Goal: Task Accomplishment & Management: Manage account settings

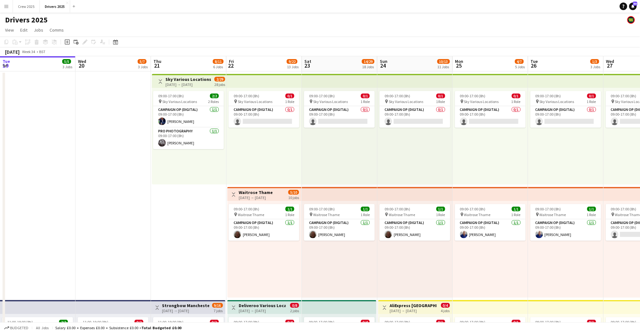
scroll to position [0, 259]
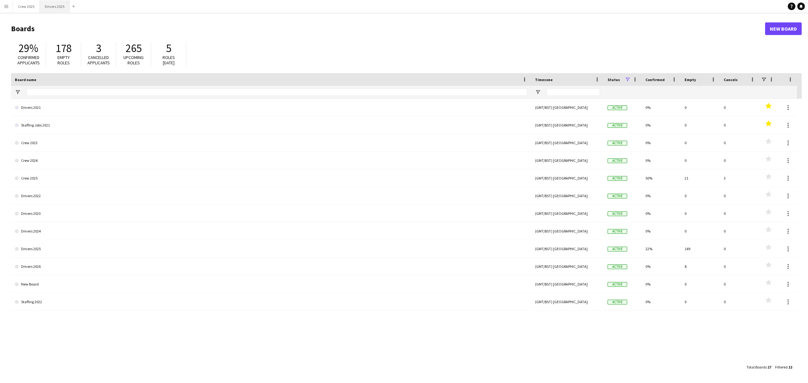
click at [58, 6] on button "Drivers 2025 Close" at bounding box center [55, 6] width 30 height 12
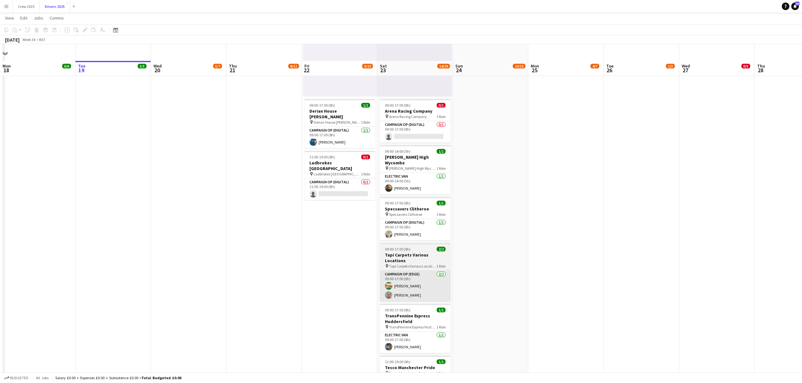
scroll to position [1347, 0]
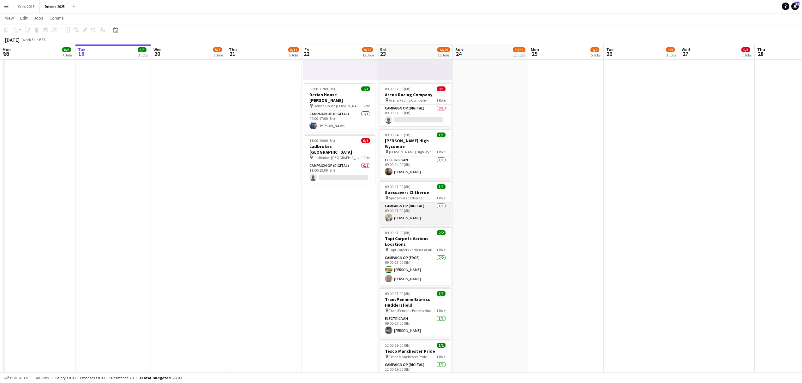
click at [420, 210] on app-card-role "Campaign Op (Digital) 1/1 09:00-17:00 (8h) Steve Henman" at bounding box center [415, 213] width 71 height 21
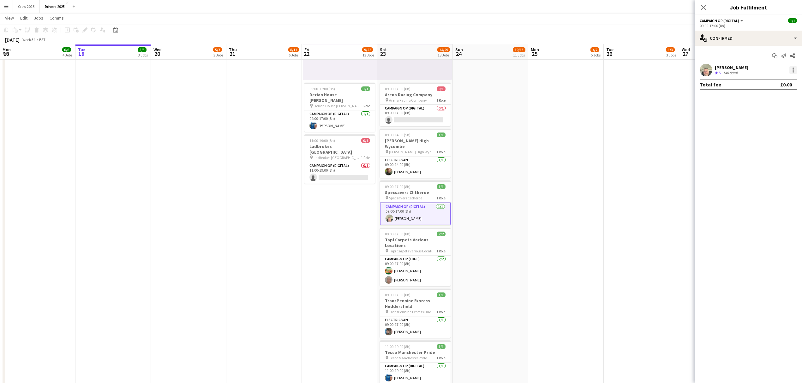
click at [796, 70] on div at bounding box center [793, 70] width 8 height 8
click at [771, 140] on span "Remove" at bounding box center [762, 142] width 19 height 5
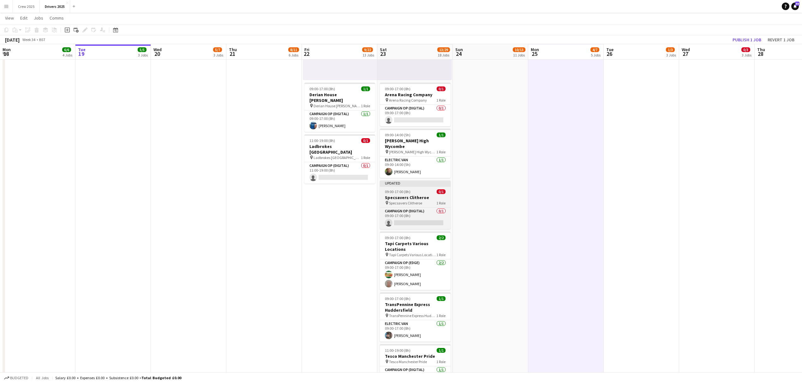
click at [404, 189] on span "09:00-17:00 (8h)" at bounding box center [398, 191] width 26 height 5
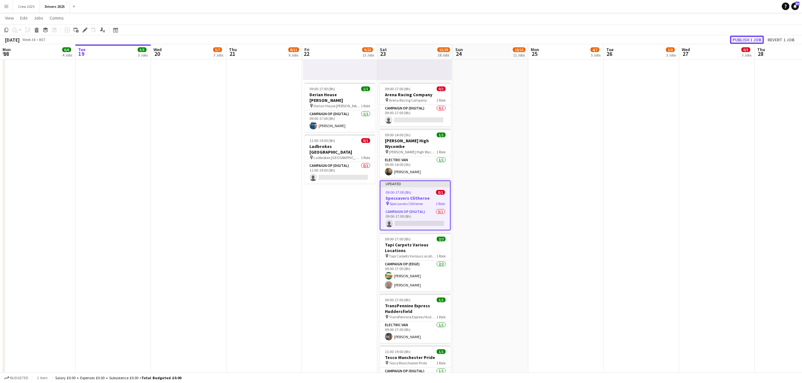
click at [744, 39] on button "Publish 1 job" at bounding box center [747, 40] width 34 height 8
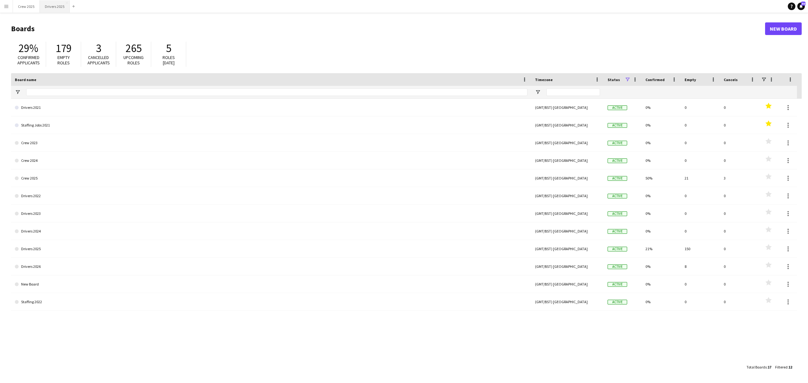
click at [49, 7] on button "Drivers 2025 Close" at bounding box center [55, 6] width 30 height 12
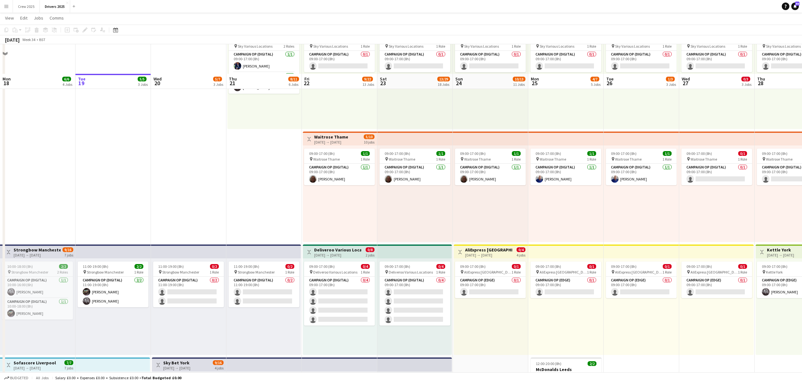
scroll to position [84, 0]
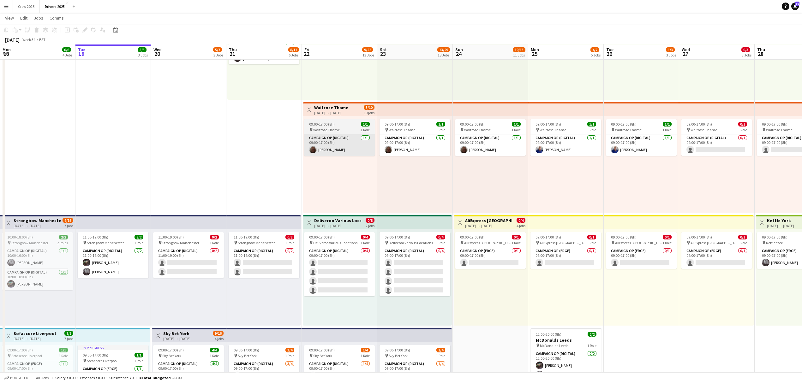
click at [340, 138] on app-card-role "Campaign Op (Digital) 1/1 09:00-17:00 (8h) Chris Harris" at bounding box center [339, 144] width 71 height 21
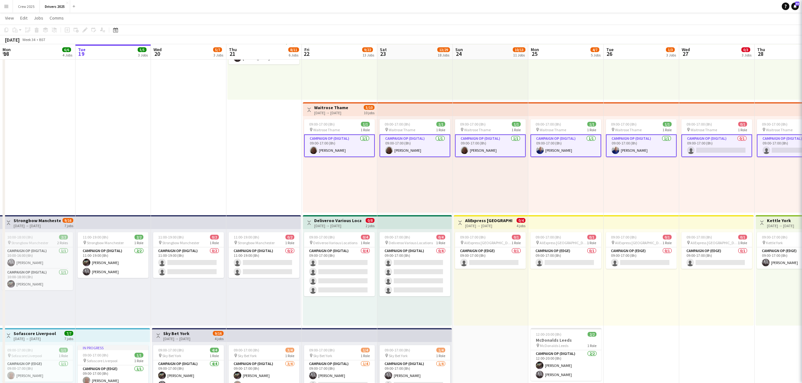
click at [346, 142] on app-card-role "Campaign Op (Digital) 1/1 09:00-17:00 (8h) Chris Harris" at bounding box center [339, 145] width 71 height 23
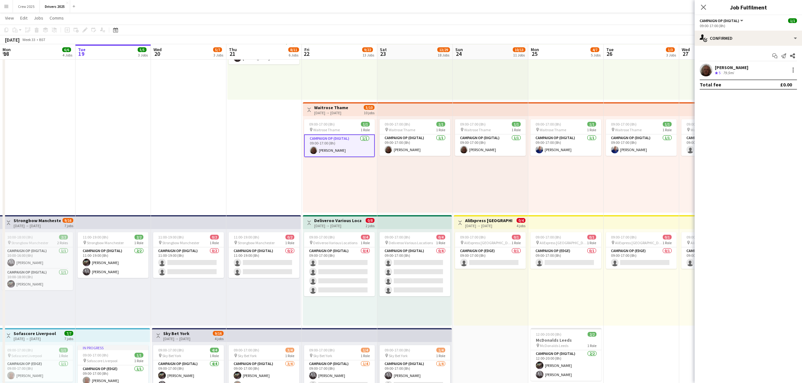
scroll to position [0, 151]
click at [411, 144] on app-card-role "Campaign Op (Digital) 1/1 09:00-17:00 (8h) Chris Harris" at bounding box center [415, 144] width 71 height 21
click at [486, 141] on app-card-role "Campaign Op (Digital) 1/1 09:00-17:00 (8h) Chris Harris" at bounding box center [490, 144] width 71 height 21
click at [646, 69] on div at bounding box center [793, 70] width 8 height 8
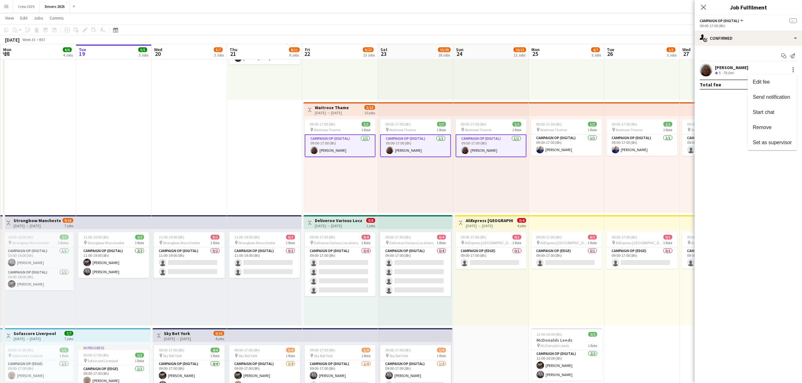
click at [646, 129] on span "Remove" at bounding box center [772, 127] width 39 height 6
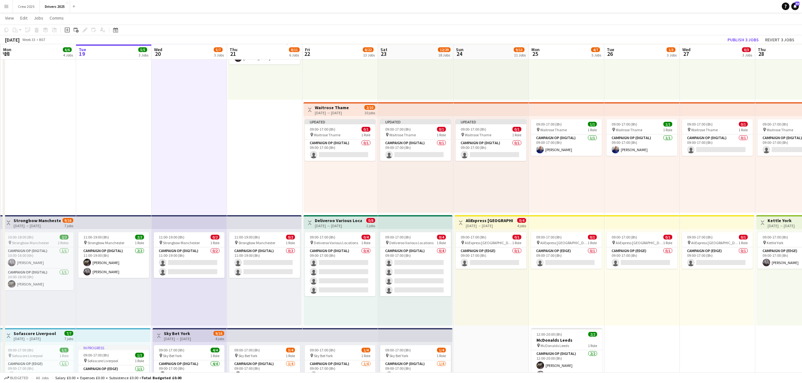
click at [322, 109] on h3 "Waitrose Thame" at bounding box center [332, 108] width 34 height 6
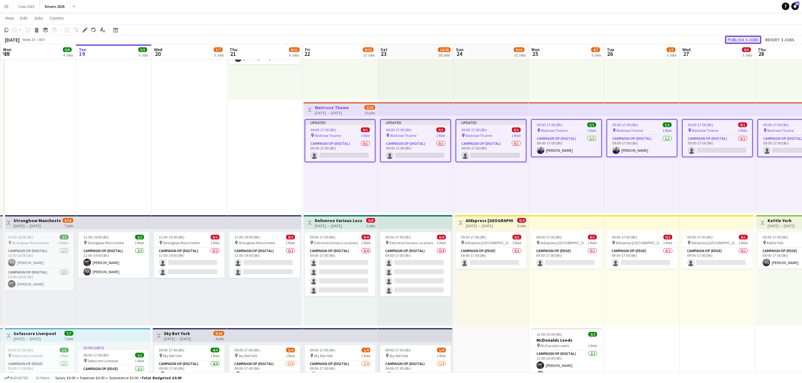
click at [646, 37] on button "Publish 3 jobs" at bounding box center [743, 40] width 36 height 8
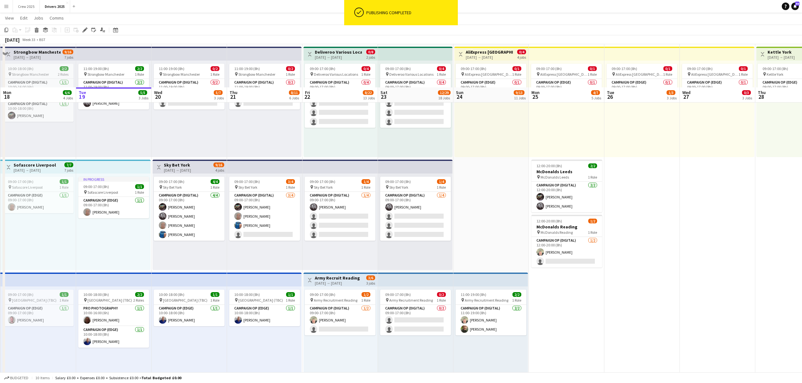
scroll to position [337, 0]
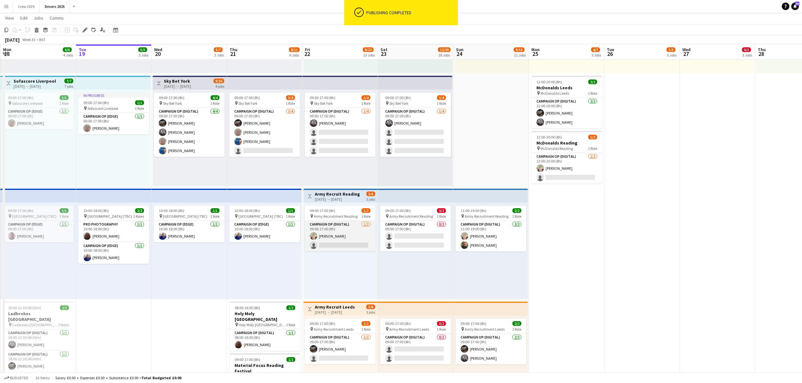
click at [349, 233] on app-card-role "Campaign Op (Digital) 1/2 09:00-17:00 (8h) Steve Henman single-neutral-actions" at bounding box center [340, 236] width 71 height 31
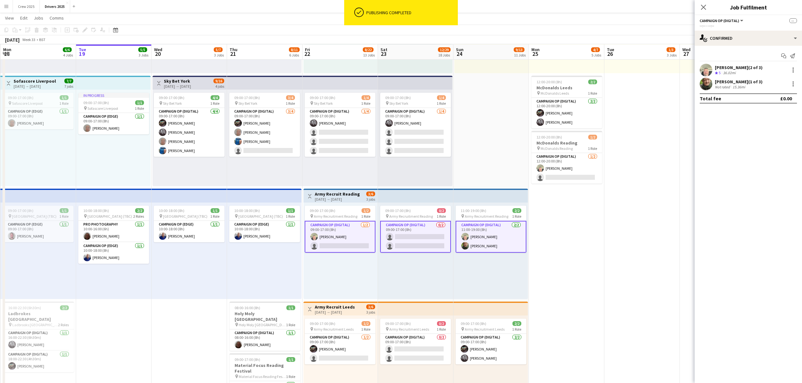
click at [341, 239] on app-card-role "Campaign Op (Digital) 1/2 09:00-17:00 (8h) Steve Henman single-neutral-actions" at bounding box center [340, 237] width 71 height 32
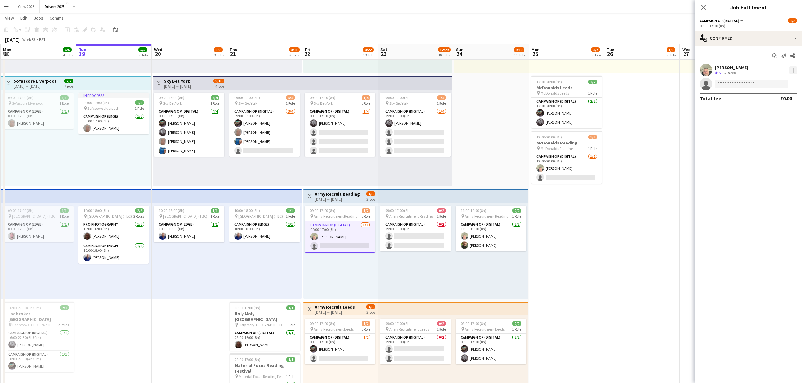
click at [646, 69] on div at bounding box center [792, 69] width 1 height 1
click at [646, 127] on span "Remove" at bounding box center [772, 127] width 39 height 6
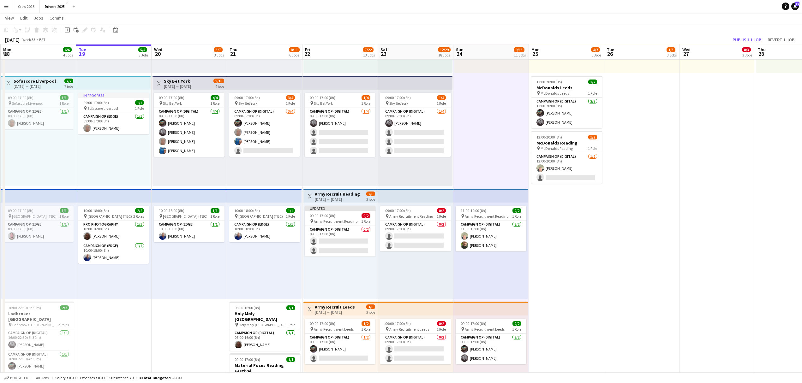
click at [325, 194] on h3 "Army Recruit Reading" at bounding box center [337, 194] width 45 height 6
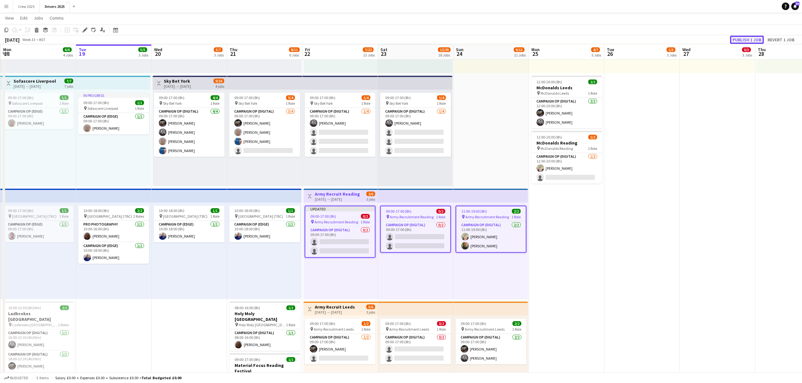
click at [646, 39] on button "Publish 1 job" at bounding box center [747, 40] width 34 height 8
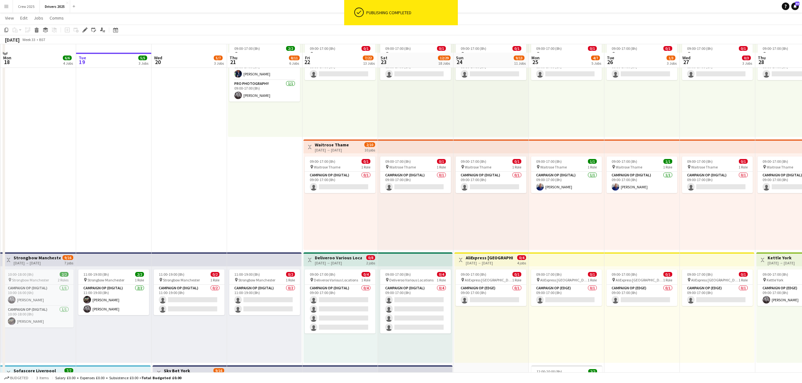
scroll to position [42, 0]
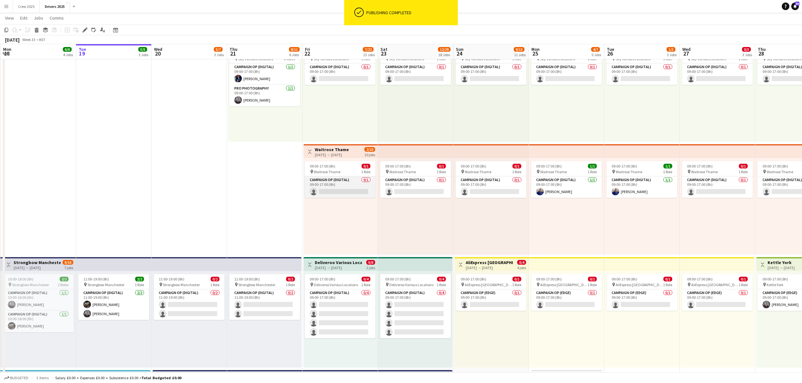
click at [344, 177] on app-card-role "Campaign Op (Digital) 0/1 09:00-17:00 (8h) single-neutral-actions" at bounding box center [340, 186] width 71 height 21
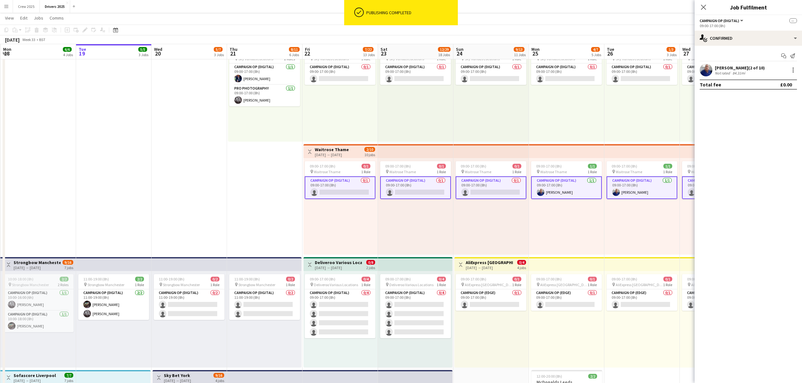
click at [343, 182] on app-card-role "Campaign Op (Digital) 0/1 09:00-17:00 (8h) single-neutral-actions" at bounding box center [340, 187] width 71 height 23
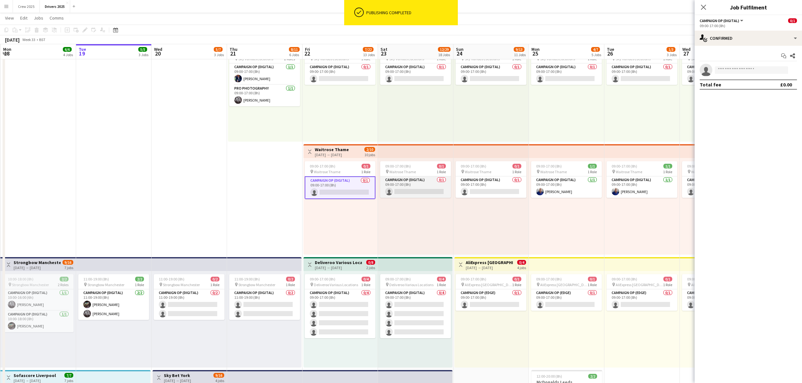
click at [407, 186] on app-card-role "Campaign Op (Digital) 0/1 09:00-17:00 (8h) single-neutral-actions" at bounding box center [415, 186] width 71 height 21
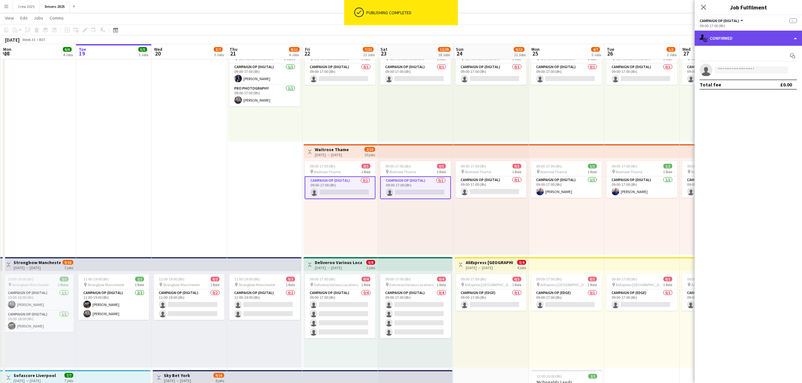
click at [646, 41] on div "single-neutral-actions-check-2 Confirmed" at bounding box center [748, 38] width 107 height 15
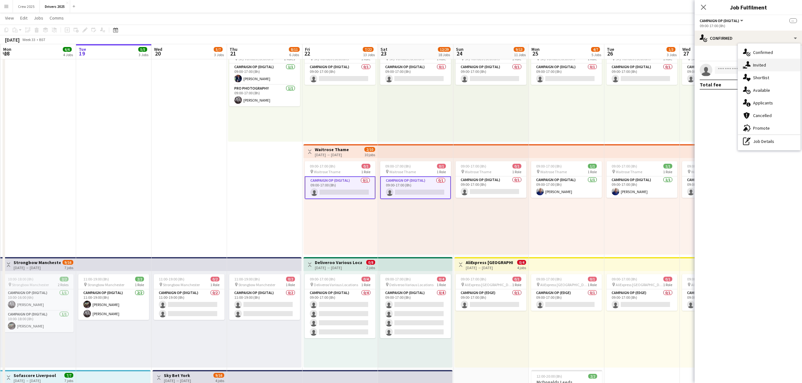
click at [646, 65] on div "single-neutral-actions-share-1 Invited" at bounding box center [769, 65] width 63 height 13
click at [646, 71] on input "text" at bounding box center [748, 71] width 97 height 16
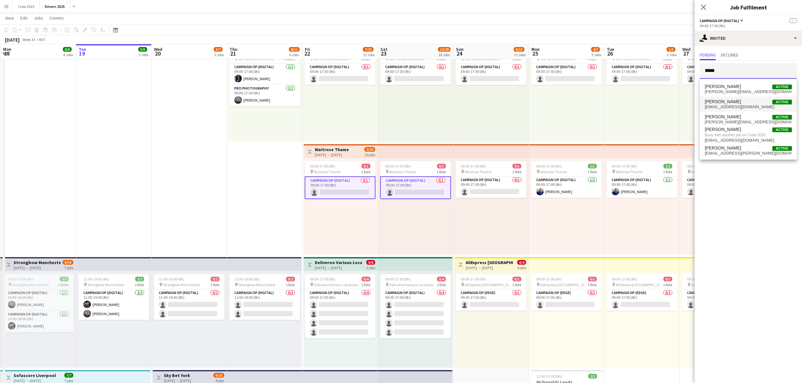
type input "*****"
click at [646, 103] on span "[PERSON_NAME]" at bounding box center [723, 101] width 36 height 5
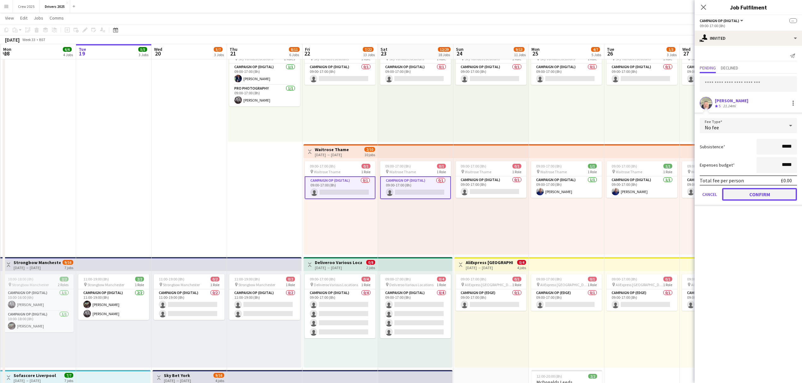
click at [646, 194] on button "Confirm" at bounding box center [759, 194] width 75 height 13
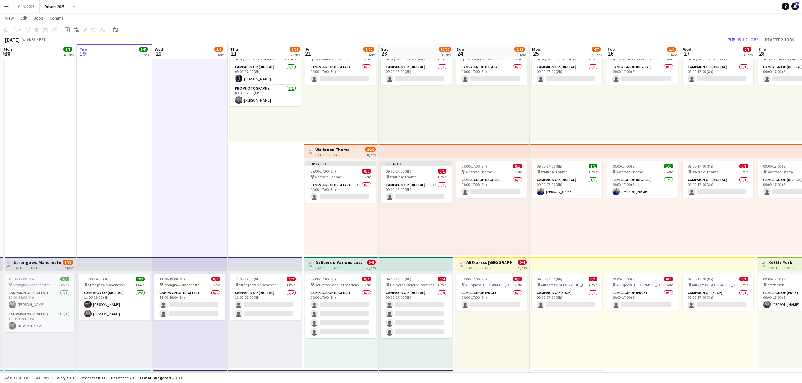
click at [333, 149] on h3 "Waitrose Thame" at bounding box center [332, 150] width 34 height 6
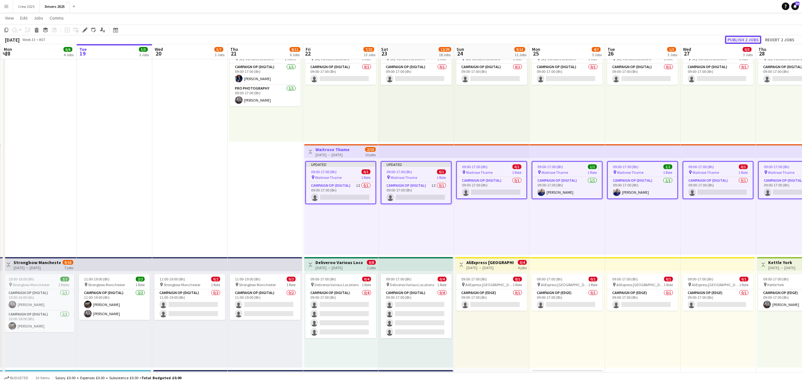
click at [646, 36] on button "Publish 2 jobs" at bounding box center [743, 40] width 36 height 8
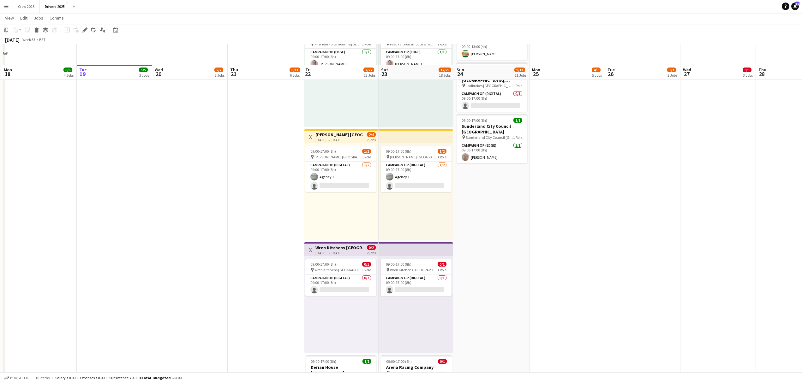
scroll to position [1094, 0]
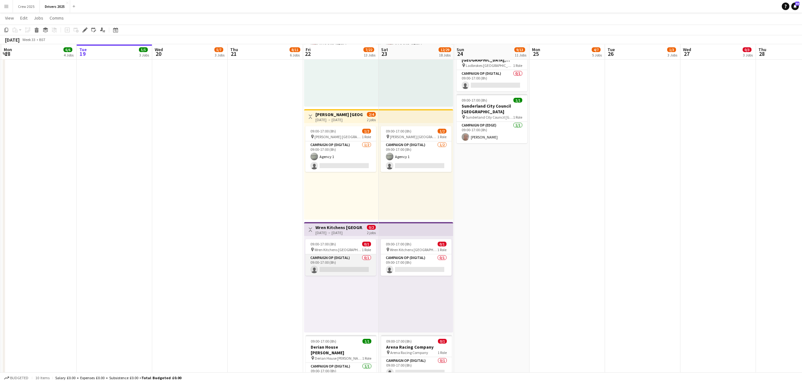
click at [337, 259] on app-card-role "Campaign Op (Digital) 0/1 09:00-17:00 (8h) single-neutral-actions" at bounding box center [340, 264] width 71 height 21
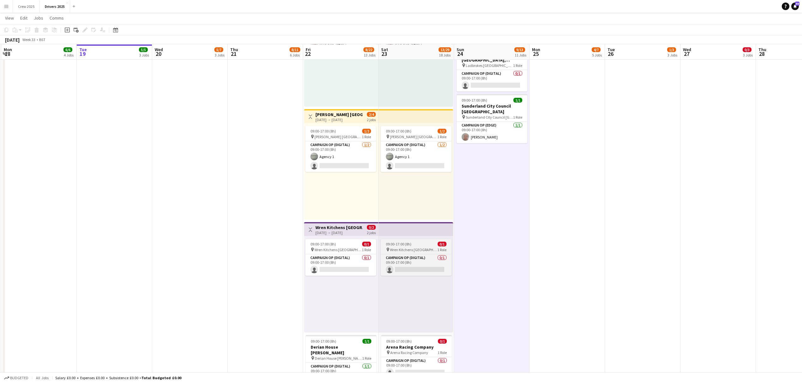
click at [416, 248] on span "Wren Kitchens [GEOGRAPHIC_DATA]" at bounding box center [413, 250] width 47 height 5
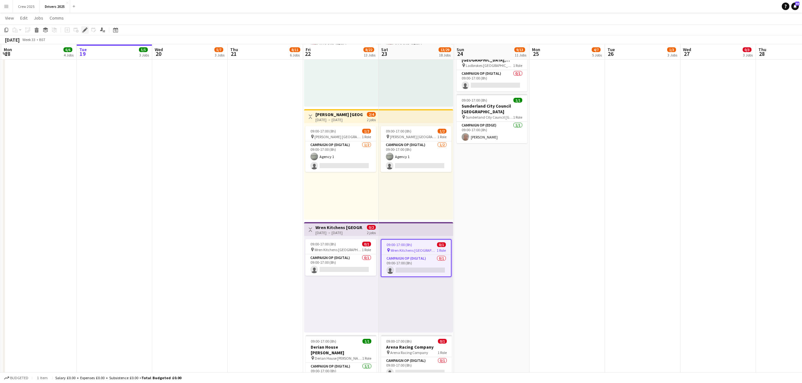
click at [85, 31] on icon "Edit" at bounding box center [84, 29] width 5 height 5
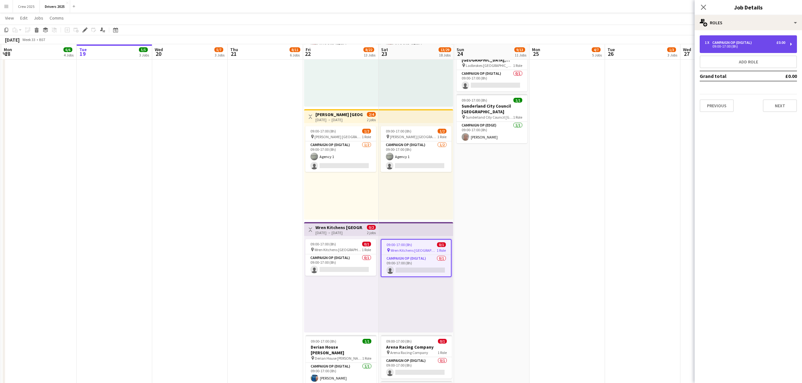
click at [646, 44] on div "Campaign Op (Digital)" at bounding box center [733, 42] width 42 height 4
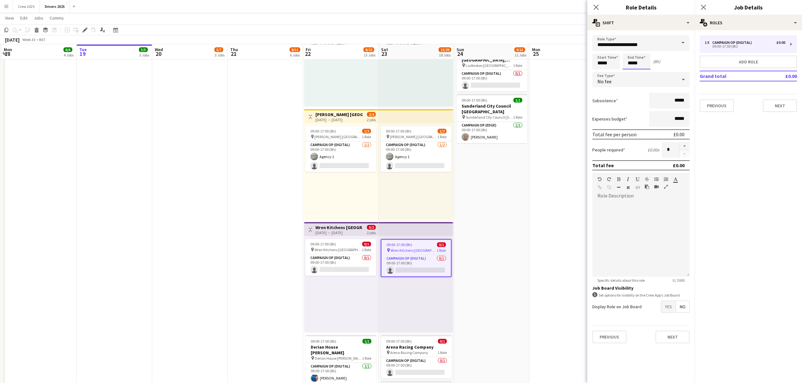
click at [633, 62] on input "*****" at bounding box center [637, 62] width 28 height 16
click at [629, 70] on div at bounding box center [630, 72] width 13 height 6
click at [629, 69] on div at bounding box center [630, 72] width 13 height 6
click at [629, 68] on input "*****" at bounding box center [637, 62] width 28 height 16
click at [630, 71] on div at bounding box center [630, 72] width 13 height 6
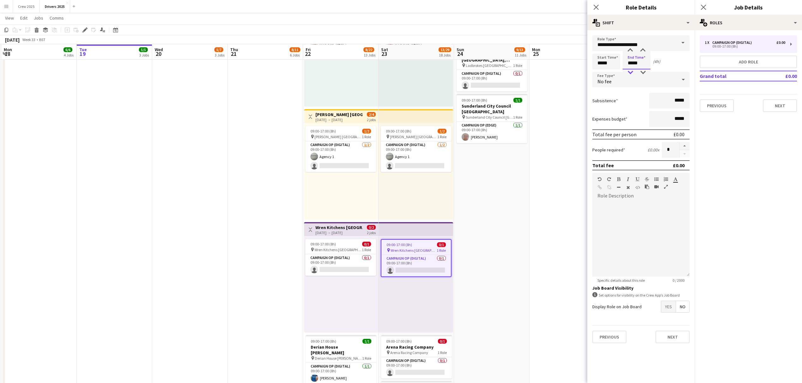
click at [630, 71] on div at bounding box center [630, 72] width 13 height 6
type input "*****"
click at [630, 71] on div at bounding box center [630, 72] width 13 height 6
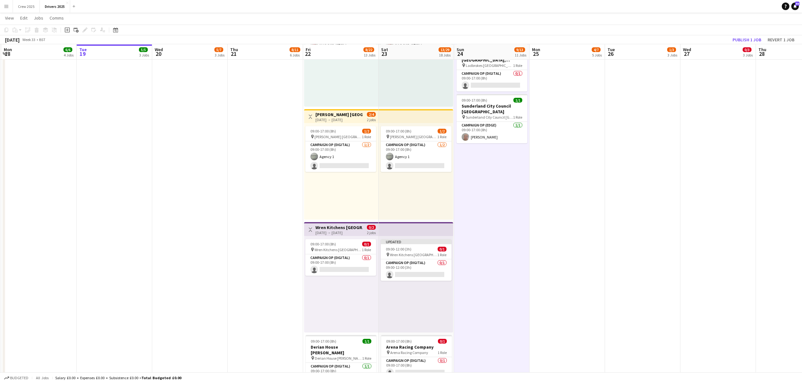
click at [344, 230] on h3 "Wren Kitchens [GEOGRAPHIC_DATA]" at bounding box center [338, 228] width 47 height 6
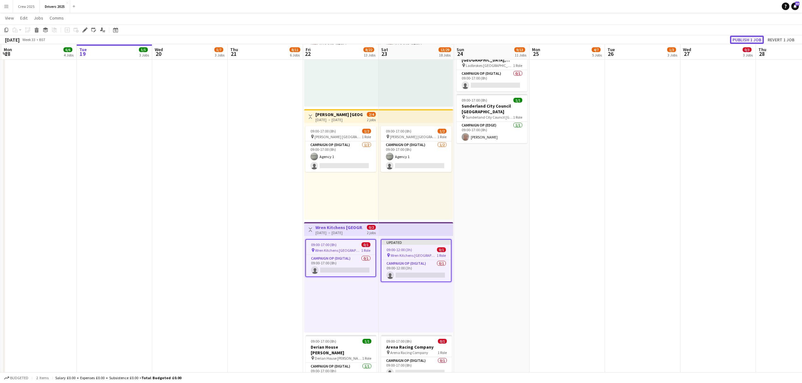
click at [646, 37] on button "Publish 1 job" at bounding box center [747, 40] width 34 height 8
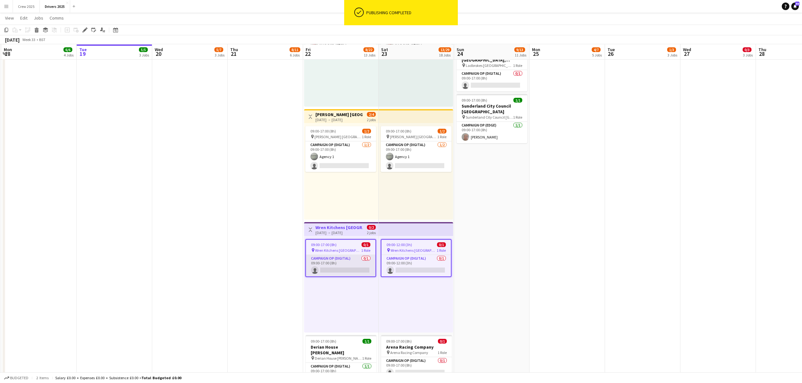
click at [334, 262] on app-card-role "Campaign Op (Digital) 0/1 09:00-17:00 (8h) single-neutral-actions" at bounding box center [340, 265] width 69 height 21
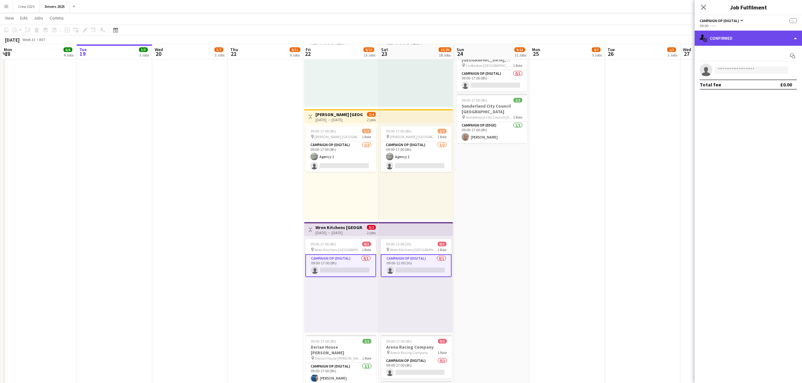
click at [646, 38] on div "single-neutral-actions-check-2 Confirmed" at bounding box center [748, 38] width 107 height 15
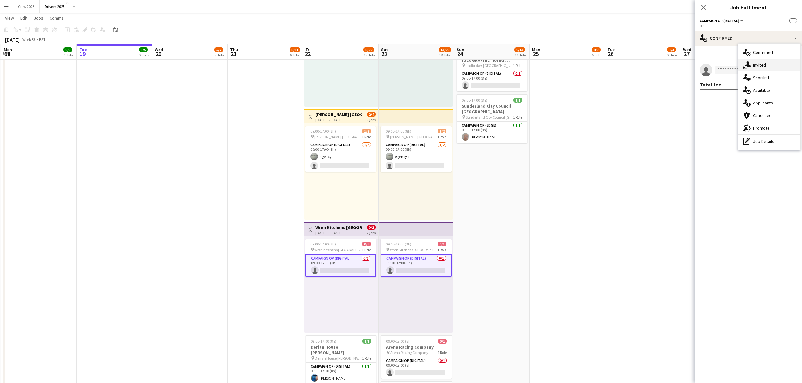
click at [646, 61] on div "single-neutral-actions-share-1 Invited" at bounding box center [769, 65] width 63 height 13
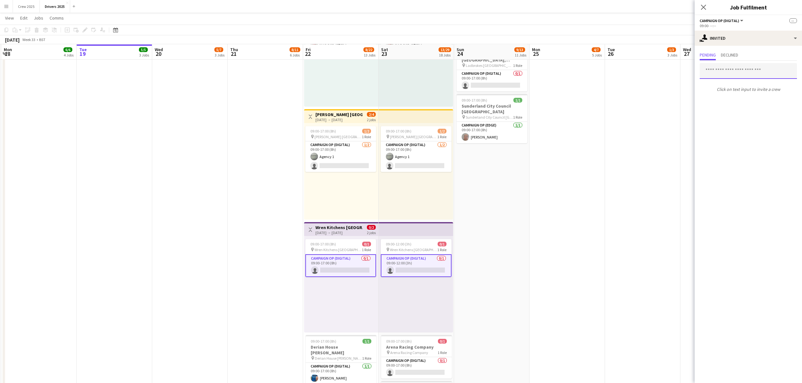
click at [646, 75] on input "text" at bounding box center [748, 71] width 97 height 16
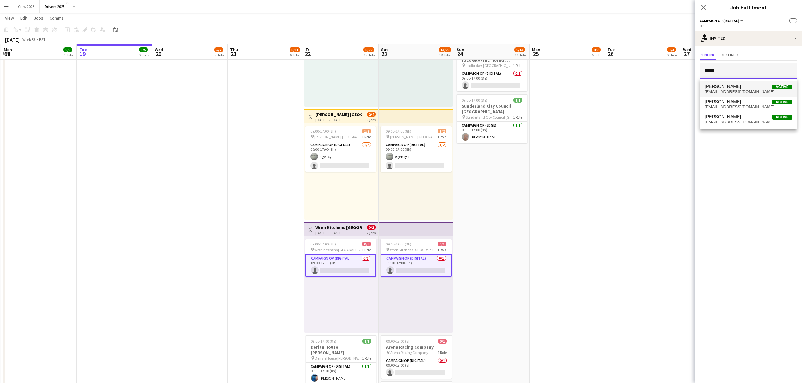
type input "*****"
click at [646, 89] on span "Chris Harris Active chris501harris@gmail.com" at bounding box center [748, 89] width 87 height 10
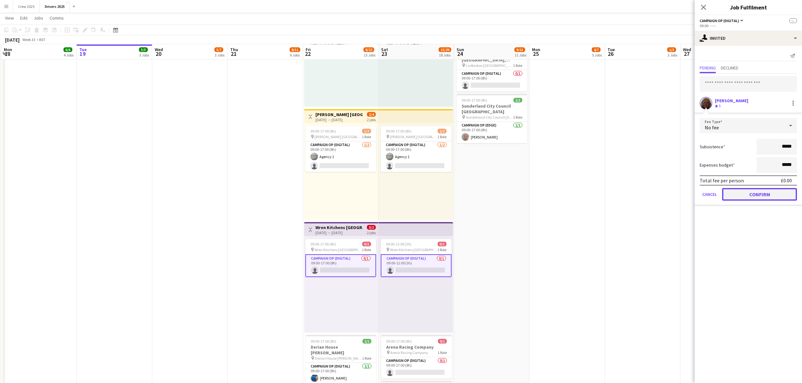
click at [646, 192] on button "Confirm" at bounding box center [759, 194] width 75 height 13
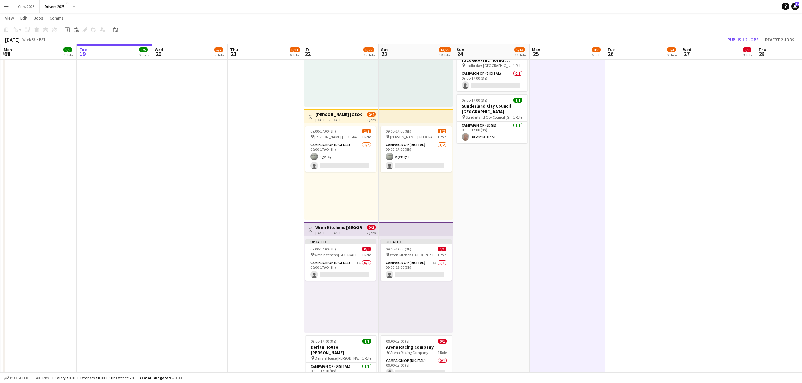
click at [332, 229] on h3 "Wren Kitchens [GEOGRAPHIC_DATA]" at bounding box center [338, 228] width 47 height 6
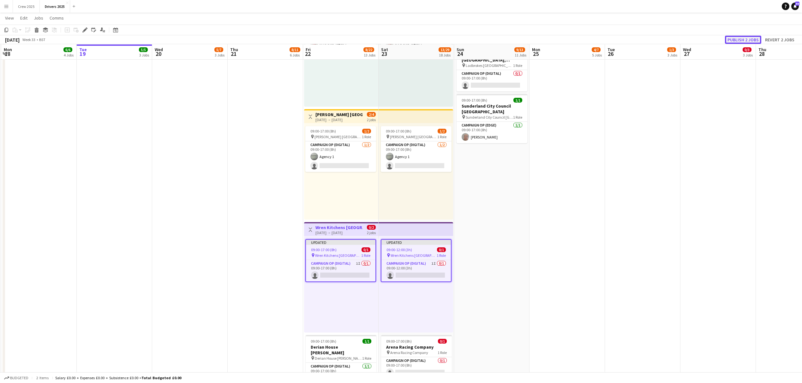
click at [646, 37] on button "Publish 2 jobs" at bounding box center [743, 40] width 36 height 8
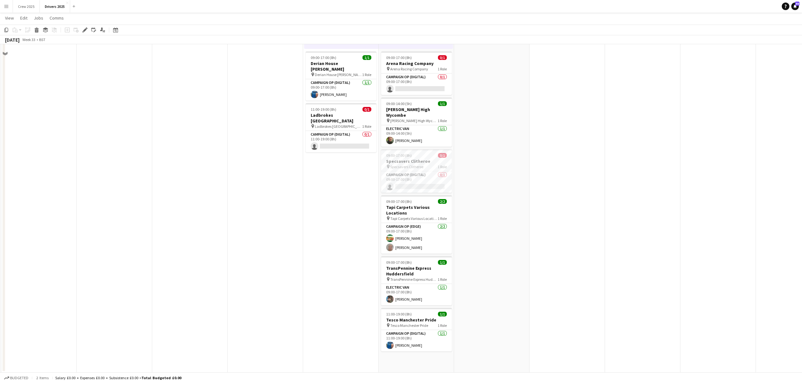
scroll to position [1252, 0]
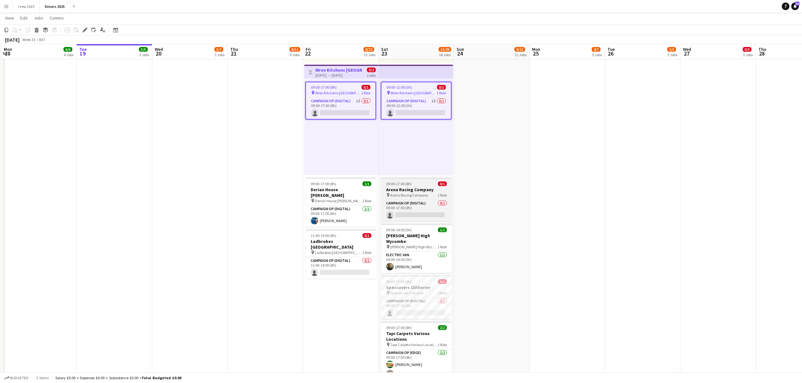
click at [412, 181] on app-job-card "09:00-17:00 (8h) 0/1 Arena Racing Company pin Arena Racing Company 1 Role Campa…" at bounding box center [416, 200] width 71 height 44
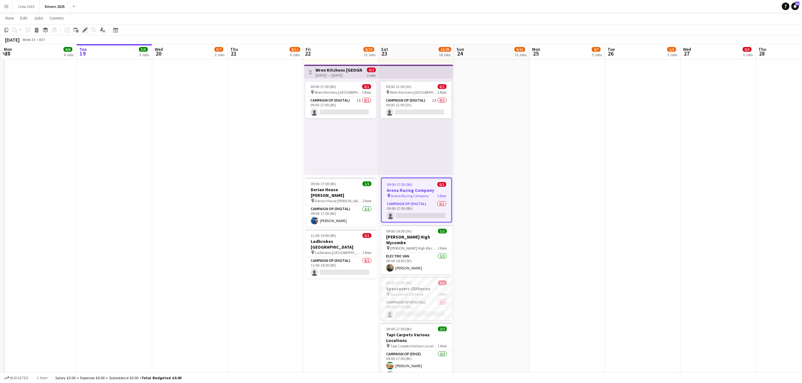
click at [83, 29] on icon "Edit" at bounding box center [84, 29] width 5 height 5
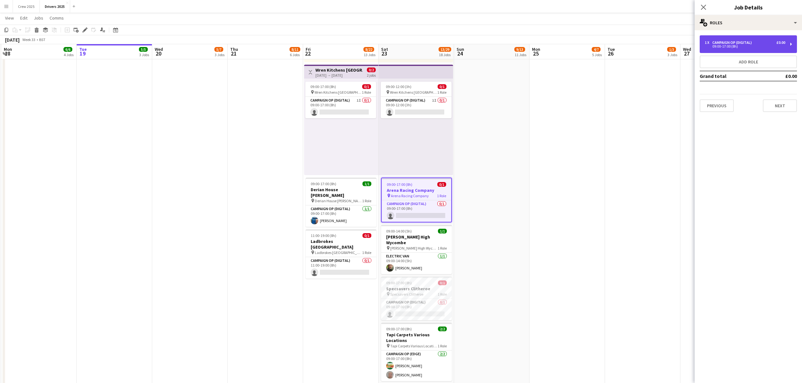
click at [646, 50] on div "1 x Campaign Op (Digital) £0.00 09:00-17:00 (8h)" at bounding box center [748, 44] width 97 height 18
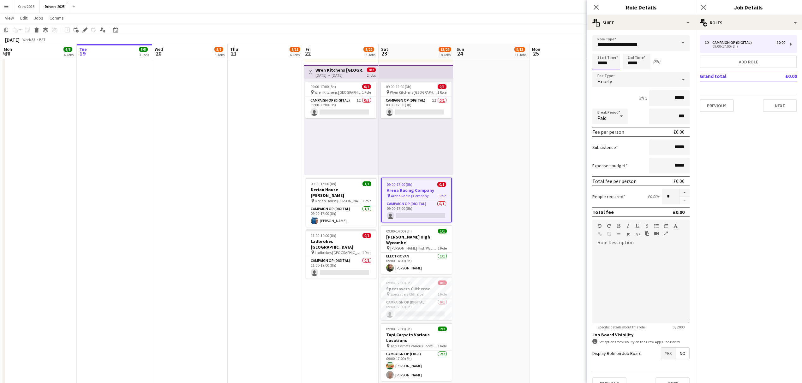
click at [600, 58] on input "*****" at bounding box center [606, 62] width 28 height 16
click at [601, 50] on div at bounding box center [600, 50] width 13 height 6
type input "*****"
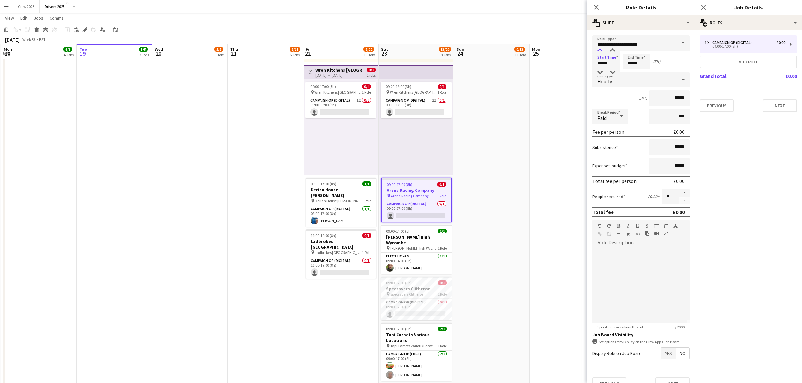
click at [600, 48] on div at bounding box center [600, 50] width 13 height 6
click at [631, 56] on input "*****" at bounding box center [637, 62] width 28 height 16
click at [629, 49] on div at bounding box center [630, 50] width 13 height 6
type input "*****"
click at [630, 50] on div at bounding box center [630, 50] width 13 height 6
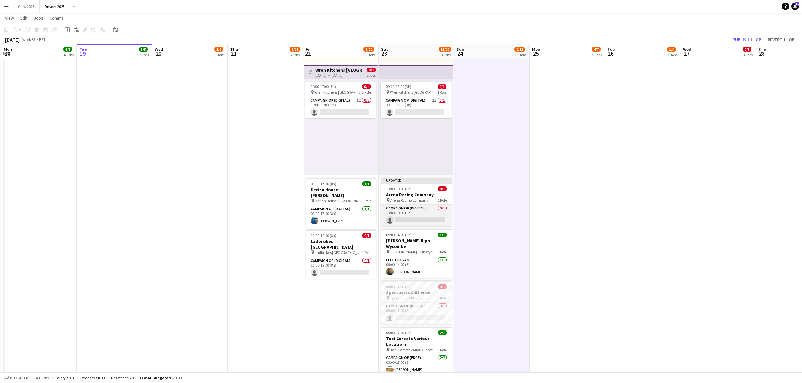
click at [403, 207] on app-card-role "Campaign Op (Digital) 0/1 13:00-19:00 (6h) single-neutral-actions" at bounding box center [416, 215] width 71 height 21
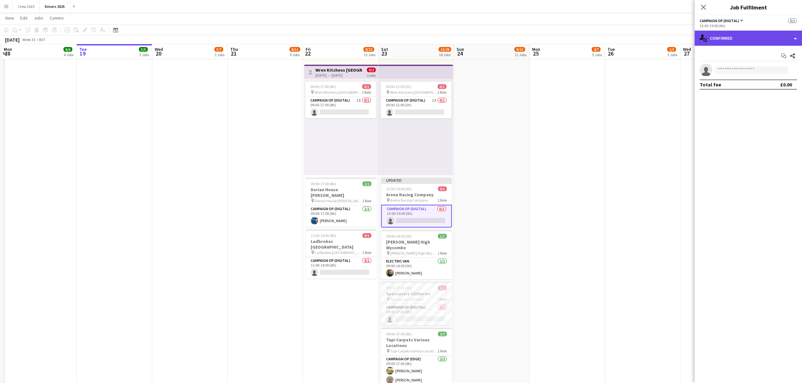
click at [646, 35] on div "single-neutral-actions-check-2 Confirmed" at bounding box center [748, 38] width 107 height 15
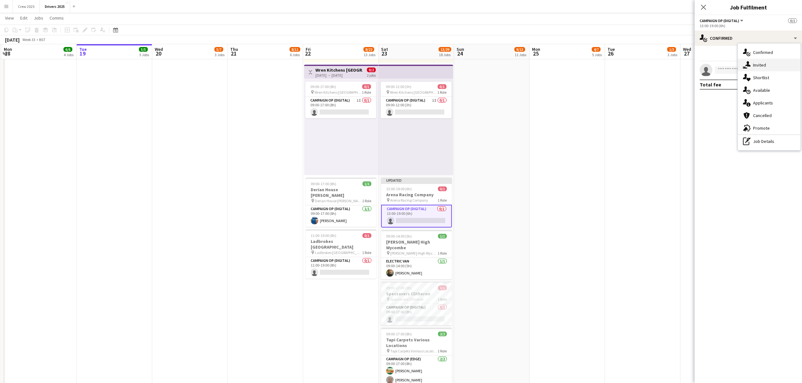
click at [646, 65] on div "single-neutral-actions-share-1 Invited" at bounding box center [769, 65] width 63 height 13
click at [646, 70] on input "text" at bounding box center [748, 71] width 97 height 16
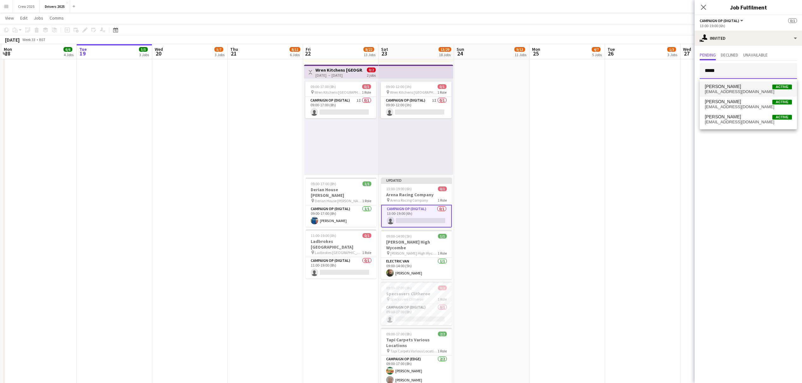
type input "*****"
click at [646, 88] on span "[PERSON_NAME]" at bounding box center [723, 86] width 36 height 5
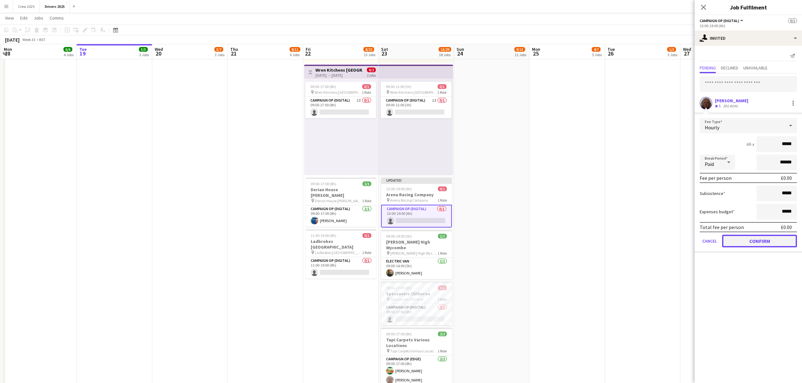
click at [646, 240] on button "Confirm" at bounding box center [759, 241] width 75 height 13
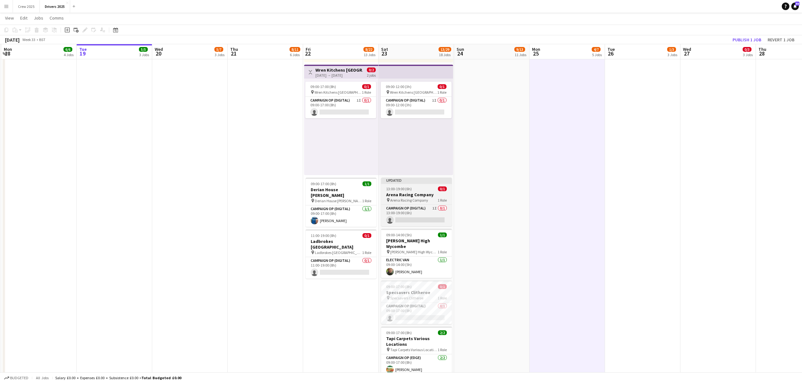
click at [398, 188] on span "13:00-19:00 (6h)" at bounding box center [399, 189] width 26 height 5
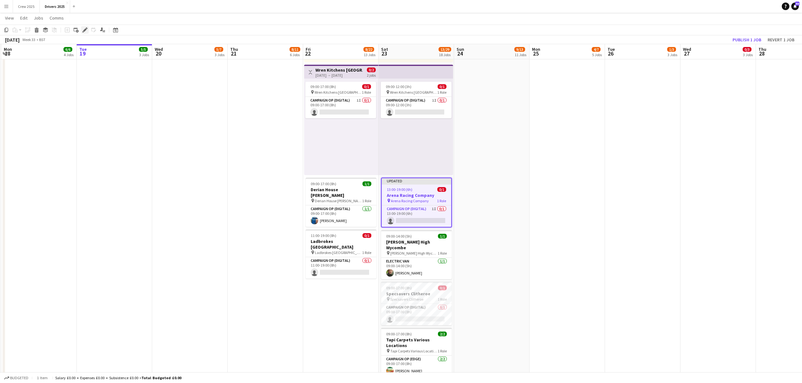
click at [87, 28] on icon at bounding box center [87, 28] width 2 height 2
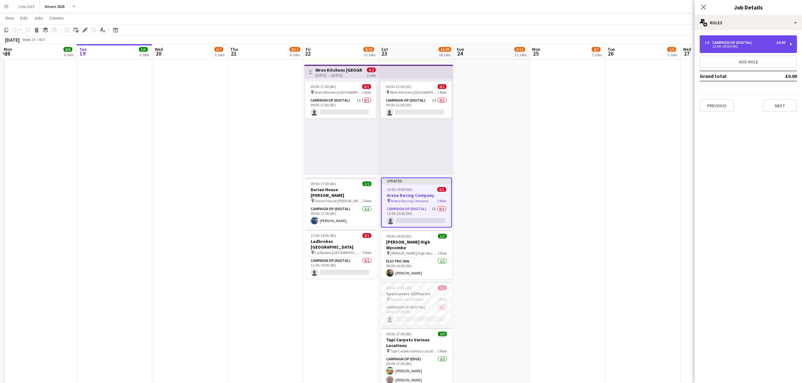
click at [646, 46] on div "13:00-19:00 (6h)" at bounding box center [745, 46] width 81 height 3
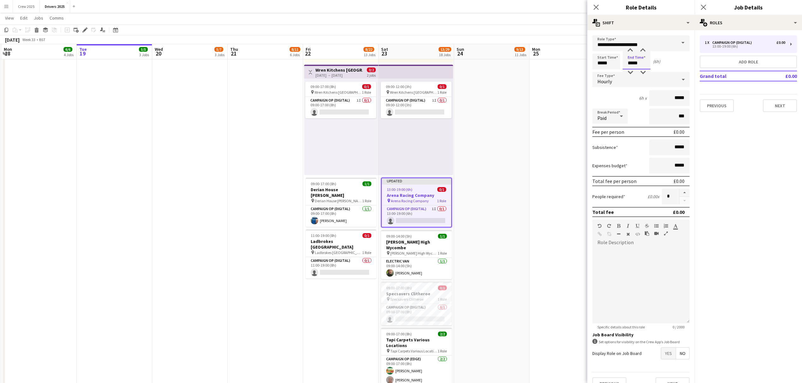
click at [630, 63] on input "*****" at bounding box center [637, 62] width 28 height 16
type input "*****"
click at [630, 72] on div at bounding box center [630, 72] width 13 height 6
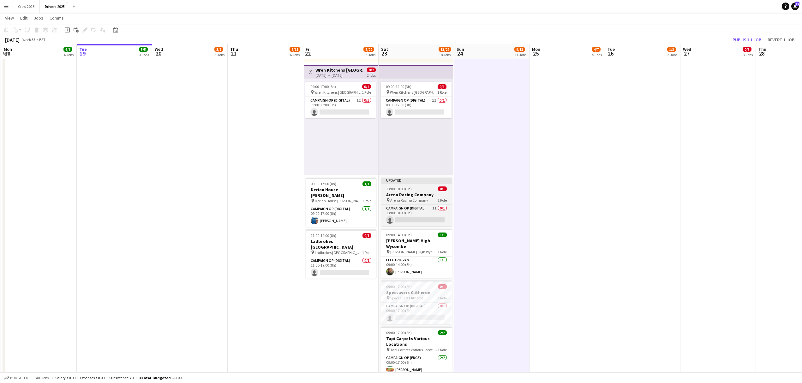
click at [397, 188] on span "13:00-18:00 (5h)" at bounding box center [399, 189] width 26 height 5
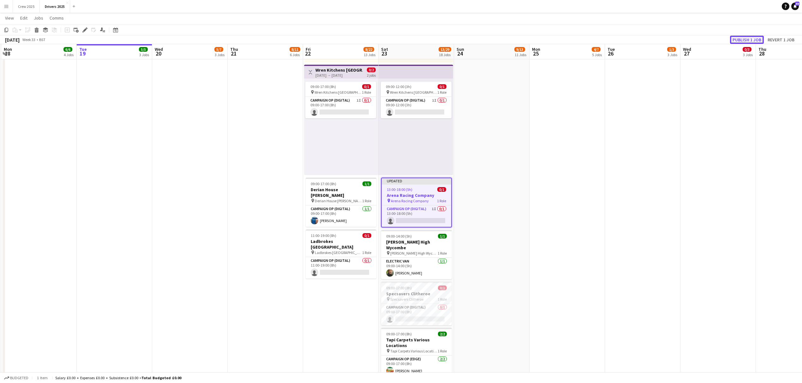
click at [646, 38] on button "Publish 1 job" at bounding box center [747, 40] width 34 height 8
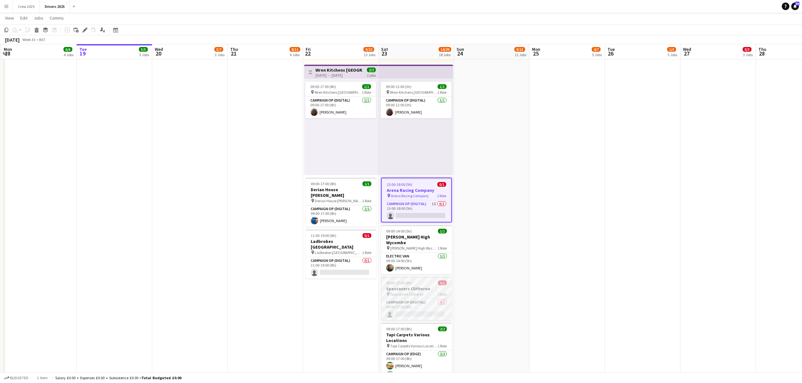
click at [424, 281] on div "09:00-17:00 (8h) 0/1" at bounding box center [416, 283] width 71 height 5
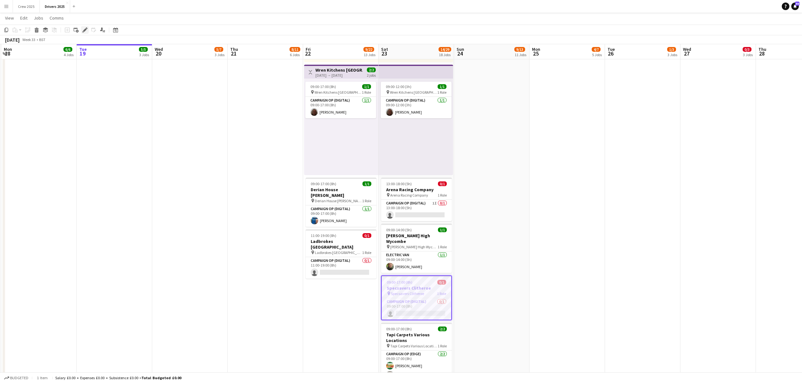
click at [83, 31] on icon "Edit" at bounding box center [84, 29] width 5 height 5
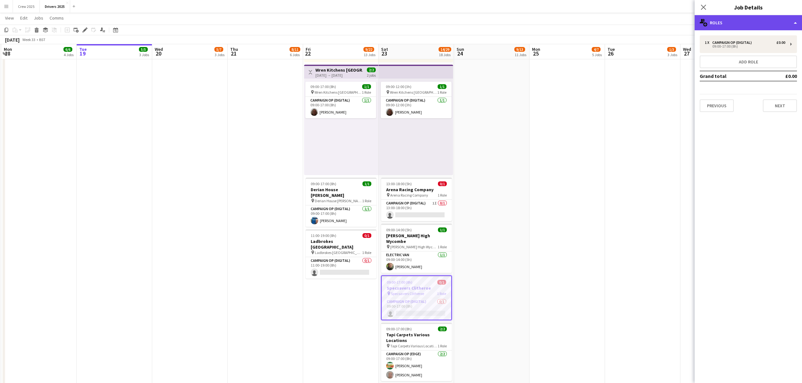
click at [646, 24] on div "multiple-users-add Roles" at bounding box center [748, 22] width 107 height 15
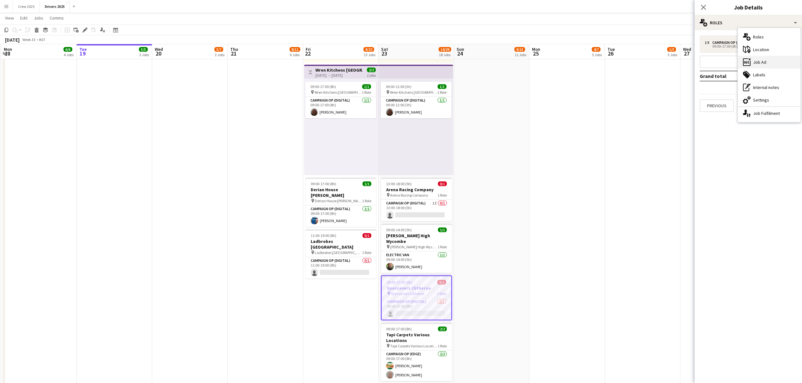
click at [646, 61] on div "ads-window Job Ad" at bounding box center [769, 62] width 63 height 13
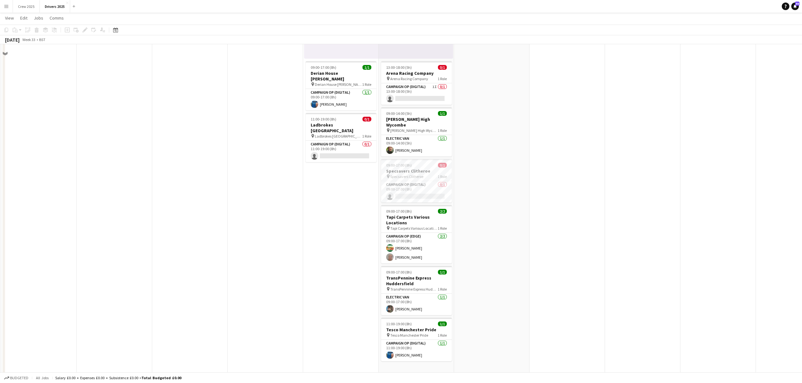
scroll to position [1378, 0]
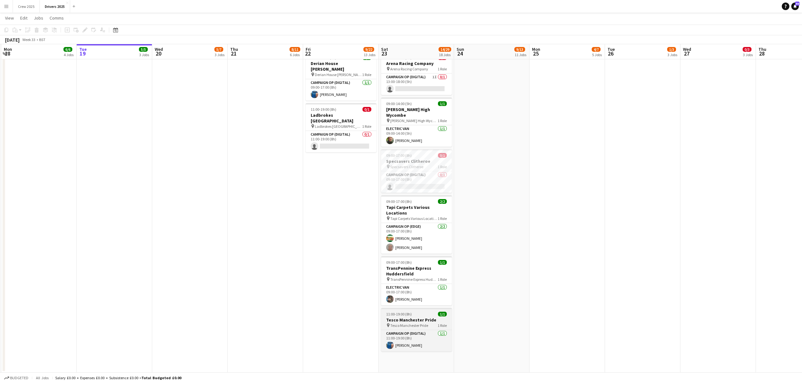
click at [421, 312] on div "11:00-19:00 (8h) 1/1" at bounding box center [416, 314] width 71 height 5
click at [85, 32] on icon "Edit" at bounding box center [84, 29] width 5 height 5
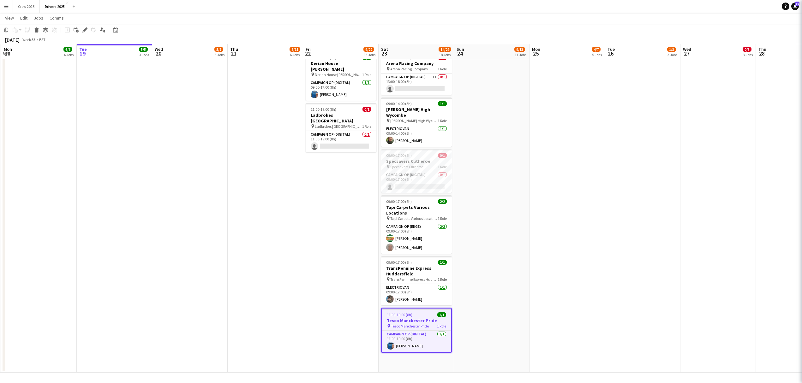
type input "**********"
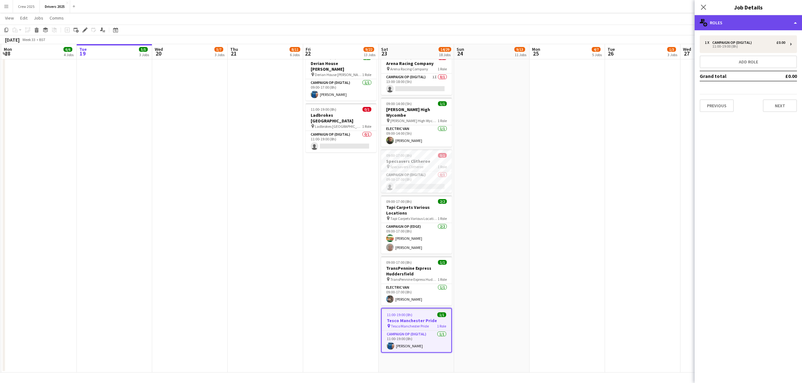
click at [646, 27] on div "multiple-users-add Roles" at bounding box center [748, 22] width 107 height 15
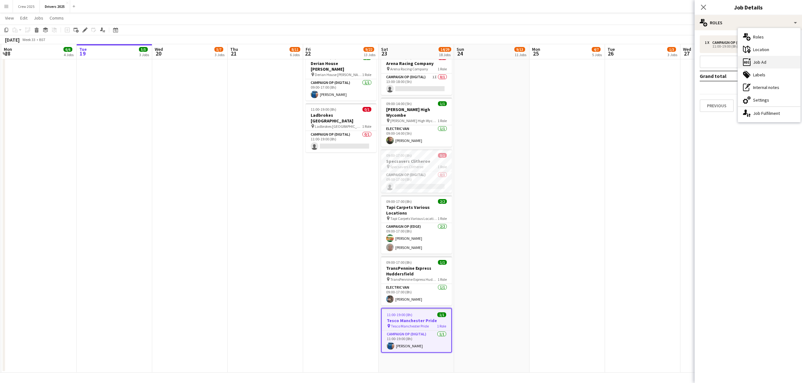
click at [646, 59] on div "ads-window Job Ad" at bounding box center [769, 62] width 63 height 13
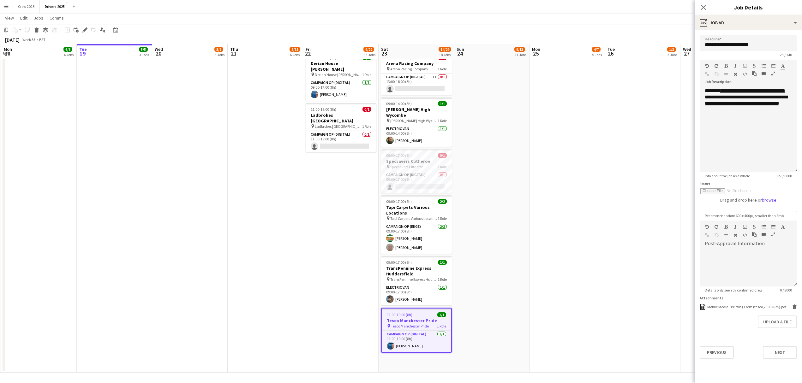
drag, startPoint x: 796, startPoint y: 124, endPoint x: 796, endPoint y: 138, distance: 13.6
click at [646, 172] on div "**********" at bounding box center [748, 130] width 97 height 85
drag, startPoint x: 783, startPoint y: 116, endPoint x: 705, endPoint y: 100, distance: 80.1
click at [646, 100] on div "**********" at bounding box center [748, 133] width 97 height 90
copy div "**********"
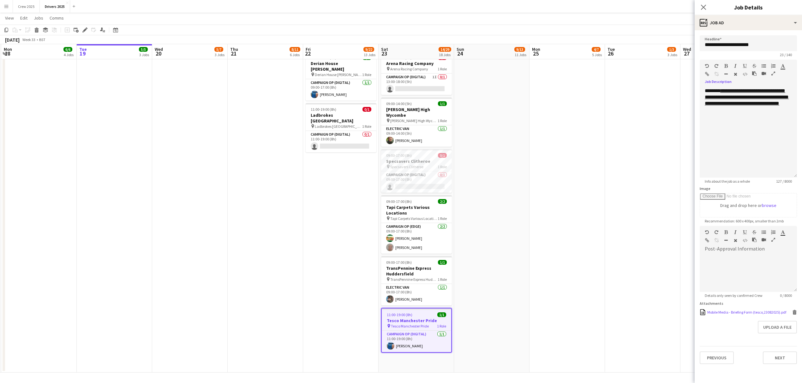
click at [646, 313] on div "Mobile Media - Briefing Form (tesco,23082025).pdf" at bounding box center [746, 312] width 79 height 5
drag, startPoint x: 459, startPoint y: 153, endPoint x: 455, endPoint y: 153, distance: 3.8
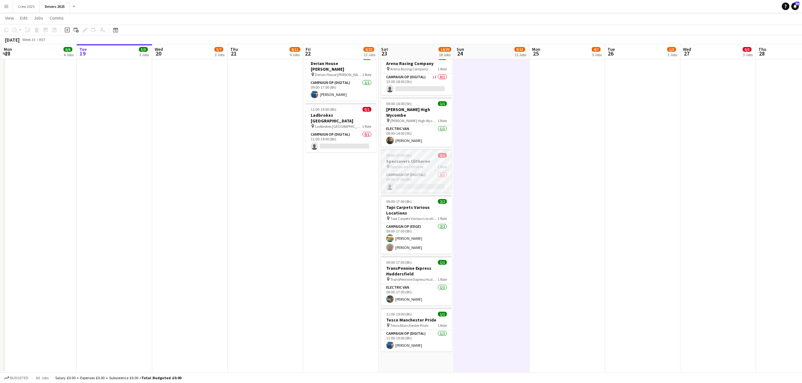
click at [412, 153] on div "09:00-17:00 (8h) 0/1" at bounding box center [416, 155] width 71 height 5
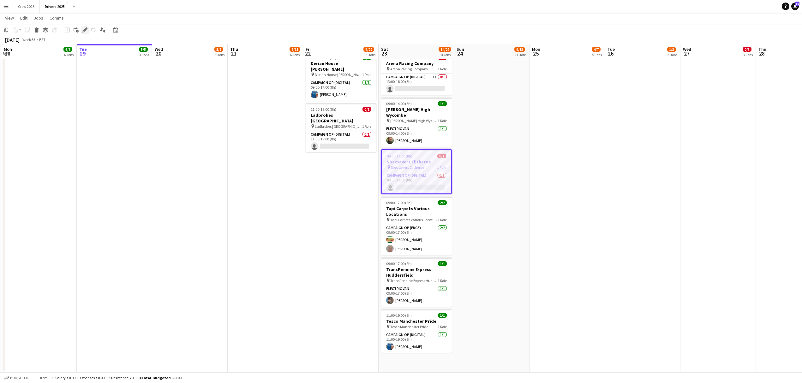
click at [86, 28] on icon at bounding box center [84, 29] width 3 height 3
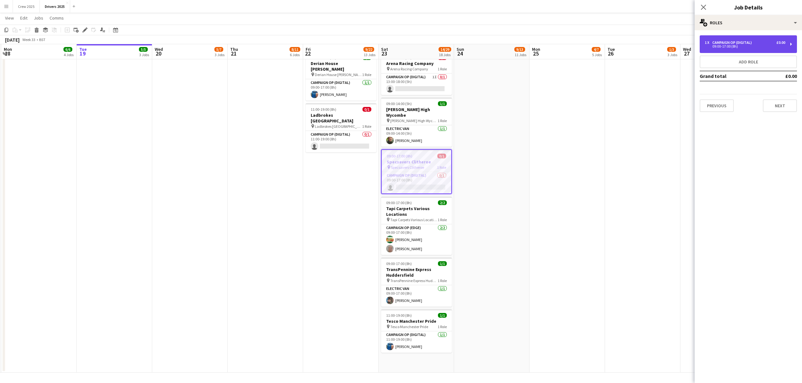
click at [646, 45] on div "09:00-17:00 (8h)" at bounding box center [745, 46] width 81 height 3
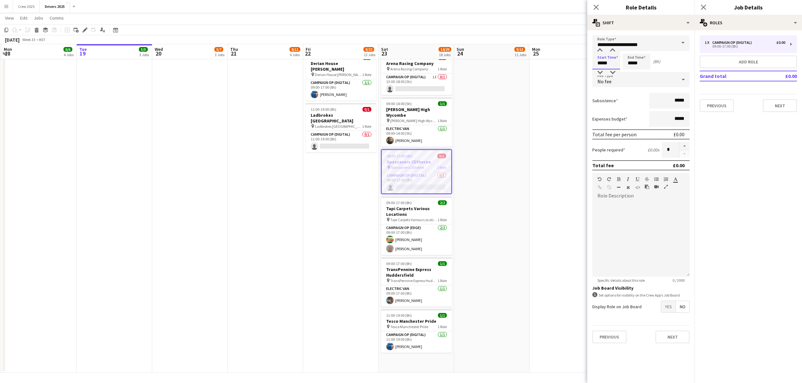
click at [599, 61] on input "*****" at bounding box center [606, 62] width 28 height 16
type input "*****"
click at [600, 72] on div at bounding box center [600, 72] width 13 height 6
click at [632, 63] on input "*****" at bounding box center [637, 62] width 28 height 16
click at [630, 69] on div at bounding box center [630, 72] width 13 height 6
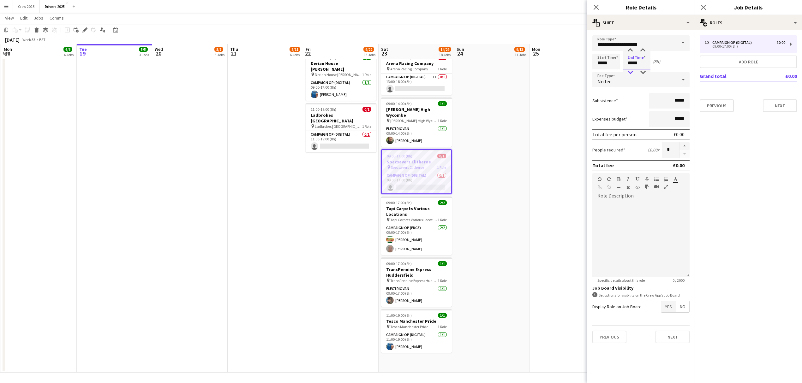
click at [630, 69] on div at bounding box center [630, 72] width 13 height 6
type input "*****"
click at [630, 69] on div at bounding box center [630, 72] width 13 height 6
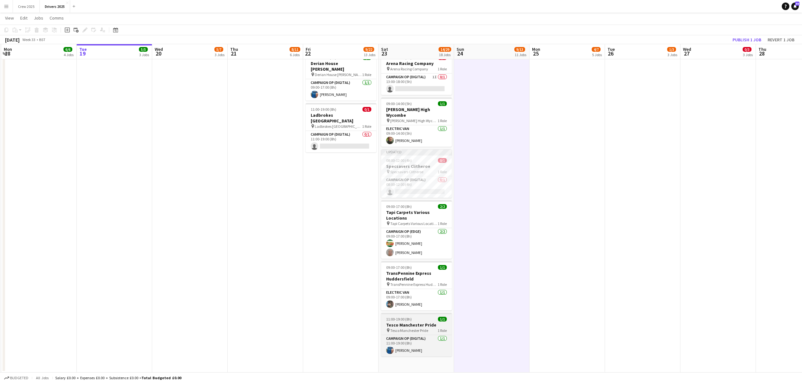
click at [415, 322] on h3 "Tesco Manchester Pride" at bounding box center [416, 325] width 71 height 6
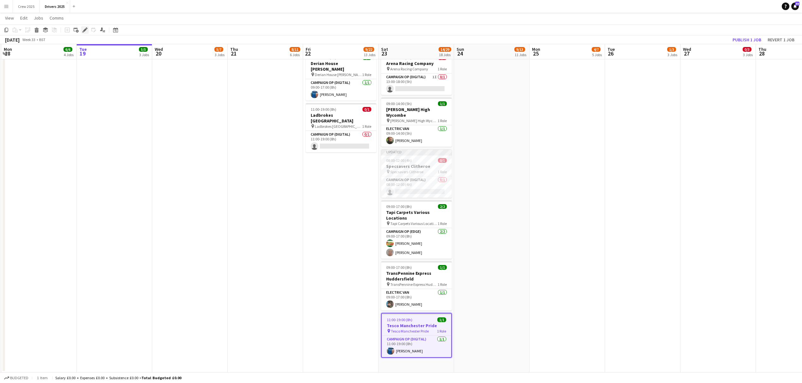
click at [86, 29] on icon at bounding box center [84, 29] width 3 height 3
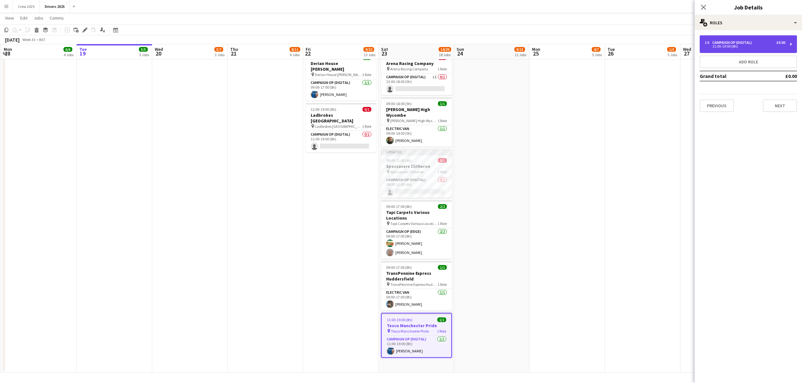
click at [646, 45] on div "11:00-19:00 (8h)" at bounding box center [745, 46] width 81 height 3
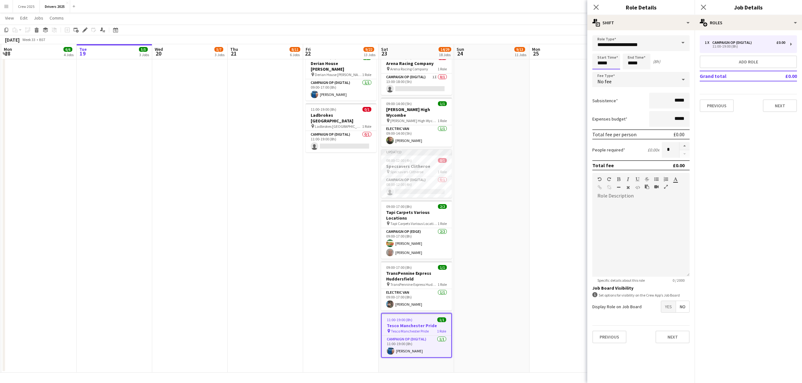
click at [605, 59] on input "*****" at bounding box center [606, 62] width 28 height 16
type input "*****"
click at [598, 49] on div at bounding box center [600, 50] width 13 height 6
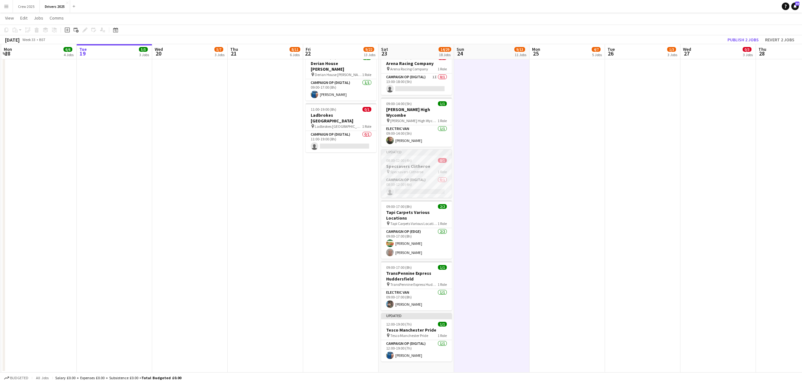
click at [393, 149] on div "Updated" at bounding box center [416, 151] width 71 height 5
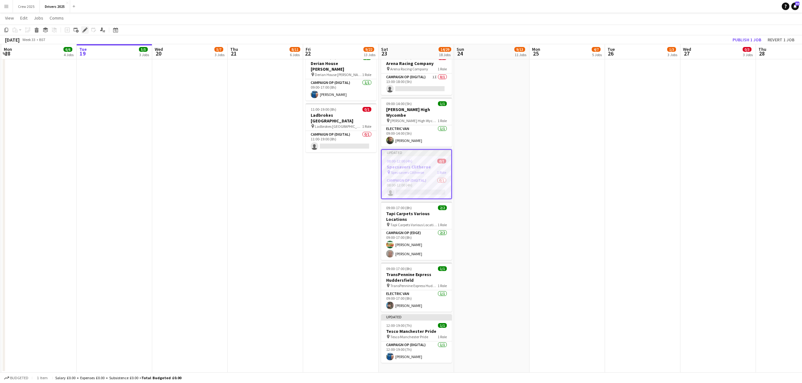
click at [85, 28] on icon at bounding box center [84, 29] width 3 height 3
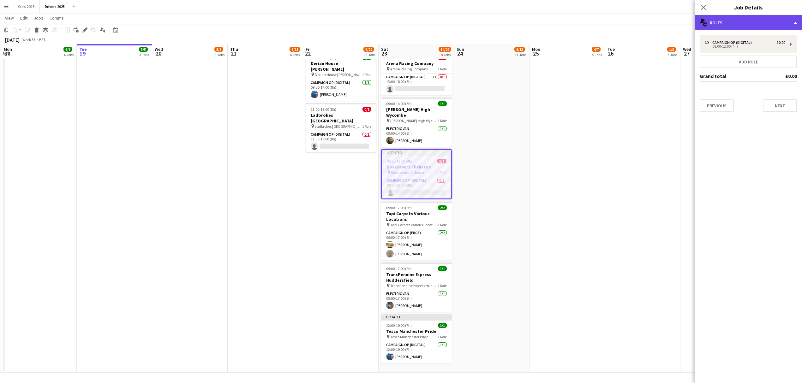
click at [646, 18] on div "multiple-users-add Roles" at bounding box center [748, 22] width 107 height 15
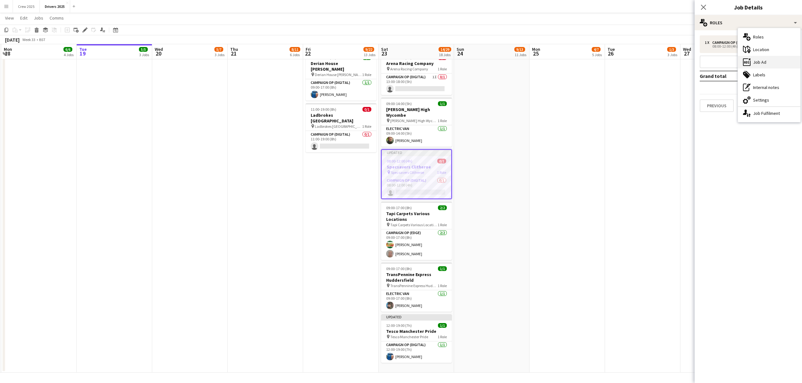
click at [646, 61] on div "ads-window Job Ad" at bounding box center [769, 62] width 63 height 13
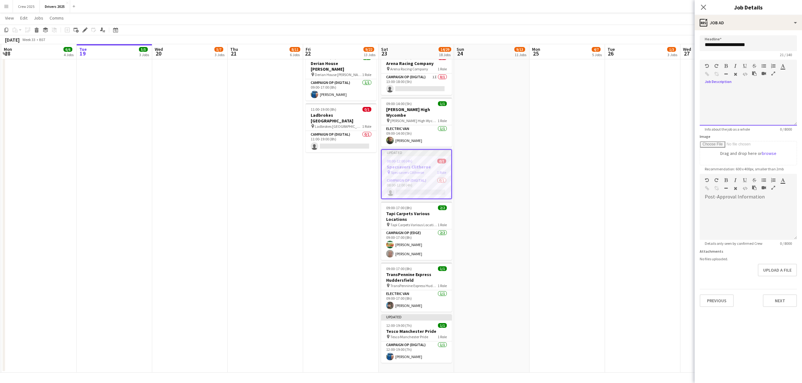
click at [646, 98] on div at bounding box center [748, 107] width 97 height 38
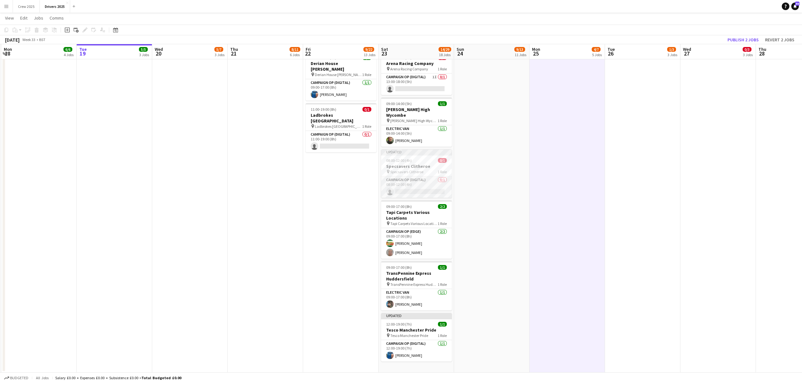
click at [436, 180] on app-card-role "Campaign Op (Digital) 0/1 08:00-12:00 (4h) single-neutral-actions" at bounding box center [416, 186] width 71 height 21
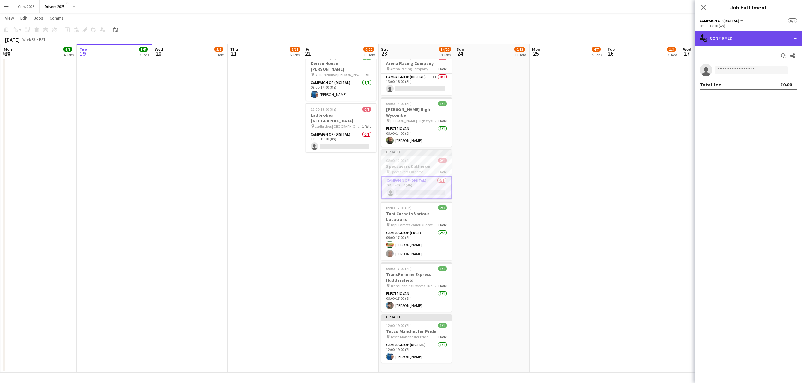
click at [646, 44] on div "single-neutral-actions-check-2 Confirmed" at bounding box center [748, 38] width 107 height 15
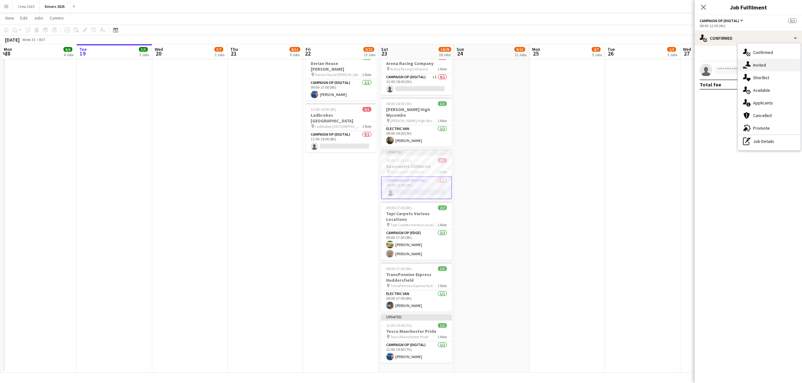
click at [646, 62] on div "single-neutral-actions-share-1 Invited" at bounding box center [769, 65] width 63 height 13
click at [646, 68] on input "text" at bounding box center [748, 71] width 97 height 16
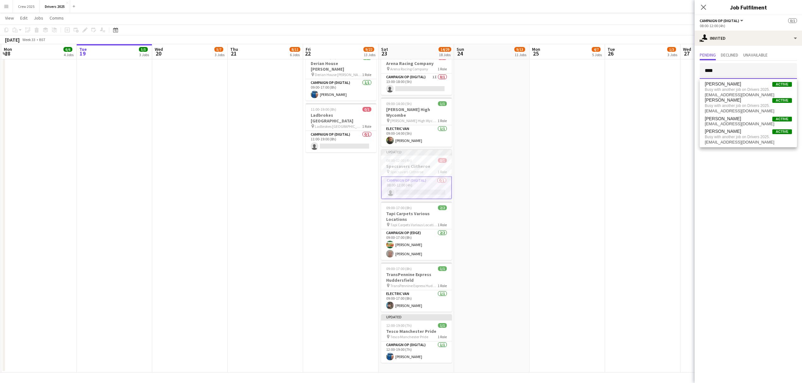
type input "****"
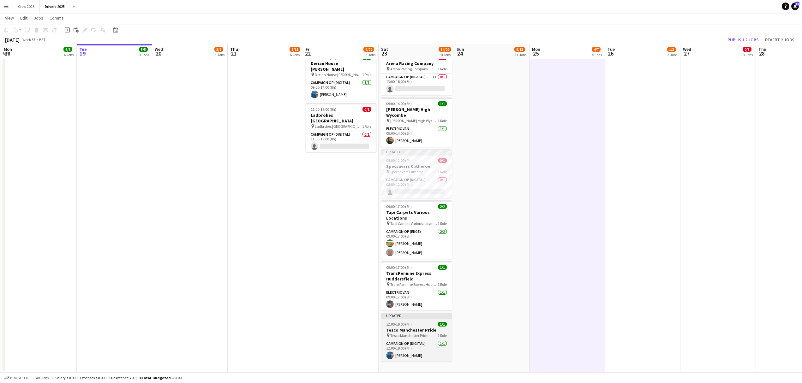
click at [413, 313] on app-job-card "Updated 12:00-19:00 (7h) 1/1 Tesco Manchester Pride pin Tesco Manchester Pride …" at bounding box center [416, 337] width 71 height 49
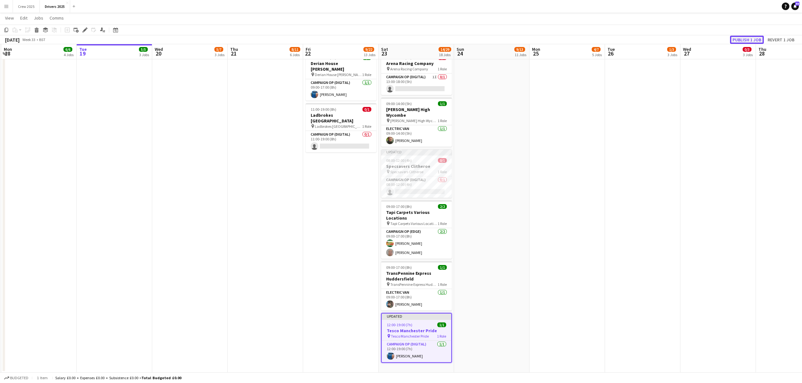
click at [646, 38] on button "Publish 1 job" at bounding box center [747, 40] width 34 height 8
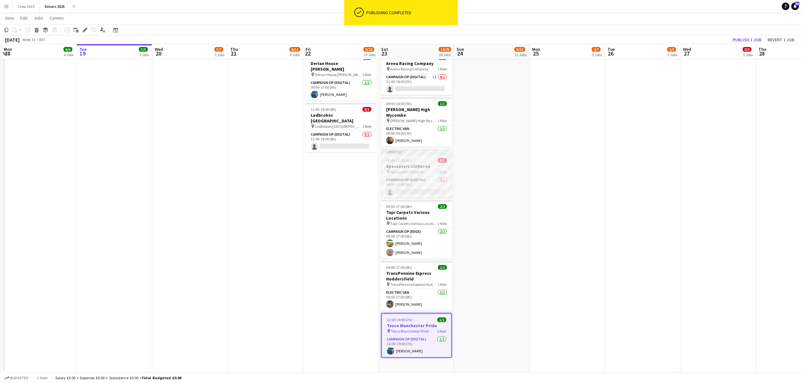
click at [428, 152] on app-job-card "Updated 08:00-12:00 (4h) 0/1 Specsavers Clitheroe pin Specsavers Clitheroe 1 Ro…" at bounding box center [416, 173] width 71 height 49
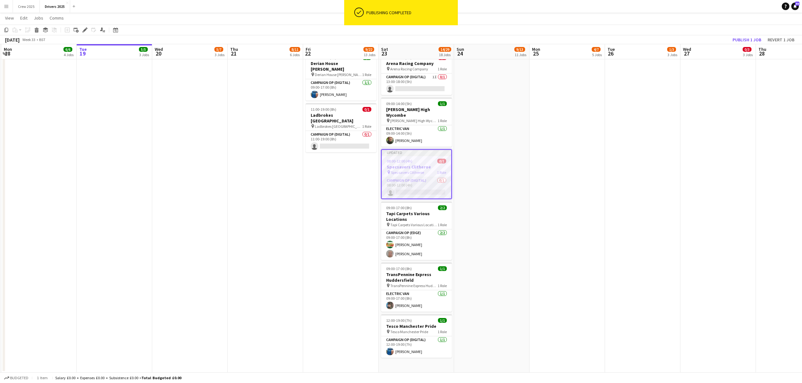
click at [416, 185] on app-card-role "Campaign Op (Digital) 0/1 08:00-12:00 (4h) single-neutral-actions" at bounding box center [416, 187] width 69 height 21
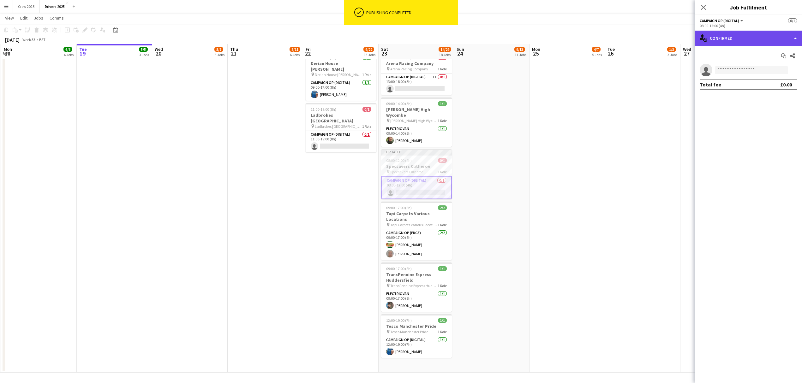
click at [646, 39] on div "single-neutral-actions-check-2 Confirmed" at bounding box center [748, 38] width 107 height 15
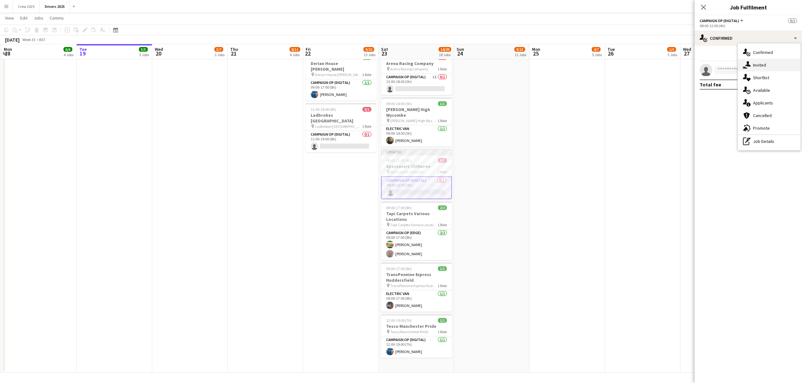
click at [646, 65] on icon at bounding box center [747, 63] width 5 height 5
click at [646, 69] on input "text" at bounding box center [748, 71] width 97 height 16
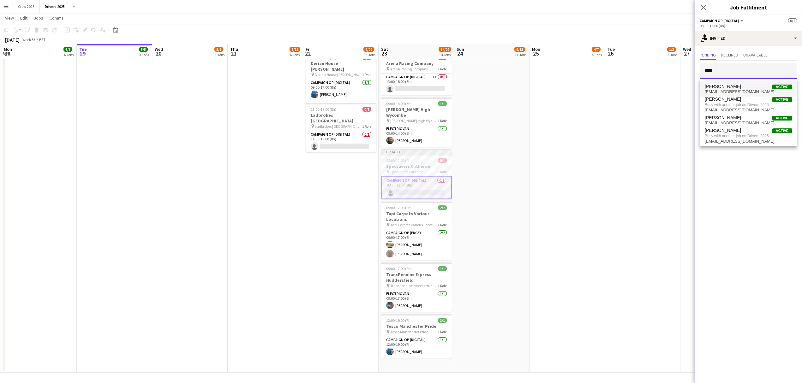
type input "****"
click at [646, 86] on span "[PERSON_NAME]" at bounding box center [723, 86] width 36 height 5
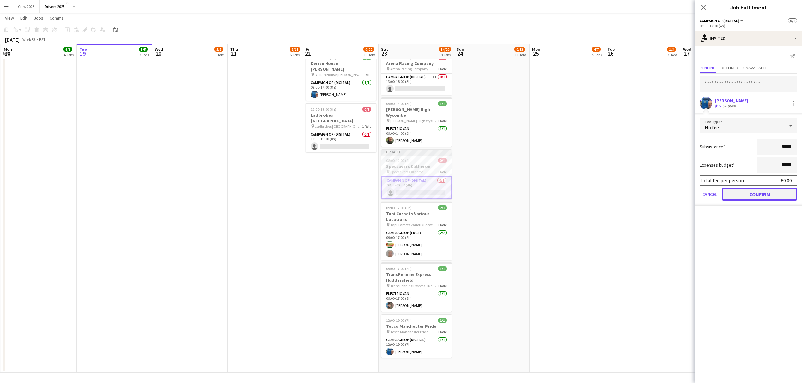
click at [646, 193] on button "Confirm" at bounding box center [759, 194] width 75 height 13
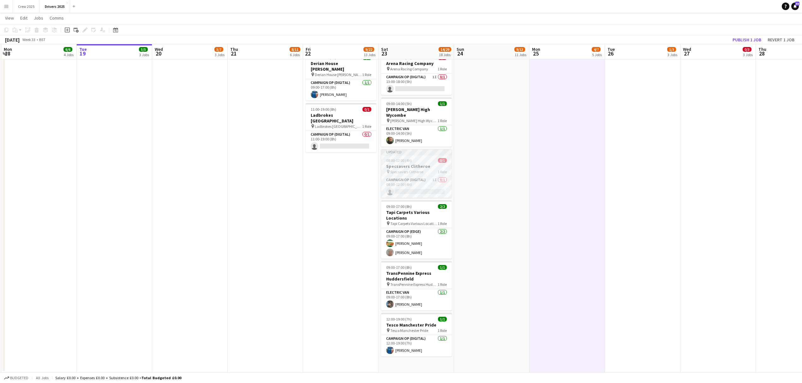
click at [420, 158] on div "08:00-12:00 (4h) 0/1" at bounding box center [416, 160] width 71 height 5
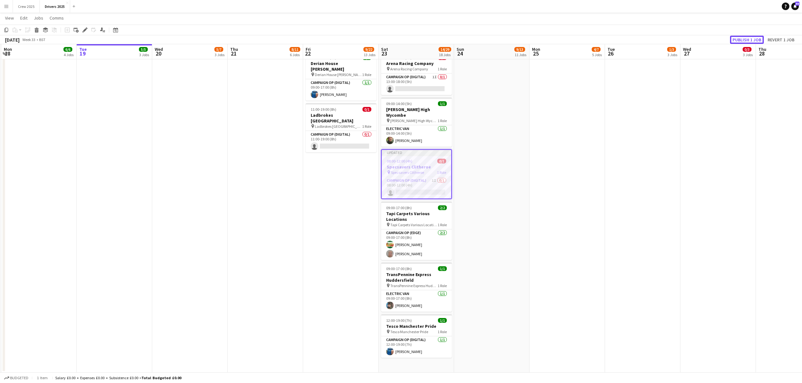
click at [646, 37] on button "Publish 1 job" at bounding box center [747, 40] width 34 height 8
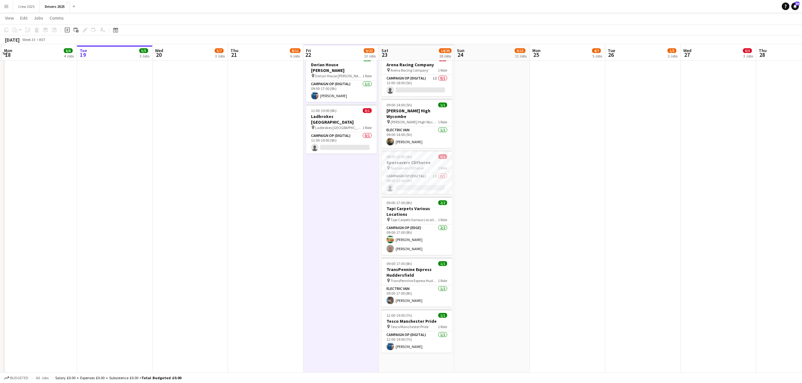
scroll to position [1378, 0]
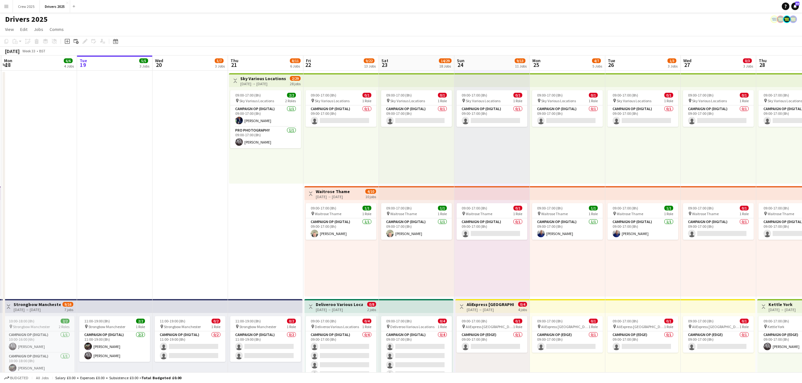
scroll to position [0, 0]
click at [571, 223] on app-card-role "Campaign Op (Digital) 1/1 09:00-17:00 (8h) Pete Gallagher" at bounding box center [567, 229] width 71 height 21
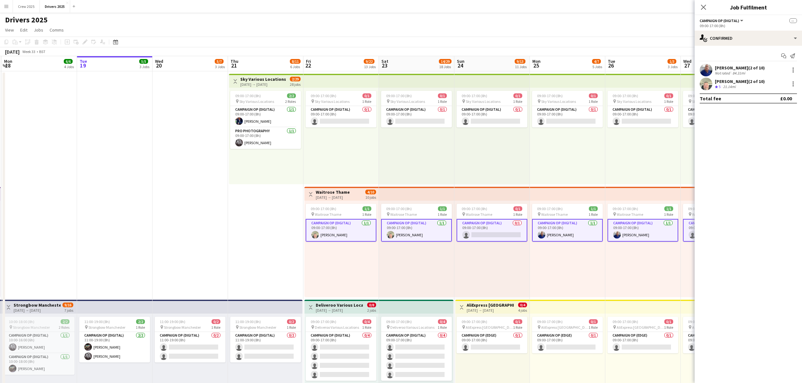
click at [570, 227] on app-card-role "Campaign Op (Digital) 1/1 09:00-17:00 (8h) Pete Gallagher" at bounding box center [567, 230] width 71 height 23
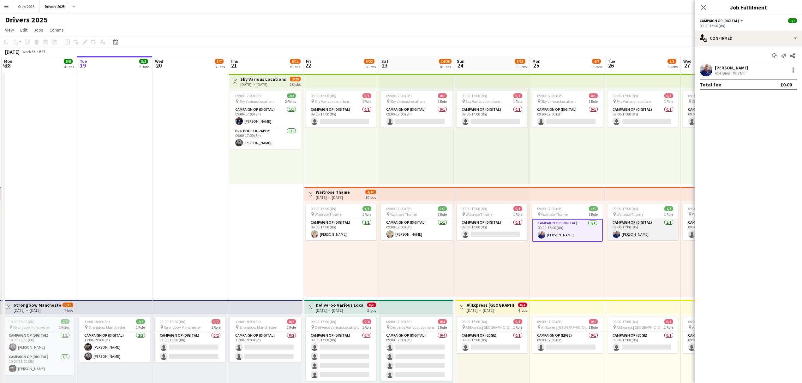
click at [628, 226] on app-card-role "Campaign Op (Digital) 1/1 09:00-17:00 (8h) Pete Gallagher" at bounding box center [642, 229] width 71 height 21
click at [646, 71] on div at bounding box center [793, 70] width 8 height 8
click at [646, 128] on span "Remove" at bounding box center [762, 126] width 19 height 5
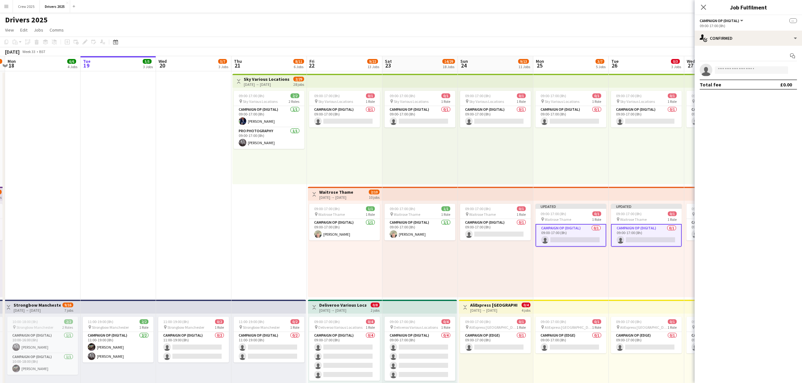
drag, startPoint x: 556, startPoint y: 290, endPoint x: 558, endPoint y: 282, distance: 8.6
click at [568, 266] on div "Updated 09:00-17:00 (8h) 0/1 pin Waitrose Thame 1 Role Campaign Op (Digital) 0/…" at bounding box center [570, 249] width 75 height 97
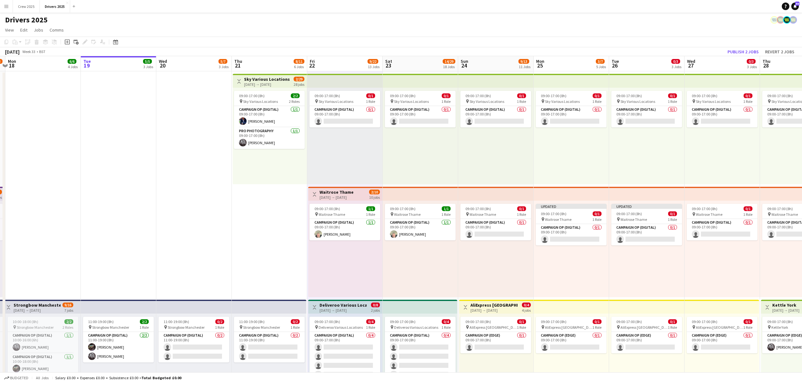
click at [334, 194] on h3 "Waitrose Thame" at bounding box center [336, 192] width 34 height 6
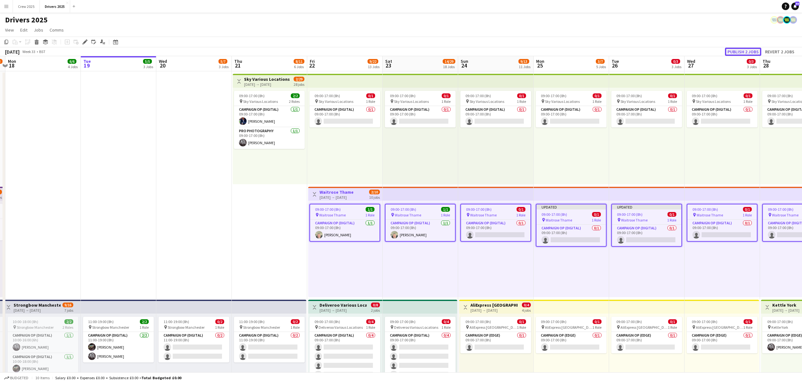
click at [646, 50] on button "Publish 2 jobs" at bounding box center [743, 52] width 36 height 8
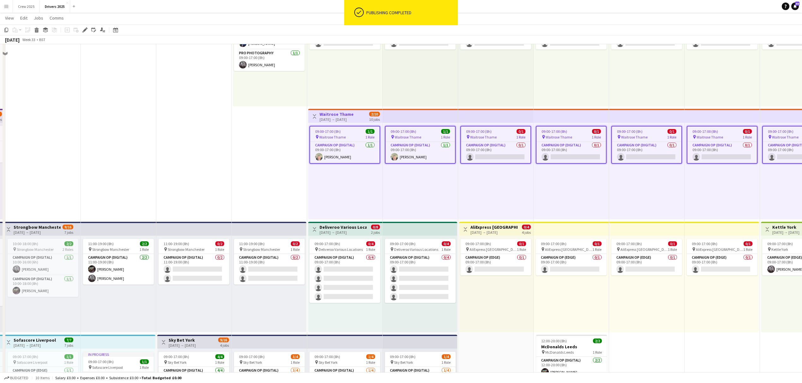
scroll to position [84, 0]
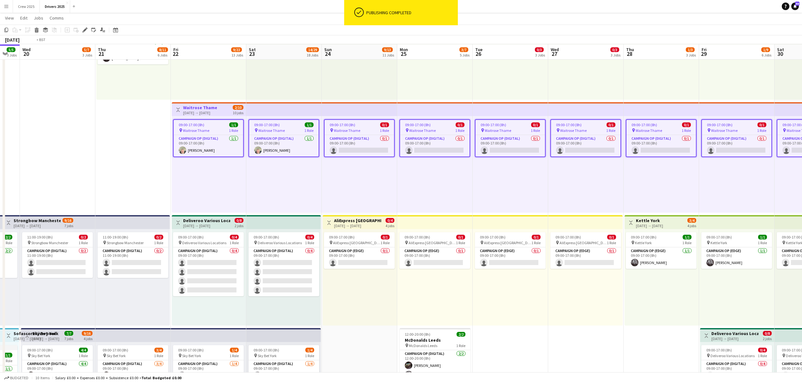
drag, startPoint x: 637, startPoint y: 295, endPoint x: 510, endPoint y: 301, distance: 127.7
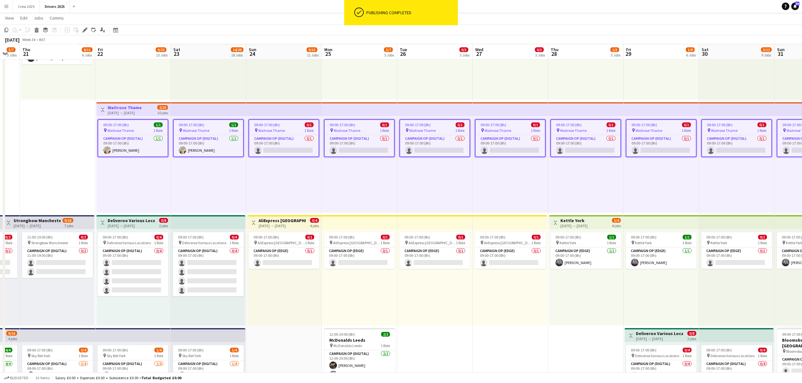
scroll to position [0, 214]
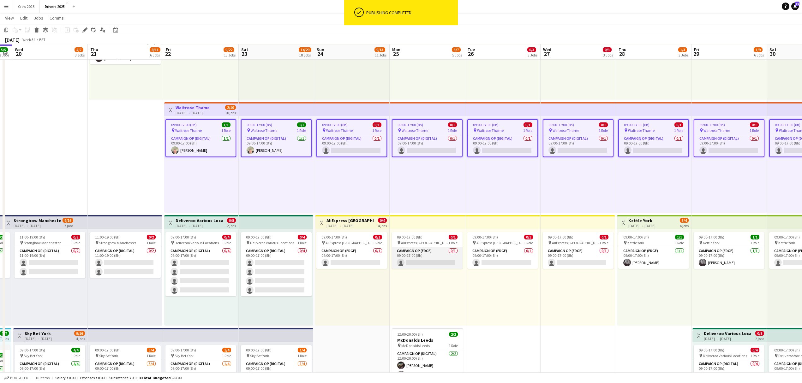
click at [422, 257] on app-card-role "Campaign Op (Edge) 0/1 09:00-17:00 (8h) single-neutral-actions" at bounding box center [427, 258] width 71 height 21
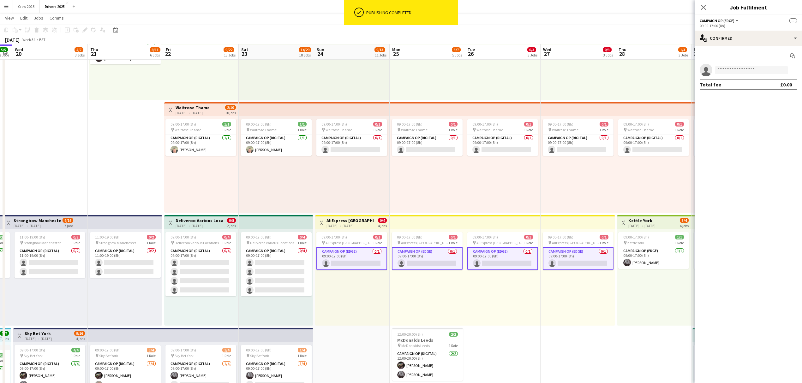
click at [426, 259] on app-card-role "Campaign Op (Edge) 0/1 09:00-17:00 (8h) single-neutral-actions" at bounding box center [427, 259] width 71 height 23
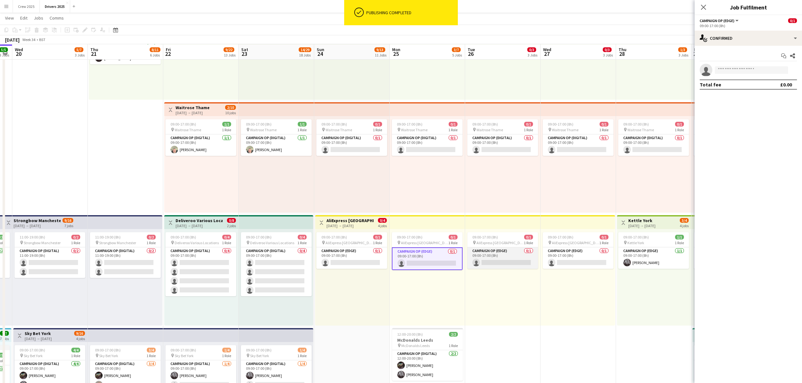
click at [492, 262] on app-card-role "Campaign Op (Edge) 0/1 09:00-17:00 (8h) single-neutral-actions" at bounding box center [502, 258] width 71 height 21
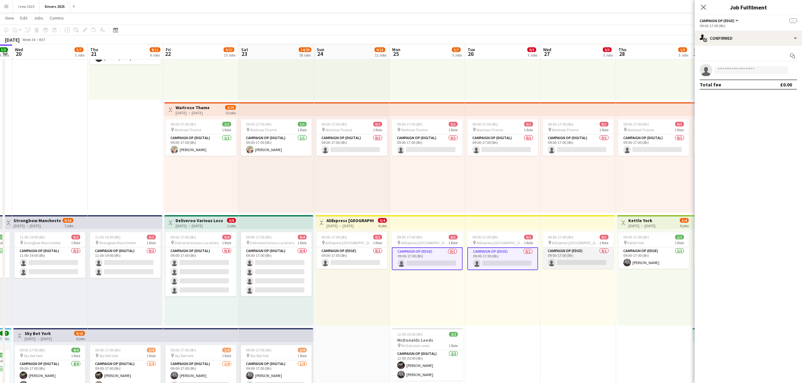
click at [573, 260] on app-card-role "Campaign Op (Edge) 0/1 09:00-17:00 (8h) single-neutral-actions" at bounding box center [578, 258] width 71 height 21
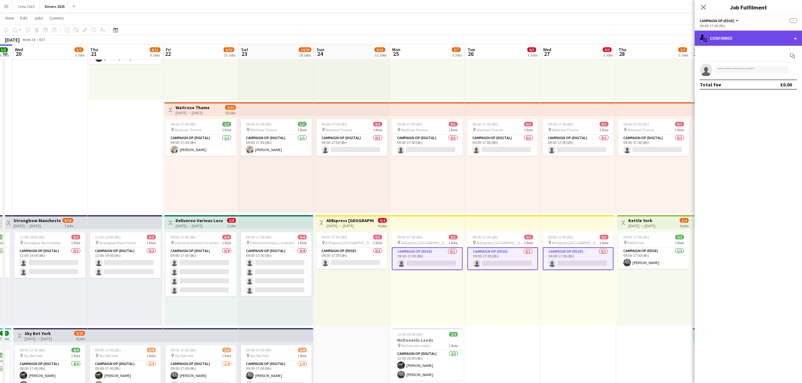
click at [646, 40] on div "single-neutral-actions-check-2 Confirmed" at bounding box center [748, 38] width 107 height 15
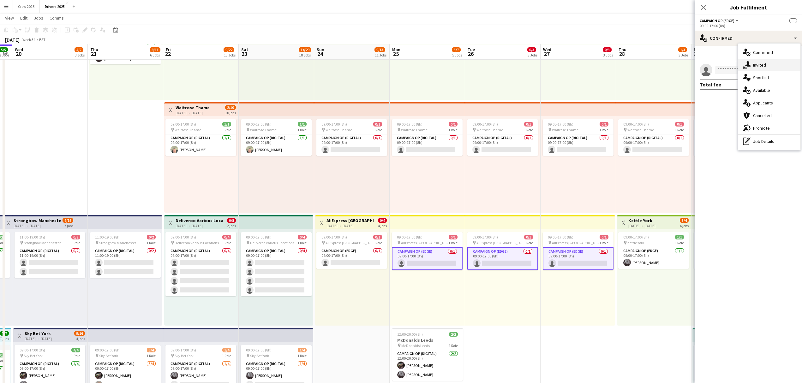
click at [646, 65] on div "single-neutral-actions-share-1 Invited" at bounding box center [769, 65] width 63 height 13
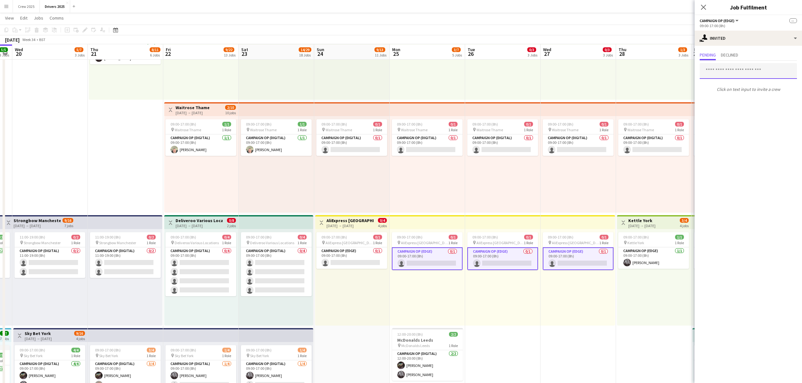
click at [646, 66] on input "text" at bounding box center [748, 71] width 97 height 16
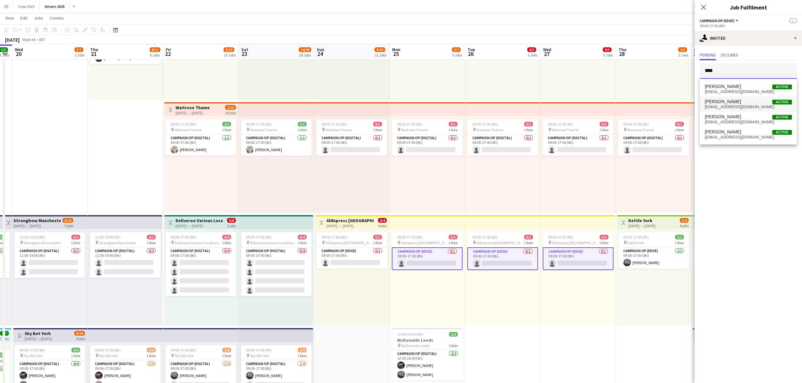
type input "****"
click at [646, 101] on span "Pete Gallagher Active" at bounding box center [748, 101] width 87 height 5
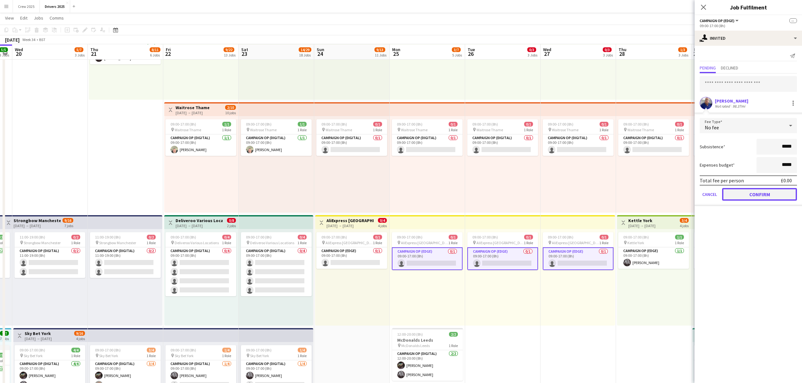
click at [646, 194] on button "Confirm" at bounding box center [759, 194] width 75 height 13
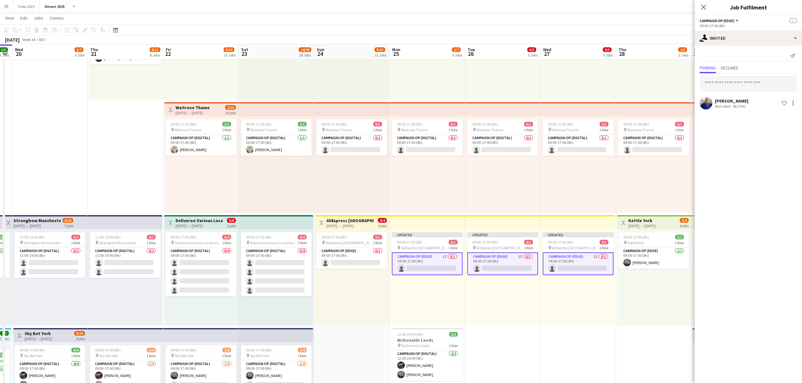
click at [566, 323] on div "Updated 09:00-17:00 (8h) 0/1 pin AliExpress London 1 Role Campaign Op (Edge) 1I…" at bounding box center [577, 277] width 75 height 97
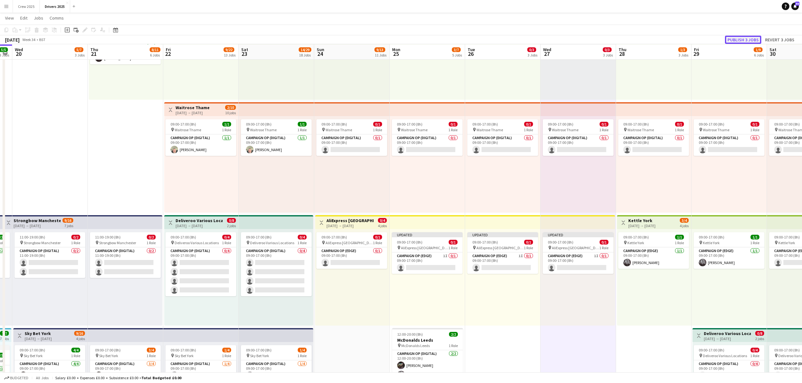
click at [646, 38] on button "Publish 3 jobs" at bounding box center [743, 40] width 36 height 8
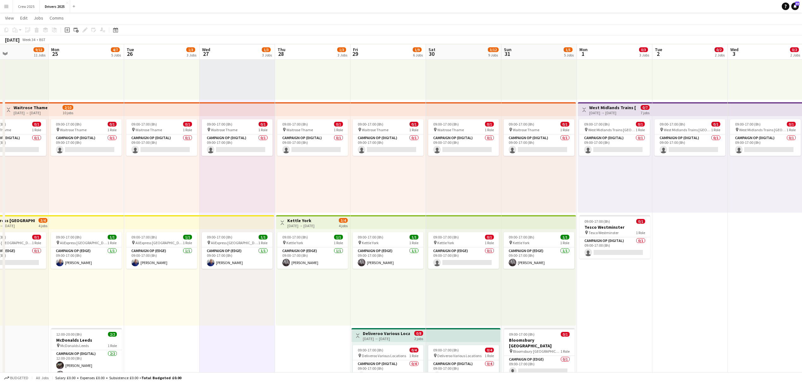
scroll to position [0, 211]
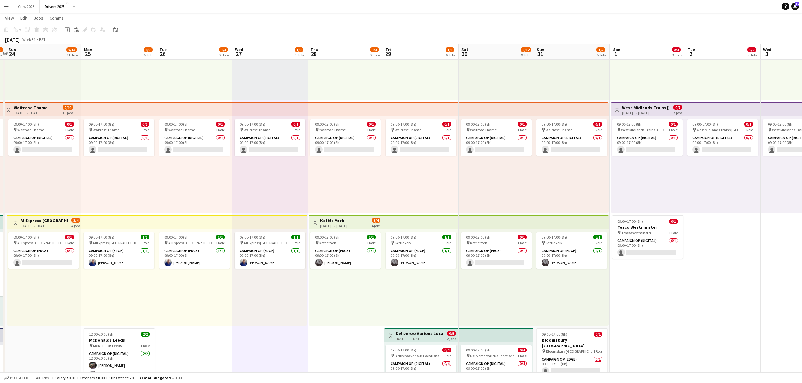
drag, startPoint x: 405, startPoint y: 315, endPoint x: 244, endPoint y: 329, distance: 161.6
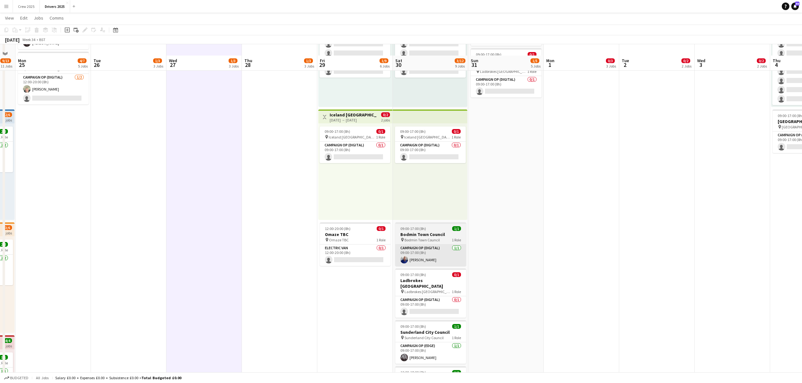
scroll to position [463, 0]
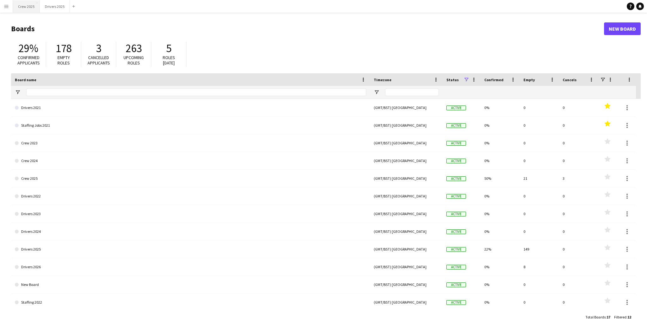
click at [27, 7] on button "Crew 2025 Close" at bounding box center [26, 6] width 27 height 12
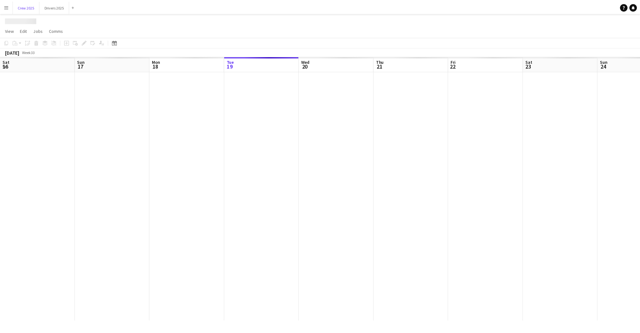
scroll to position [0, 151]
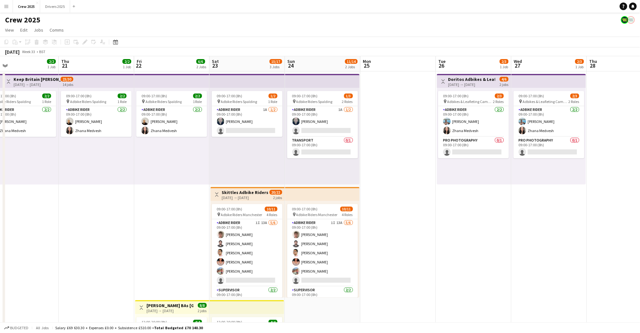
drag, startPoint x: 582, startPoint y: 268, endPoint x: 412, endPoint y: 272, distance: 170.8
click at [412, 272] on app-calendar-viewport "Sun 17 1/2 1 Job Mon 18 1/2 1 Job Tue 19 2/2 1 Job Wed 20 2/2 1 Job Thu 21 2/2 …" at bounding box center [320, 234] width 640 height 357
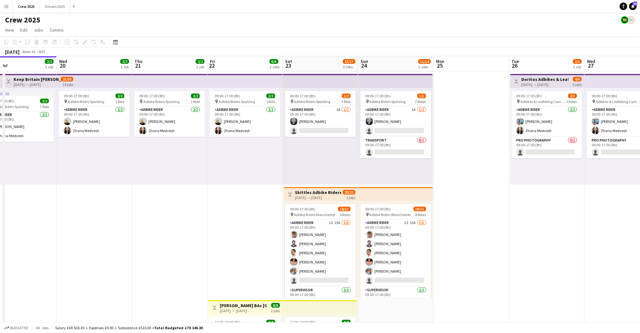
drag, startPoint x: 539, startPoint y: 268, endPoint x: 195, endPoint y: 253, distance: 344.8
click at [195, 254] on app-calendar-viewport "Sun 17 1/2 1 Job Mon 18 1/2 1 Job Tue 19 2/2 1 Job Wed 20 2/2 1 Job Thu 21 2/2 …" at bounding box center [320, 234] width 640 height 357
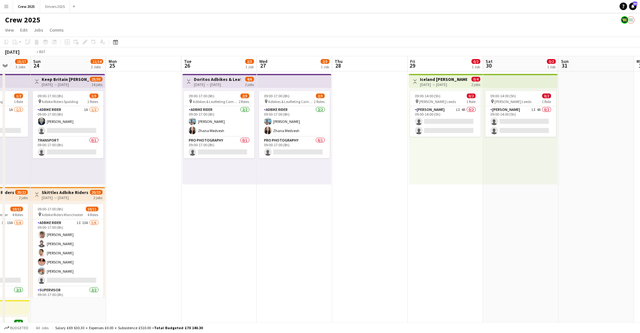
drag, startPoint x: 69, startPoint y: 223, endPoint x: 295, endPoint y: 226, distance: 226.4
click at [70, 223] on app-calendar-viewport "Thu 21 2/2 1 Job Fri 22 6/6 2 Jobs Sat 23 15/17 3 Jobs Sun 24 11/14 2 Jobs Mon …" at bounding box center [320, 234] width 640 height 357
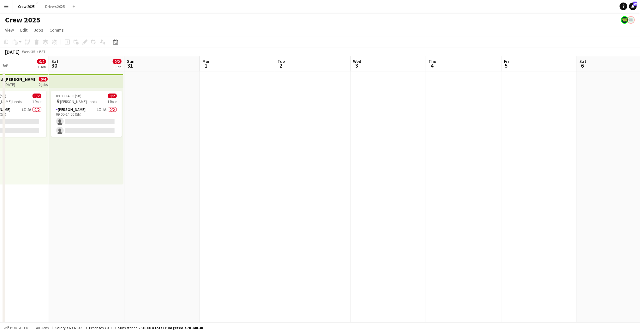
drag, startPoint x: 120, startPoint y: 200, endPoint x: 87, endPoint y: 197, distance: 32.7
click at [88, 197] on app-calendar-viewport "Wed 27 2/3 1 Job Thu 28 Fri 29 0/2 1 Job Sat 30 0/2 1 Job Sun 31 Mon 1 Tue 2 We…" at bounding box center [320, 234] width 640 height 357
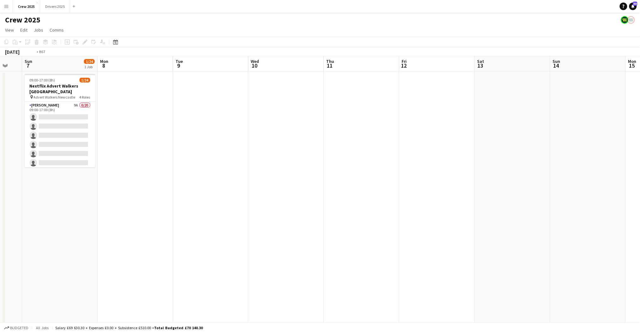
drag, startPoint x: 483, startPoint y: 225, endPoint x: 178, endPoint y: 217, distance: 305.1
click at [178, 217] on app-calendar-viewport "Thu 4 Fri 5 Sat 6 Sun 7 1/24 1 Job Mon 8 Tue 9 Wed 10 Thu 11 Fri 12 Sat 13 Sun …" at bounding box center [320, 234] width 640 height 357
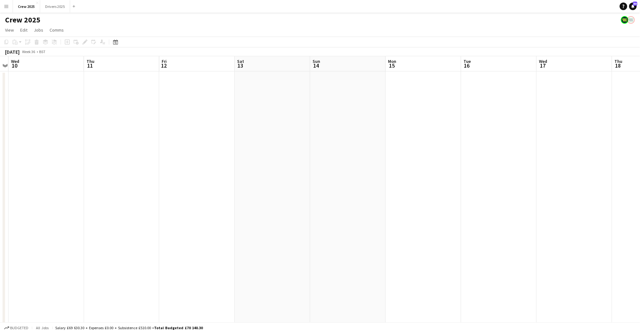
drag, startPoint x: 174, startPoint y: 206, endPoint x: 155, endPoint y: 206, distance: 18.9
click at [155, 206] on app-calendar-viewport "Sat 6 Sun 7 1/24 1 Job Mon 8 Tue 9 Wed 10 Thu 11 Fri 12 Sat 13 Sun 14 Mon 15 Tu…" at bounding box center [320, 234] width 640 height 357
drag, startPoint x: 444, startPoint y: 215, endPoint x: 135, endPoint y: 212, distance: 308.1
click at [131, 212] on app-calendar-viewport "Thu 11 Fri 12 Sat 13 Sun 14 Mon 15 Tue 16 Wed 17 Thu 18 Fri 19 Sat 20 Sun 21 Mo…" at bounding box center [320, 234] width 640 height 357
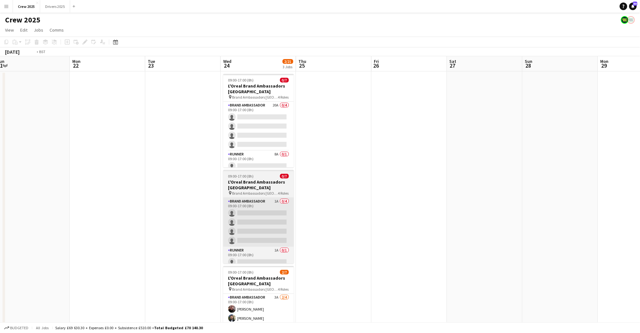
scroll to position [0, 226]
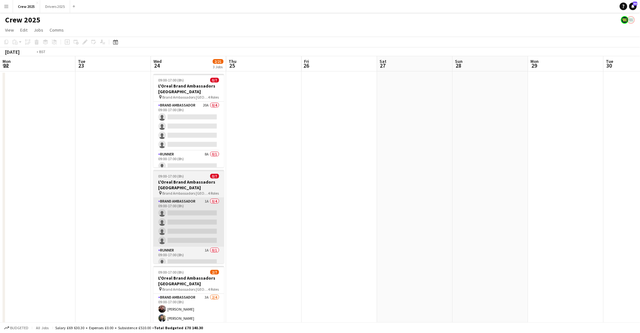
drag, startPoint x: 527, startPoint y: 218, endPoint x: 178, endPoint y: 214, distance: 348.9
click at [178, 215] on app-calendar-viewport "Fri 19 Sat 20 Sun 21 Mon 22 Tue 23 Wed 24 2/21 3 Jobs Thu 25 Fri 26 Sat 27 Sun …" at bounding box center [320, 234] width 640 height 357
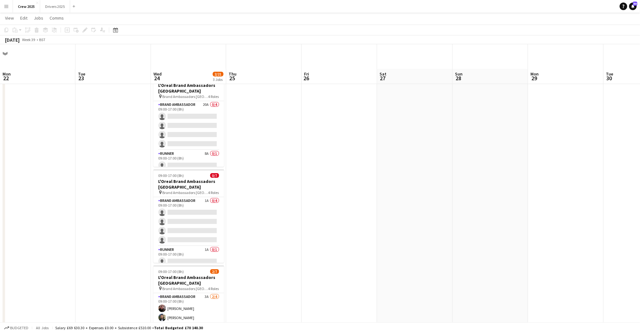
scroll to position [42, 0]
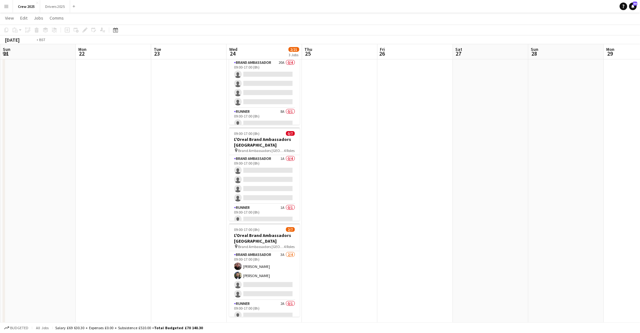
drag, startPoint x: 17, startPoint y: 227, endPoint x: 532, endPoint y: 217, distance: 515.0
click at [539, 217] on app-calendar-viewport "Fri 19 Sat 20 Sun 21 Mon 22 Tue 23 Wed 24 2/21 3 Jobs Thu 25 Fri 26 Sat 27 Sun …" at bounding box center [320, 177] width 640 height 388
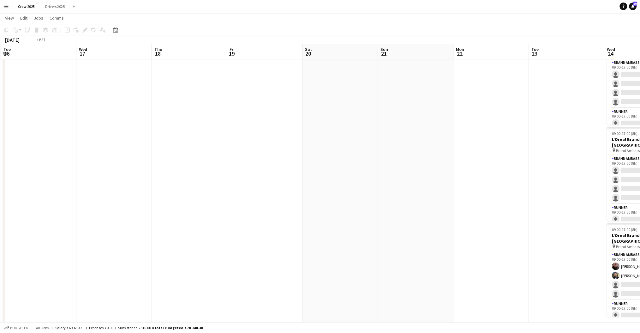
drag, startPoint x: 265, startPoint y: 218, endPoint x: 308, endPoint y: 209, distance: 43.8
click at [579, 215] on app-calendar-viewport "Sat 13 Sun 14 Mon 15 Tue 16 Wed 17 Thu 18 Fri 19 Sat 20 Sun 21 Mon 22 Tue 23 We…" at bounding box center [320, 177] width 640 height 388
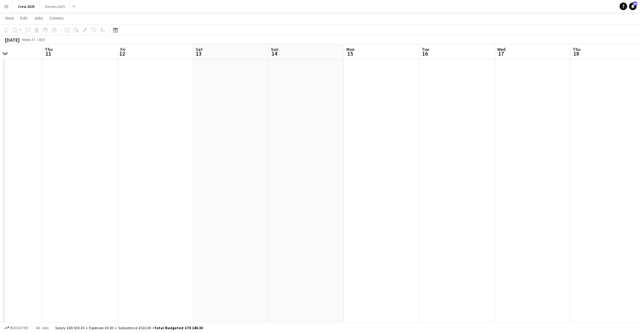
drag, startPoint x: 336, startPoint y: 212, endPoint x: 508, endPoint y: 214, distance: 172.1
click at [508, 214] on app-calendar-viewport "Mon 8 Tue 9 Wed 10 Thu 11 Fri 12 Sat 13 Sun 14 Mon 15 Tue 16 Wed 17 Thu 18 Fri …" at bounding box center [320, 177] width 640 height 388
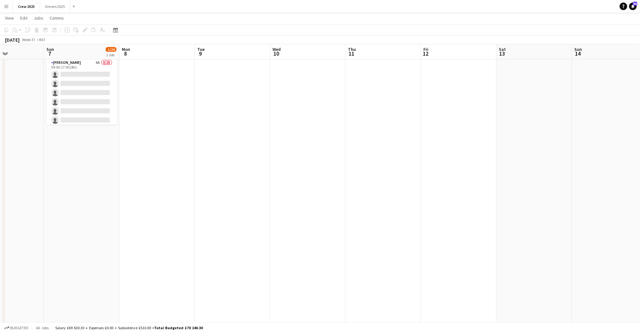
drag, startPoint x: 341, startPoint y: 215, endPoint x: 390, endPoint y: 219, distance: 49.2
click at [461, 214] on app-calendar-viewport "Thu 4 Fri 5 Sat 6 Sun 7 1/24 1 Job Mon 8 Tue 9 Wed 10 Thu 11 Fri 12 Sat 13 Sun …" at bounding box center [320, 177] width 640 height 388
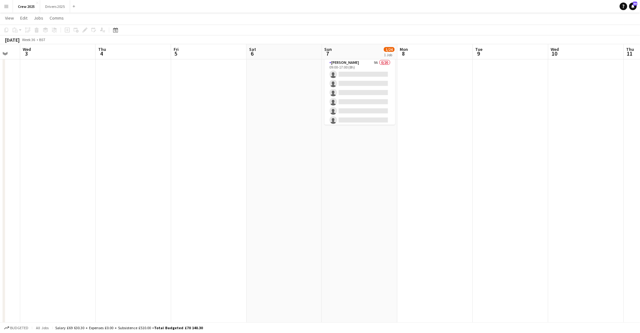
scroll to position [0, 182]
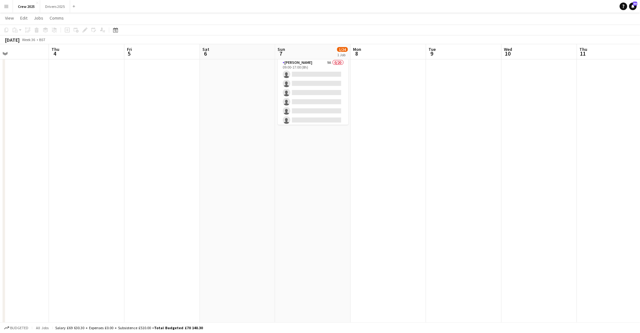
drag, startPoint x: 248, startPoint y: 234, endPoint x: 433, endPoint y: 214, distance: 185.2
click at [418, 214] on app-calendar-viewport "Mon 1 Tue 2 Wed 3 Thu 4 Fri 5 Sat 6 Sun 7 1/24 1 Job Mon 8 Tue 9 Wed 10 Thu 11 …" at bounding box center [320, 177] width 640 height 388
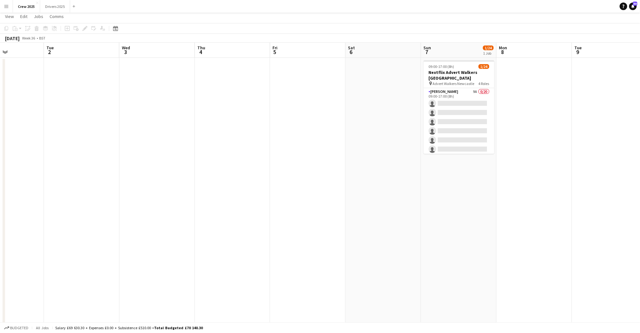
scroll to position [0, 0]
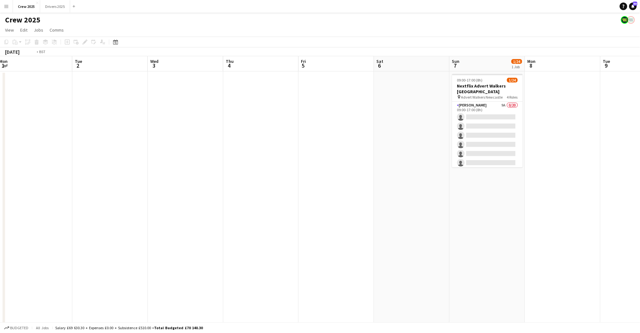
drag, startPoint x: 278, startPoint y: 212, endPoint x: 600, endPoint y: 211, distance: 322.3
click at [619, 208] on app-calendar-viewport "Sat 30 0/2 1 Job Sun 31 Mon 1 Tue 2 Wed 3 Thu 4 Fri 5 Sat 6 Sun 7 1/24 1 Job Mo…" at bounding box center [320, 234] width 640 height 357
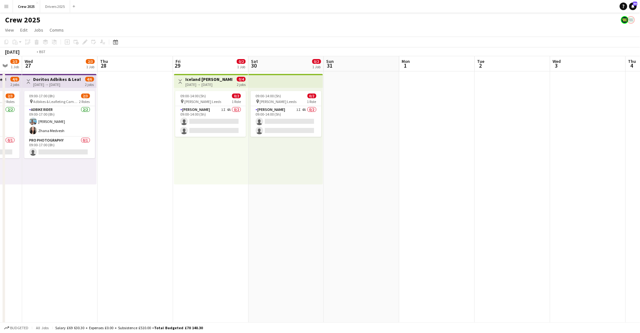
drag, startPoint x: 335, startPoint y: 229, endPoint x: 593, endPoint y: 210, distance: 258.0
click at [593, 211] on app-calendar-viewport "Mon 25 Tue 26 2/3 1 Job Wed 27 2/3 1 Job Thu 28 Fri 29 0/2 1 Job Sat 30 0/2 1 J…" at bounding box center [320, 234] width 640 height 357
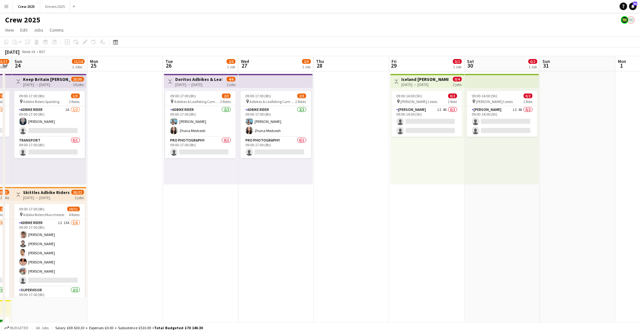
drag, startPoint x: 366, startPoint y: 237, endPoint x: 576, endPoint y: 219, distance: 211.7
click at [576, 219] on app-calendar-viewport "Fri 22 6/6 2 Jobs Sat 23 15/17 3 Jobs Sun 24 11/14 2 Jobs Mon 25 Tue 26 2/3 1 J…" at bounding box center [320, 234] width 640 height 357
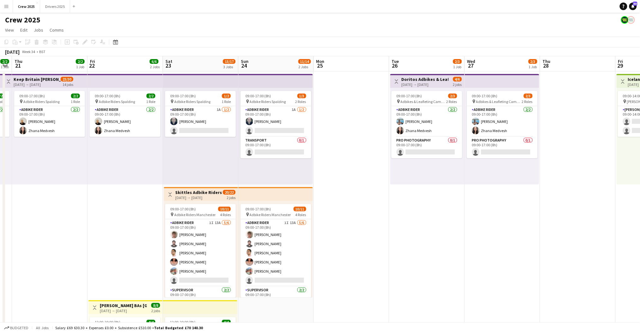
scroll to position [0, 197]
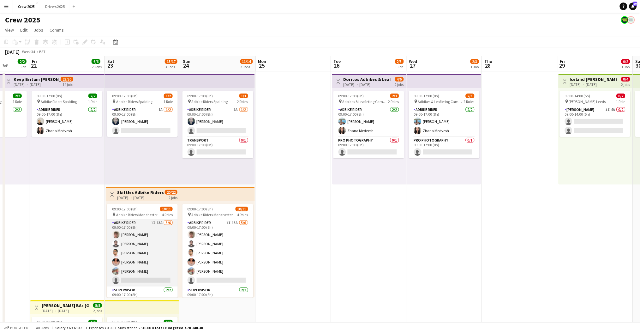
click at [114, 258] on app-card-role "Adbike Rider 1I 13A 5/6 09:00-17:00 (8h) Rokas Juskys Emad Emad Vaibhav Verma A…" at bounding box center [142, 252] width 71 height 67
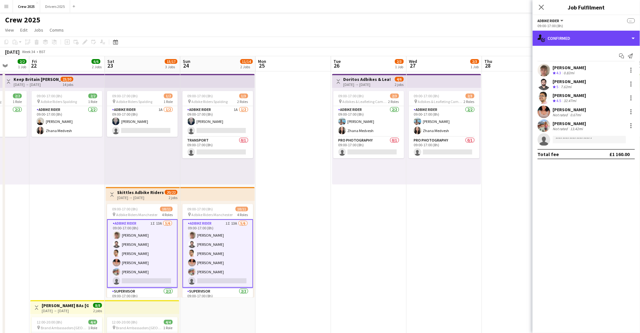
drag, startPoint x: 583, startPoint y: 38, endPoint x: 589, endPoint y: 47, distance: 10.5
click at [583, 38] on div "single-neutral-actions-check-2 Confirmed" at bounding box center [586, 38] width 107 height 15
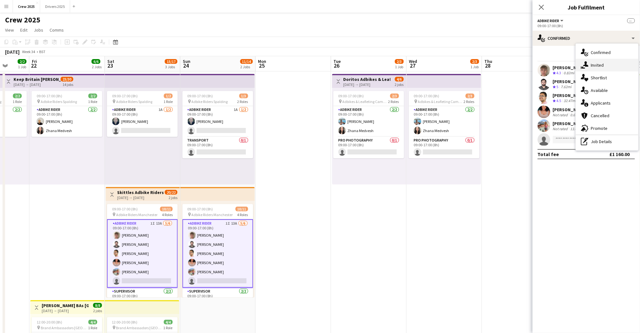
click at [601, 61] on div "single-neutral-actions-share-1 Invited" at bounding box center [607, 65] width 63 height 13
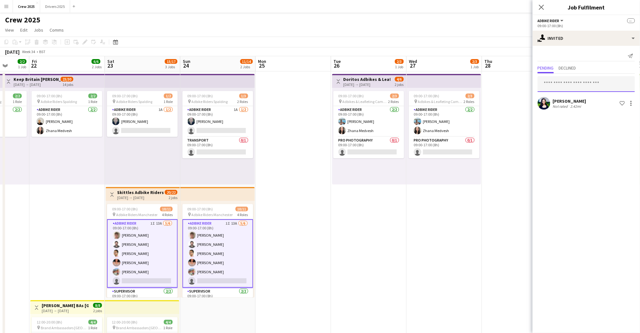
click at [561, 84] on input "text" at bounding box center [586, 84] width 97 height 16
type input "****"
click at [566, 101] on span "Sean Rafferty" at bounding box center [561, 99] width 36 height 5
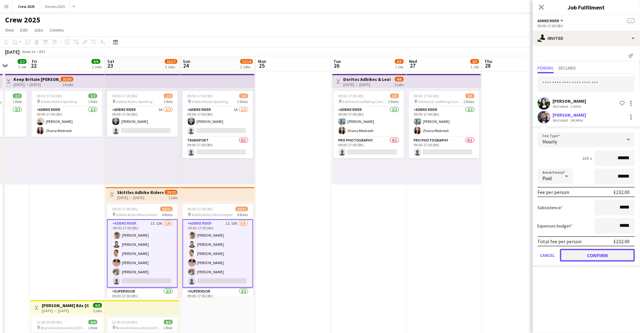
click at [602, 252] on button "Confirm" at bounding box center [597, 255] width 75 height 13
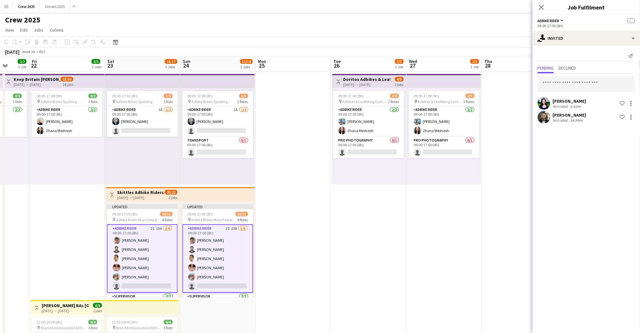
click at [326, 218] on app-date-cell at bounding box center [293, 242] width 75 height 342
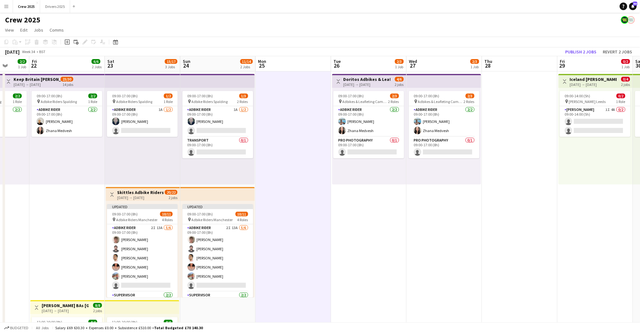
click at [123, 187] on app-top-bar "Toggle View Skittles Adbike Riders Manchester 23-08-2025 → 24-08-2025 20/22 2 j…" at bounding box center [143, 194] width 74 height 14
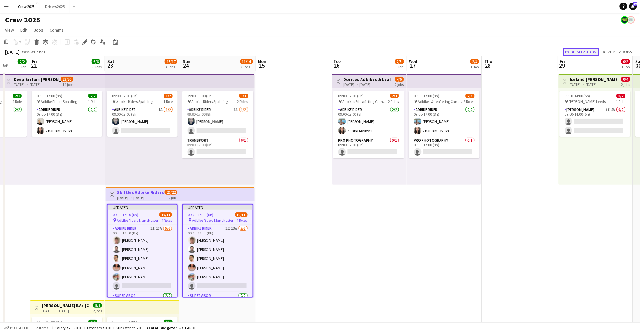
click at [585, 48] on button "Publish 2 jobs" at bounding box center [581, 52] width 36 height 8
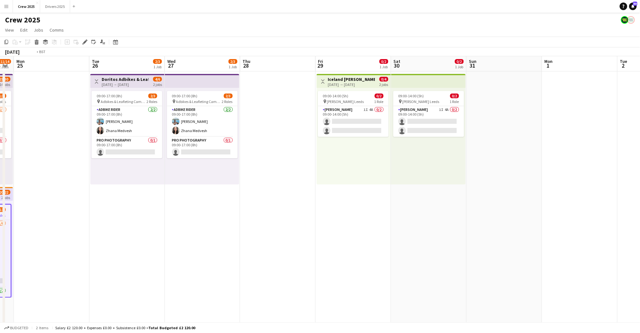
scroll to position [0, 232]
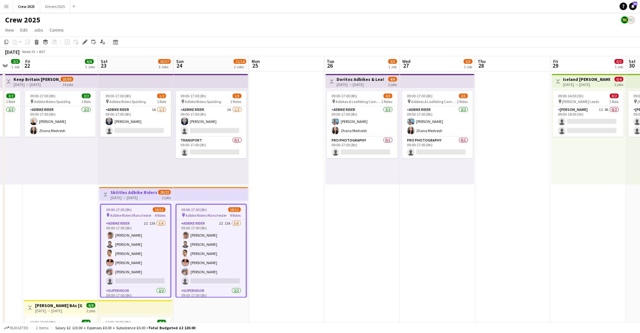
drag, startPoint x: 254, startPoint y: 257, endPoint x: 450, endPoint y: 256, distance: 196.0
click at [450, 256] on app-calendar-viewport "Wed 20 2/2 1 Job Thu 21 2/2 1 Job Fri 22 6/6 2 Jobs Sat 23 15/17 3 Jobs Sun 24 …" at bounding box center [320, 234] width 640 height 357
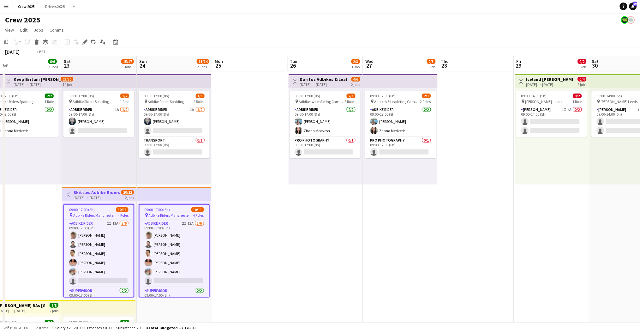
drag, startPoint x: 534, startPoint y: 247, endPoint x: 140, endPoint y: 249, distance: 394.6
click at [114, 266] on app-calendar-viewport "Wed 20 2/2 1 Job Thu 21 2/2 1 Job Fri 22 6/6 2 Jobs Sat 23 15/17 3 Jobs Sun 24 …" at bounding box center [320, 234] width 640 height 357
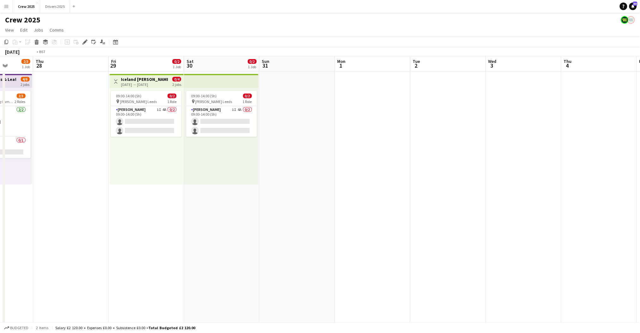
drag, startPoint x: 464, startPoint y: 249, endPoint x: 63, endPoint y: 231, distance: 401.0
click at [62, 231] on app-calendar-viewport "Mon 25 Tue 26 2/3 1 Job Wed 27 2/3 1 Job Thu 28 Fri 29 0/2 1 Job Sat 30 0/2 1 J…" at bounding box center [320, 234] width 640 height 357
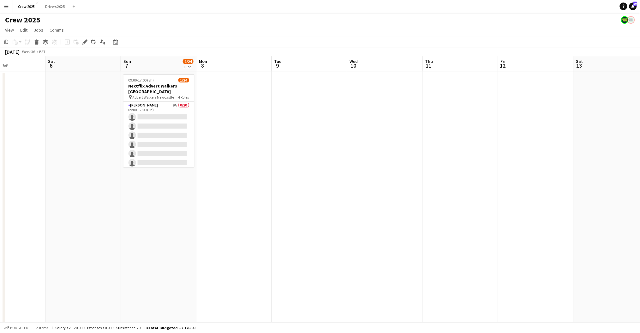
scroll to position [0, 180]
drag, startPoint x: 361, startPoint y: 245, endPoint x: 76, endPoint y: 248, distance: 285.4
click at [76, 248] on app-calendar-viewport "Wed 3 Thu 4 Fri 5 Sat 6 Sun 7 1/24 1 Job Mon 8 Tue 9 Wed 10 Thu 11 Fri 12 Sat 1…" at bounding box center [320, 234] width 640 height 357
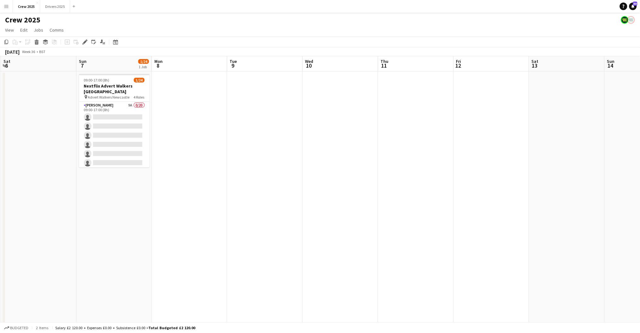
scroll to position [0, 176]
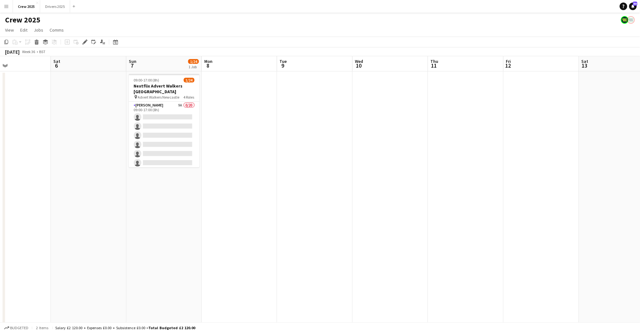
drag, startPoint x: 224, startPoint y: 224, endPoint x: 379, endPoint y: 226, distance: 155.0
click at [379, 226] on app-calendar-viewport "Wed 3 Thu 4 Fri 5 Sat 6 Sun 7 1/24 1 Job Mon 8 Tue 9 Wed 10 Thu 11 Fri 12 Sat 1…" at bounding box center [320, 234] width 640 height 357
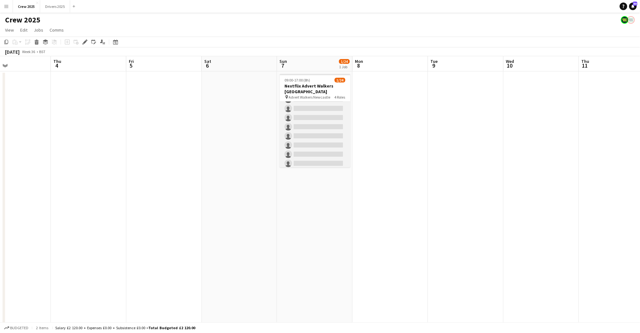
scroll to position [0, 0]
click at [324, 137] on app-card-role "Advert Walkers 9A 0/20 09:00-17:00 (8h) single-neutral-actions single-neutral-a…" at bounding box center [315, 199] width 71 height 195
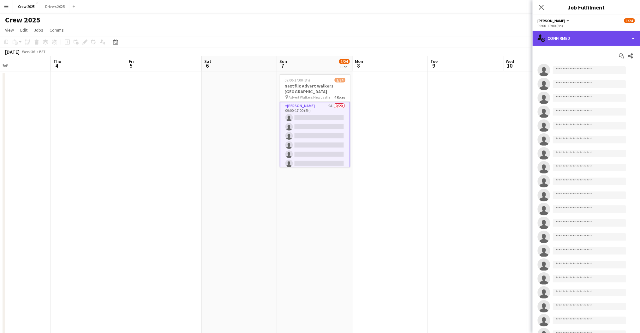
click at [601, 36] on div "single-neutral-actions-check-2 Confirmed" at bounding box center [586, 38] width 107 height 15
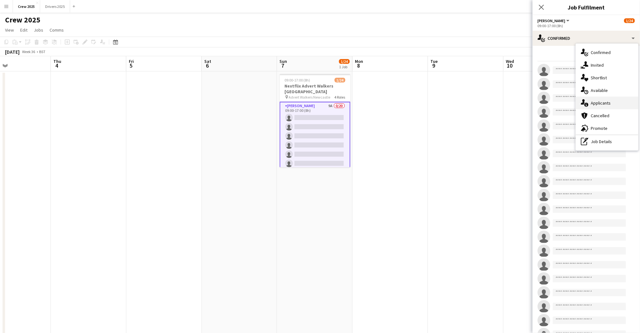
click at [613, 101] on div "single-neutral-actions-information Applicants" at bounding box center [607, 103] width 63 height 13
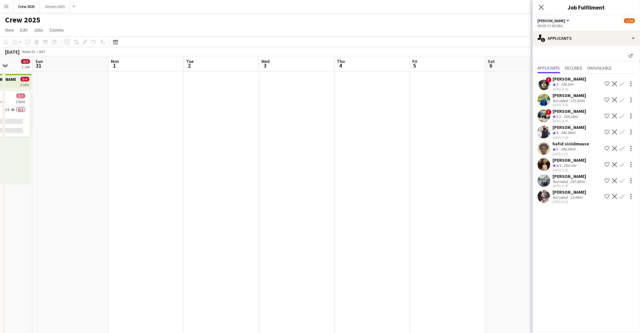
drag, startPoint x: 194, startPoint y: 222, endPoint x: 417, endPoint y: 222, distance: 222.2
click at [479, 215] on app-calendar-viewport "Thu 28 Fri 29 0/2 1 Job Sat 30 0/2 1 Job Sun 31 Mon 1 Tue 2 Wed 3 Thu 4 Fri 5 S…" at bounding box center [320, 234] width 640 height 357
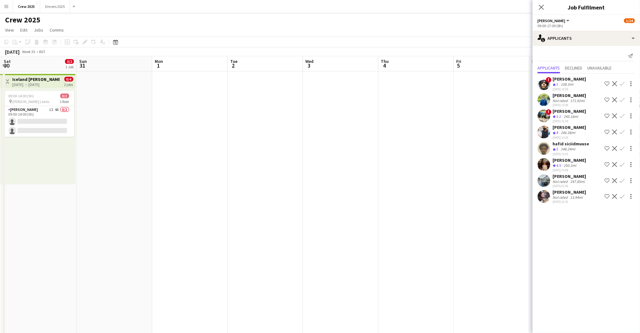
drag, startPoint x: 300, startPoint y: 234, endPoint x: 424, endPoint y: 230, distance: 123.5
click at [424, 231] on app-calendar-viewport "Thu 28 Fri 29 0/2 1 Job Sat 30 0/2 1 Job Sun 31 Mon 1 Tue 2 Wed 3 Thu 4 Fri 5 S…" at bounding box center [320, 234] width 640 height 357
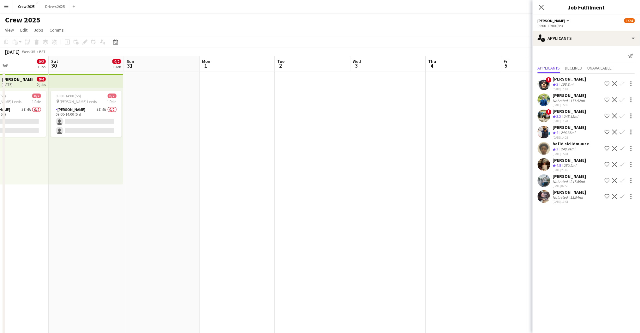
drag, startPoint x: 202, startPoint y: 229, endPoint x: 324, endPoint y: 222, distance: 121.8
click at [494, 216] on app-calendar-viewport "Wed 27 2/3 1 Job Thu 28 Fri 29 0/2 1 Job Sat 30 0/2 1 Job Sun 31 Mon 1 Tue 2 We…" at bounding box center [320, 234] width 640 height 357
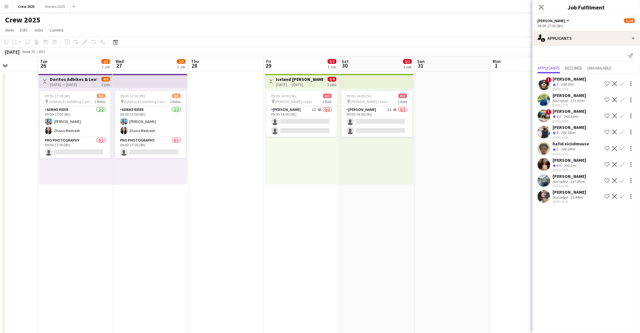
drag, startPoint x: 280, startPoint y: 221, endPoint x: 423, endPoint y: 216, distance: 143.7
click at [423, 216] on app-calendar-viewport "Sat 23 15/17 3 Jobs Sun 24 11/14 2 Jobs Mon 25 Tue 26 2/3 1 Job Wed 27 2/3 1 Jo…" at bounding box center [320, 234] width 640 height 357
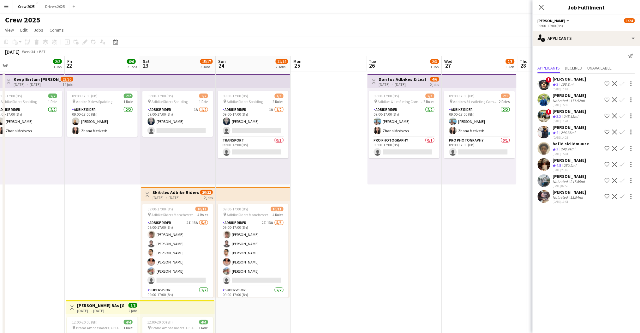
scroll to position [0, 133]
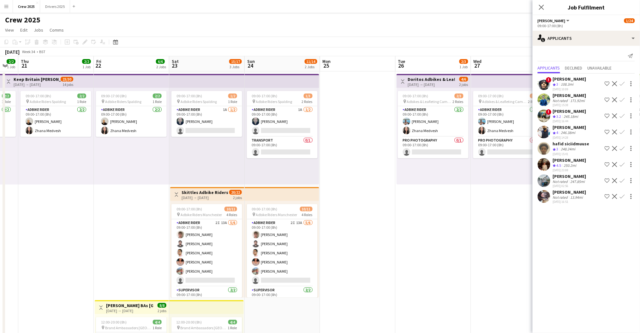
drag, startPoint x: 270, startPoint y: 236, endPoint x: 401, endPoint y: 224, distance: 132.2
click at [401, 224] on app-calendar-viewport "Tue 19 2/2 1 Job Wed 20 2/2 1 Job Thu 21 2/2 1 Job Fri 22 6/6 2 Jobs Sat 23 15/…" at bounding box center [320, 234] width 640 height 357
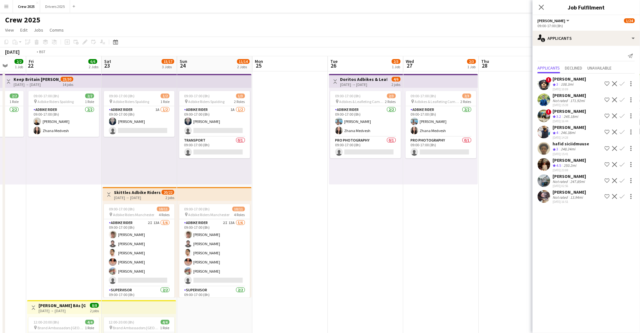
drag, startPoint x: 469, startPoint y: 218, endPoint x: 166, endPoint y: 235, distance: 303.5
click at [130, 238] on app-calendar-viewport "Tue 19 2/2 1 Job Wed 20 2/2 1 Job Thu 21 2/2 1 Job Fri 22 6/6 2 Jobs Sat 23 15/…" at bounding box center [320, 234] width 640 height 357
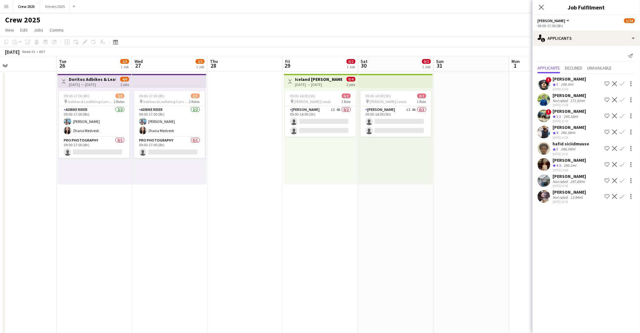
drag, startPoint x: 326, startPoint y: 233, endPoint x: 207, endPoint y: 239, distance: 119.2
click at [208, 239] on app-calendar-viewport "Sat 23 15/17 3 Jobs Sun 24 11/14 2 Jobs Mon 25 Tue 26 2/3 1 Job Wed 27 2/3 1 Jo…" at bounding box center [320, 234] width 640 height 357
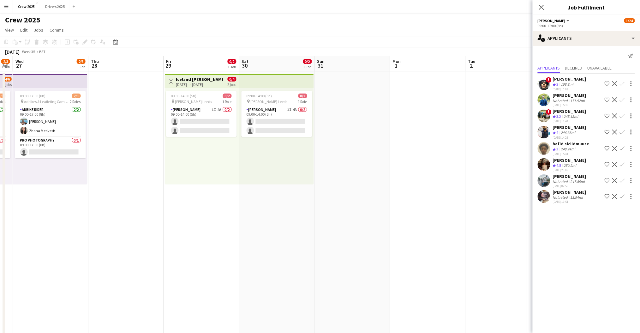
click at [387, 260] on app-date-cell at bounding box center [352, 242] width 75 height 342
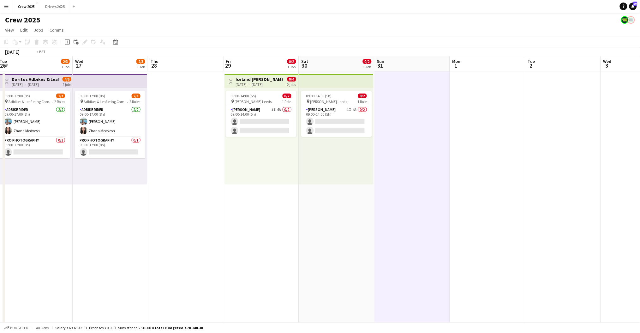
drag, startPoint x: 548, startPoint y: 223, endPoint x: 155, endPoint y: 246, distance: 393.7
click at [155, 246] on app-calendar-viewport "Sat 23 15/17 3 Jobs Sun 24 11/14 2 Jobs Mon 25 Tue 26 2/3 1 Job Wed 27 2/3 1 Jo…" at bounding box center [320, 234] width 640 height 357
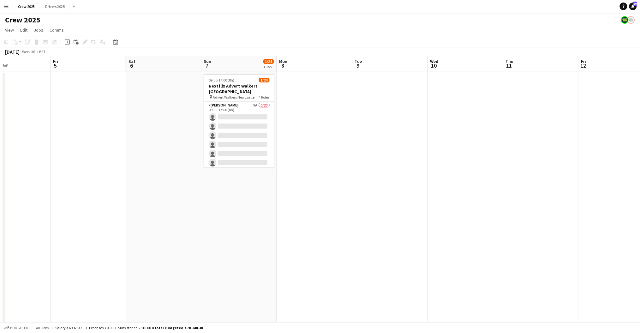
drag, startPoint x: 403, startPoint y: 245, endPoint x: 202, endPoint y: 252, distance: 200.9
click at [202, 252] on app-calendar-viewport "Mon 1 Tue 2 Wed 3 Thu 4 Fri 5 Sat 6 Sun 7 1/24 1 Job Mon 8 Tue 9 Wed 10 Thu 11 …" at bounding box center [320, 234] width 640 height 357
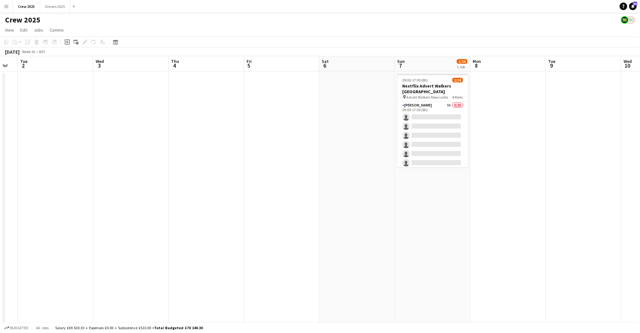
drag, startPoint x: 181, startPoint y: 241, endPoint x: 380, endPoint y: 241, distance: 199.2
click at [380, 241] on app-calendar-viewport "Sun 31 Mon 1 Tue 2 Wed 3 Thu 4 Fri 5 Sat 6 Sun 7 1/24 1 Job Mon 8 Tue 9 Wed 10 …" at bounding box center [320, 234] width 640 height 357
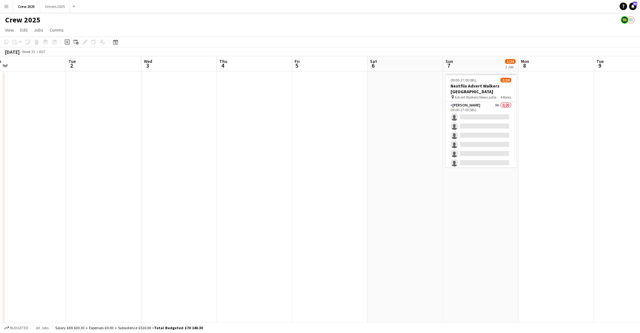
drag, startPoint x: 268, startPoint y: 244, endPoint x: 390, endPoint y: 242, distance: 121.6
click at [410, 241] on app-calendar-viewport "Sat 30 0/2 1 Job Sun 31 Mon 1 Tue 2 Wed 3 Thu 4 Fri 5 Sat 6 Sun 7 1/24 1 Job Mo…" at bounding box center [320, 234] width 640 height 357
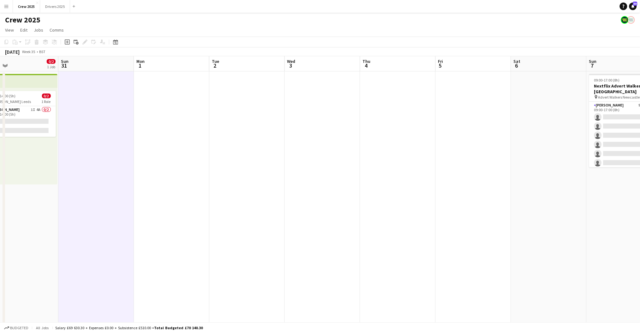
drag, startPoint x: 241, startPoint y: 255, endPoint x: 401, endPoint y: 249, distance: 160.5
click at [401, 249] on app-calendar-viewport "Thu 28 Fri 29 0/2 1 Job Sat 30 0/2 1 Job Sun 31 Mon 1 Tue 2 Wed 3 Thu 4 Fri 5 S…" at bounding box center [320, 234] width 640 height 357
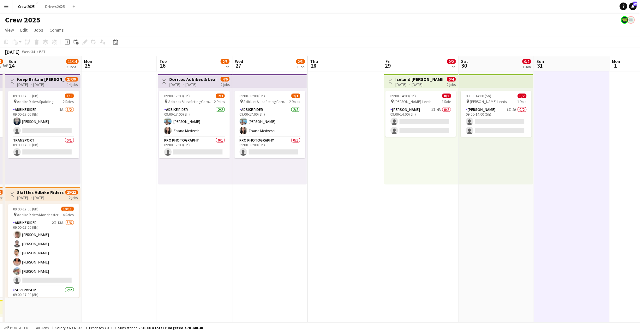
scroll to position [0, 169]
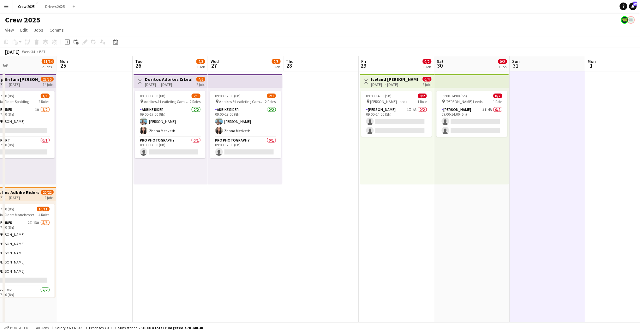
drag, startPoint x: 189, startPoint y: 259, endPoint x: 446, endPoint y: 247, distance: 257.6
click at [446, 247] on app-calendar-viewport "Fri 22 6/6 2 Jobs Sat 23 15/17 3 Jobs Sun 24 11/14 2 Jobs Mon 25 Tue 26 2/3 1 J…" at bounding box center [320, 234] width 640 height 357
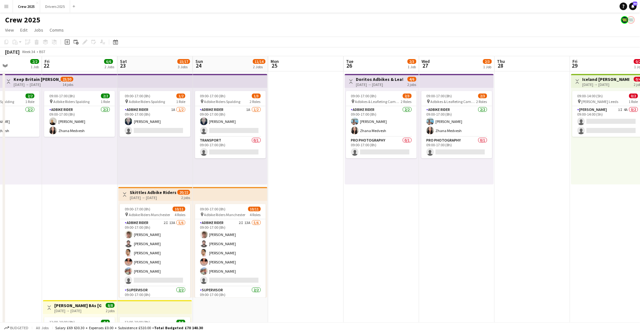
scroll to position [0, 182]
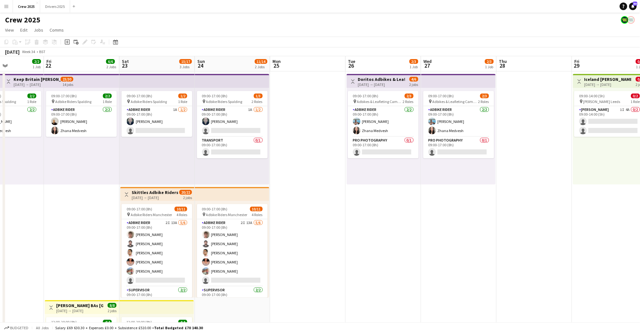
drag, startPoint x: 260, startPoint y: 244, endPoint x: 473, endPoint y: 230, distance: 213.5
click at [473, 230] on app-calendar-viewport "Tue 19 2/2 1 Job Wed 20 2/2 1 Job Thu 21 2/2 1 Job Fri 22 6/6 2 Jobs Sat 23 15/…" at bounding box center [320, 234] width 640 height 357
click at [422, 255] on app-date-cell "09:00-17:00 (8h) 2/3 pin Adbikes & Leafleting Camden 2 Roles Adbike Rider 2/2 0…" at bounding box center [458, 242] width 75 height 342
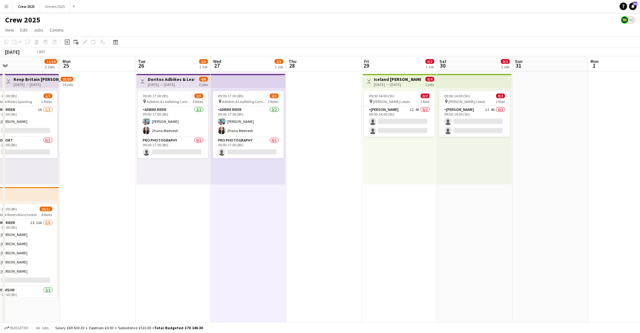
drag, startPoint x: 554, startPoint y: 247, endPoint x: 193, endPoint y: 248, distance: 361.5
click at [193, 248] on app-calendar-viewport "Thu 21 2/2 1 Job Fri 22 6/6 2 Jobs Sat 23 15/17 3 Jobs Sun 24 11/14 2 Jobs Mon …" at bounding box center [320, 234] width 640 height 357
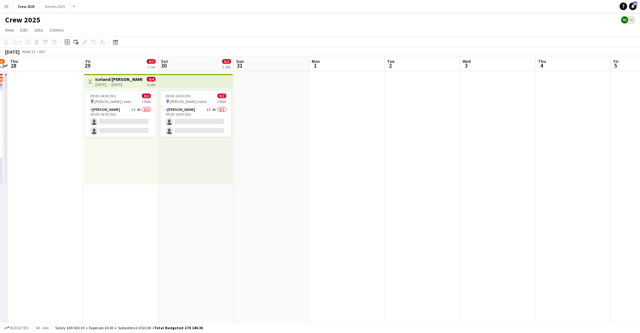
drag, startPoint x: 415, startPoint y: 247, endPoint x: 191, endPoint y: 256, distance: 224.3
click at [191, 256] on app-calendar-viewport "Mon 25 Tue 26 2/3 1 Job Wed 27 2/3 1 Job Thu 28 Fri 29 0/2 1 Job Sat 30 0/2 1 J…" at bounding box center [320, 234] width 640 height 357
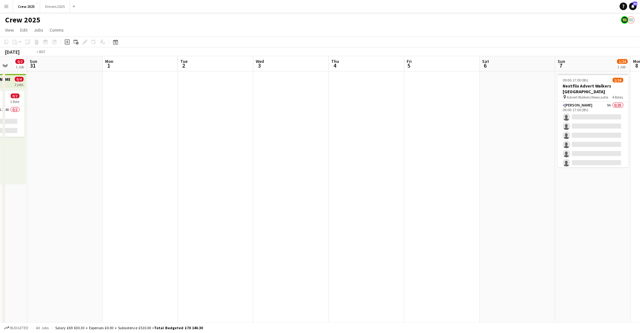
scroll to position [0, 227]
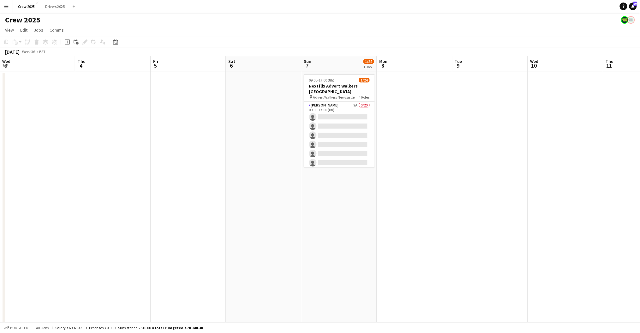
drag, startPoint x: 488, startPoint y: 252, endPoint x: 179, endPoint y: 259, distance: 309.5
click at [179, 260] on app-calendar-viewport "Sun 31 Mon 1 Tue 2 Wed 3 Thu 4 Fri 5 Sat 6 Sun 7 1/24 1 Job Mon 8 Tue 9 Wed 10 …" at bounding box center [320, 234] width 640 height 357
click at [374, 252] on app-date-cell "09:00-17:00 (8h) 1/24 Nextflix Advert Walkers Newcastle pin Advert Walkers Newc…" at bounding box center [338, 242] width 75 height 342
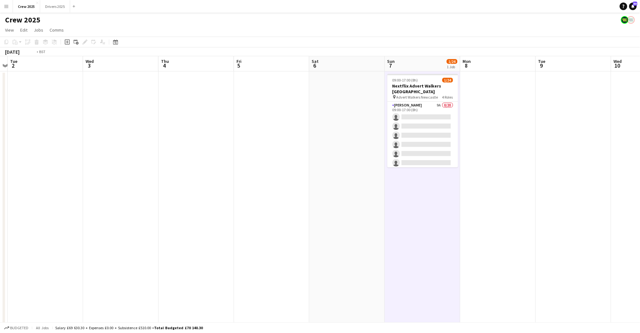
drag, startPoint x: 170, startPoint y: 235, endPoint x: 409, endPoint y: 239, distance: 239.3
click at [414, 239] on app-calendar-viewport "Sun 31 Mon 1 Tue 2 Wed 3 Thu 4 Fri 5 Sat 6 Sun 7 1/24 1 Job Mon 8 Tue 9 Wed 10 …" at bounding box center [320, 234] width 640 height 357
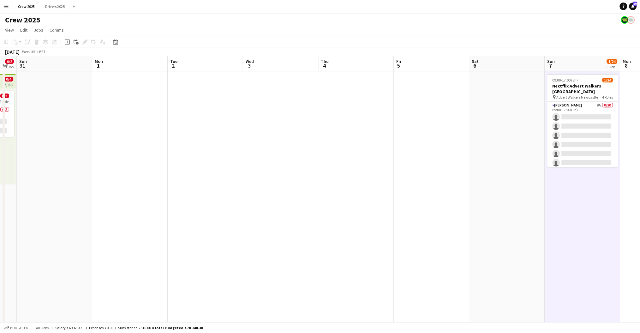
drag, startPoint x: 254, startPoint y: 252, endPoint x: 483, endPoint y: 244, distance: 229.6
click at [483, 244] on app-calendar-viewport "Fri 29 0/2 1 Job Sat 30 0/2 1 Job Sun 31 Mon 1 Tue 2 Wed 3 Thu 4 Fri 5 Sat 6 Su…" at bounding box center [320, 234] width 640 height 357
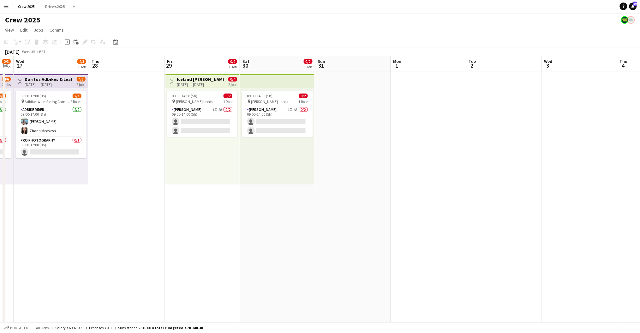
drag, startPoint x: 235, startPoint y: 259, endPoint x: 305, endPoint y: 258, distance: 69.5
click at [305, 258] on app-calendar-viewport "Mon 25 Tue 26 2/3 1 Job Wed 27 2/3 1 Job Thu 28 Fri 29 0/2 1 Job Sat 30 0/2 1 J…" at bounding box center [320, 234] width 640 height 357
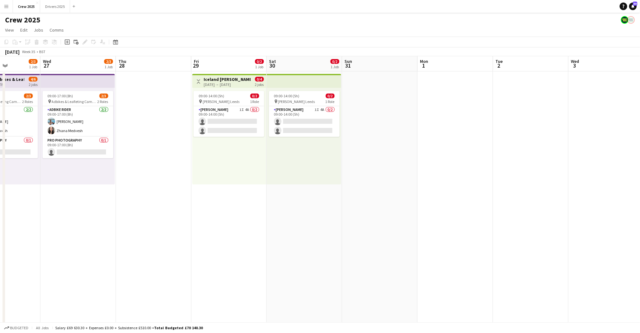
scroll to position [0, 169]
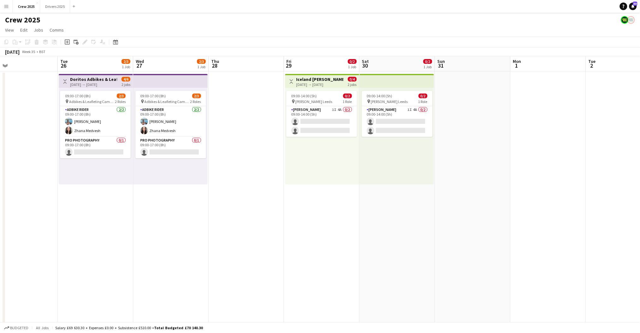
drag, startPoint x: 194, startPoint y: 257, endPoint x: 314, endPoint y: 261, distance: 119.7
click at [314, 261] on app-calendar-viewport "Sat 23 15/17 3 Jobs Sun 24 11/14 2 Jobs Mon 25 Tue 26 2/3 1 Job Wed 27 2/3 1 Jo…" at bounding box center [320, 234] width 640 height 357
click at [314, 122] on app-card-role "Advert Walkers 1I 4A 0/2 09:00-14:00 (5h) single-neutral-actions single-neutral…" at bounding box center [321, 121] width 71 height 31
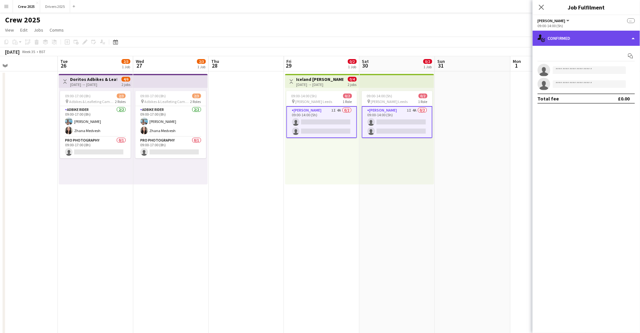
click at [561, 40] on div "single-neutral-actions-check-2 Confirmed" at bounding box center [586, 38] width 107 height 15
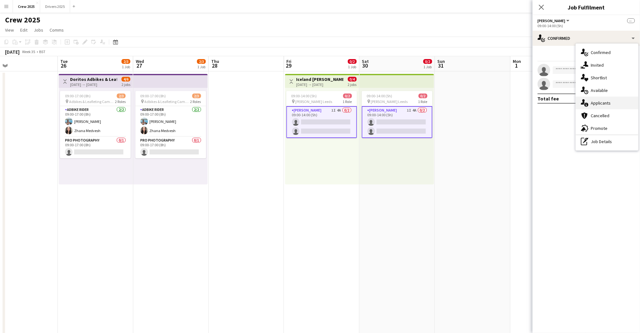
click at [609, 99] on div "single-neutral-actions-information Applicants" at bounding box center [607, 103] width 63 height 13
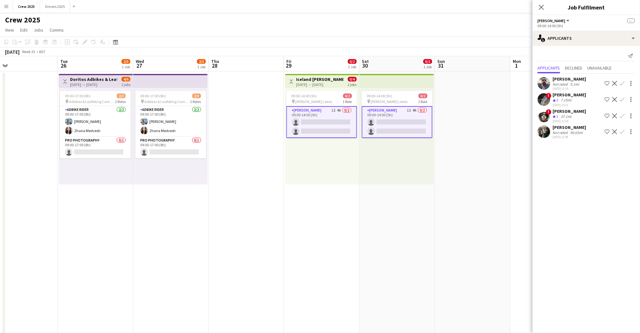
click at [543, 84] on app-user-avatar at bounding box center [544, 83] width 13 height 13
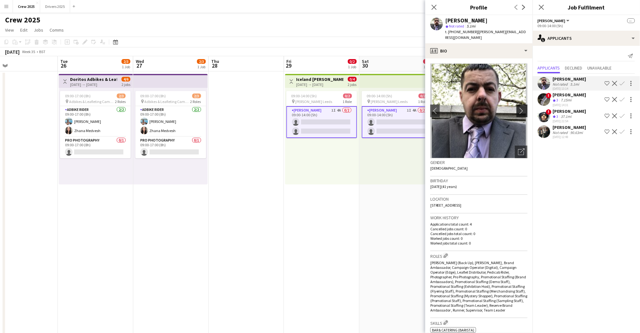
click at [518, 107] on app-icon "chevron-right" at bounding box center [523, 110] width 10 height 7
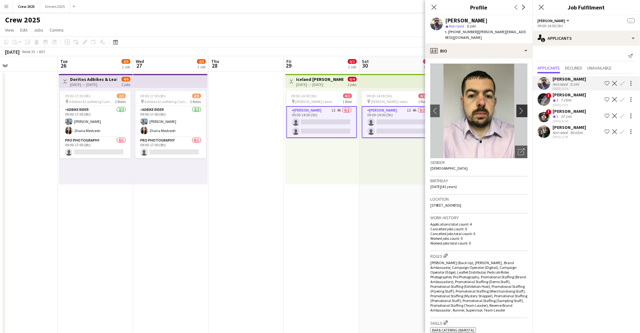
click at [518, 107] on app-icon "chevron-right" at bounding box center [523, 110] width 10 height 7
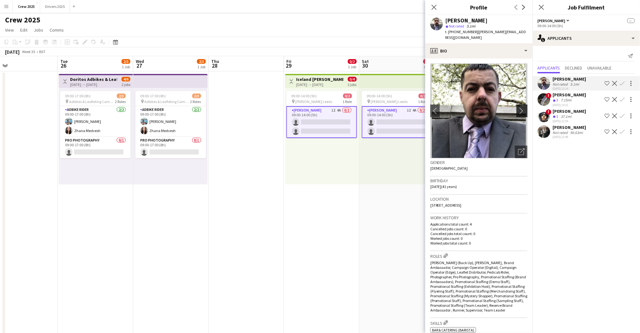
click at [518, 107] on app-icon "chevron-right" at bounding box center [523, 110] width 10 height 7
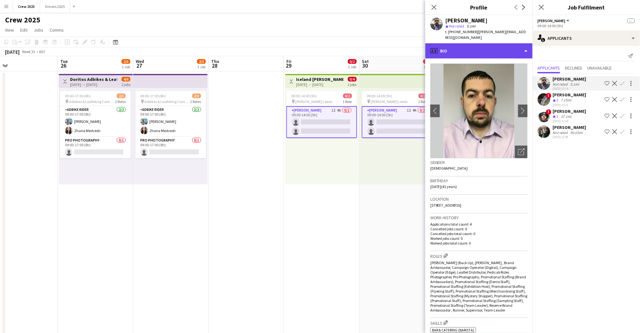
click at [478, 43] on div "profile Bio" at bounding box center [478, 50] width 107 height 15
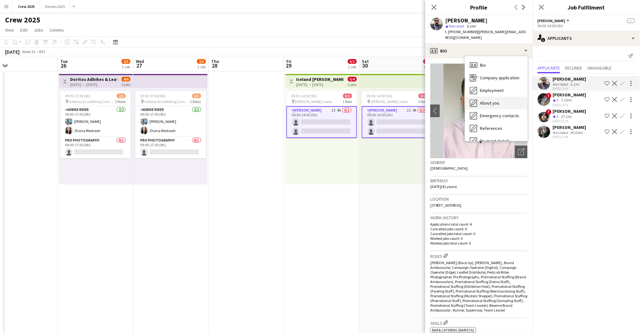
click at [507, 97] on div "About you About you" at bounding box center [496, 103] width 63 height 13
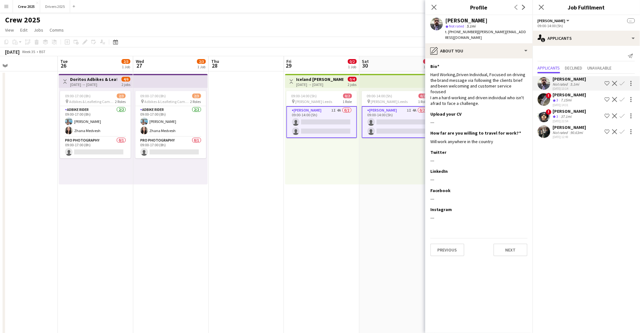
click at [229, 157] on app-date-cell at bounding box center [246, 242] width 75 height 342
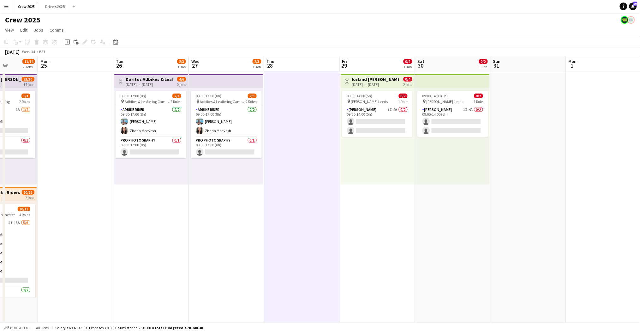
drag, startPoint x: 64, startPoint y: 210, endPoint x: 370, endPoint y: 190, distance: 306.2
click at [370, 190] on app-calendar-viewport "Fri 22 6/6 2 Jobs Sat 23 15/17 3 Jobs Sun 24 11/14 2 Jobs Mon 25 Tue 26 2/3 1 J…" at bounding box center [320, 234] width 640 height 357
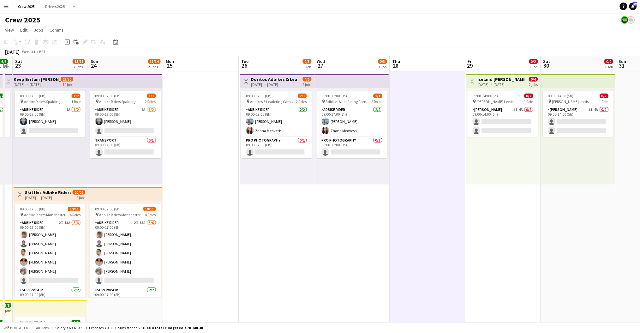
scroll to position [0, 230]
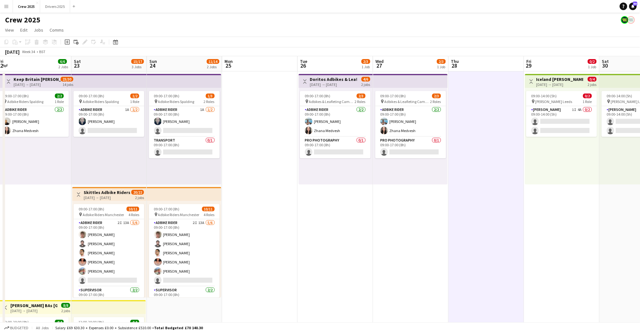
drag, startPoint x: 457, startPoint y: 263, endPoint x: 237, endPoint y: 288, distance: 221.1
click at [237, 288] on app-calendar-viewport "Tue 19 2/2 1 Job Wed 20 2/2 1 Job Thu 21 2/2 1 Job Fri 22 6/6 2 Jobs Sat 23 15/…" at bounding box center [320, 234] width 640 height 357
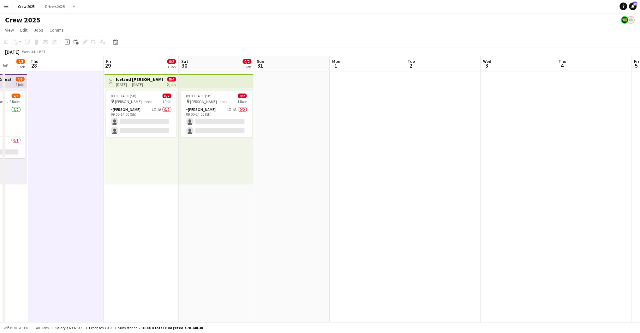
drag, startPoint x: 483, startPoint y: 241, endPoint x: 204, endPoint y: 239, distance: 279.1
click at [204, 240] on app-calendar-viewport "Sun 24 11/14 2 Jobs Mon 25 Tue 26 2/3 1 Job Wed 27 2/3 1 Job Thu 28 Fri 29 0/2 …" at bounding box center [320, 234] width 640 height 357
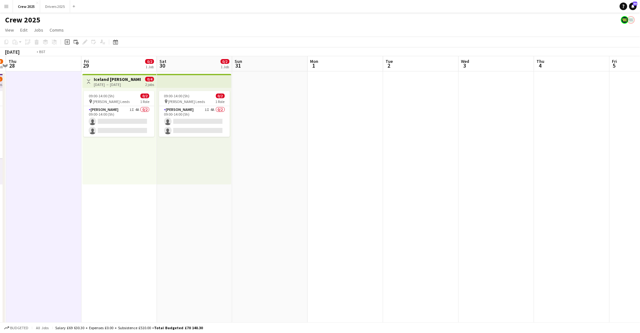
drag, startPoint x: 516, startPoint y: 242, endPoint x: 146, endPoint y: 220, distance: 370.6
click at [147, 220] on app-calendar-viewport "Mon 25 Tue 26 2/3 1 Job Wed 27 2/3 1 Job Thu 28 Fri 29 0/2 1 Job Sat 30 0/2 1 J…" at bounding box center [320, 234] width 640 height 357
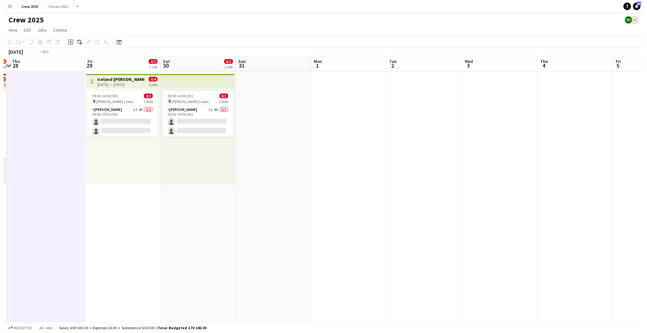
scroll to position [0, 200]
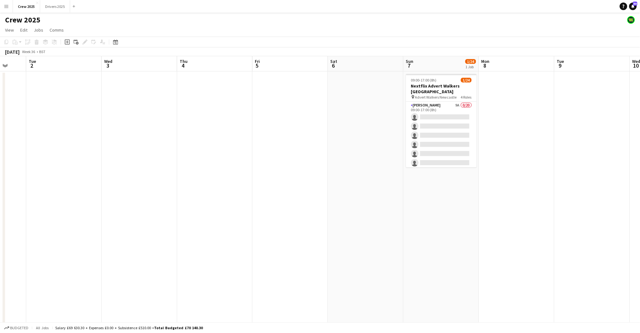
click at [324, 240] on app-date-cell at bounding box center [290, 242] width 75 height 342
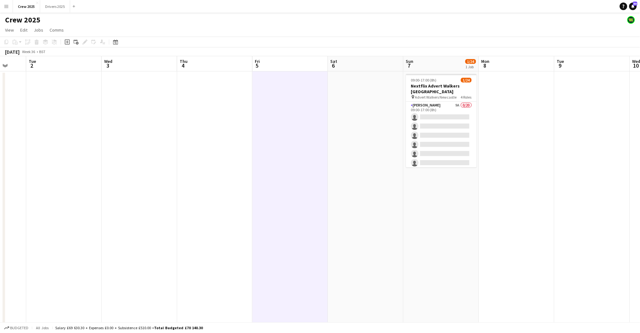
click at [7, 4] on app-icon "Menu" at bounding box center [6, 6] width 5 height 5
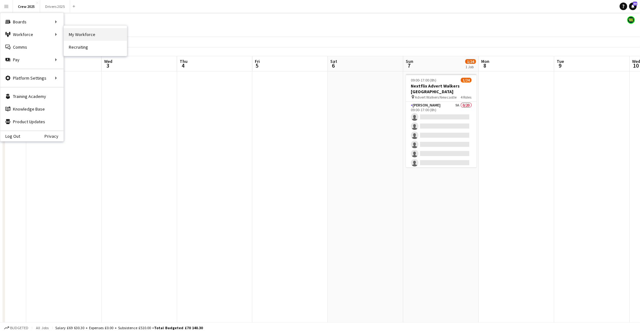
click at [89, 32] on link "My Workforce" at bounding box center [95, 34] width 63 height 13
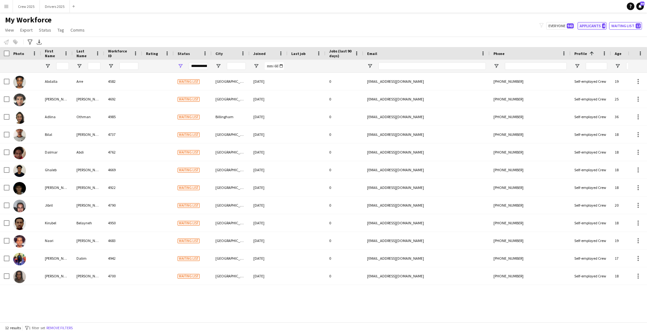
click at [593, 27] on button "Applicants 4" at bounding box center [591, 26] width 29 height 8
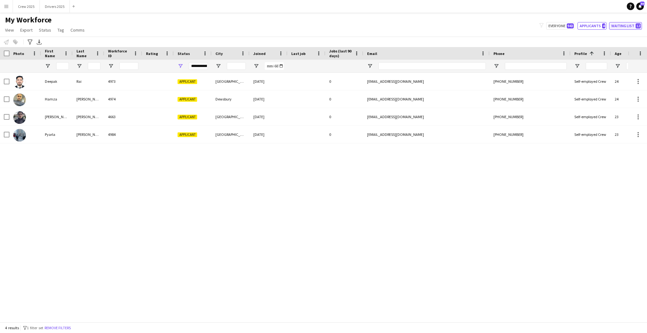
click at [628, 26] on button "Waiting list 12" at bounding box center [625, 26] width 33 height 8
type input "**********"
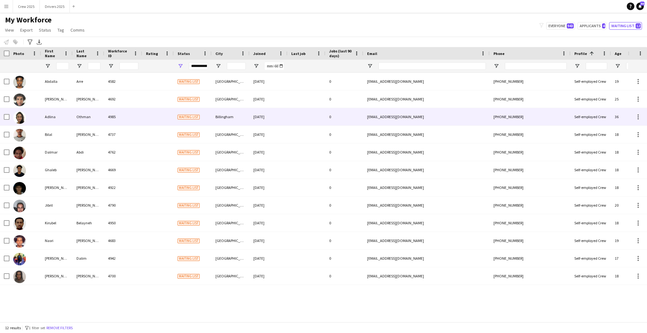
click at [57, 119] on div "Adlina" at bounding box center [57, 116] width 32 height 17
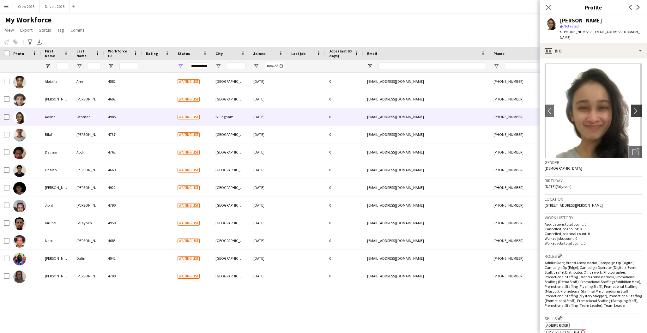
click at [633, 107] on app-icon "chevron-right" at bounding box center [637, 110] width 10 height 7
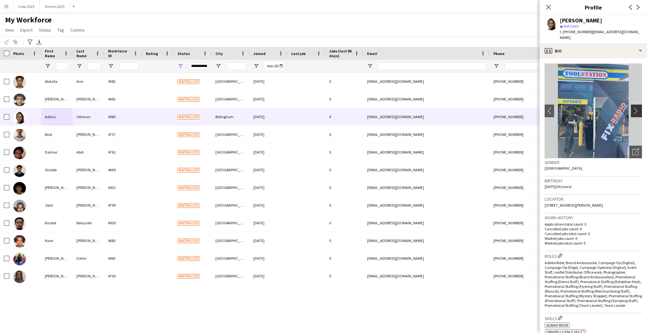
click at [632, 107] on app-icon "chevron-right" at bounding box center [637, 110] width 10 height 7
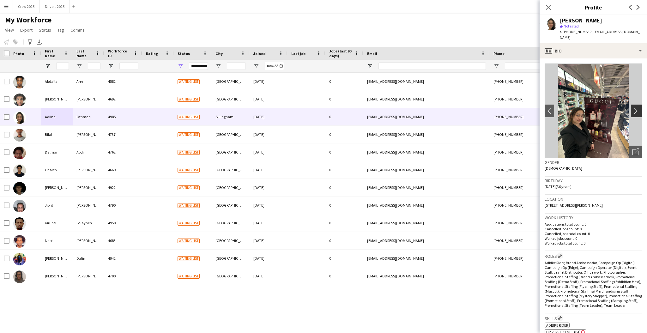
click at [632, 107] on app-icon "chevron-right" at bounding box center [637, 110] width 10 height 7
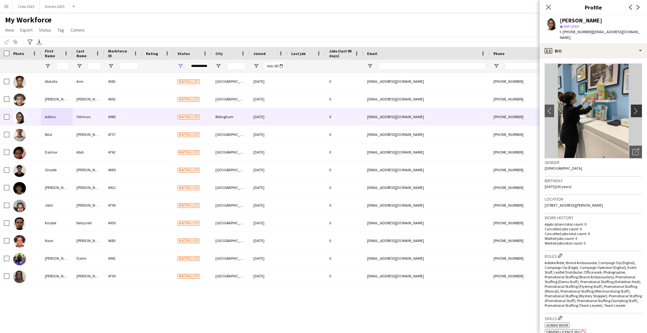
click at [632, 107] on app-icon "chevron-right" at bounding box center [637, 110] width 10 height 7
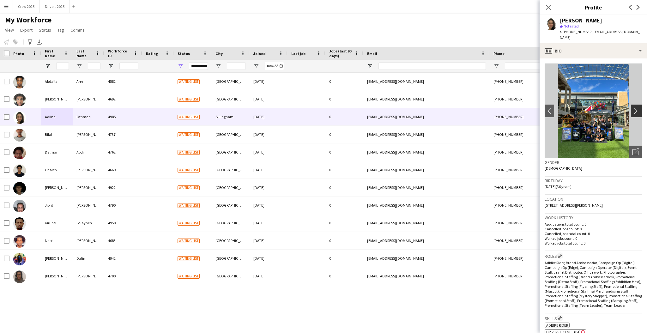
click at [632, 107] on app-icon "chevron-right" at bounding box center [637, 110] width 10 height 7
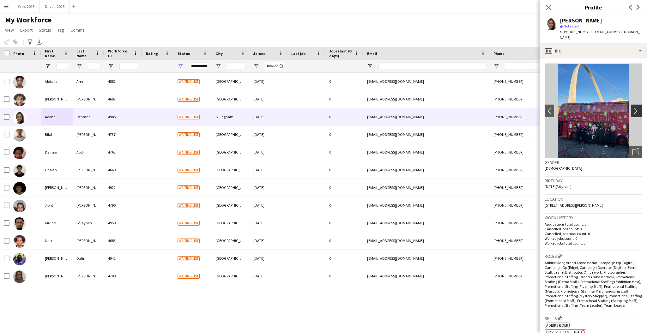
click at [632, 107] on app-icon "chevron-right" at bounding box center [637, 110] width 10 height 7
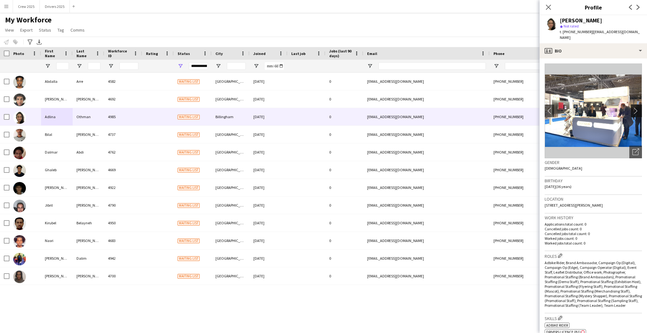
click at [632, 107] on app-icon "chevron-right" at bounding box center [637, 110] width 10 height 7
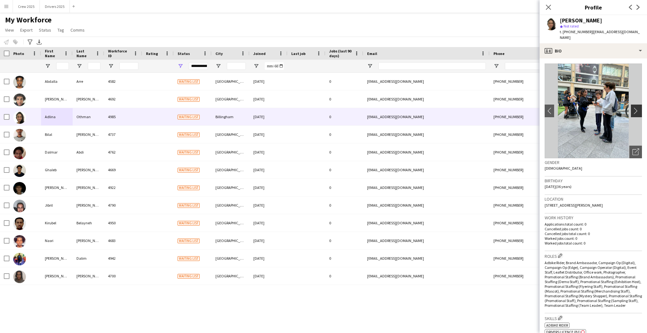
click at [632, 107] on app-icon "chevron-right" at bounding box center [637, 110] width 10 height 7
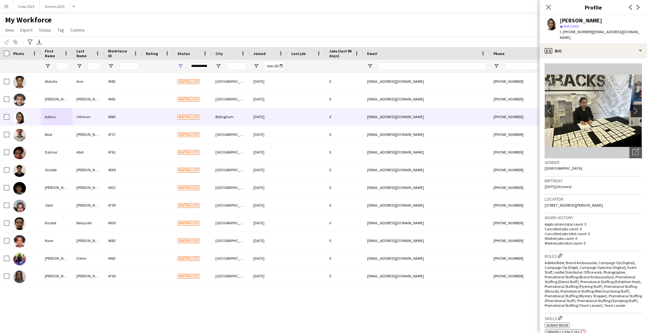
click at [632, 107] on app-icon "chevron-right" at bounding box center [637, 110] width 10 height 7
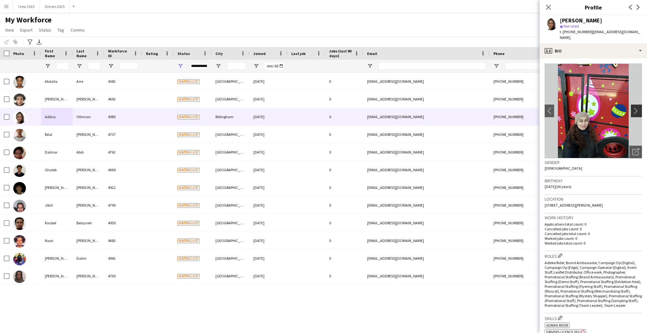
click at [632, 107] on app-icon "chevron-right" at bounding box center [637, 110] width 10 height 7
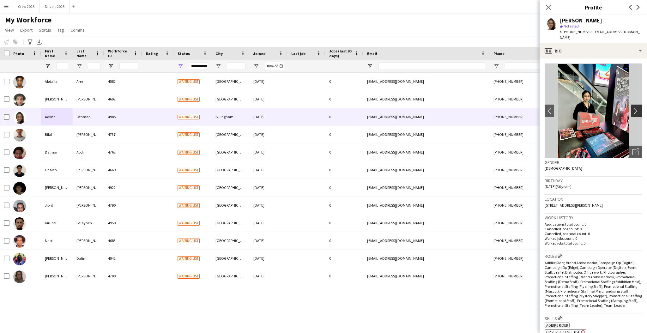
click at [632, 107] on app-icon "chevron-right" at bounding box center [637, 110] width 10 height 7
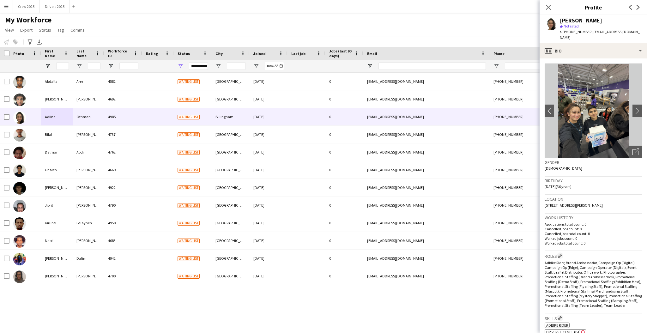
drag, startPoint x: 598, startPoint y: 20, endPoint x: 558, endPoint y: 20, distance: 39.8
click at [558, 20] on div "Adlina Othman star Not rated t. +4407312254732 | hello.aliaao@hotmail.com" at bounding box center [592, 29] width 107 height 28
copy div "Adlina Othman"
click at [32, 7] on button "Crew 2025 Close" at bounding box center [26, 6] width 27 height 12
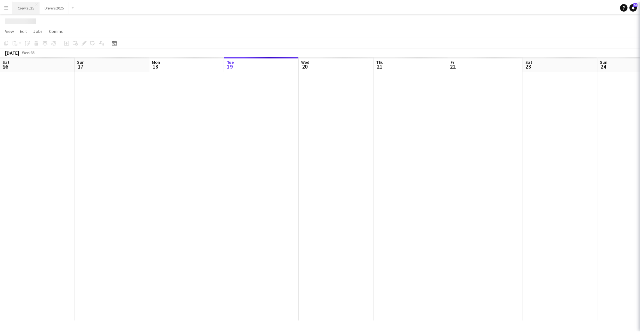
scroll to position [0, 151]
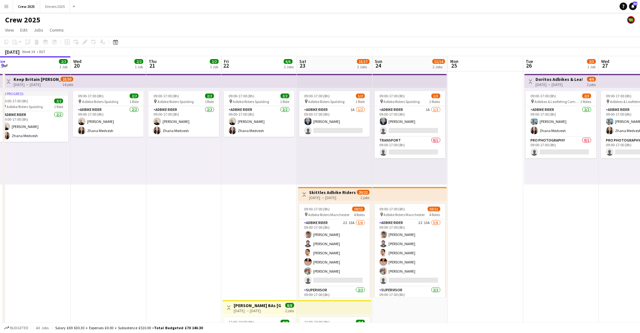
drag, startPoint x: 573, startPoint y: 230, endPoint x: 179, endPoint y: 246, distance: 394.6
click at [116, 258] on app-calendar-viewport "Sat 16 10/14 3 Jobs Sun 17 1/2 1 Job Mon 18 1/2 1 Job Tue 19 2/2 1 Job Wed 20 2…" at bounding box center [320, 234] width 640 height 357
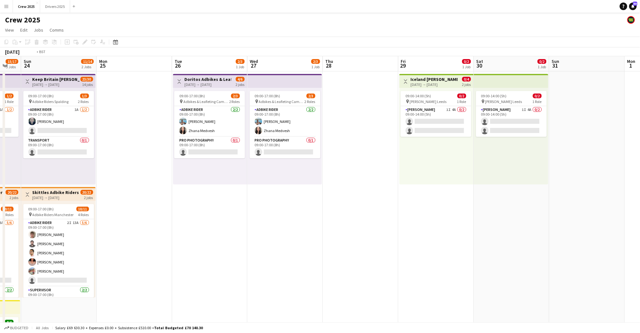
drag, startPoint x: 496, startPoint y: 239, endPoint x: 51, endPoint y: 228, distance: 445.6
click at [51, 228] on app-calendar-viewport "Thu 21 2/2 1 Job Fri 22 6/6 2 Jobs Sat 23 15/17 3 Jobs Sun 24 11/14 2 Jobs Mon …" at bounding box center [320, 234] width 640 height 357
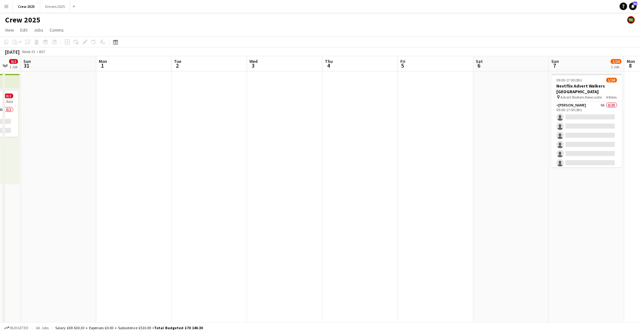
drag, startPoint x: 87, startPoint y: 216, endPoint x: 18, endPoint y: 216, distance: 68.8
click at [18, 216] on app-calendar-viewport "Wed 27 2/3 1 Job Thu 28 Fri 29 0/2 1 Job Sat 30 0/2 1 Job Sun 31 Mon 1 Tue 2 We…" at bounding box center [320, 234] width 640 height 357
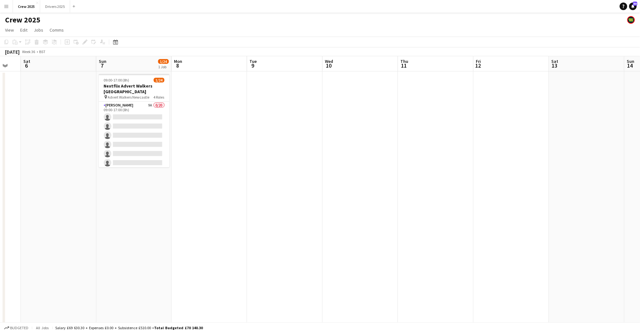
scroll to position [0, 225]
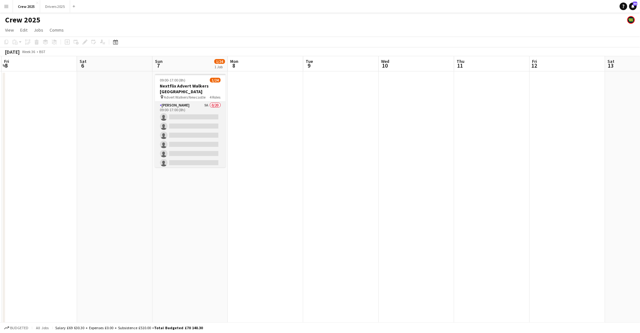
click at [204, 120] on app-card-role "Advert Walkers 9A 0/20 09:00-17:00 (8h) single-neutral-actions single-neutral-a…" at bounding box center [190, 199] width 71 height 195
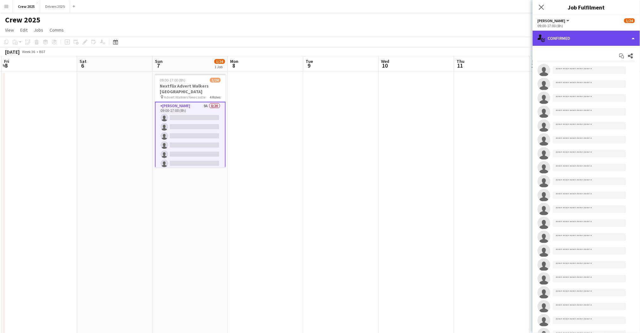
click at [591, 39] on div "single-neutral-actions-check-2 Confirmed" at bounding box center [586, 38] width 107 height 15
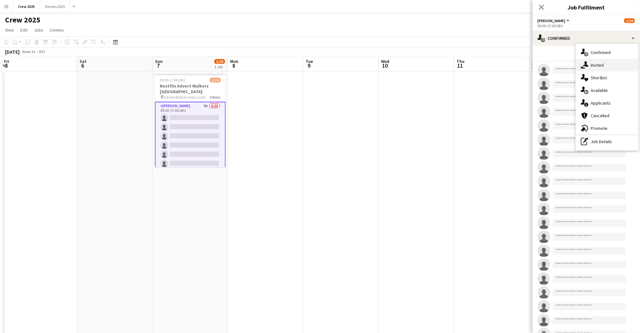
click at [599, 69] on div "single-neutral-actions-share-1 Invited" at bounding box center [607, 65] width 63 height 13
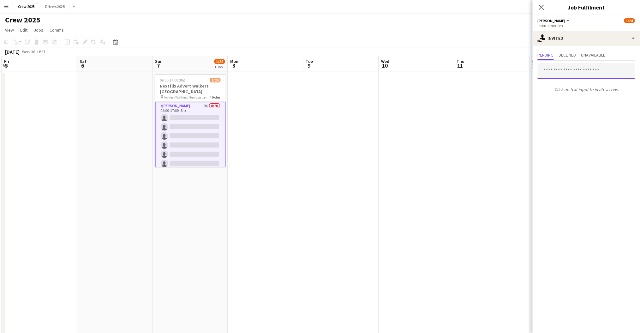
click at [567, 75] on input "text" at bounding box center [586, 71] width 97 height 16
paste input "**********"
type input "**********"
click at [571, 87] on span "Adlina Othman" at bounding box center [561, 86] width 36 height 5
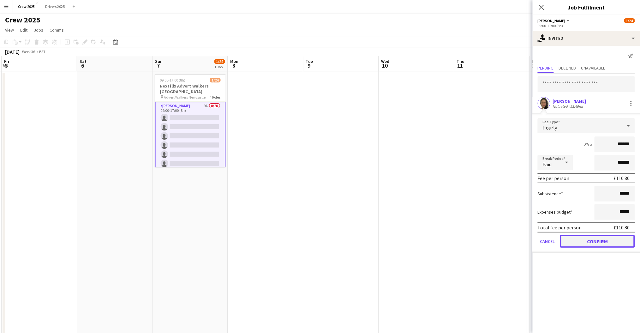
click at [601, 241] on button "Confirm" at bounding box center [597, 241] width 75 height 13
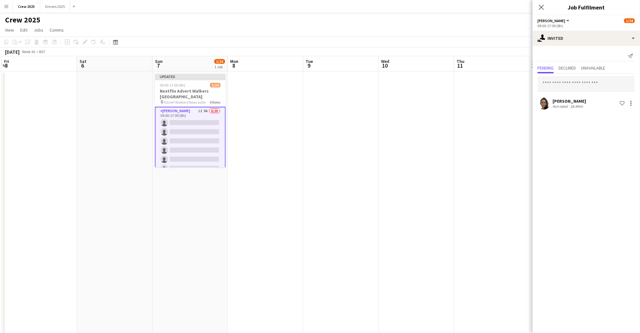
drag, startPoint x: 311, startPoint y: 148, endPoint x: 305, endPoint y: 144, distance: 6.6
click at [311, 148] on app-date-cell at bounding box center [340, 242] width 75 height 342
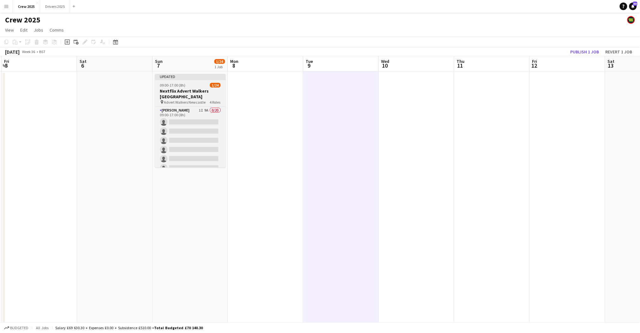
click at [186, 83] on div "09:00-17:00 (8h) 1/24" at bounding box center [190, 85] width 71 height 5
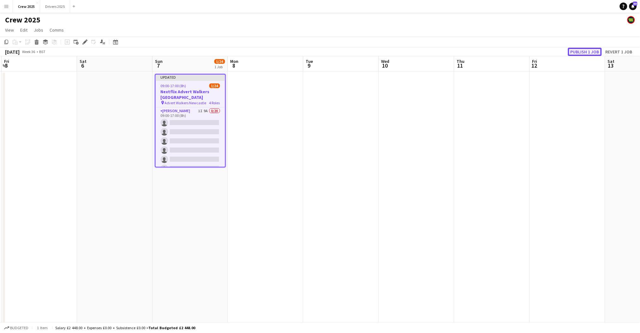
click at [574, 50] on button "Publish 1 job" at bounding box center [585, 52] width 34 height 8
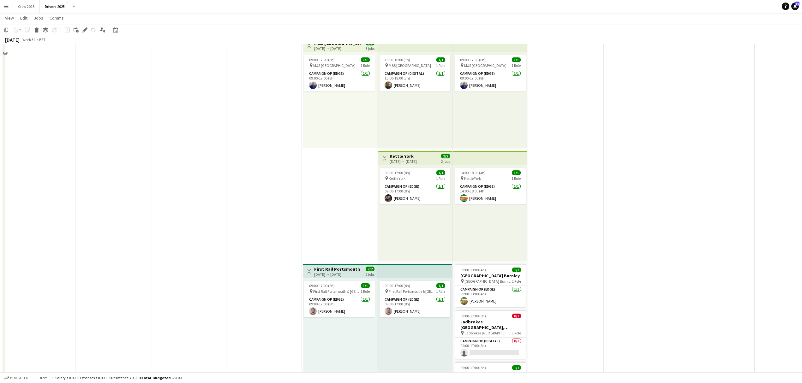
scroll to position [842, 0]
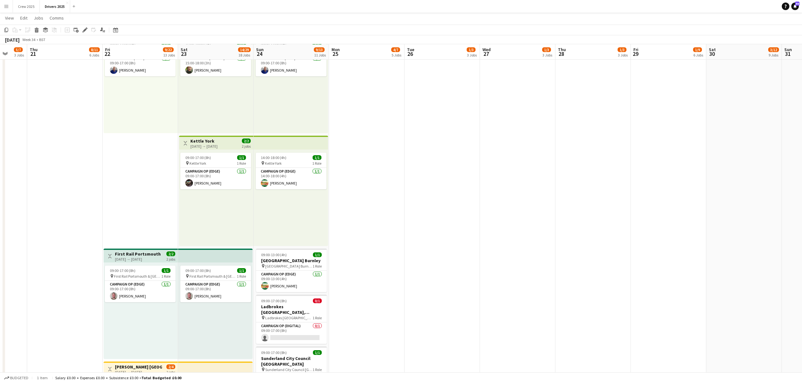
drag, startPoint x: 624, startPoint y: 312, endPoint x: 492, endPoint y: 318, distance: 132.7
click at [494, 319] on app-calendar-viewport "Sun 17 10/13 6 Jobs Mon 18 6/6 4 Jobs Tue 19 5/5 3 Jobs Wed 20 5/7 3 Jobs Thu 2…" at bounding box center [401, 46] width 802 height 1726
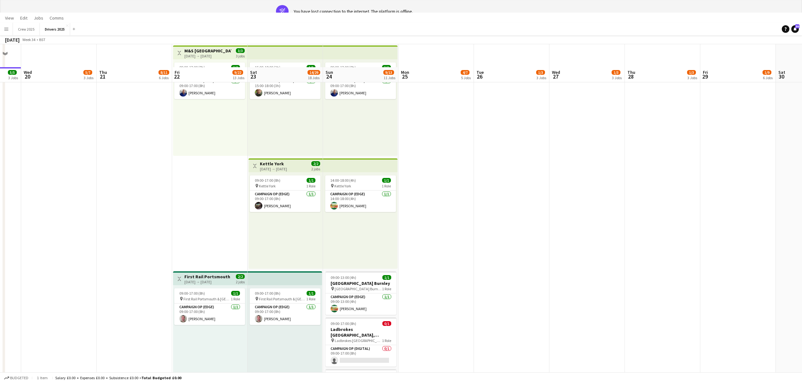
scroll to position [0, 0]
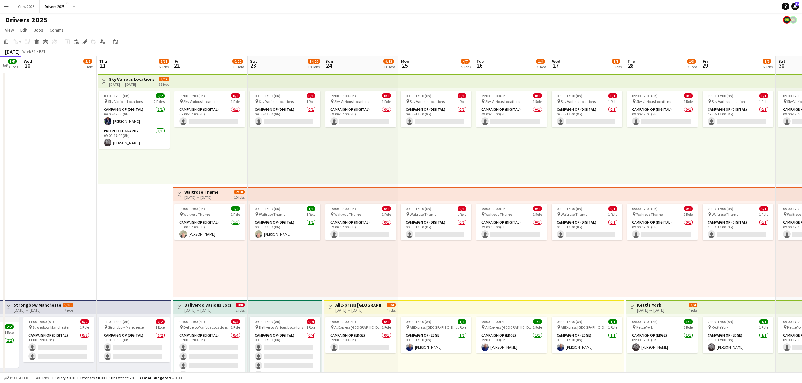
click at [435, 258] on div "09:00-17:00 (8h) 0/1 pin Waitrose Thame 1 Role Campaign Op (Digital) 0/1 09:00-…" at bounding box center [435, 249] width 75 height 97
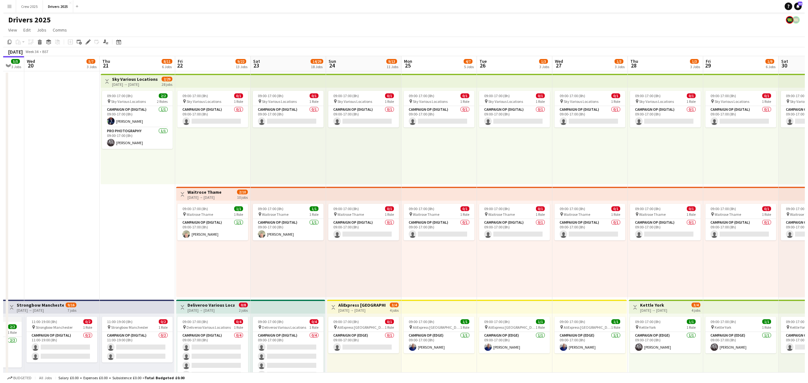
scroll to position [0, 205]
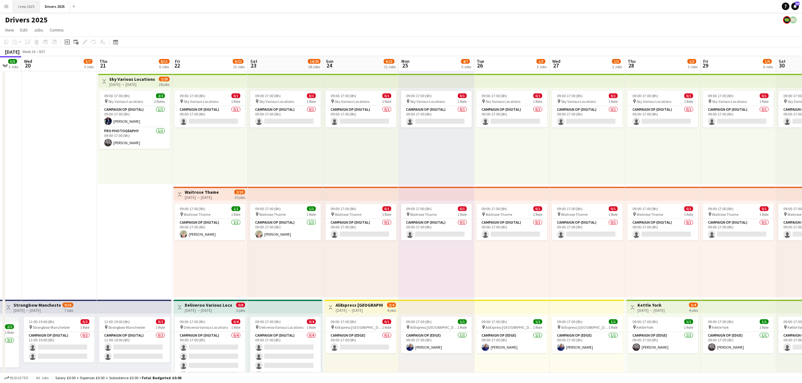
click at [26, 7] on button "Crew 2025 Close" at bounding box center [26, 6] width 27 height 12
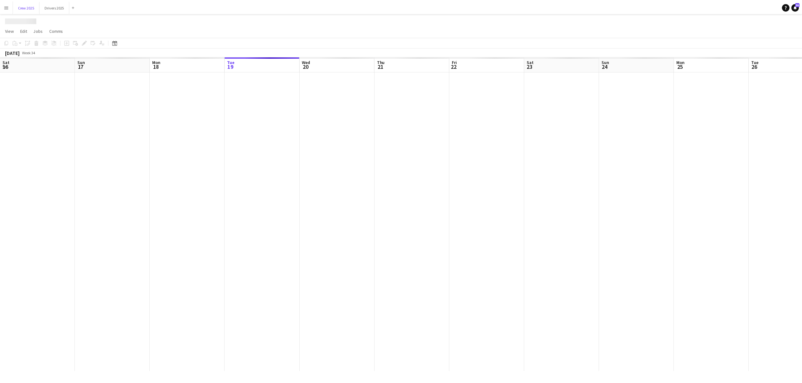
scroll to position [0, 151]
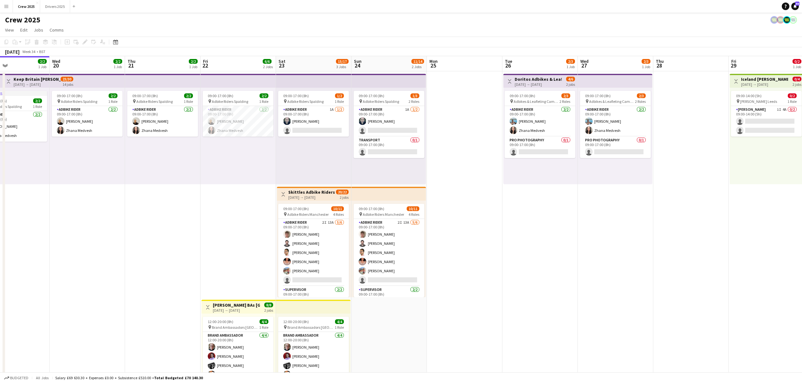
drag, startPoint x: 658, startPoint y: 265, endPoint x: 400, endPoint y: 264, distance: 257.6
click at [405, 273] on app-calendar-viewport "Sun 17 1/2 1 Job Mon 18 1/2 1 Job Tue 19 2/2 1 Job Wed 20 2/2 1 Job Thu 21 2/2 …" at bounding box center [401, 234] width 802 height 357
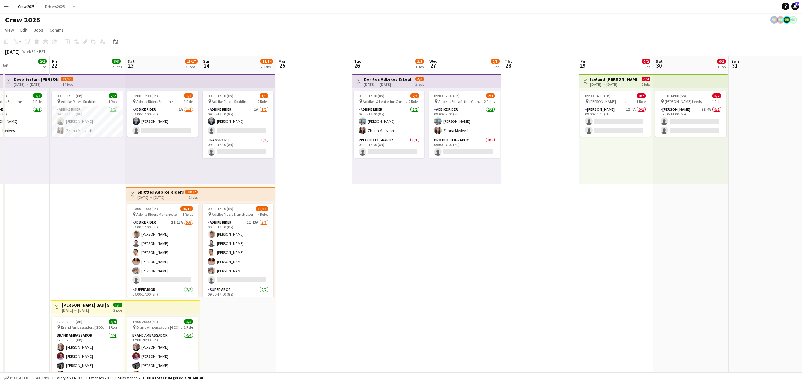
scroll to position [0, 178]
click at [388, 83] on div "[DATE] → [DATE]" at bounding box center [385, 84] width 47 height 5
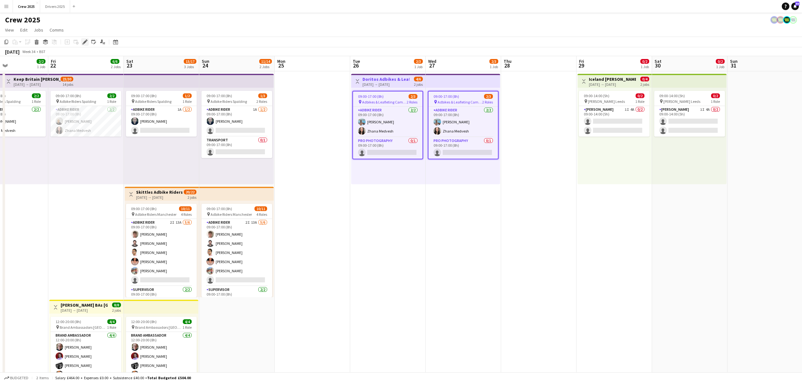
click at [86, 40] on icon at bounding box center [87, 40] width 2 height 2
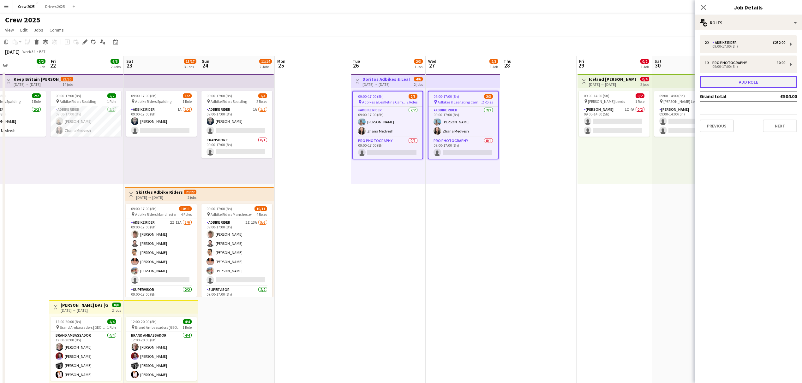
click at [746, 85] on button "Add role" at bounding box center [748, 82] width 97 height 13
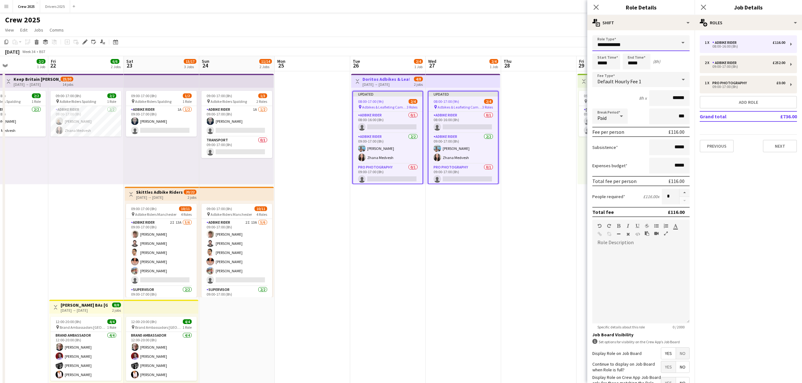
click at [610, 43] on input "**********" at bounding box center [640, 43] width 97 height 16
click at [642, 96] on span "Transport" at bounding box center [637, 95] width 81 height 6
type input "*********"
click at [598, 61] on input "*****" at bounding box center [606, 62] width 28 height 16
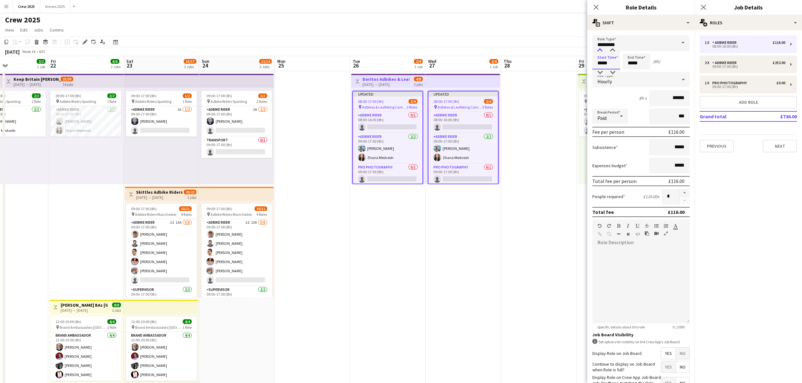
type input "*****"
click at [599, 52] on div at bounding box center [600, 50] width 13 height 6
click at [635, 62] on input "*****" at bounding box center [637, 62] width 28 height 16
type input "*****"
click at [629, 51] on div at bounding box center [630, 50] width 13 height 6
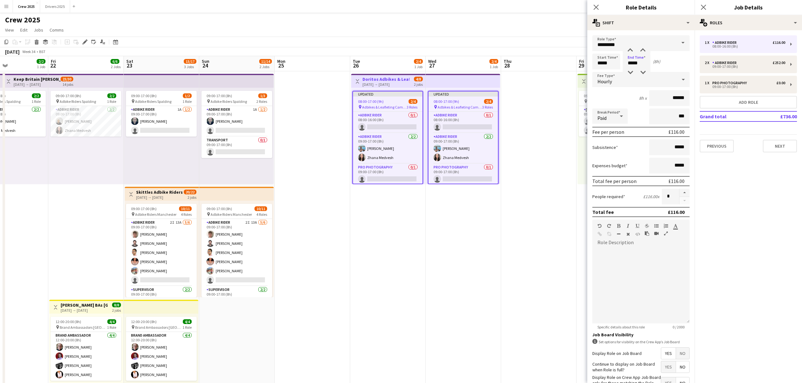
click at [677, 351] on span "No" at bounding box center [682, 353] width 13 height 11
click at [453, 241] on app-date-cell "Updated 08:00-17:00 (9h) 2/4 pin Adbikes & Leafleting Camden 3 Roles Adbike Rid…" at bounding box center [463, 242] width 75 height 342
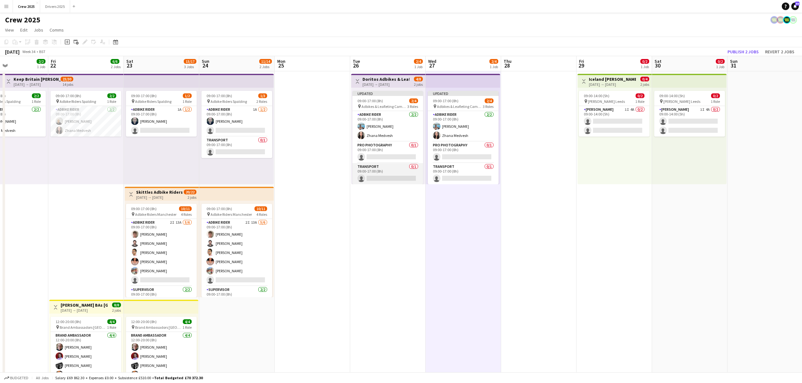
click at [379, 170] on app-card-role "Transport 0/1 09:00-17:00 (8h) single-neutral-actions" at bounding box center [387, 173] width 71 height 21
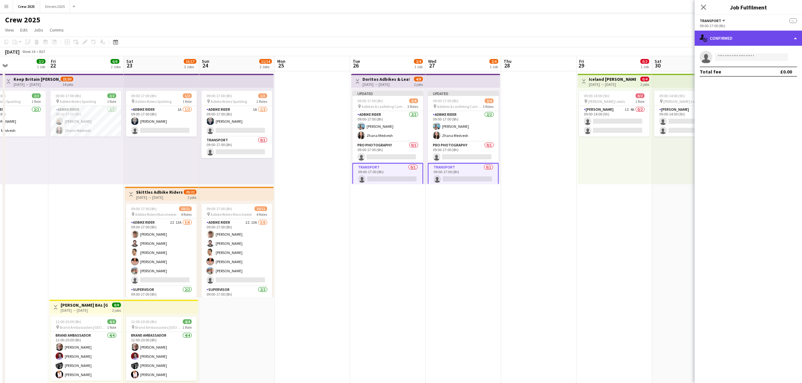
click at [713, 43] on div "single-neutral-actions-check-2 Confirmed" at bounding box center [748, 38] width 107 height 15
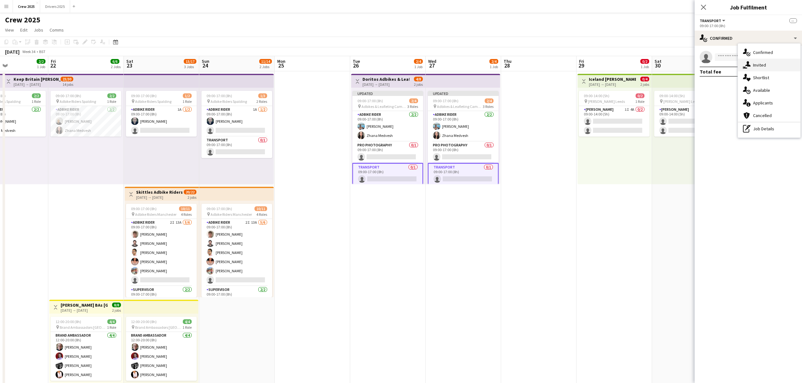
click at [762, 66] on div "single-neutral-actions-share-1 Invited" at bounding box center [769, 65] width 63 height 13
click at [729, 71] on input "text" at bounding box center [748, 71] width 97 height 16
type input "*"
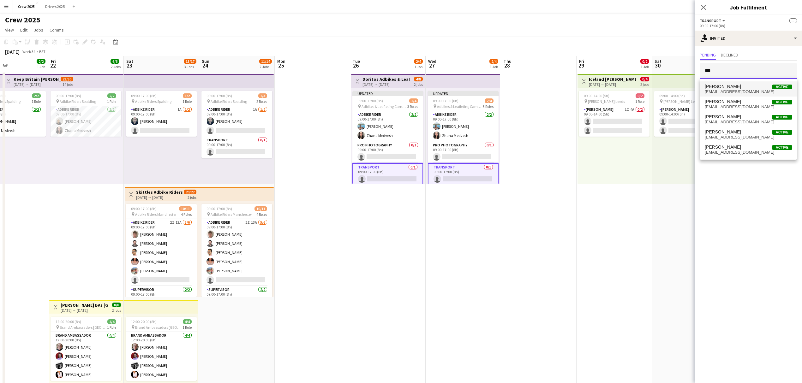
type input "***"
click at [730, 89] on span "[PERSON_NAME]" at bounding box center [723, 86] width 36 height 5
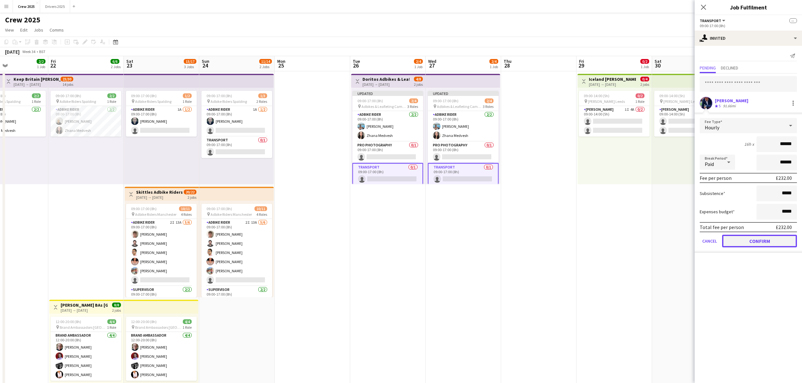
click at [769, 236] on button "Confirm" at bounding box center [759, 241] width 75 height 13
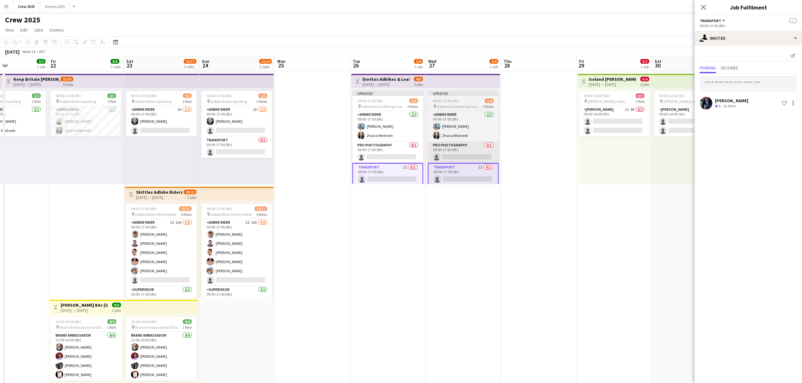
drag, startPoint x: 558, startPoint y: 213, endPoint x: 459, endPoint y: 145, distance: 120.7
click at [558, 212] on app-date-cell at bounding box center [538, 242] width 75 height 342
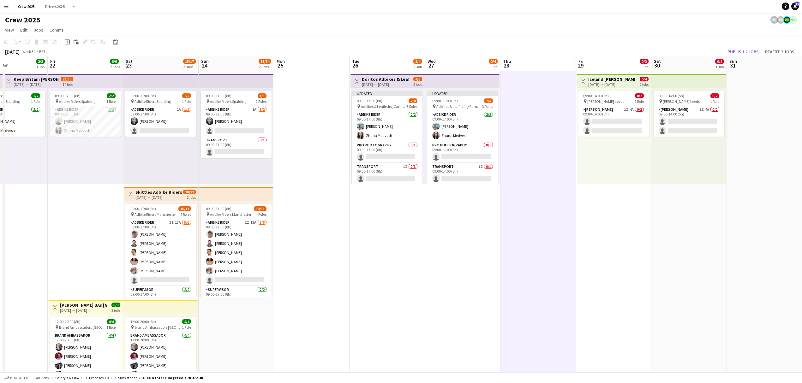
click at [372, 82] on div "Doritos Adbikes & Leafleting Camden 26-08-2025 → 27-08-2025" at bounding box center [385, 81] width 47 height 10
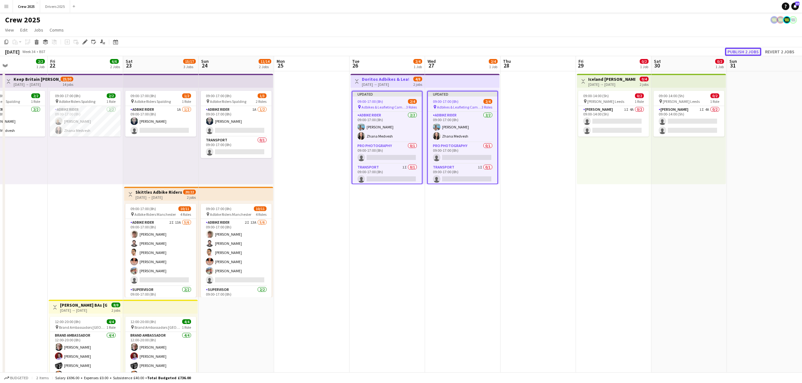
click at [745, 52] on button "Publish 2 jobs" at bounding box center [743, 52] width 36 height 8
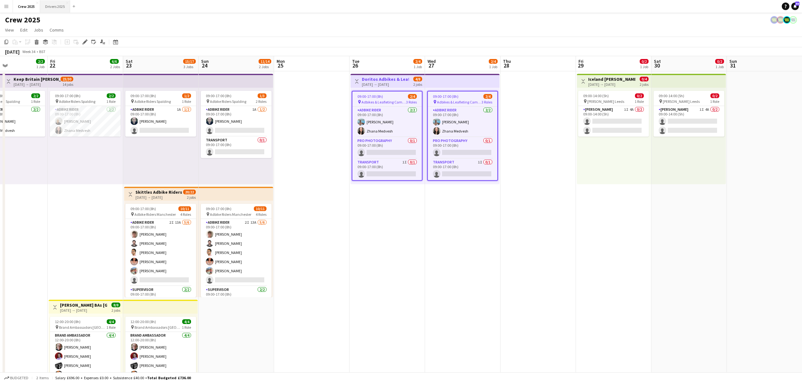
click at [52, 4] on button "Drivers 2025 Close" at bounding box center [55, 6] width 30 height 12
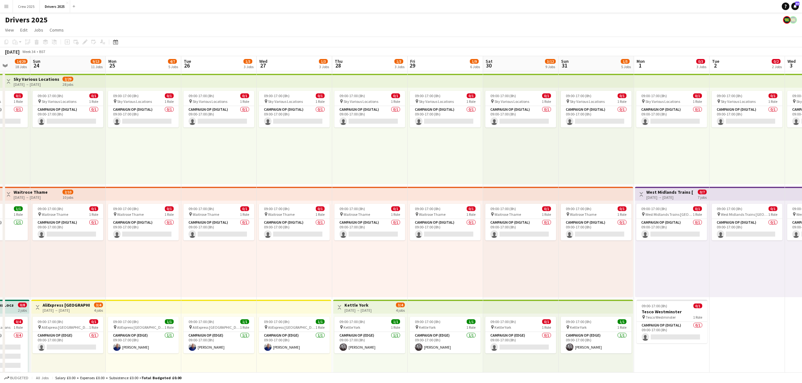
scroll to position [0, 197]
drag, startPoint x: 647, startPoint y: 278, endPoint x: 246, endPoint y: 282, distance: 400.9
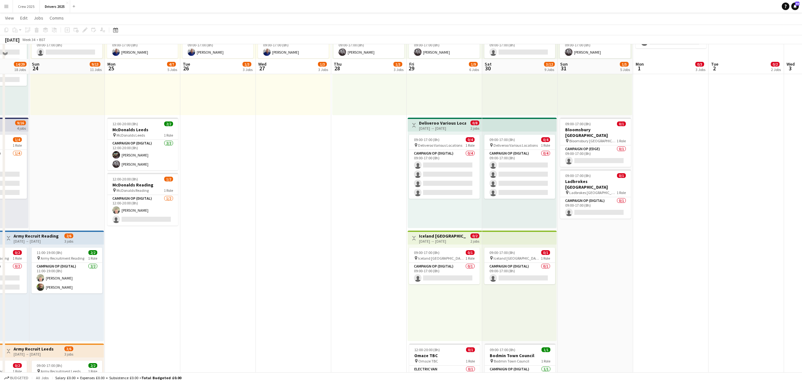
scroll to position [379, 0]
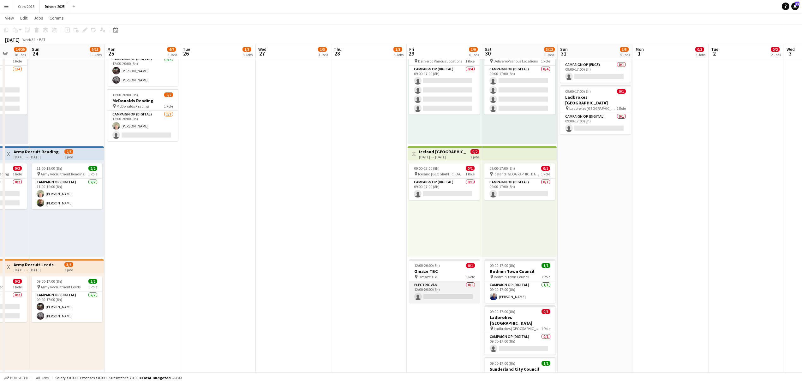
click at [455, 298] on app-card-role "Electric Van 0/1 12:00-20:00 (8h) single-neutral-actions" at bounding box center [444, 292] width 71 height 21
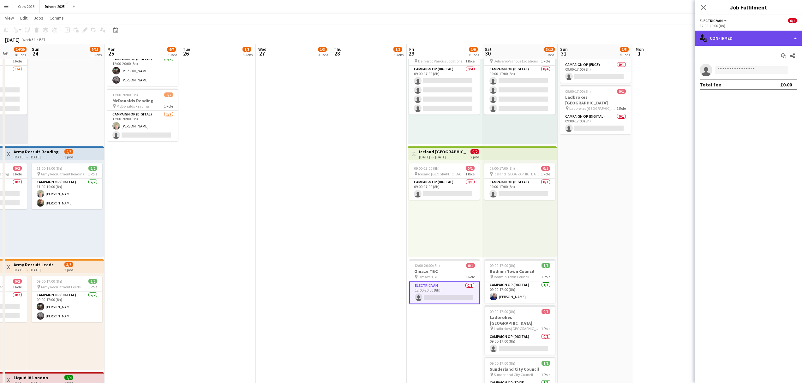
click at [722, 40] on div "single-neutral-actions-check-2 Confirmed" at bounding box center [748, 38] width 107 height 15
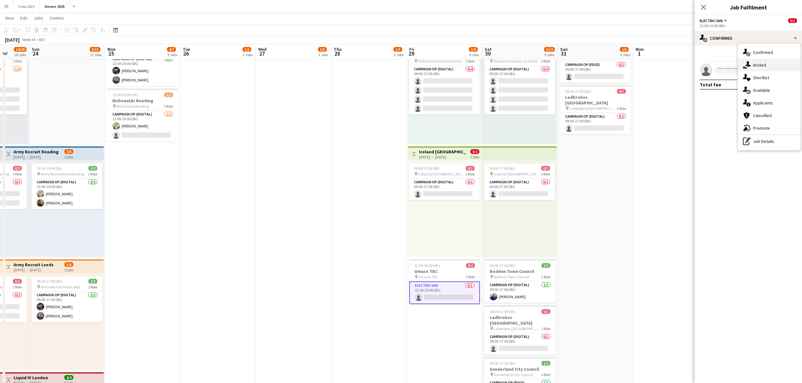
click at [753, 67] on div "single-neutral-actions-share-1 Invited" at bounding box center [769, 65] width 63 height 13
click at [729, 76] on input "text" at bounding box center [748, 71] width 97 height 16
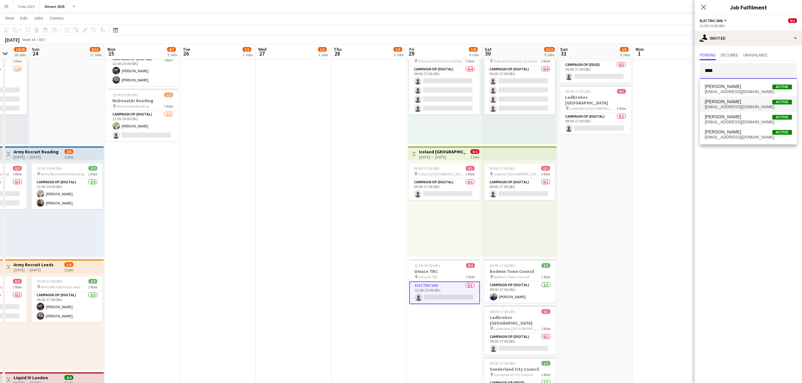
type input "****"
click at [732, 100] on span "[PERSON_NAME]" at bounding box center [723, 101] width 36 height 5
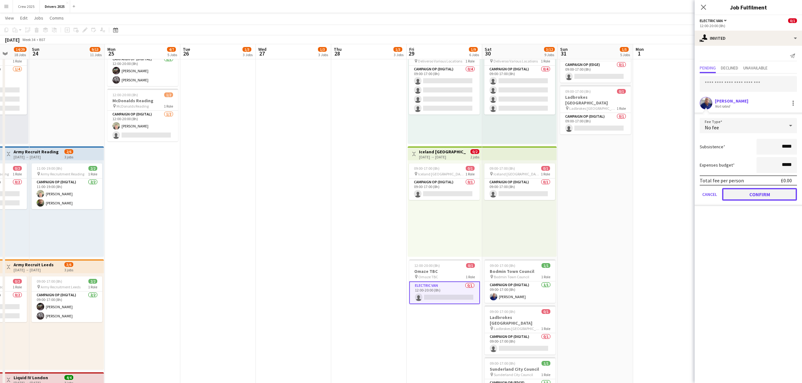
click at [762, 192] on button "Confirm" at bounding box center [759, 194] width 75 height 13
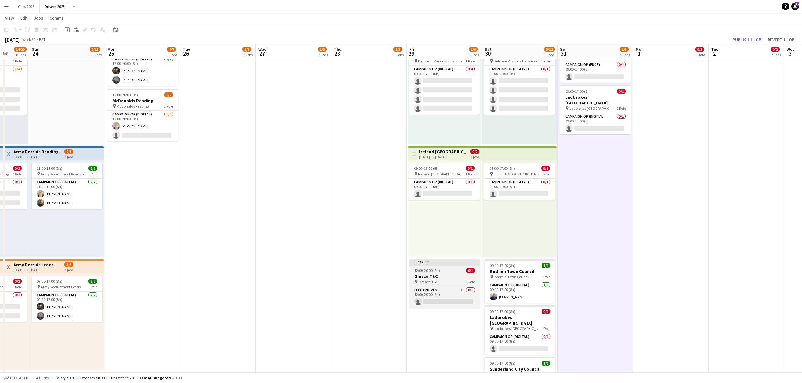
click at [445, 266] on app-job-card "Updated 12:00-20:00 (8h) 0/1 Omaze TBC pin Omaze TBC 1 Role Electric Van 1I 0/1…" at bounding box center [444, 284] width 71 height 49
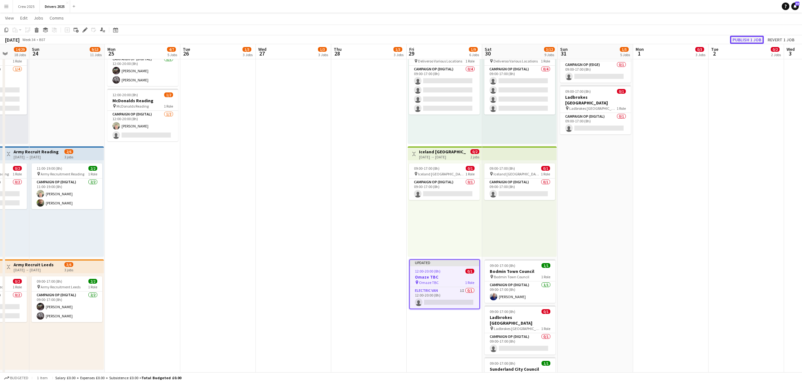
click at [749, 38] on button "Publish 1 job" at bounding box center [747, 40] width 34 height 8
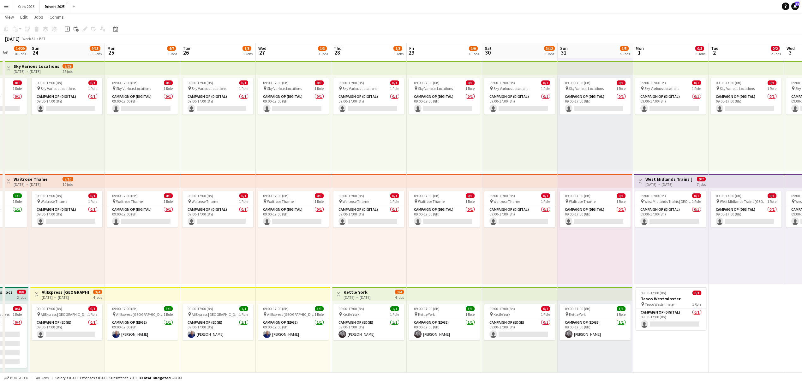
scroll to position [0, 0]
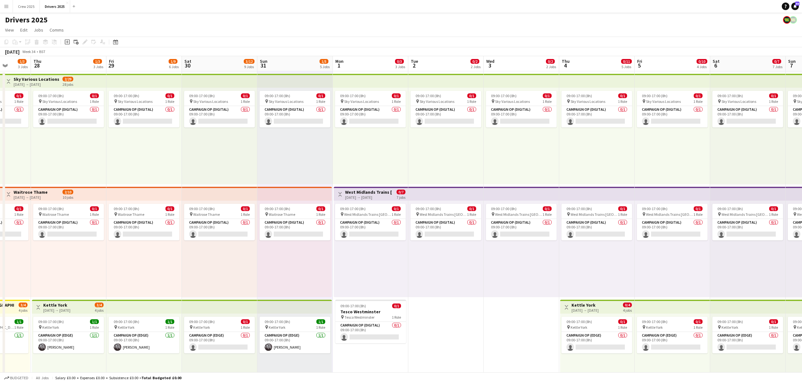
drag, startPoint x: 736, startPoint y: 265, endPoint x: 434, endPoint y: 293, distance: 302.5
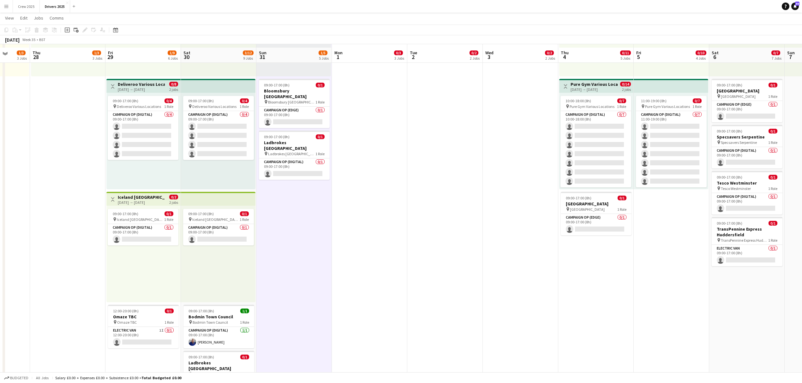
scroll to position [337, 0]
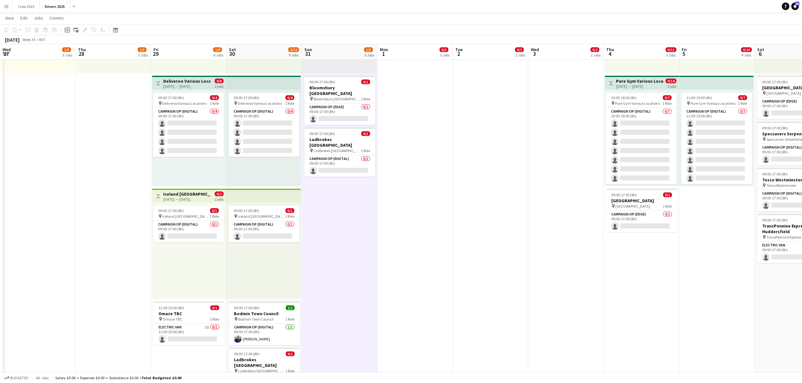
drag, startPoint x: 313, startPoint y: 290, endPoint x: 362, endPoint y: 301, distance: 49.7
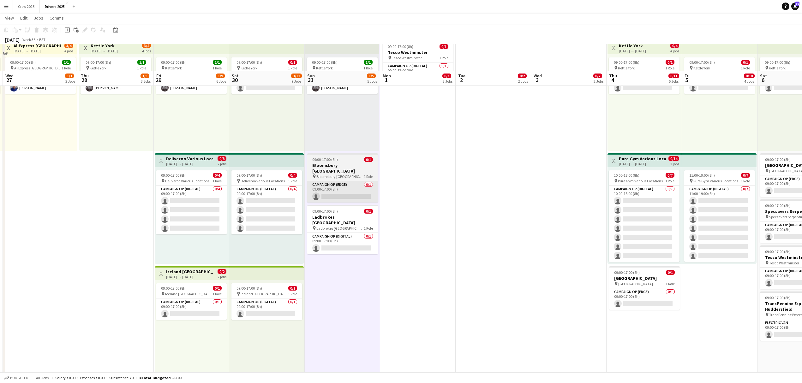
scroll to position [168, 0]
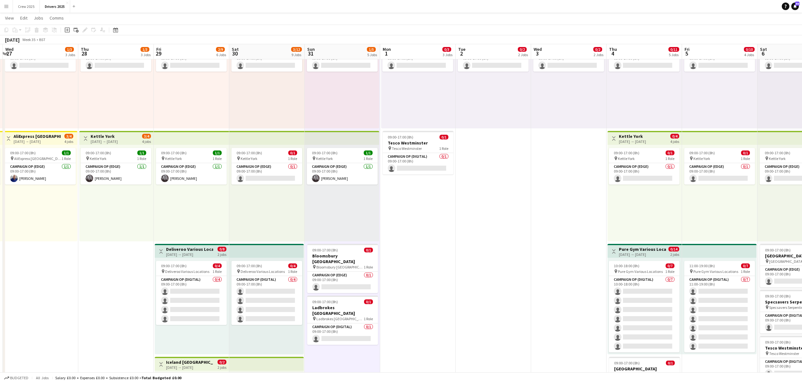
click at [6, 5] on app-icon "Menu" at bounding box center [6, 6] width 5 height 5
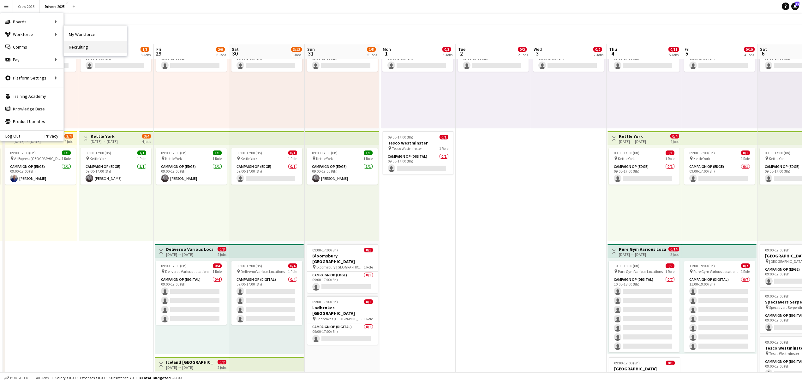
click at [94, 48] on link "Recruiting" at bounding box center [95, 47] width 63 height 13
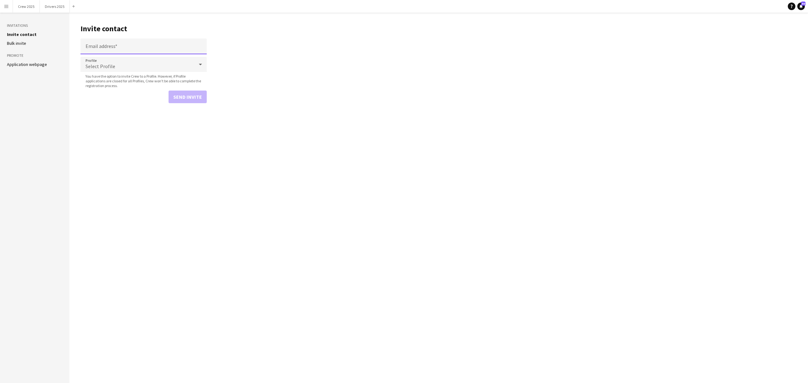
click at [101, 47] on input "Email address" at bounding box center [144, 47] width 126 height 16
paste input "**********"
drag, startPoint x: 143, startPoint y: 48, endPoint x: 86, endPoint y: 51, distance: 56.9
click at [86, 51] on input "**********" at bounding box center [144, 46] width 126 height 15
click at [151, 47] on input "**********" at bounding box center [144, 46] width 126 height 15
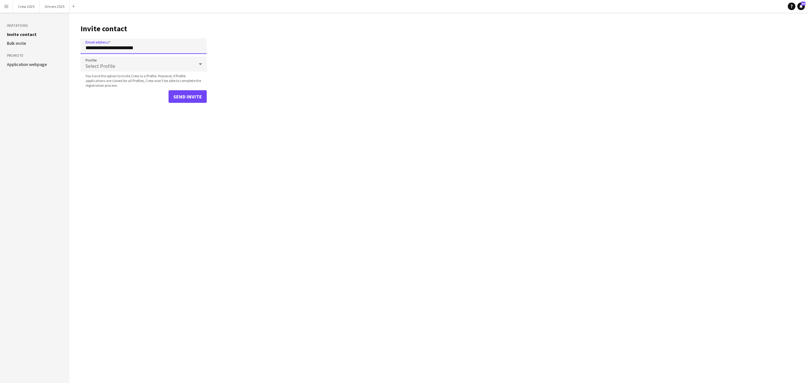
type input "**********"
click at [182, 67] on div "Select Profile" at bounding box center [138, 64] width 114 height 15
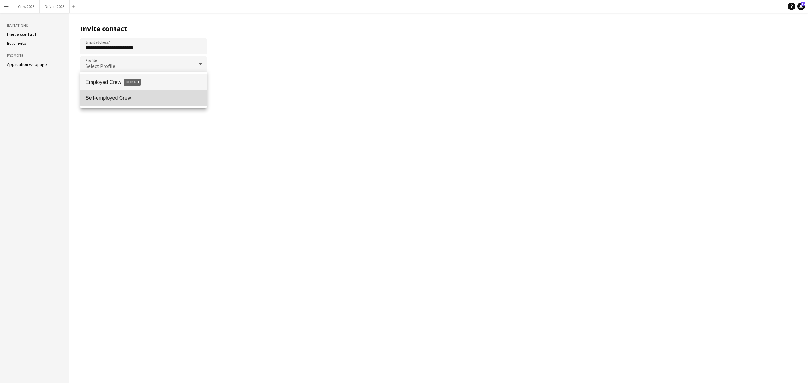
click at [147, 96] on span "Self-employed Crew" at bounding box center [144, 98] width 116 height 6
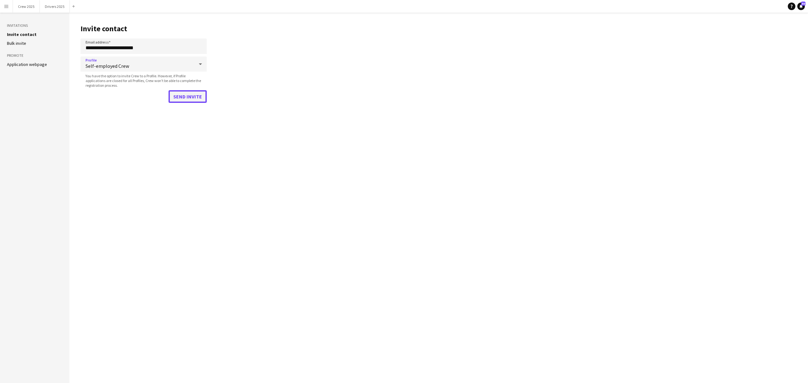
click at [179, 97] on button "Send invite" at bounding box center [188, 96] width 38 height 13
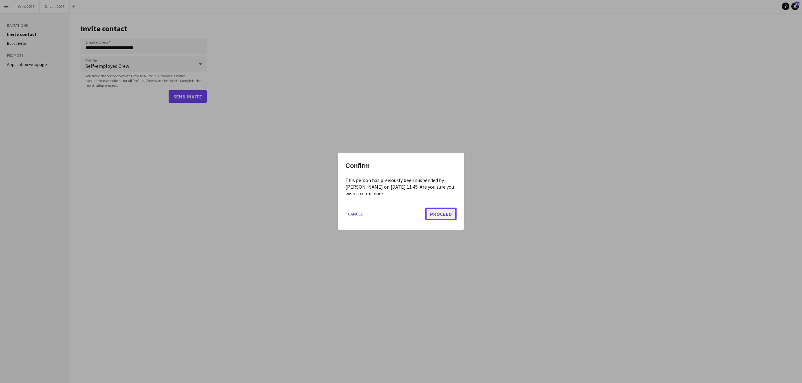
click at [441, 214] on button "Proceed" at bounding box center [440, 214] width 31 height 13
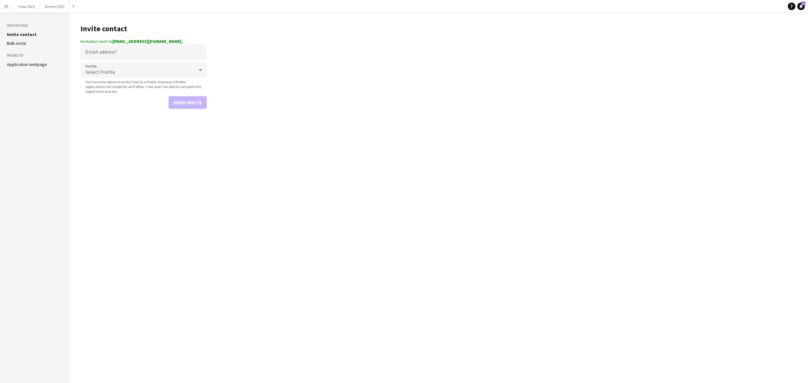
click at [8, 7] on app-icon "Menu" at bounding box center [6, 6] width 5 height 5
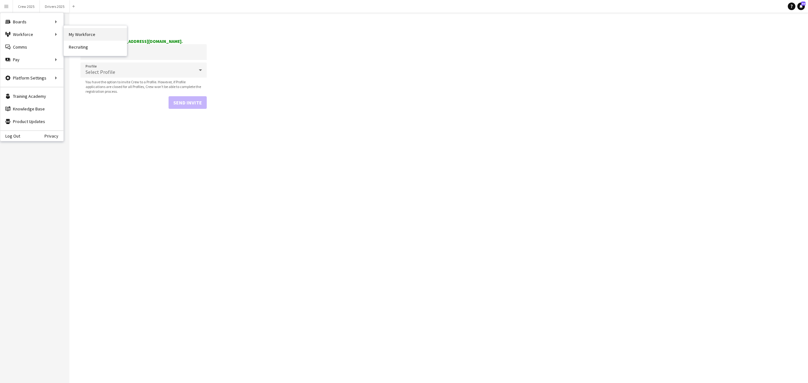
click at [85, 32] on link "My Workforce" at bounding box center [95, 34] width 63 height 13
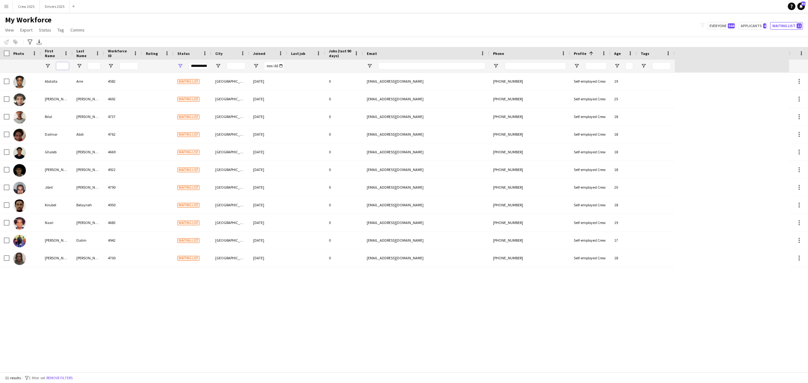
click at [62, 66] on input "First Name Filter Input" at bounding box center [62, 66] width 13 height 8
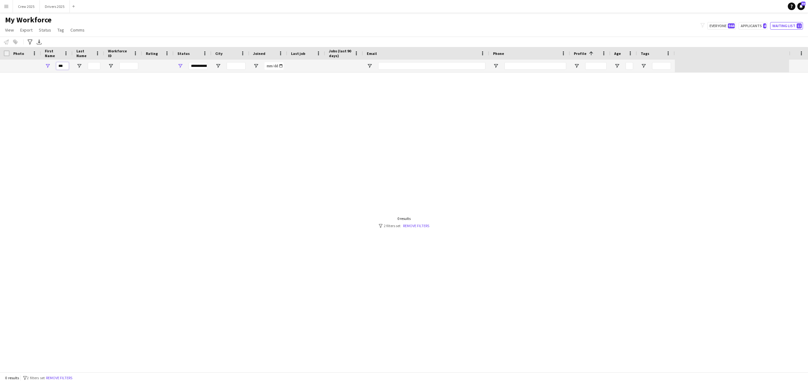
type input "***"
click at [201, 66] on div "**********" at bounding box center [198, 66] width 19 height 8
click at [195, 105] on div "(Select All)" at bounding box center [213, 104] width 50 height 5
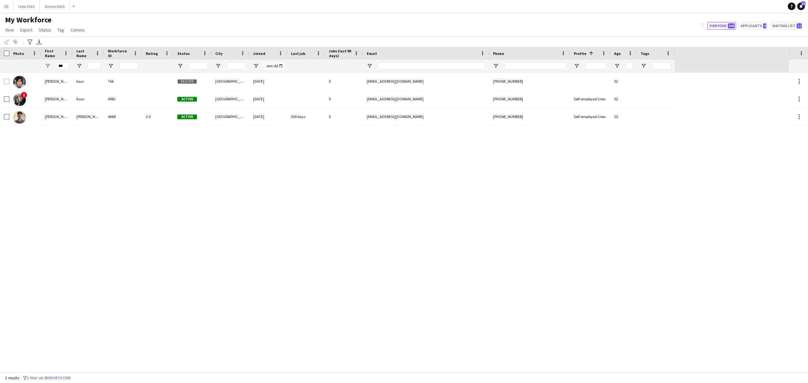
click at [312, 209] on div "balbinder kaur 766 Deleted birmingham 12-08-2019 0 bally_kaur@hotmail.co.uk +44…" at bounding box center [394, 223] width 789 height 300
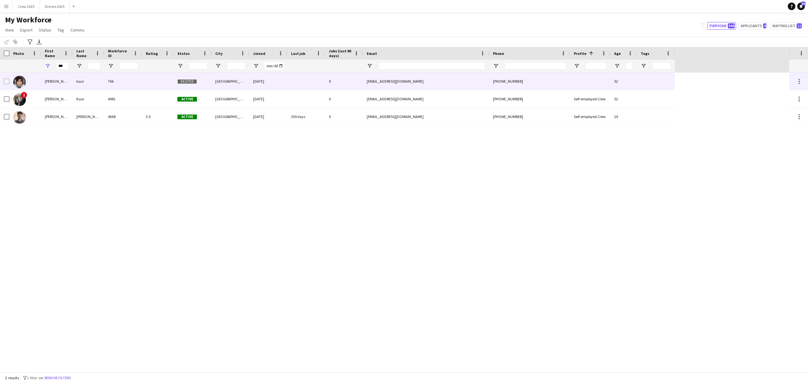
click at [145, 83] on div at bounding box center [158, 81] width 32 height 17
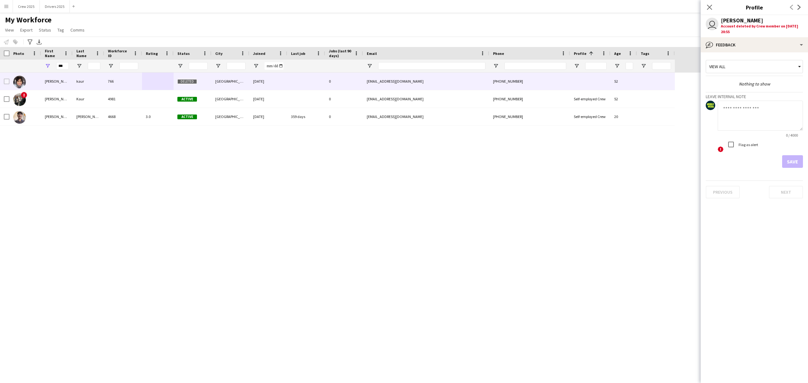
click at [738, 53] on app-crew-profile-feedback-tab "View all Nothing to show Leave internal note 0 / 4000 ! Flag as alert Save Prev…" at bounding box center [754, 217] width 107 height 331
click at [739, 48] on div "bubble-pencil Feedback" at bounding box center [754, 44] width 107 height 15
click at [727, 45] on div "bubble-pencil Feedback" at bounding box center [754, 44] width 107 height 15
click at [802, 46] on div "bubble-pencil Feedback" at bounding box center [754, 44] width 107 height 15
click at [802, 42] on div "bubble-pencil Feedback" at bounding box center [754, 44] width 107 height 15
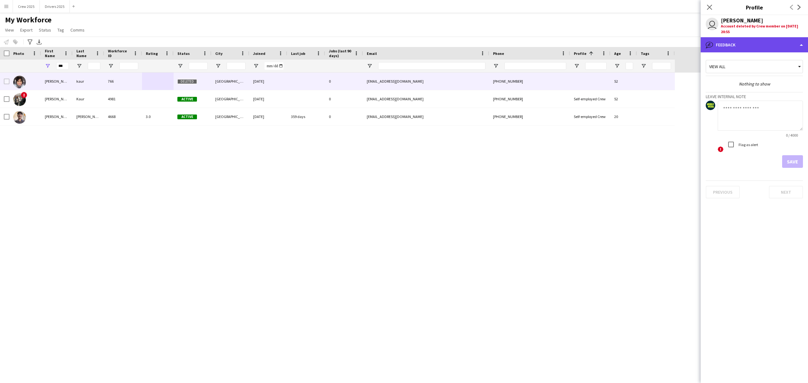
click at [754, 40] on div "bubble-pencil Feedback" at bounding box center [754, 44] width 107 height 15
click at [746, 23] on div "balbinder kaur" at bounding box center [742, 21] width 42 height 6
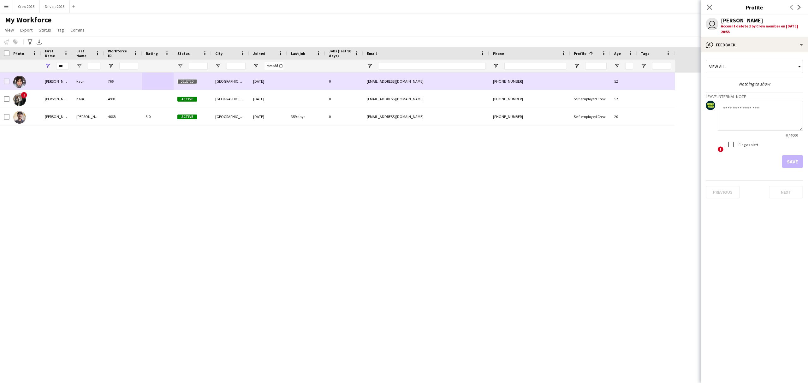
click at [83, 79] on div "kaur" at bounding box center [89, 81] width 32 height 17
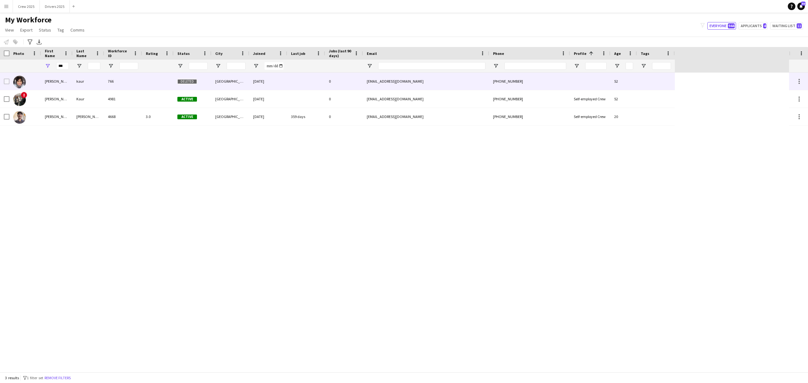
click at [82, 79] on div "kaur" at bounding box center [89, 81] width 32 height 17
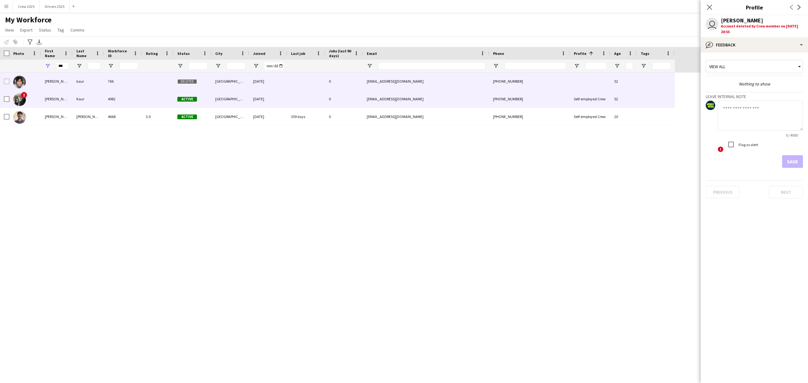
click at [92, 96] on div "Kaur" at bounding box center [89, 98] width 32 height 17
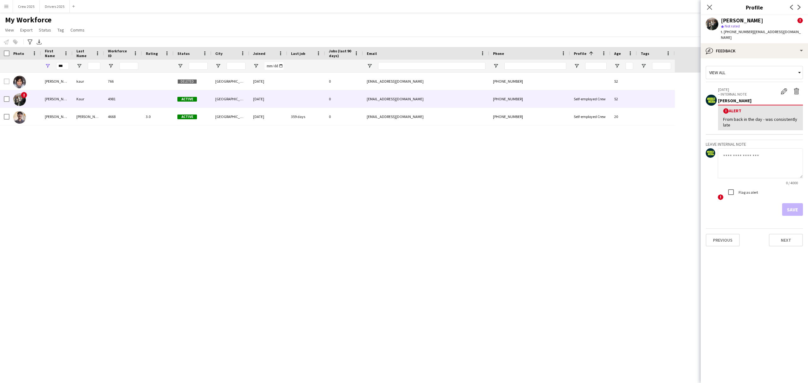
click at [451, 174] on div "balbinder kaur 766 Deleted birmingham 12-08-2019 0 bally_kaur@hotmail.co.uk +44…" at bounding box center [394, 223] width 789 height 300
click at [52, 9] on button "Drivers 2025 Close" at bounding box center [55, 6] width 30 height 12
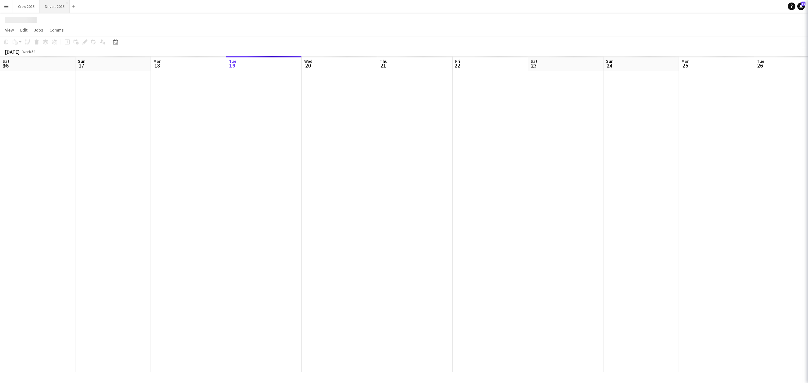
scroll to position [0, 151]
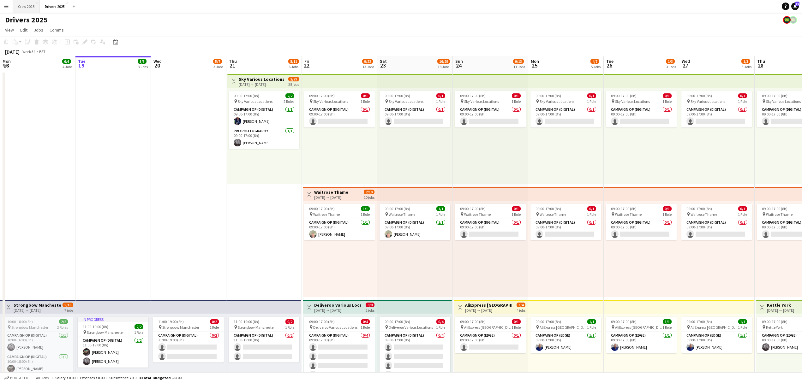
click at [28, 3] on button "Crew 2025 Close" at bounding box center [26, 6] width 27 height 12
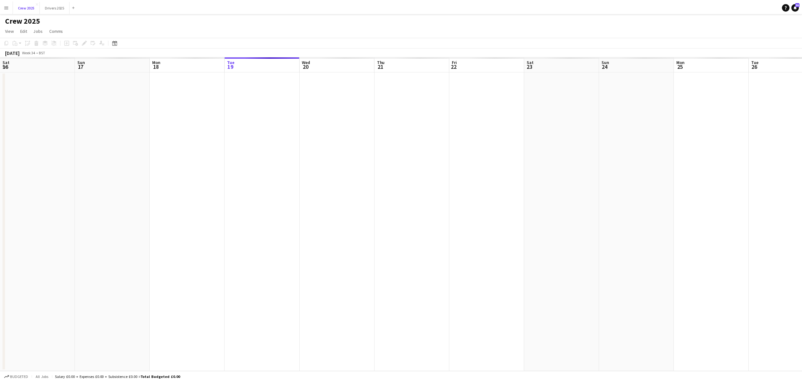
scroll to position [0, 151]
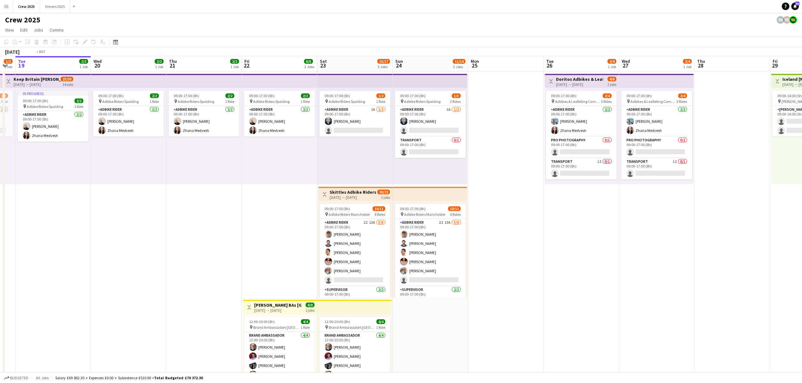
drag, startPoint x: 729, startPoint y: 252, endPoint x: 141, endPoint y: 244, distance: 587.9
click at [141, 244] on app-calendar-viewport "Sat 16 10/14 3 Jobs Sun 17 1/2 1 Job Mon 18 1/2 1 Job Tue 19 2/2 1 Job Wed 20 2…" at bounding box center [401, 234] width 802 height 357
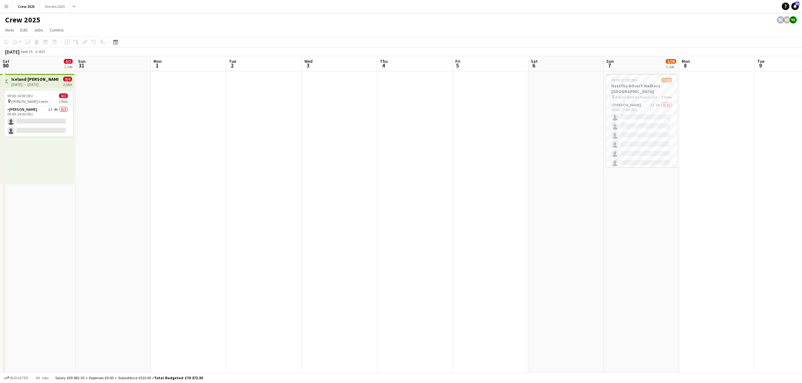
drag, startPoint x: 611, startPoint y: 240, endPoint x: 920, endPoint y: 188, distance: 313.7
click at [802, 188] on html "Menu Boards Boards Boards All jobs Status Workforce Workforce My Workforce Recr…" at bounding box center [401, 212] width 802 height 424
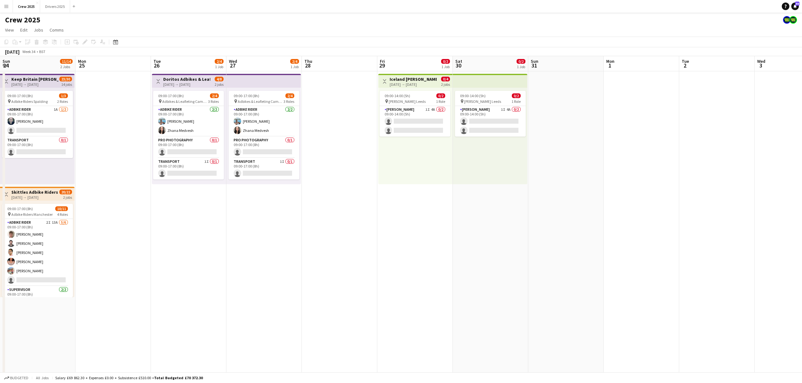
click at [1, 13] on div "Crew 2025" at bounding box center [401, 19] width 802 height 12
click at [8, 5] on app-icon "Menu" at bounding box center [6, 6] width 5 height 5
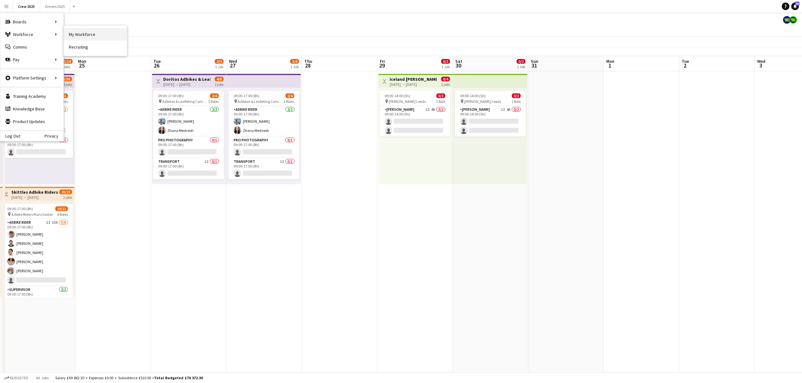
click at [93, 29] on link "My Workforce" at bounding box center [95, 34] width 63 height 13
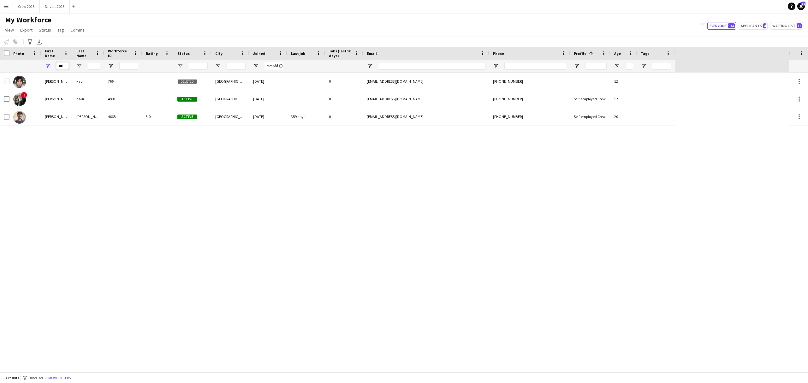
click at [64, 66] on input "***" at bounding box center [62, 66] width 13 height 8
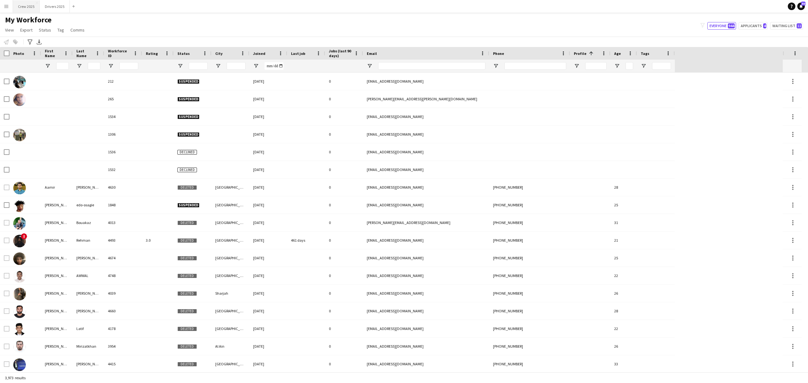
click at [30, 8] on button "Crew 2025 Close" at bounding box center [26, 6] width 27 height 12
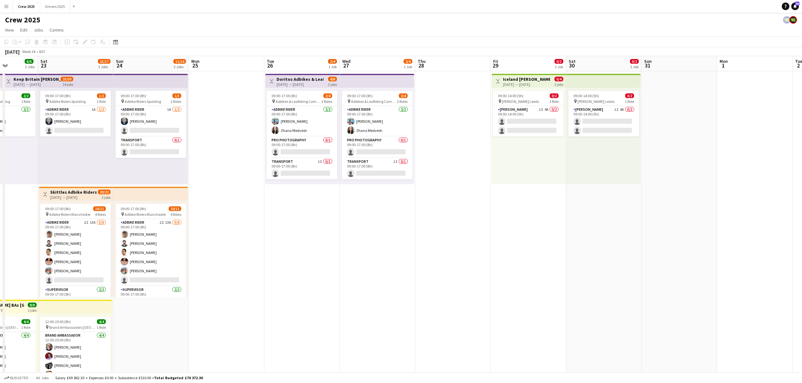
scroll to position [0, 264]
drag, startPoint x: 671, startPoint y: 257, endPoint x: 331, endPoint y: 285, distance: 340.9
click at [331, 285] on app-calendar-viewport "Tue 19 2/2 1 Job Wed 20 2/2 1 Job Thu 21 2/2 1 Job Fri 22 6/6 2 Jobs Sat 23 15/…" at bounding box center [401, 234] width 802 height 357
click at [500, 268] on app-date-cell "Toggle View Iceland Advert Walkers Leeds 29-08-2025 → 30-08-2025 0/4 2 jobs 09:…" at bounding box center [527, 242] width 75 height 342
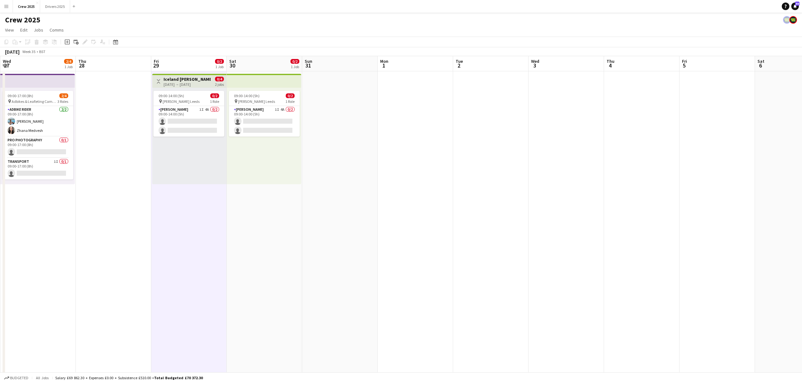
drag, startPoint x: 686, startPoint y: 259, endPoint x: 347, endPoint y: 277, distance: 339.2
click at [347, 277] on app-calendar-viewport "Sun 24 11/14 2 Jobs Mon 25 Tue 26 2/4 1 Job Wed 27 2/4 1 Job Thu 28 Fri 29 0/2 …" at bounding box center [401, 234] width 802 height 357
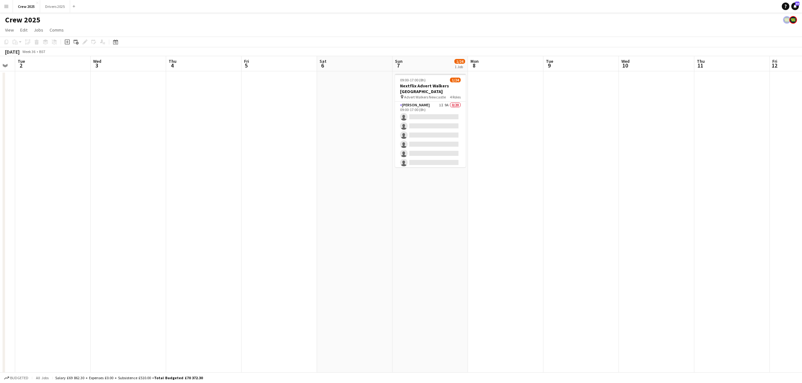
drag, startPoint x: 623, startPoint y: 281, endPoint x: 279, endPoint y: 273, distance: 343.9
click at [269, 278] on app-calendar-viewport "Sat 30 0/2 1 Job Sun 31 Mon 1 Tue 2 Wed 3 Thu 4 Fri 5 Sat 6 Sun 7 1/24 1 Job Mo…" at bounding box center [401, 234] width 802 height 357
click at [444, 138] on app-card-role "Team Leader 5A 1/2 09:00-17:00 (8h) Michael Sutton single-neutral-actions" at bounding box center [434, 130] width 71 height 31
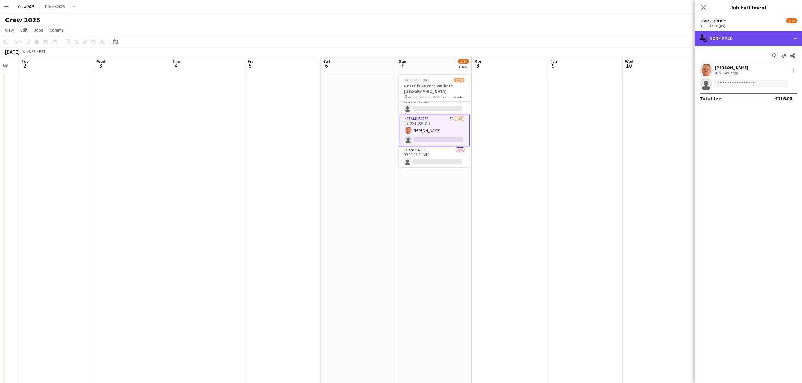
click at [714, 35] on div "single-neutral-actions-check-2 Confirmed" at bounding box center [748, 38] width 107 height 15
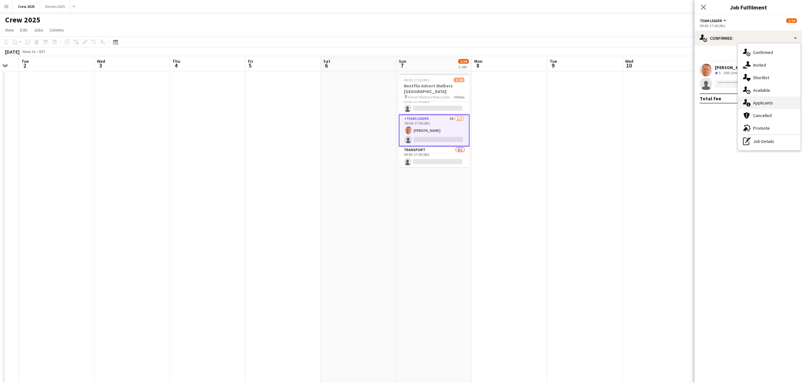
click at [762, 103] on div "single-neutral-actions-information Applicants" at bounding box center [769, 103] width 63 height 13
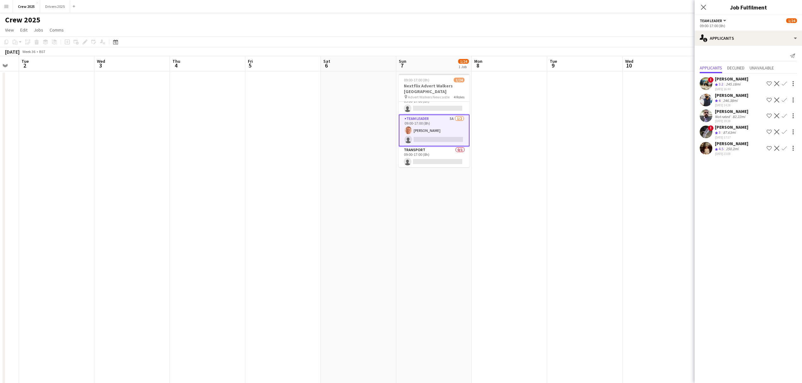
click at [486, 199] on app-date-cell at bounding box center [509, 242] width 75 height 342
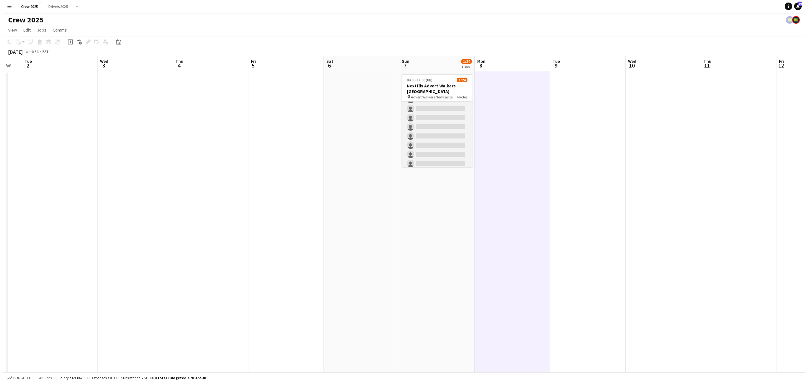
scroll to position [0, 0]
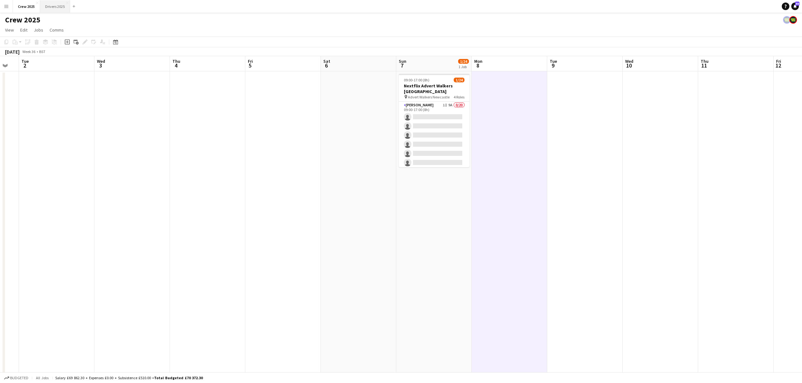
click at [56, 7] on button "Drivers 2025 Close" at bounding box center [55, 6] width 30 height 12
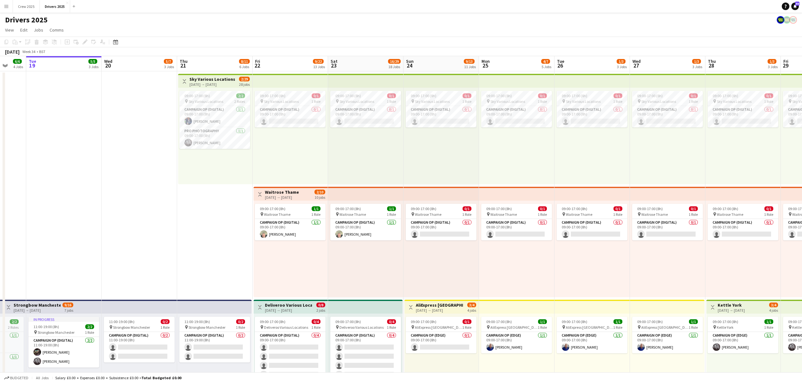
scroll to position [0, 206]
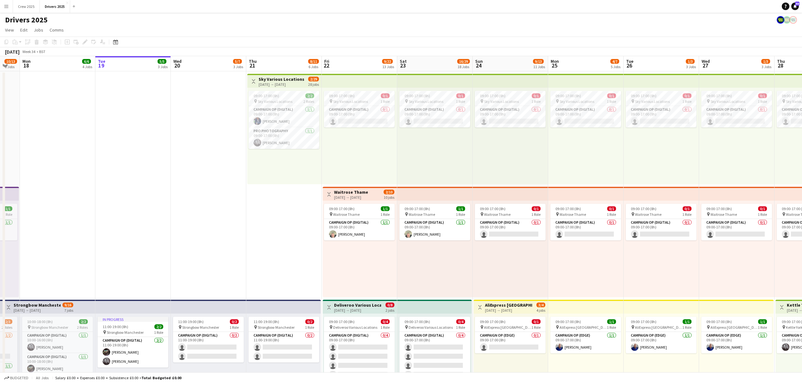
drag, startPoint x: 332, startPoint y: 267, endPoint x: 277, endPoint y: 268, distance: 55.9
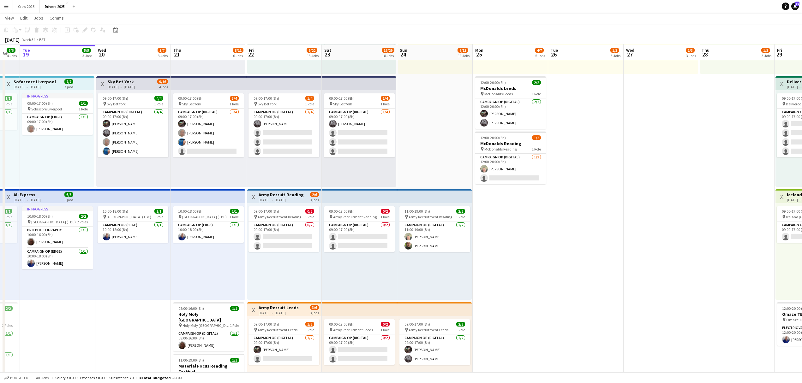
scroll to position [337, 0]
click at [495, 173] on app-card-role "Campaign Op (Digital) 1/2 12:00-20:00 (8h) Steve Henman single-neutral-actions" at bounding box center [510, 168] width 71 height 31
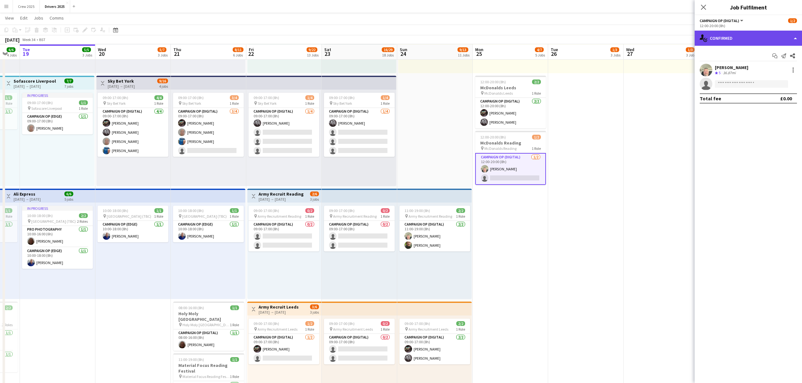
click at [728, 37] on div "single-neutral-actions-check-2 Confirmed" at bounding box center [748, 38] width 107 height 15
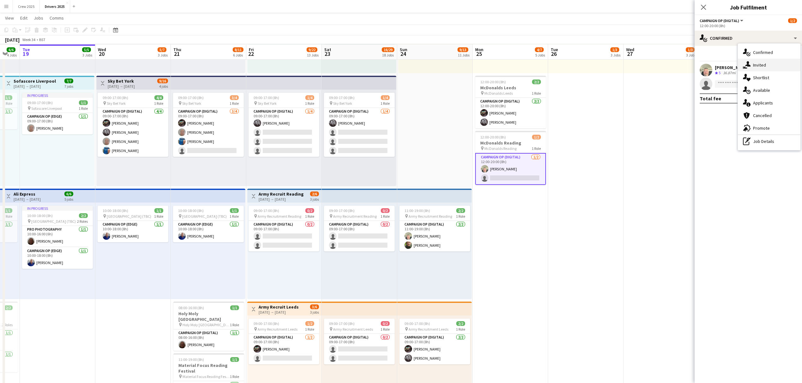
click at [752, 61] on div "single-neutral-actions-share-1 Invited" at bounding box center [769, 65] width 63 height 13
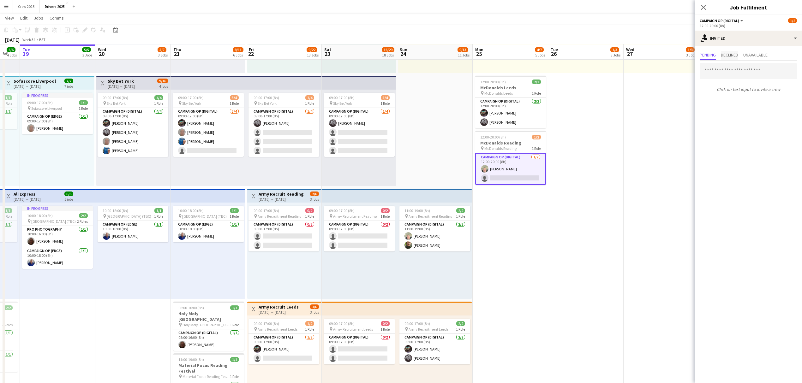
click at [733, 55] on span "Declined" at bounding box center [729, 55] width 17 height 4
click at [710, 55] on span "Pending" at bounding box center [708, 55] width 16 height 4
click at [719, 73] on input "text" at bounding box center [748, 71] width 97 height 16
type input "****"
click at [729, 99] on span "Mike Lewis Active" at bounding box center [748, 101] width 87 height 5
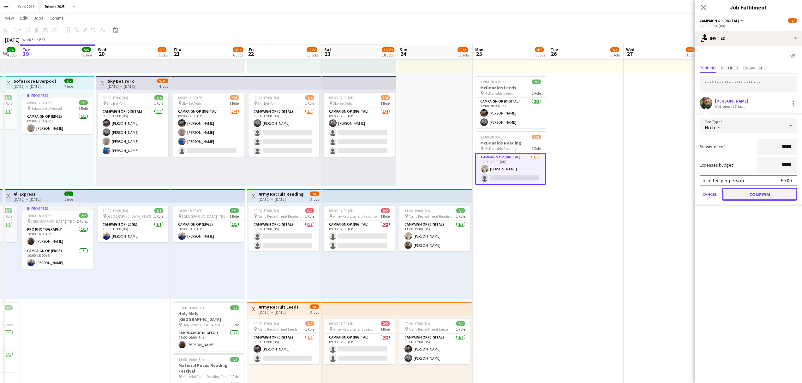
click at [755, 191] on button "Confirm" at bounding box center [759, 194] width 75 height 13
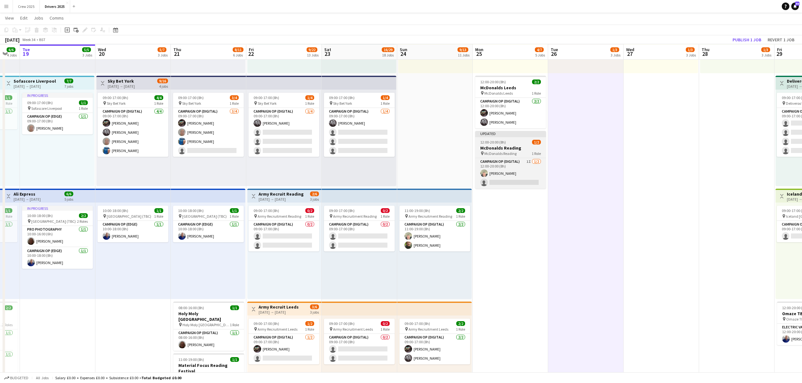
click at [496, 133] on div "Updated" at bounding box center [510, 133] width 71 height 5
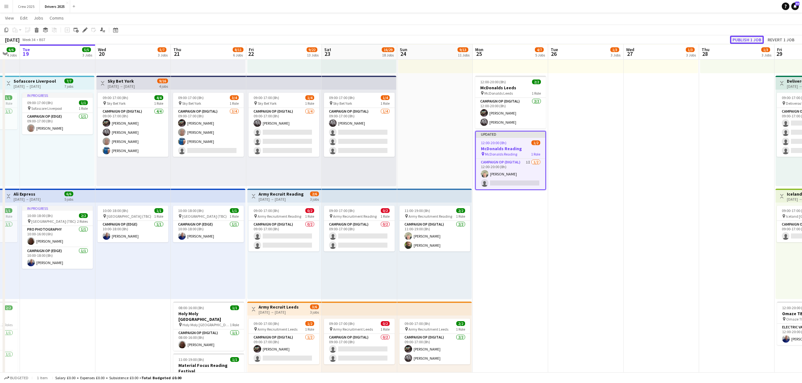
click at [756, 36] on button "Publish 1 job" at bounding box center [747, 40] width 34 height 8
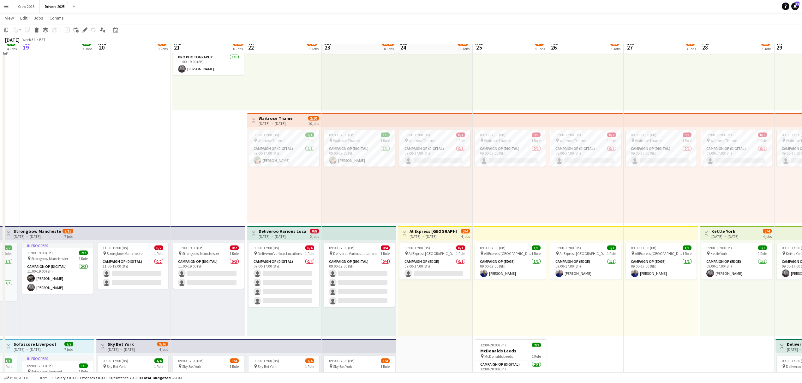
scroll to position [0, 0]
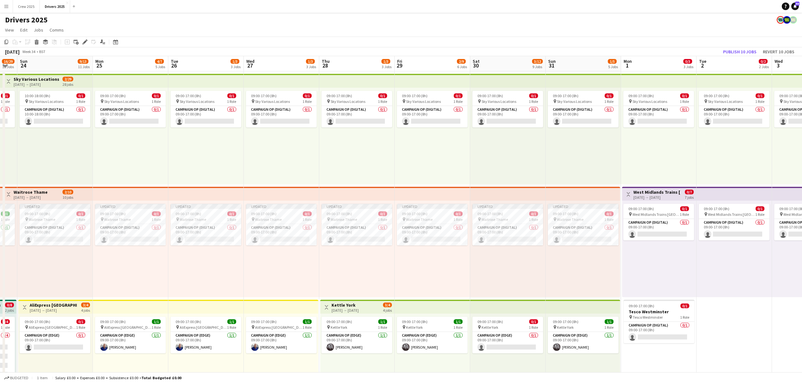
drag, startPoint x: 356, startPoint y: 156, endPoint x: 267, endPoint y: 158, distance: 89.0
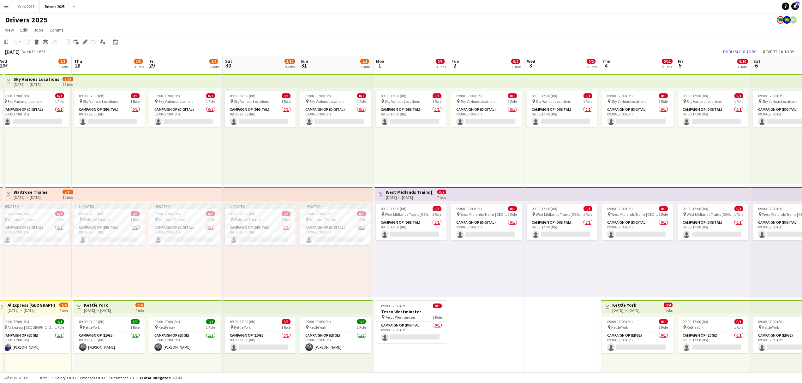
drag, startPoint x: 546, startPoint y: 170, endPoint x: 313, endPoint y: 165, distance: 233.7
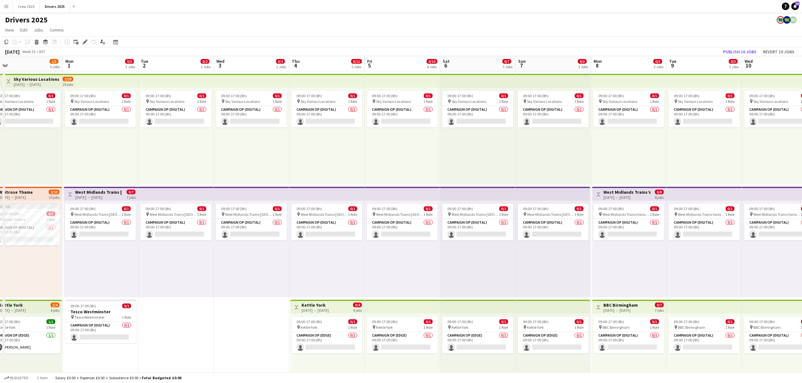
drag, startPoint x: 576, startPoint y: 158, endPoint x: 266, endPoint y: 153, distance: 310.7
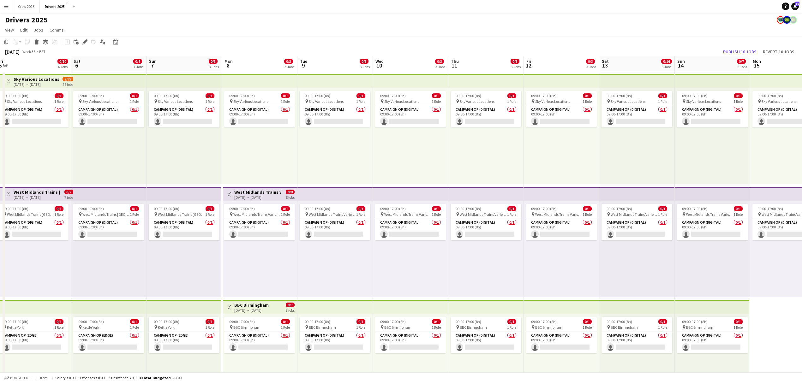
drag, startPoint x: 629, startPoint y: 155, endPoint x: 260, endPoint y: 150, distance: 369.4
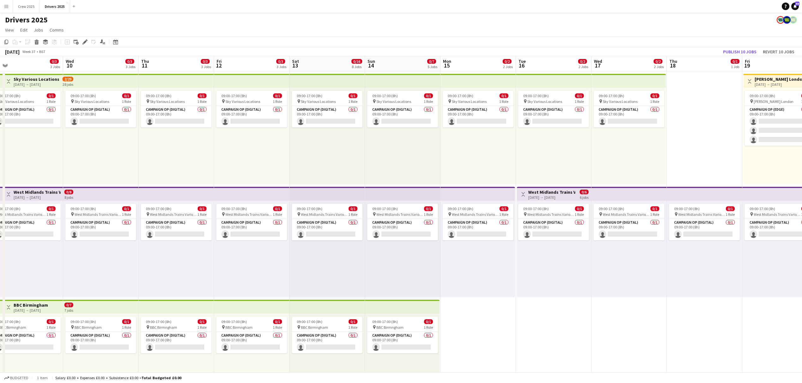
drag, startPoint x: 671, startPoint y: 153, endPoint x: 361, endPoint y: 154, distance: 310.3
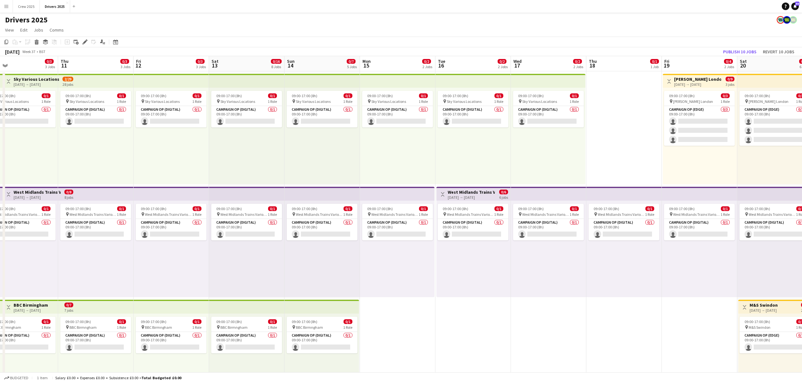
scroll to position [0, 162]
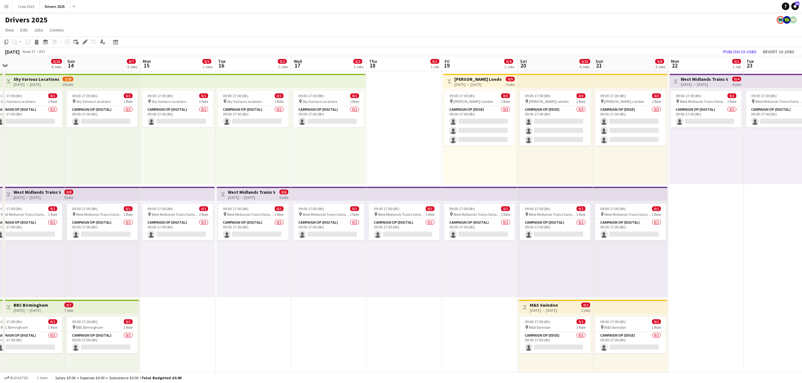
drag, startPoint x: 662, startPoint y: 157, endPoint x: 362, endPoint y: 156, distance: 299.6
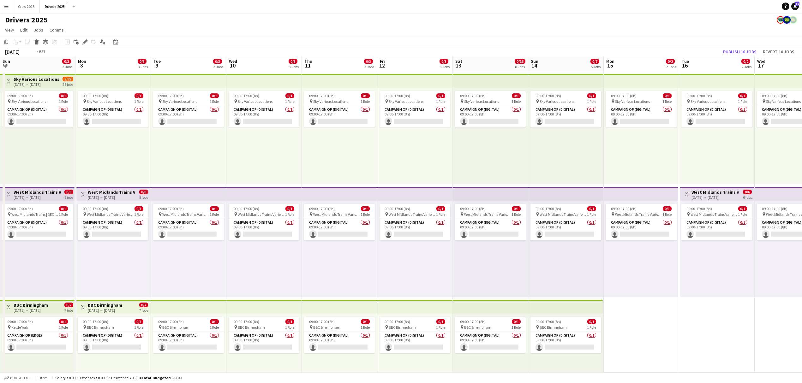
drag, startPoint x: 106, startPoint y: 138, endPoint x: 902, endPoint y: 183, distance: 796.5
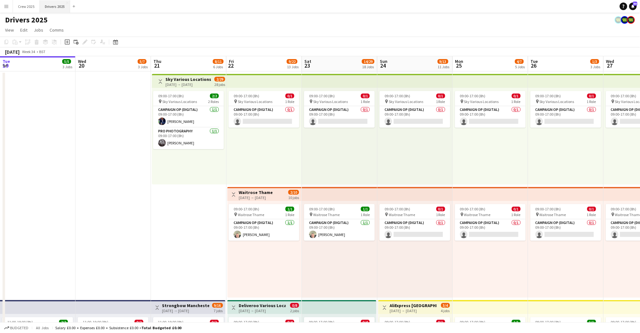
scroll to position [0, 259]
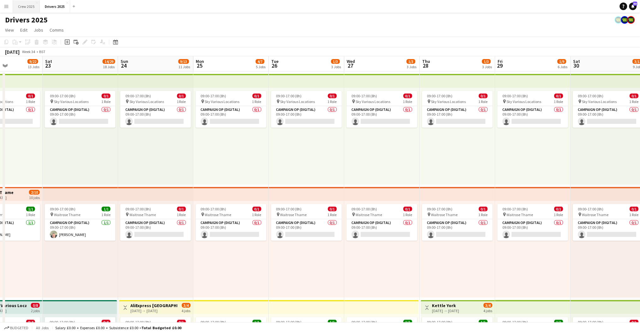
click at [20, 10] on button "Crew 2025 Close" at bounding box center [26, 6] width 27 height 12
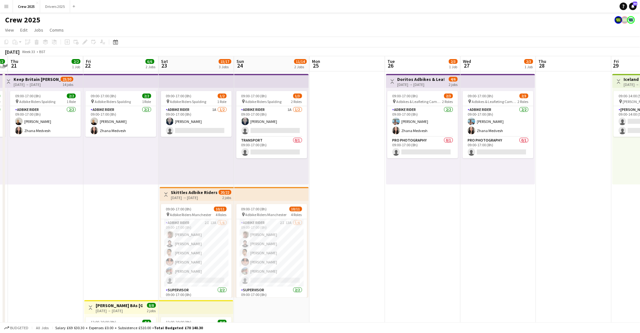
scroll to position [0, 250]
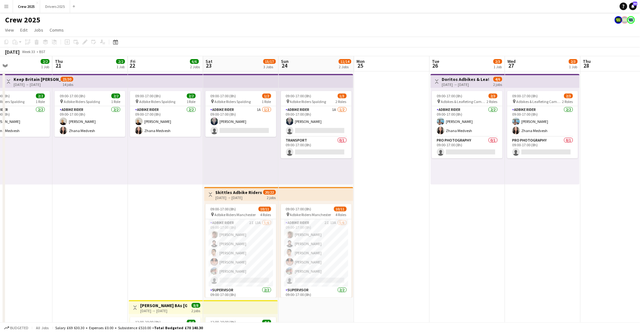
drag, startPoint x: 564, startPoint y: 214, endPoint x: 305, endPoint y: 258, distance: 263.2
click at [314, 258] on app-calendar-viewport "Sun 17 1/2 1 Job Mon 18 1/2 1 Job Tue 19 2/2 1 Job Wed 20 2/2 1 Job Thu 21 2/2 …" at bounding box center [320, 234] width 640 height 357
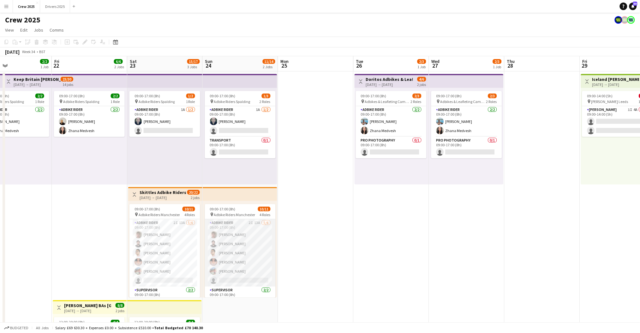
click at [254, 258] on app-card-role "Adbike Rider 2I 13A [DATE] 09:00-17:00 (8h) [PERSON_NAME] [PERSON_NAME] [PERSON…" at bounding box center [240, 252] width 71 height 67
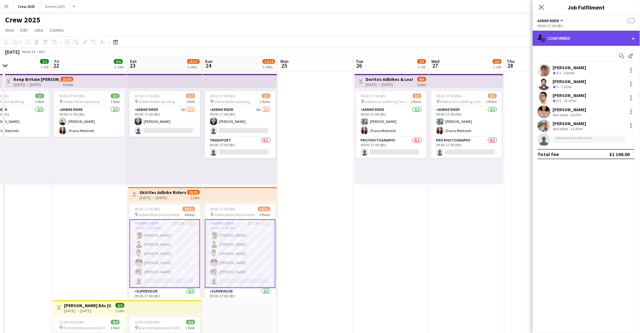
click at [558, 44] on div "single-neutral-actions-check-2 Confirmed" at bounding box center [586, 38] width 107 height 15
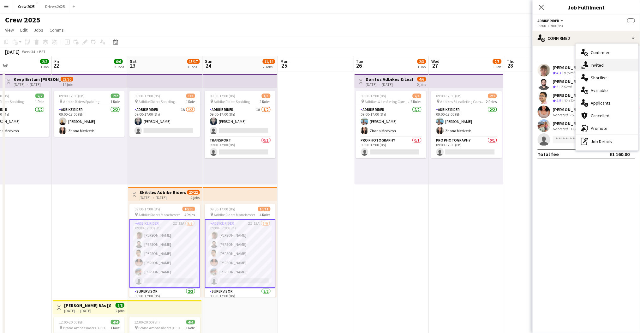
click at [609, 66] on div "single-neutral-actions-share-1 Invited" at bounding box center [607, 65] width 63 height 13
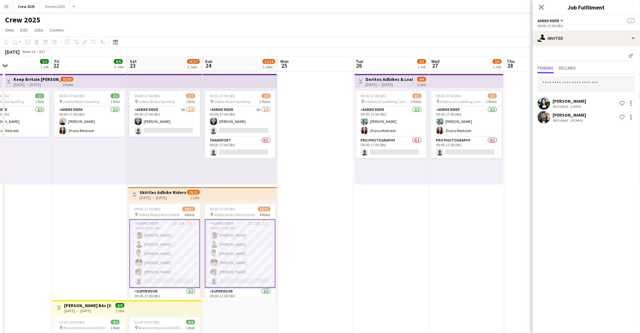
click at [415, 224] on app-date-cell "Toggle View Doritos Adbikes & Leafleting Camden [DATE] → [DATE] 4/6 2 jobs 09:0…" at bounding box center [391, 242] width 75 height 342
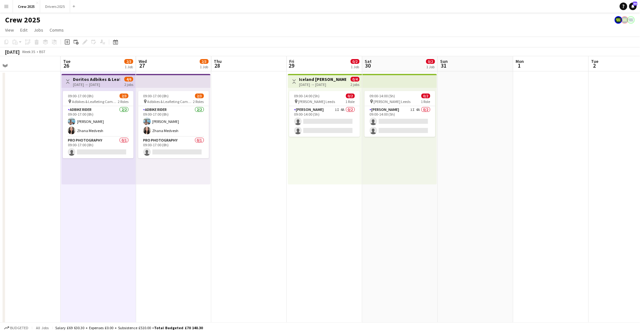
scroll to position [0, 245]
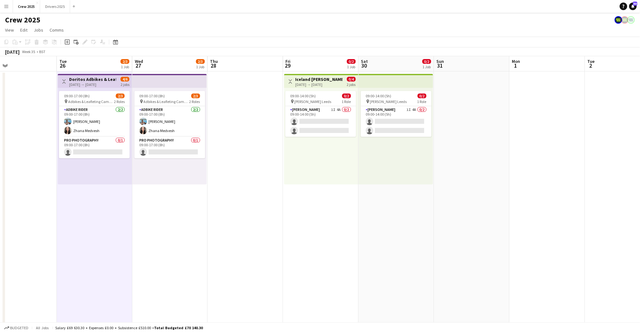
drag, startPoint x: 510, startPoint y: 245, endPoint x: 213, endPoint y: 252, distance: 296.8
click at [213, 252] on app-calendar-viewport "Fri 22 6/6 2 Jobs Sat 23 15/17 3 Jobs Sun 24 11/14 2 Jobs Mon 25 Tue 26 2/3 1 J…" at bounding box center [320, 234] width 640 height 357
click at [326, 123] on app-card-role "Advert Walkers 1I 4A 0/2 09:00-14:00 (5h) single-neutral-actions single-neutral…" at bounding box center [320, 121] width 71 height 31
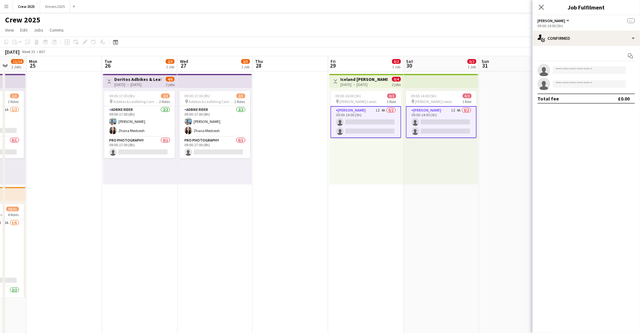
scroll to position [0, 233]
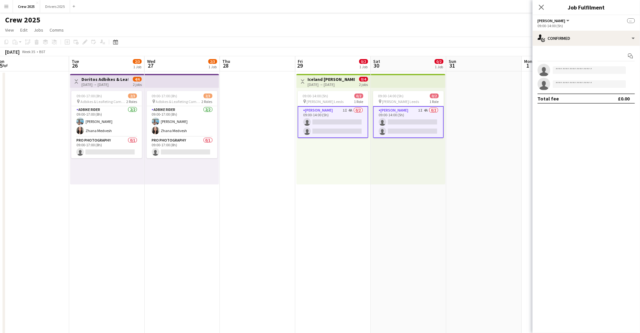
drag, startPoint x: 442, startPoint y: 219, endPoint x: 304, endPoint y: 240, distance: 139.9
click at [304, 240] on app-calendar-viewport "Fri 22 6/6 2 Jobs Sat 23 15/17 3 Jobs Sun 24 11/14 2 Jobs Mon 25 Tue 26 2/3 1 J…" at bounding box center [320, 234] width 640 height 357
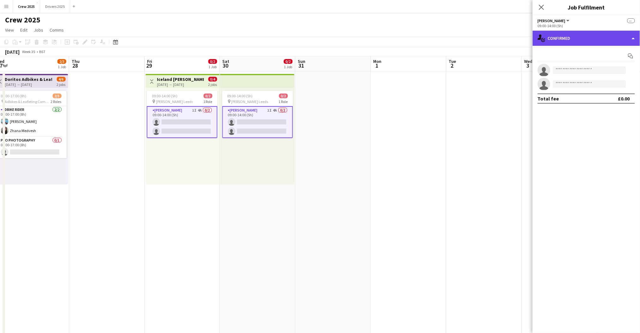
click at [573, 35] on div "single-neutral-actions-check-2 Confirmed" at bounding box center [586, 38] width 107 height 15
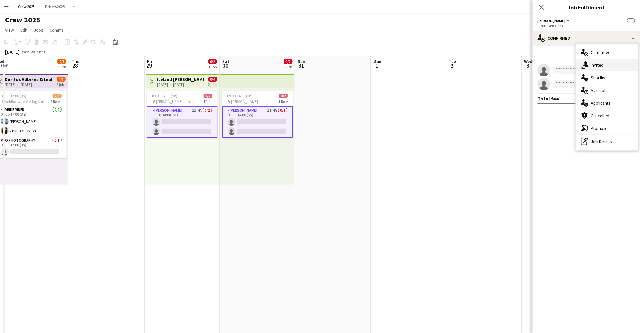
click at [599, 68] on div "single-neutral-actions-share-1 Invited" at bounding box center [607, 65] width 63 height 13
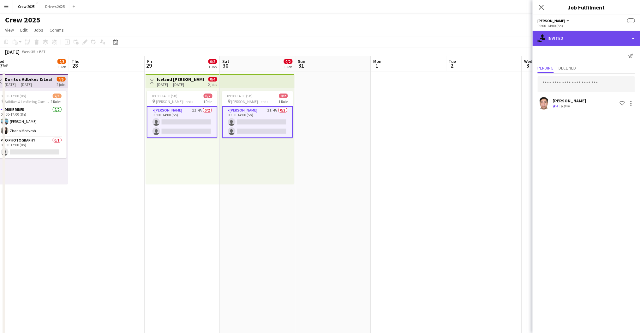
click at [557, 35] on div "single-neutral-actions-share-1 Invited" at bounding box center [586, 38] width 107 height 15
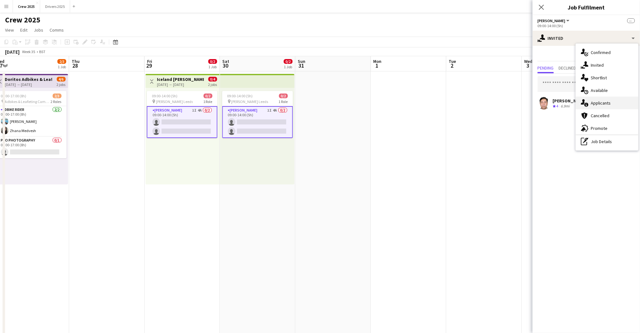
click at [609, 106] on div "single-neutral-actions-information Applicants" at bounding box center [607, 103] width 63 height 13
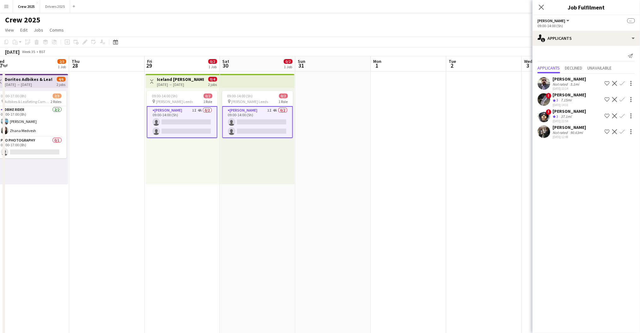
click at [568, 124] on div "[PERSON_NAME]" at bounding box center [569, 127] width 33 height 6
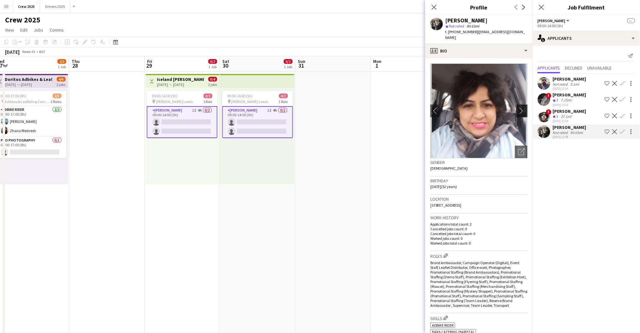
click at [518, 107] on app-icon "chevron-right" at bounding box center [523, 110] width 10 height 7
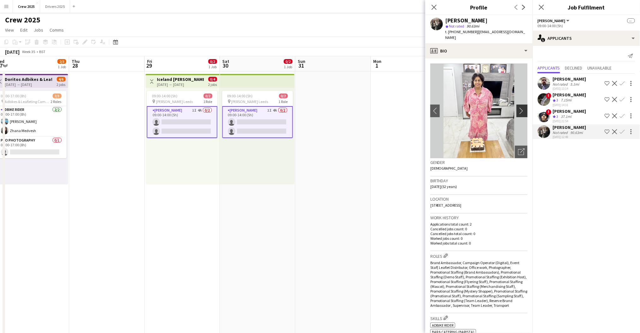
click at [518, 107] on app-icon "chevron-right" at bounding box center [523, 110] width 10 height 7
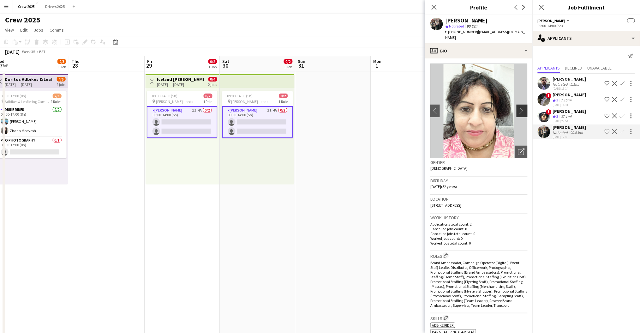
click at [518, 107] on app-icon "chevron-right" at bounding box center [523, 110] width 10 height 7
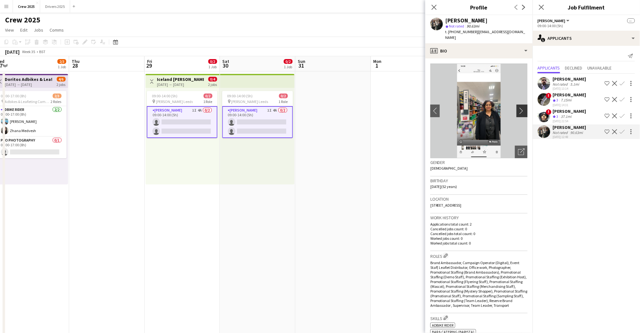
click at [518, 107] on app-icon "chevron-right" at bounding box center [523, 110] width 10 height 7
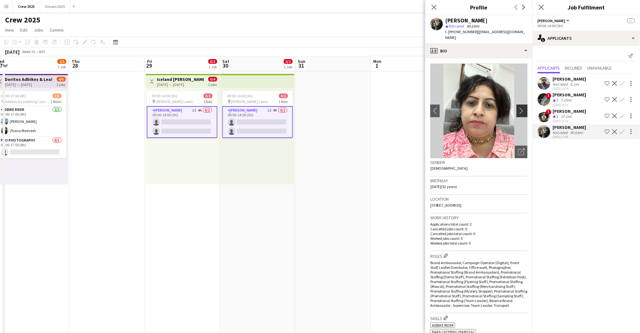
click at [518, 107] on app-icon "chevron-right" at bounding box center [523, 110] width 10 height 7
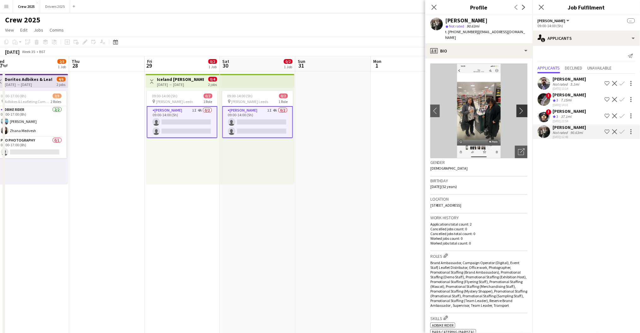
click at [518, 107] on app-icon "chevron-right" at bounding box center [523, 110] width 10 height 7
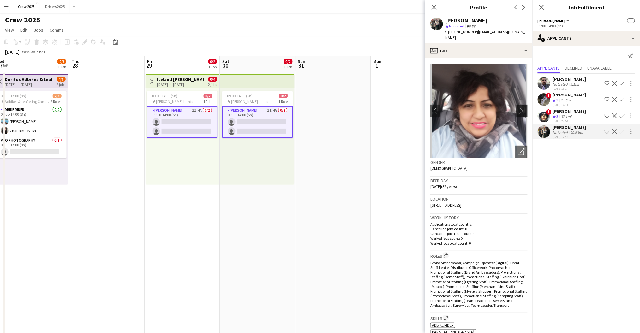
click at [518, 107] on app-icon "chevron-right" at bounding box center [523, 110] width 10 height 7
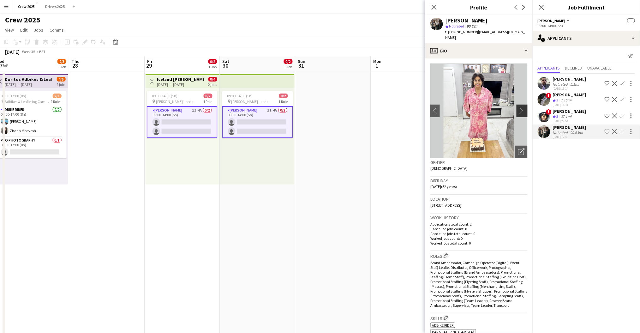
click at [518, 107] on app-icon "chevron-right" at bounding box center [523, 110] width 10 height 7
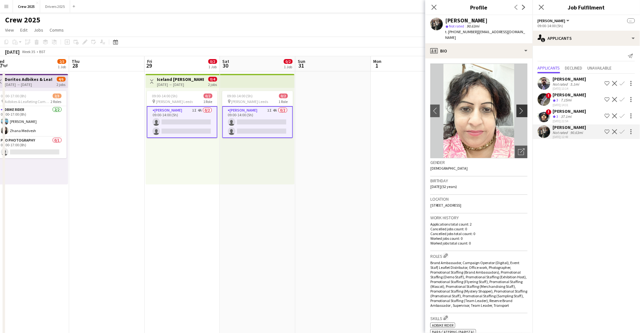
click at [518, 107] on app-icon "chevron-right" at bounding box center [523, 110] width 10 height 7
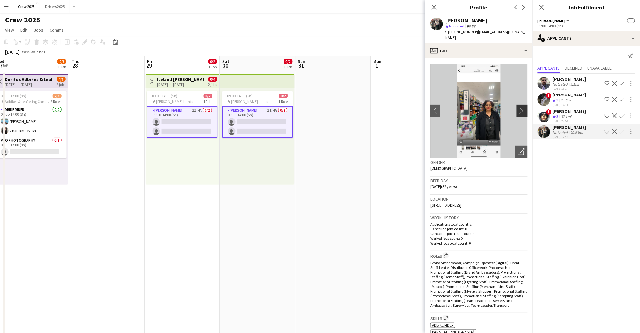
click at [518, 107] on app-icon "chevron-right" at bounding box center [523, 110] width 10 height 7
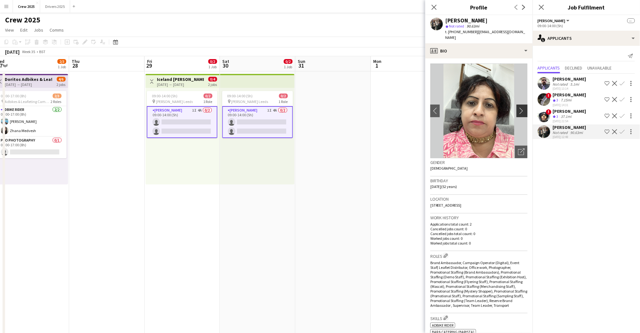
click at [516, 104] on button "chevron-right" at bounding box center [522, 110] width 13 height 13
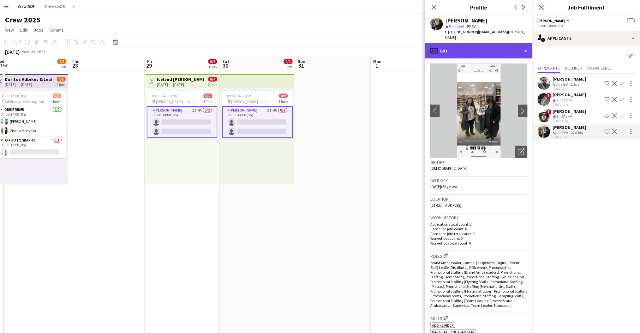
click at [462, 43] on div "profile Bio" at bounding box center [478, 50] width 107 height 15
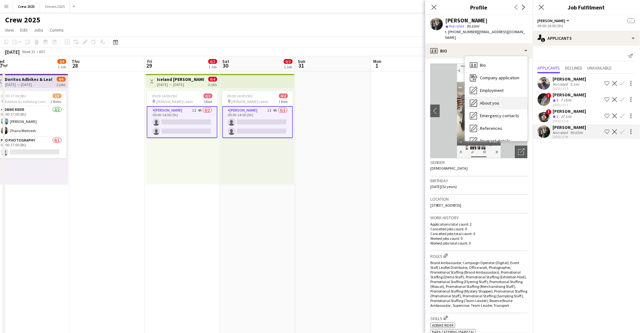
click at [507, 98] on div "About you About you" at bounding box center [496, 103] width 63 height 13
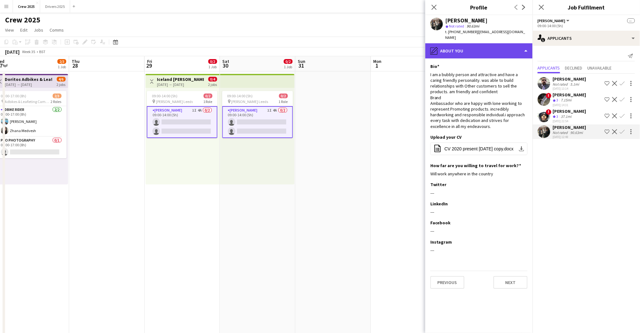
click at [515, 45] on div "pencil4 About you" at bounding box center [478, 50] width 107 height 15
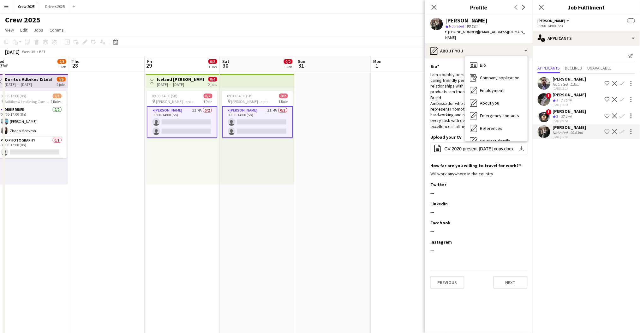
click at [566, 171] on mat-expansion-panel "users2 Applicants Send notification Applicants Declined Unavailable [PERSON_NAM…" at bounding box center [586, 189] width 107 height 287
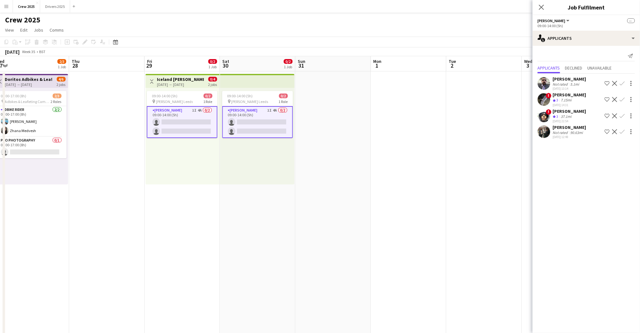
click at [567, 127] on div "[PERSON_NAME]" at bounding box center [569, 127] width 33 height 6
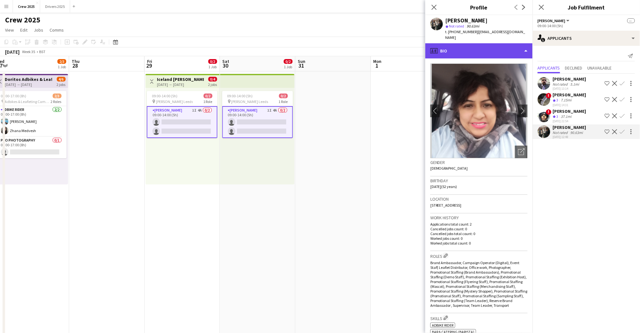
click at [486, 47] on div "profile Bio" at bounding box center [478, 50] width 107 height 15
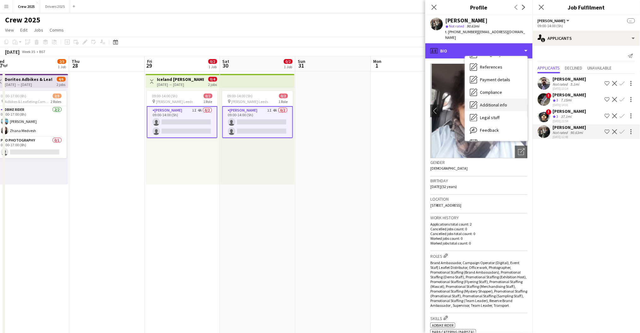
scroll to position [72, 0]
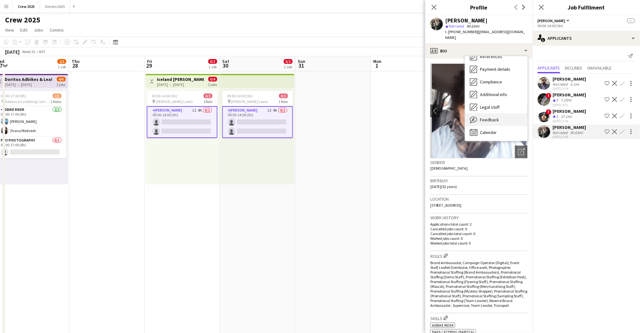
click at [496, 117] on span "Feedback" at bounding box center [489, 120] width 19 height 6
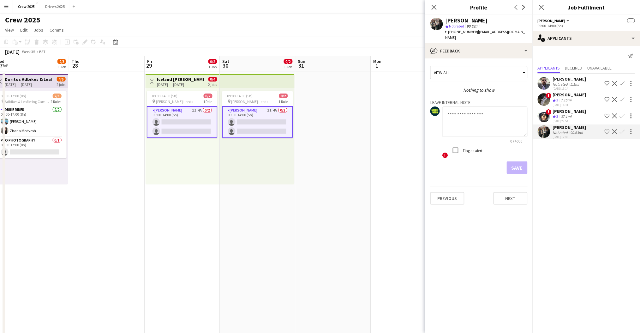
click at [472, 111] on textarea at bounding box center [484, 121] width 85 height 30
type textarea "*"
type textarea "**********"
click at [462, 144] on div at bounding box center [455, 150] width 15 height 15
click at [517, 161] on button "Save" at bounding box center [517, 167] width 21 height 13
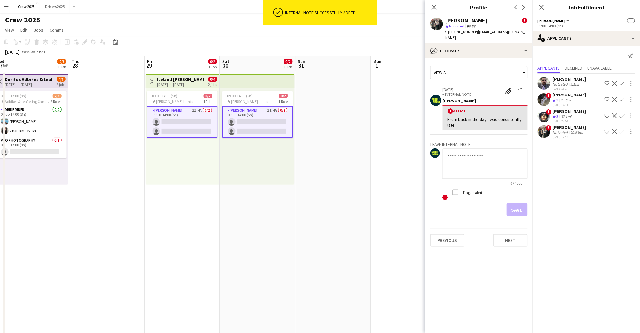
click at [337, 155] on app-date-cell at bounding box center [332, 242] width 75 height 342
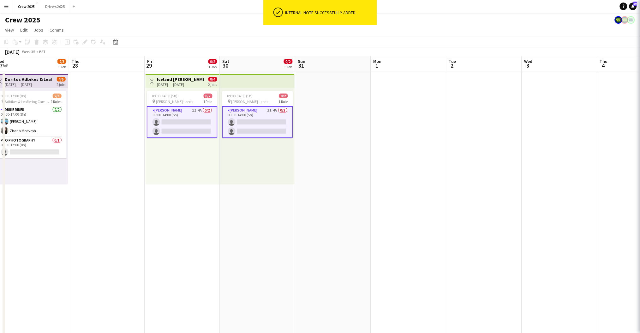
scroll to position [0, 232]
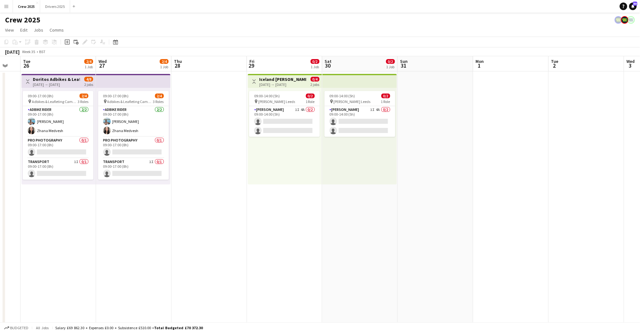
drag, startPoint x: 140, startPoint y: 251, endPoint x: 241, endPoint y: 249, distance: 101.0
click at [241, 249] on app-calendar-viewport "Sun 24 11/14 2 Jobs Mon 25 Tue 26 2/4 1 Job Wed 27 2/4 1 Job Thu 28 Fri 29 0/2 …" at bounding box center [320, 234] width 640 height 357
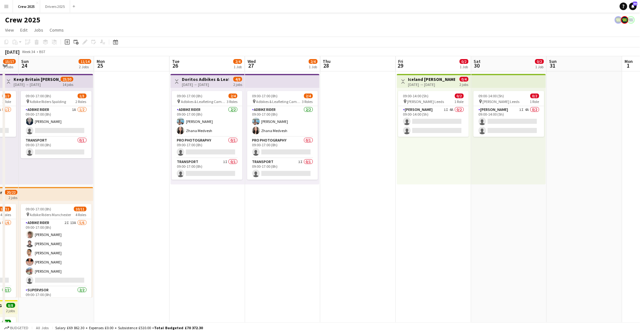
drag, startPoint x: 134, startPoint y: 271, endPoint x: 282, endPoint y: 264, distance: 148.5
click at [282, 264] on app-calendar-viewport "Fri 22 6/6 2 Jobs Sat 23 15/17 3 Jobs Sun 24 11/14 2 Jobs Mon 25 Tue 26 2/4 1 J…" at bounding box center [320, 234] width 640 height 357
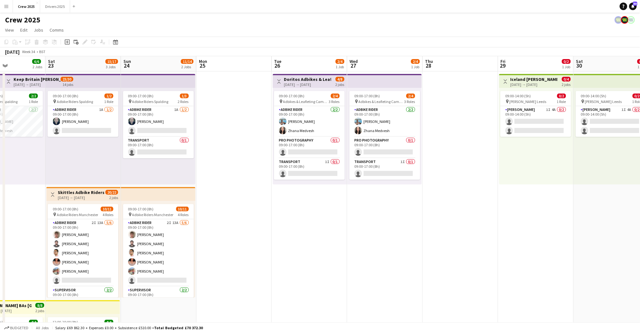
drag, startPoint x: 194, startPoint y: 264, endPoint x: 296, endPoint y: 258, distance: 102.5
click at [296, 258] on app-calendar-viewport "Wed 20 2/2 1 Job Thu 21 2/2 1 Job Fri 22 6/6 2 Jobs Sat 23 15/17 3 Jobs Sun 24 …" at bounding box center [320, 234] width 640 height 357
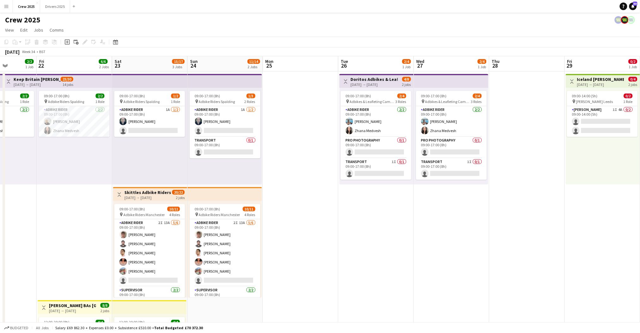
drag, startPoint x: 230, startPoint y: 250, endPoint x: 296, endPoint y: 247, distance: 66.4
click at [296, 247] on app-calendar-viewport "Tue 19 2/2 1 Job Wed 20 2/2 1 Job Thu 21 2/2 1 Job Fri 22 6/6 2 Jobs Sat 23 15/…" at bounding box center [320, 234] width 640 height 357
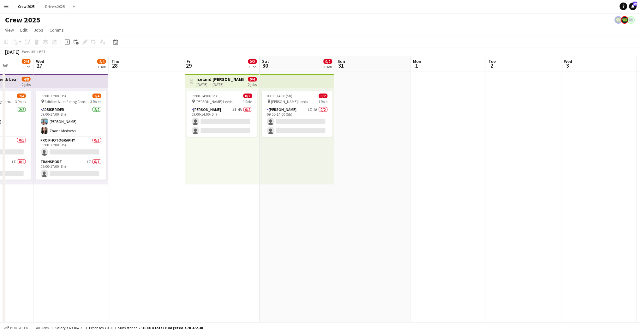
drag, startPoint x: 507, startPoint y: 250, endPoint x: 122, endPoint y: 276, distance: 385.7
click at [122, 277] on app-calendar-viewport "Sat 23 15/17 3 Jobs Sun 24 11/14 2 Jobs Mon 25 Tue 26 2/4 1 Job Wed 27 2/4 1 Jo…" at bounding box center [320, 234] width 640 height 357
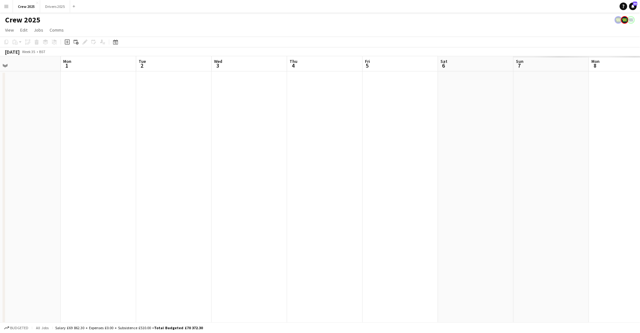
scroll to position [0, 215]
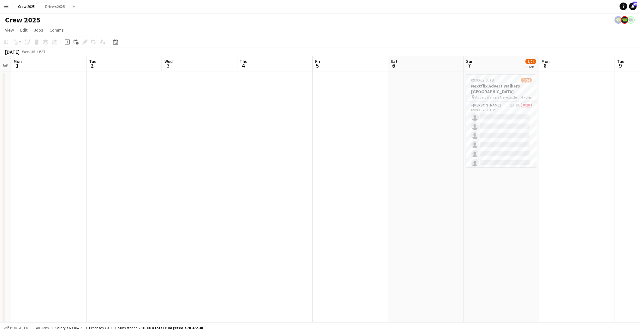
drag, startPoint x: 277, startPoint y: 266, endPoint x: 53, endPoint y: 265, distance: 224.1
click at [53, 265] on app-calendar-viewport "Fri 29 0/2 1 Job Sat 30 0/2 1 Job Sun 31 Mon 1 Tue 2 Wed 3 Thu 4 Fri 5 Sat 6 Su…" at bounding box center [320, 234] width 640 height 357
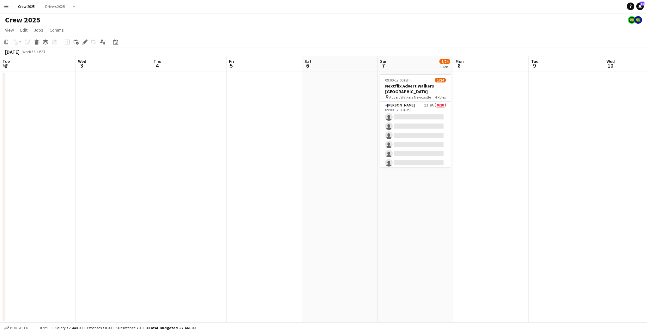
scroll to position [0, 225]
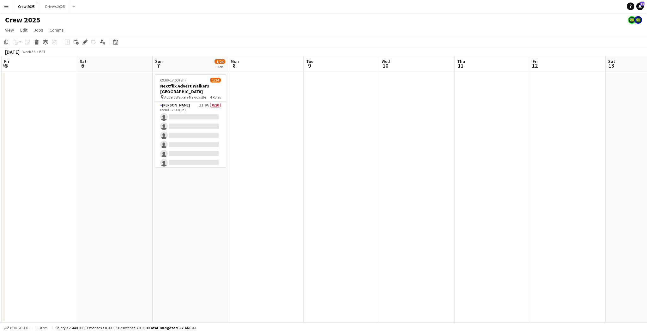
click at [293, 200] on app-date-cell at bounding box center [265, 196] width 75 height 251
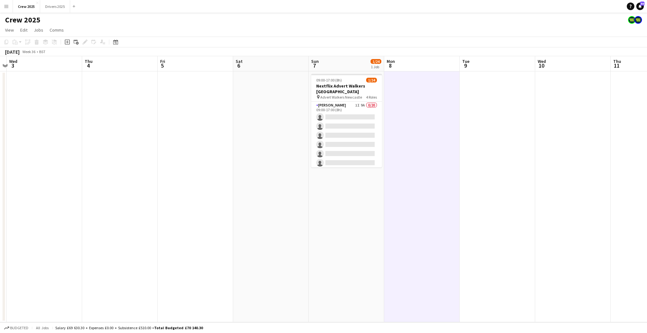
scroll to position [0, 249]
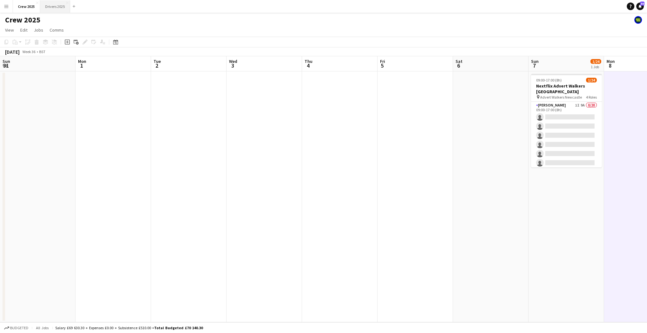
scroll to position [0, 249]
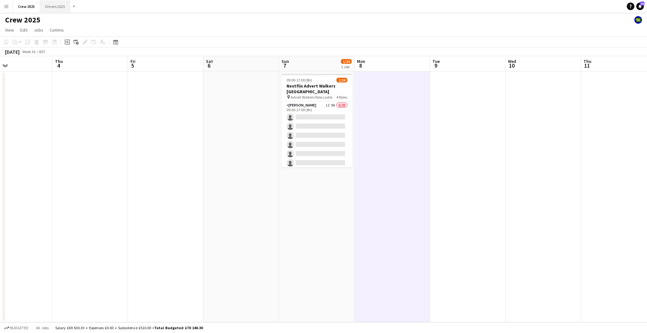
click at [54, 9] on button "Drivers 2025 Close" at bounding box center [55, 6] width 30 height 12
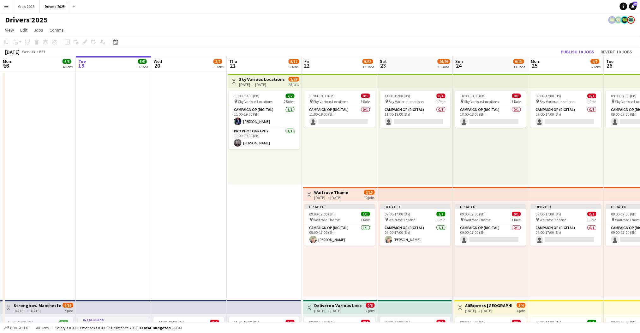
scroll to position [0, 149]
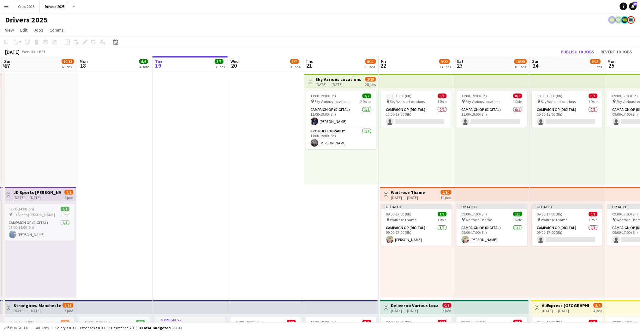
drag, startPoint x: 208, startPoint y: 263, endPoint x: 285, endPoint y: 263, distance: 76.7
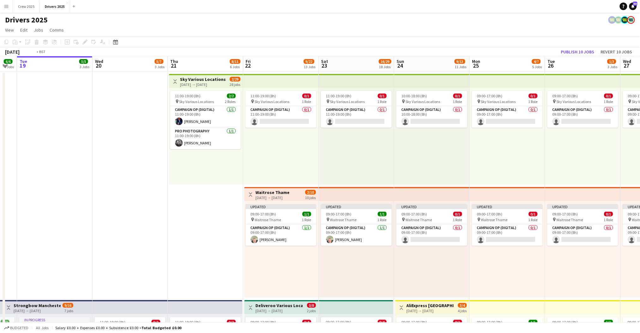
scroll to position [0, 160]
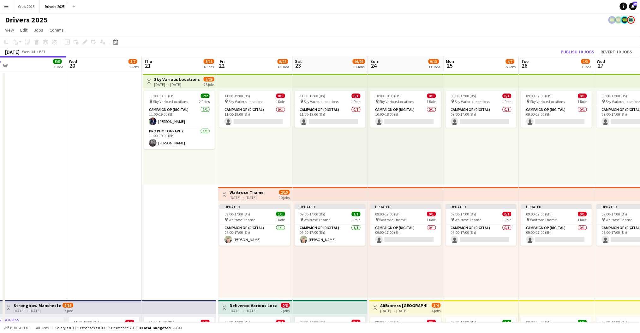
drag, startPoint x: 480, startPoint y: 273, endPoint x: 318, endPoint y: 273, distance: 161.6
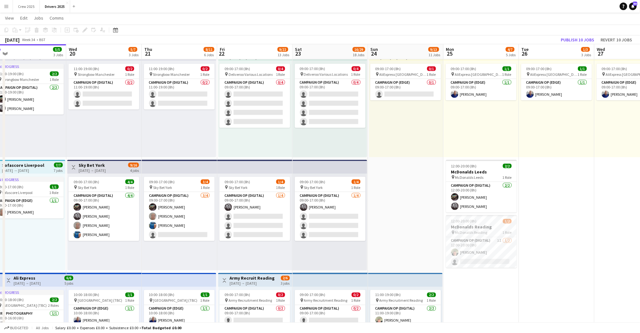
scroll to position [0, 195]
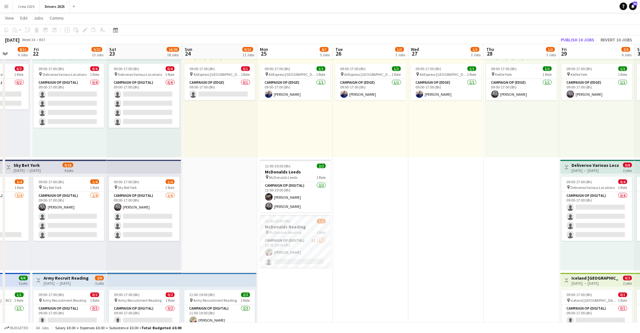
drag, startPoint x: 587, startPoint y: 214, endPoint x: 401, endPoint y: 234, distance: 187.0
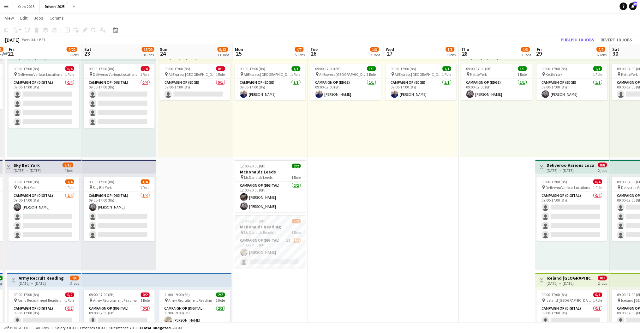
scroll to position [0, 237]
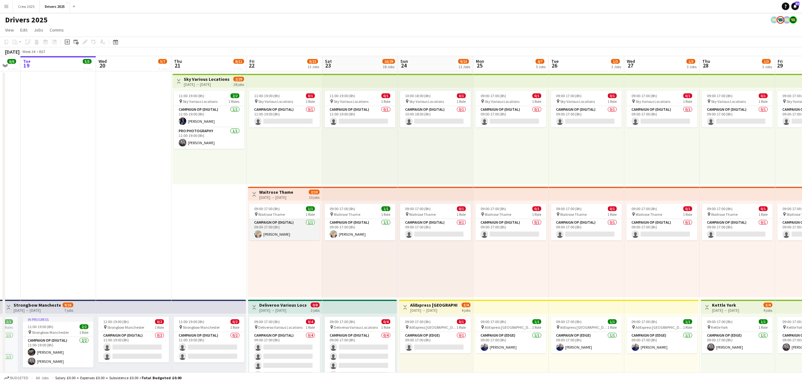
scroll to position [0, 209]
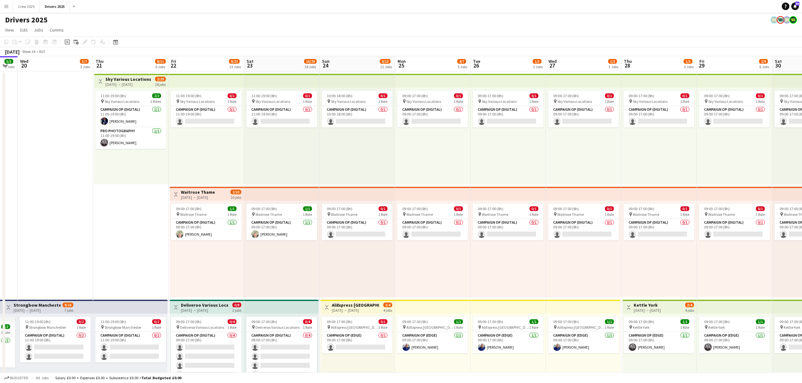
click at [196, 104] on div "pin Sky Various Locations 1 Role" at bounding box center [206, 101] width 71 height 5
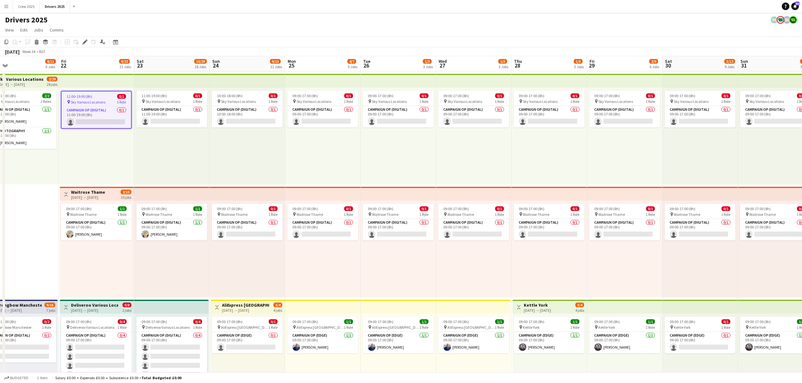
drag, startPoint x: 315, startPoint y: 145, endPoint x: 198, endPoint y: 153, distance: 117.4
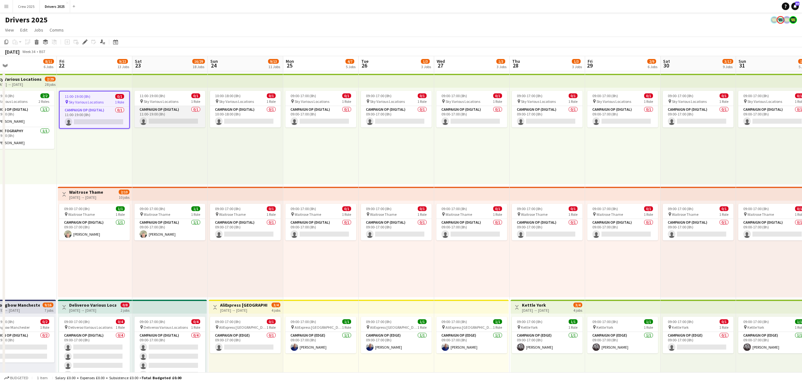
click at [164, 116] on app-card-role "Campaign Op (Digital) 0/1 11:00-19:00 (8h) single-neutral-actions" at bounding box center [169, 116] width 71 height 21
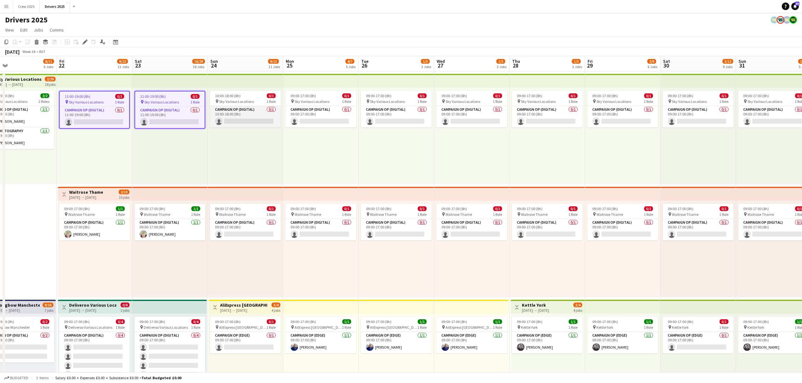
click at [249, 114] on app-card-role "Campaign Op (Digital) 0/1 10:00-18:00 (8h) single-neutral-actions" at bounding box center [245, 116] width 71 height 21
drag, startPoint x: 326, startPoint y: 113, endPoint x: 345, endPoint y: 113, distance: 18.9
click at [326, 112] on app-card-role "Campaign Op (Digital) 0/1 09:00-17:00 (8h) single-neutral-actions" at bounding box center [320, 116] width 71 height 21
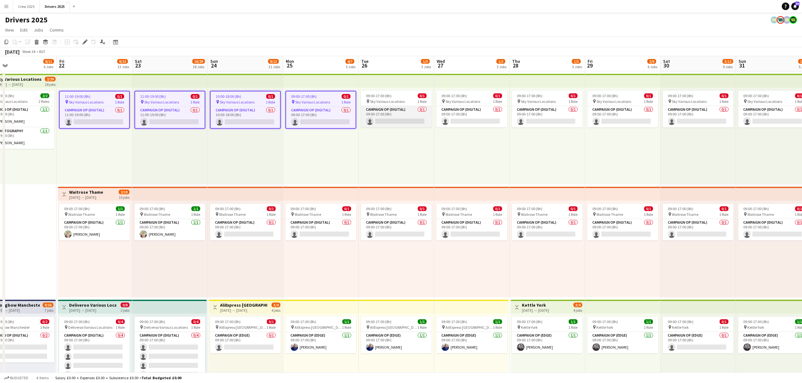
click at [400, 111] on app-card-role "Campaign Op (Digital) 0/1 09:00-17:00 (8h) single-neutral-actions" at bounding box center [396, 116] width 71 height 21
click at [471, 110] on app-card-role "Campaign Op (Digital) 0/1 09:00-17:00 (8h) single-neutral-actions" at bounding box center [472, 116] width 71 height 21
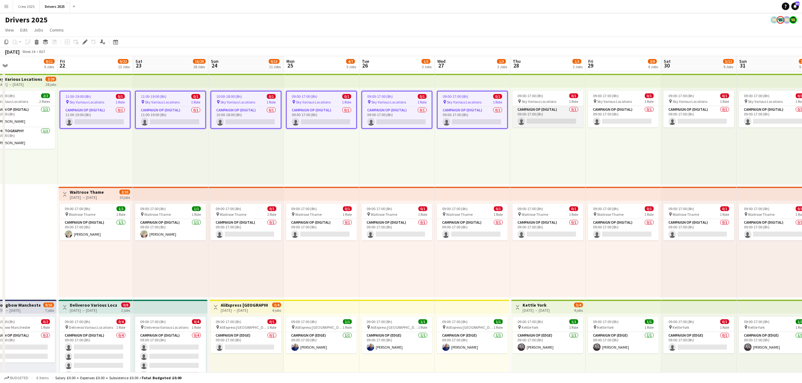
click at [557, 111] on app-card-role "Campaign Op (Digital) 0/1 09:00-17:00 (8h) single-neutral-actions" at bounding box center [547, 116] width 71 height 21
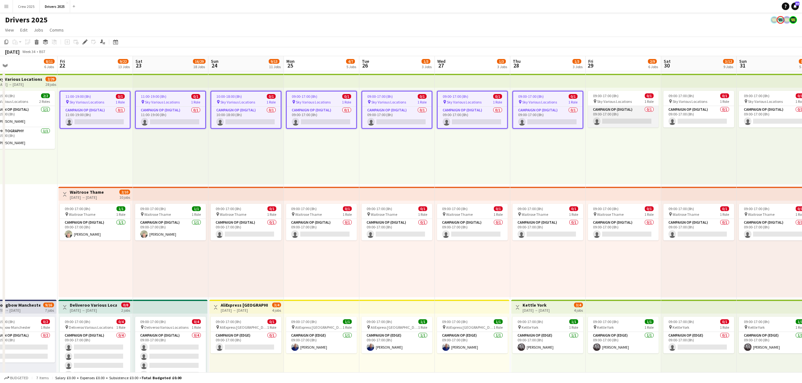
click at [620, 111] on app-card-role "Campaign Op (Digital) 0/1 09:00-17:00 (8h) single-neutral-actions" at bounding box center [623, 116] width 71 height 21
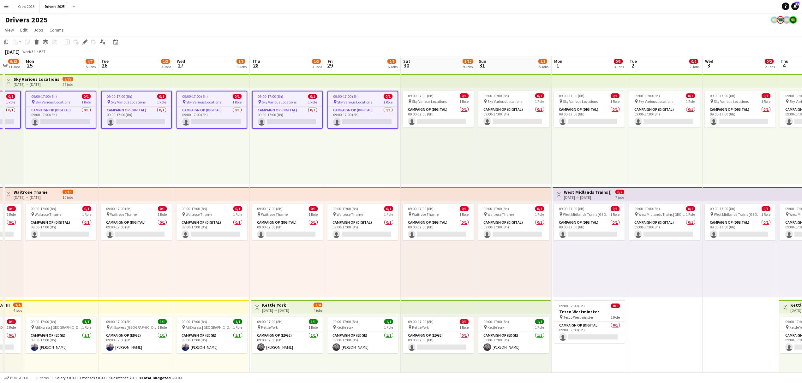
drag, startPoint x: 709, startPoint y: 152, endPoint x: 448, endPoint y: 192, distance: 263.9
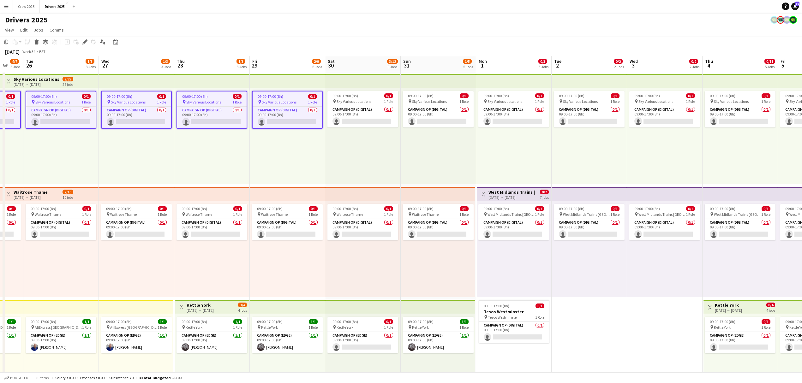
scroll to position [0, 204]
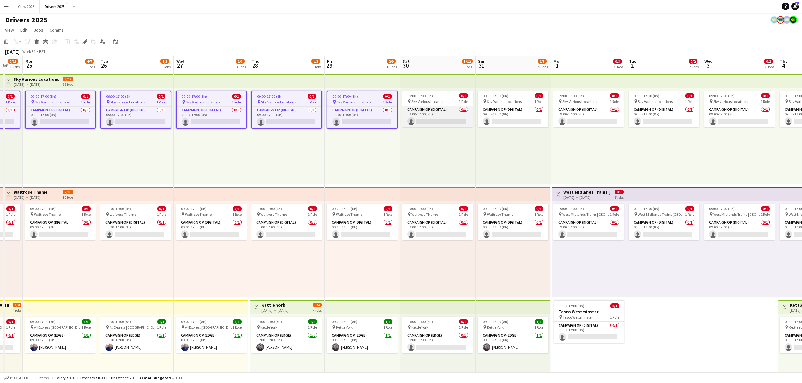
click at [419, 116] on app-card-role "Campaign Op (Digital) 0/1 09:00-17:00 (8h) single-neutral-actions" at bounding box center [437, 116] width 71 height 21
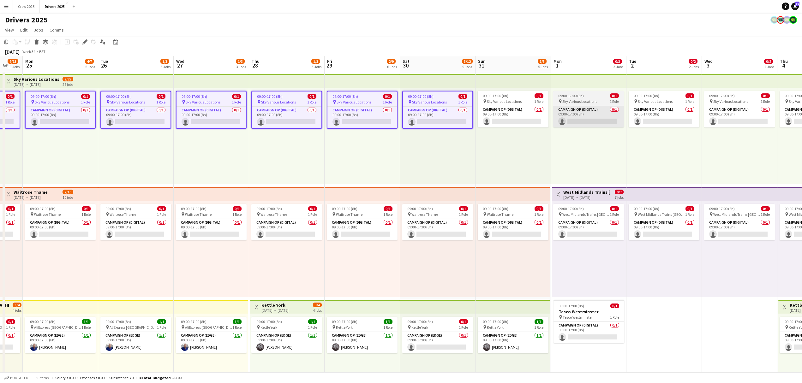
drag, startPoint x: 521, startPoint y: 110, endPoint x: 586, endPoint y: 111, distance: 65.0
click at [521, 109] on app-card-role "Campaign Op (Digital) 0/1 09:00-17:00 (8h) single-neutral-actions" at bounding box center [513, 116] width 71 height 21
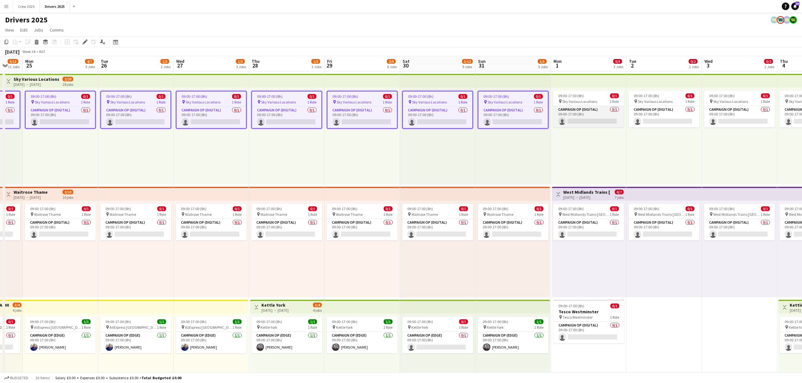
click at [586, 110] on app-card-role "Campaign Op (Digital) 0/1 09:00-17:00 (8h) single-neutral-actions" at bounding box center [588, 116] width 71 height 21
click at [640, 113] on app-card-role "Campaign Op (Digital) 0/1 09:00-17:00 (8h) single-neutral-actions" at bounding box center [664, 116] width 71 height 21
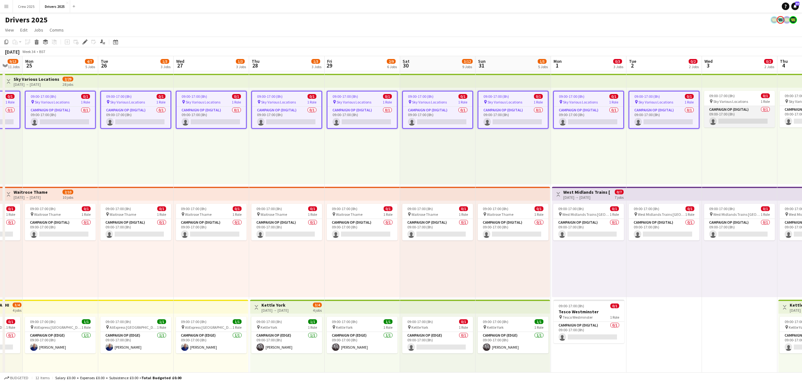
click at [640, 114] on app-card-role "Campaign Op (Digital) 0/1 09:00-17:00 (8h) single-neutral-actions" at bounding box center [739, 116] width 71 height 21
click at [640, 112] on app-card-role "Campaign Op (Digital) 0/1 09:00-17:00 (8h) single-neutral-actions" at bounding box center [814, 116] width 71 height 21
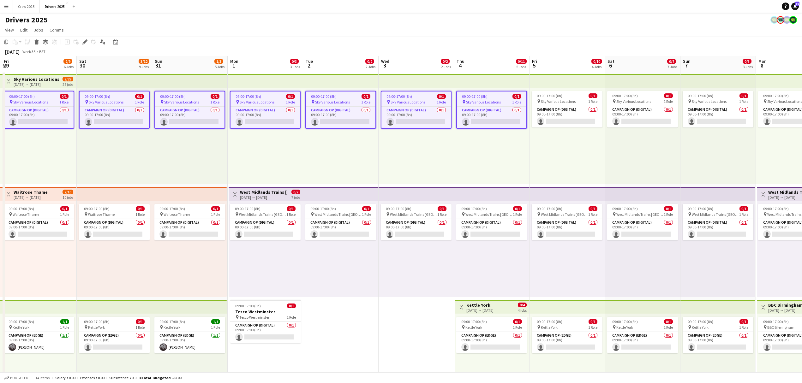
drag, startPoint x: 530, startPoint y: 187, endPoint x: 447, endPoint y: 184, distance: 82.5
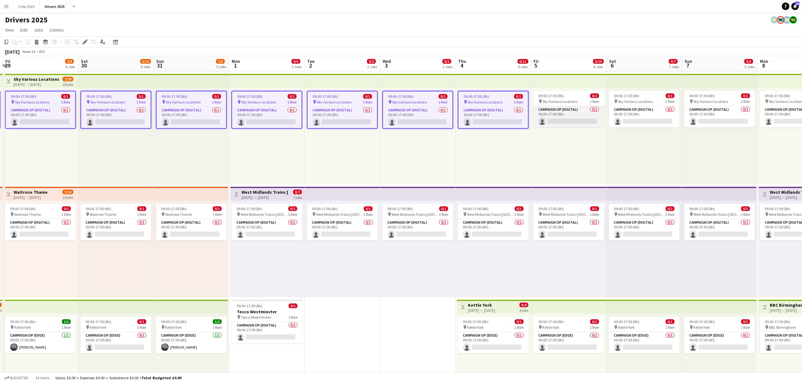
click at [573, 116] on app-card-role "Campaign Op (Digital) 0/1 09:00-17:00 (8h) single-neutral-actions" at bounding box center [568, 116] width 71 height 21
click at [85, 42] on icon at bounding box center [84, 41] width 3 height 3
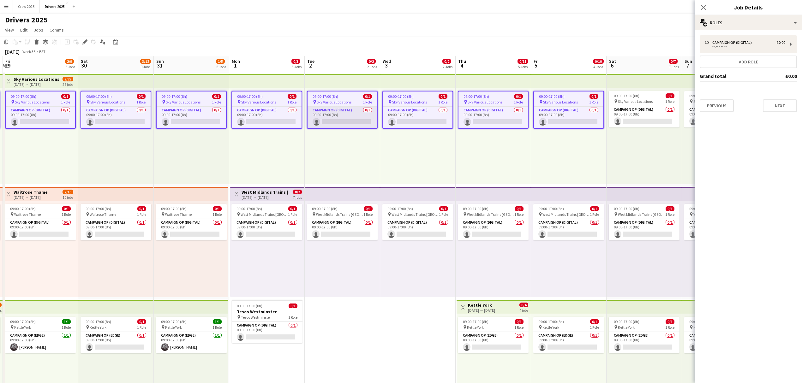
click at [349, 128] on app-card-role "Campaign Op (Digital) 0/1 09:00-17:00 (8h) single-neutral-actions" at bounding box center [341, 117] width 69 height 21
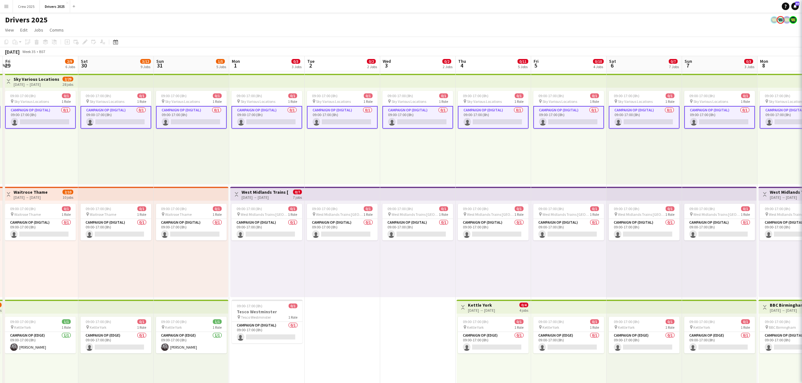
scroll to position [0, 223]
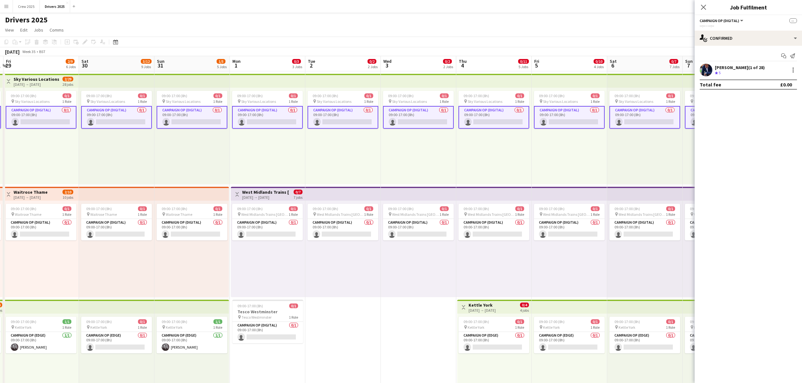
click at [640, 143] on div "09:00-17:00 (8h) 0/1 pin Sky Various Locations 1 Role Campaign Op (Digital) 0/1…" at bounding box center [644, 136] width 75 height 97
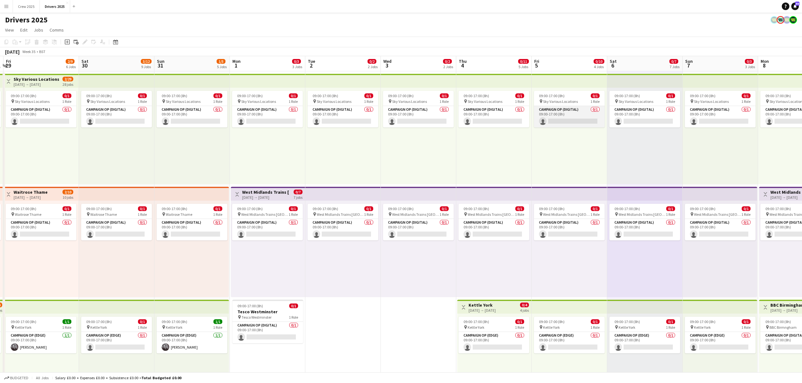
click at [558, 116] on app-card-role "Campaign Op (Digital) 0/1 09:00-17:00 (8h) single-neutral-actions" at bounding box center [569, 116] width 71 height 21
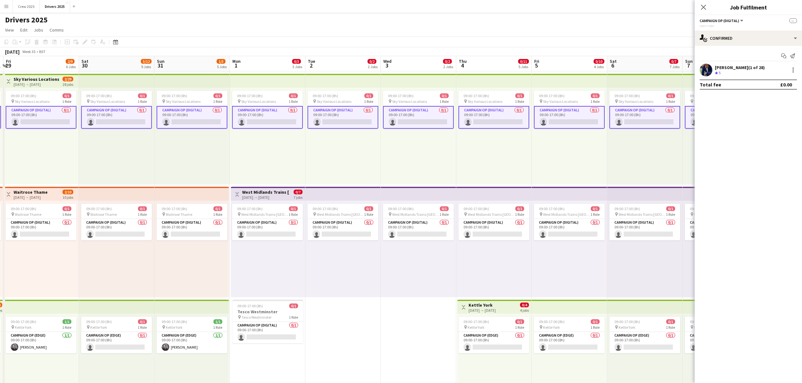
click at [564, 115] on app-card-role "Campaign Op (Digital) 0/1 09:00-17:00 (8h) single-neutral-actions" at bounding box center [569, 117] width 71 height 23
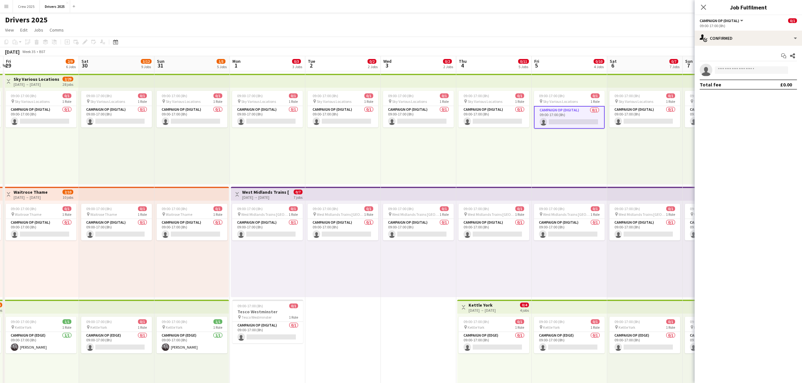
drag, startPoint x: 498, startPoint y: 120, endPoint x: 470, endPoint y: 122, distance: 27.9
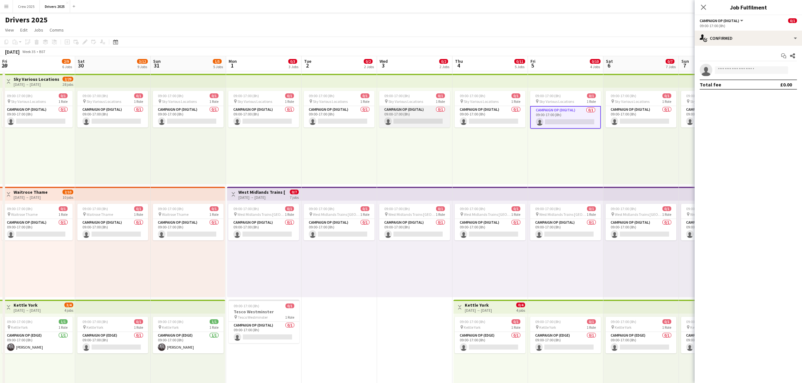
click at [398, 116] on app-card-role "Campaign Op (Digital) 0/1 09:00-17:00 (8h) single-neutral-actions" at bounding box center [414, 116] width 71 height 21
drag, startPoint x: 485, startPoint y: 116, endPoint x: 474, endPoint y: 117, distance: 11.1
click at [484, 116] on app-card-role "Campaign Op (Digital) 0/1 09:00-17:00 (8h) single-neutral-actions" at bounding box center [490, 116] width 71 height 21
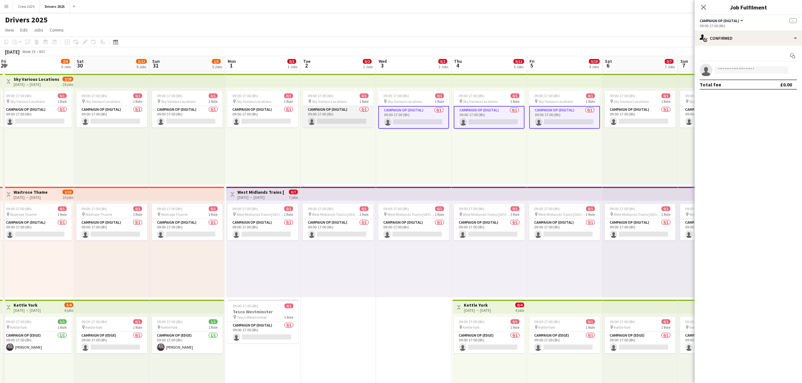
drag, startPoint x: 336, startPoint y: 118, endPoint x: 331, endPoint y: 119, distance: 5.4
click at [336, 118] on app-card-role "Campaign Op (Digital) 0/1 09:00-17:00 (8h) single-neutral-actions" at bounding box center [338, 116] width 71 height 21
click at [251, 116] on app-card-role "Campaign Op (Digital) 0/1 09:00-17:00 (8h) single-neutral-actions" at bounding box center [262, 116] width 71 height 21
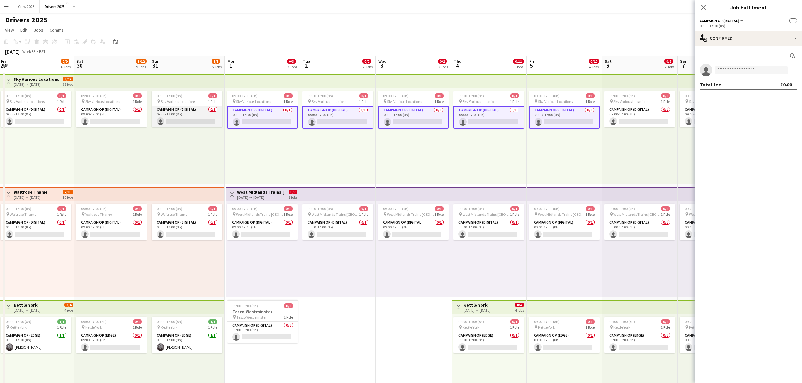
click at [184, 114] on app-card-role "Campaign Op (Digital) 0/1 09:00-17:00 (8h) single-neutral-actions" at bounding box center [187, 116] width 71 height 21
click at [99, 114] on app-card-role "Campaign Op (Digital) 0/1 09:00-17:00 (8h) single-neutral-actions" at bounding box center [111, 116] width 71 height 21
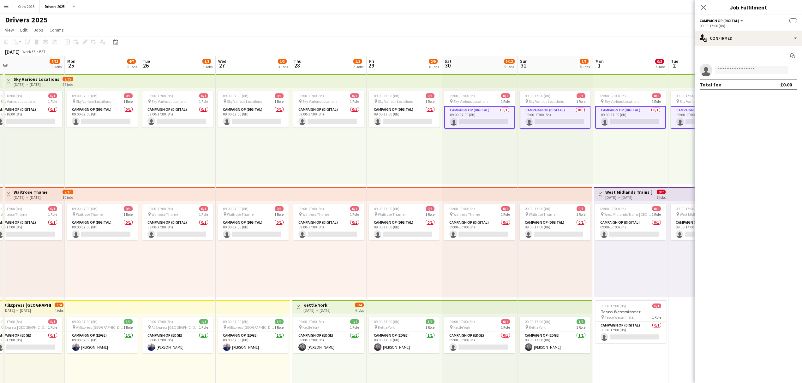
drag, startPoint x: 76, startPoint y: 162, endPoint x: 445, endPoint y: 159, distance: 369.4
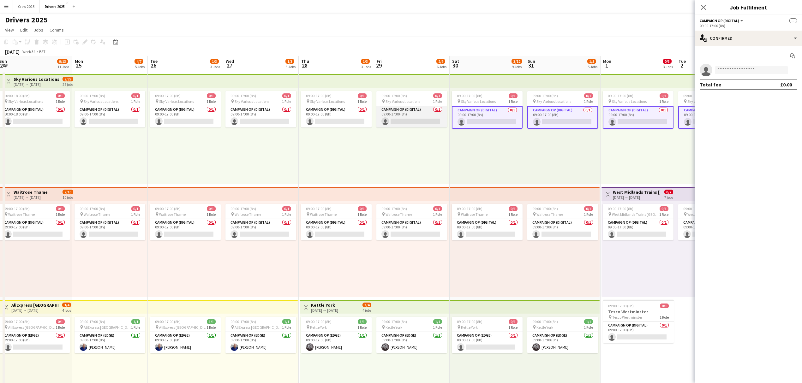
drag, startPoint x: 409, startPoint y: 119, endPoint x: 374, endPoint y: 119, distance: 34.7
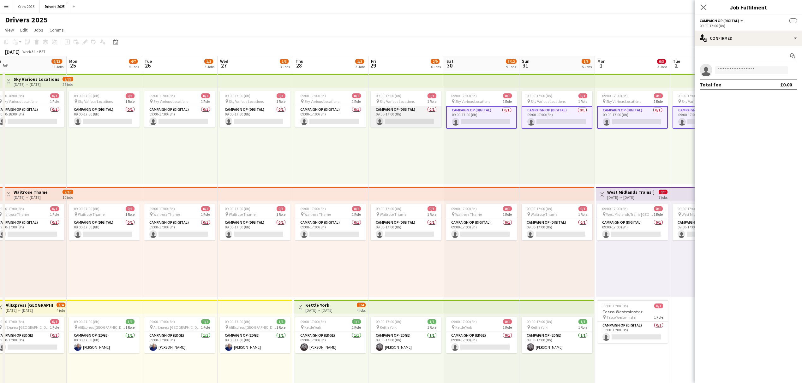
drag, startPoint x: 412, startPoint y: 116, endPoint x: 399, endPoint y: 116, distance: 13.3
click at [411, 116] on app-card-role "Campaign Op (Digital) 0/1 09:00-17:00 (8h) single-neutral-actions" at bounding box center [406, 116] width 71 height 21
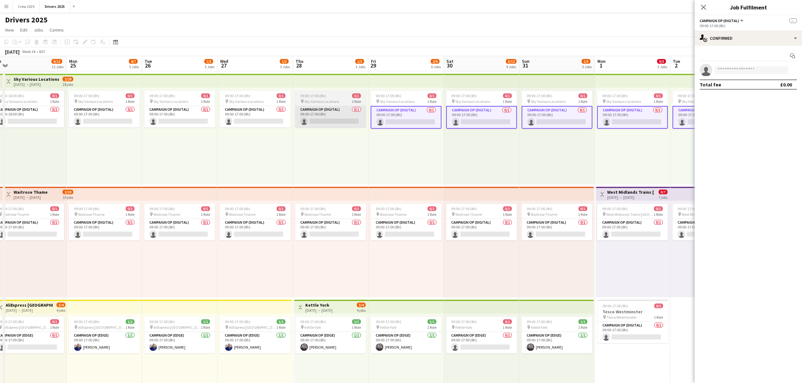
scroll to position [0, 162]
click at [329, 117] on app-card-role "Campaign Op (Digital) 0/1 09:00-17:00 (8h) single-neutral-actions" at bounding box center [328, 116] width 71 height 21
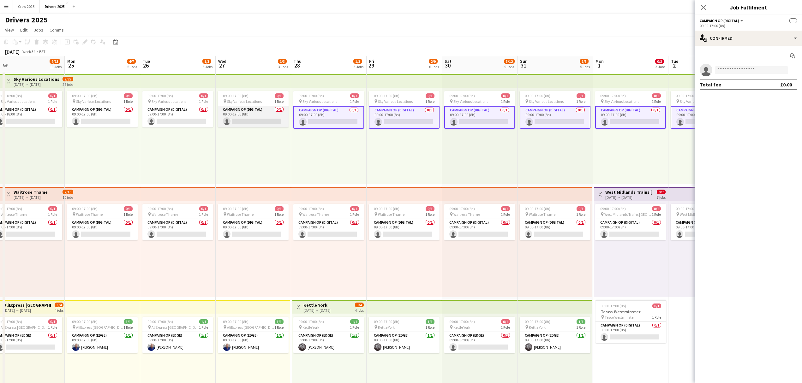
click at [236, 120] on app-card-role "Campaign Op (Digital) 0/1 09:00-17:00 (8h) single-neutral-actions" at bounding box center [253, 116] width 71 height 21
click at [163, 116] on app-card-role "Campaign Op (Digital) 0/1 09:00-17:00 (8h) single-neutral-actions" at bounding box center [177, 116] width 71 height 21
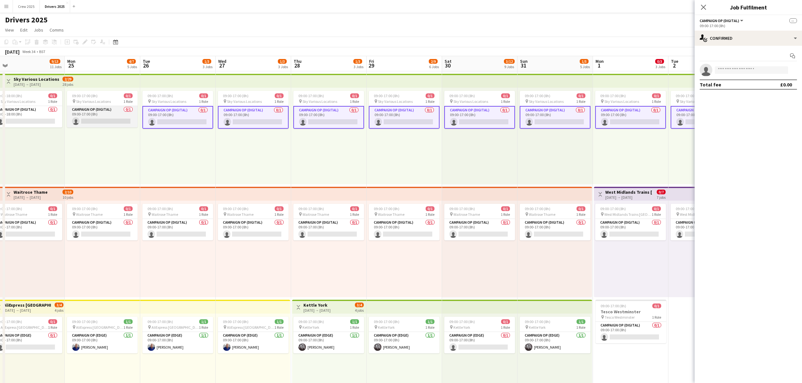
click at [99, 116] on app-card-role "Campaign Op (Digital) 0/1 09:00-17:00 (8h) single-neutral-actions" at bounding box center [102, 116] width 71 height 21
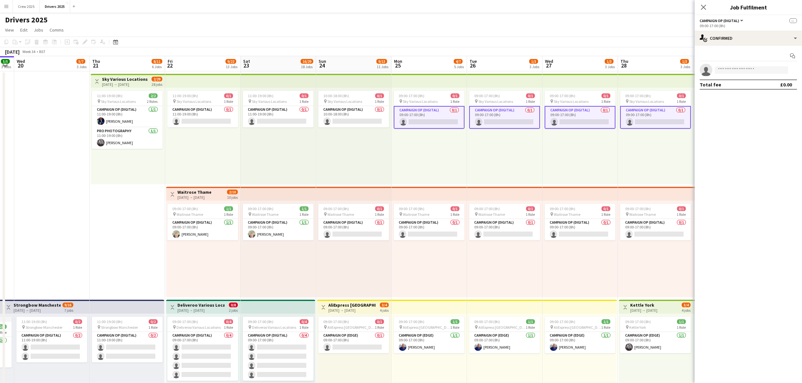
drag, startPoint x: 97, startPoint y: 149, endPoint x: 417, endPoint y: 164, distance: 321.1
drag, startPoint x: 349, startPoint y: 119, endPoint x: 329, endPoint y: 118, distance: 19.6
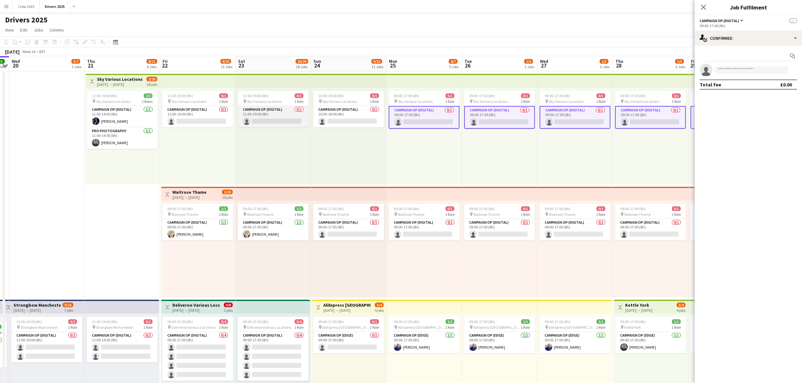
click at [249, 117] on app-card-role "Campaign Op (Digital) 0/1 11:00-19:00 (8h) single-neutral-actions" at bounding box center [273, 116] width 71 height 21
click at [194, 118] on app-card-role "Campaign Op (Digital) 0/1 11:00-19:00 (8h) single-neutral-actions" at bounding box center [197, 116] width 71 height 21
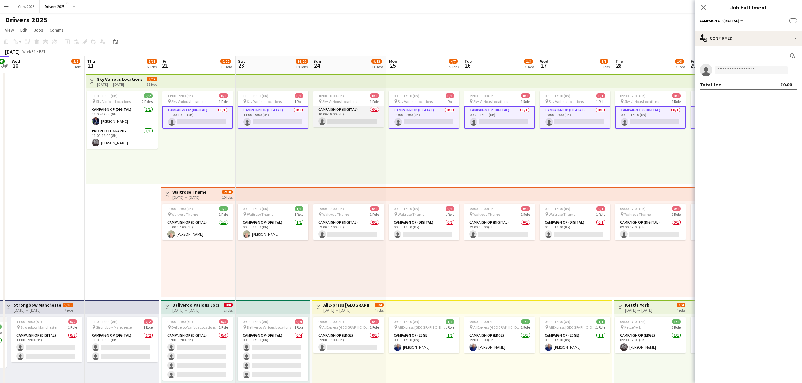
click at [336, 119] on app-card-role "Campaign Op (Digital) 0/1 10:00-18:00 (8h) single-neutral-actions" at bounding box center [348, 116] width 71 height 21
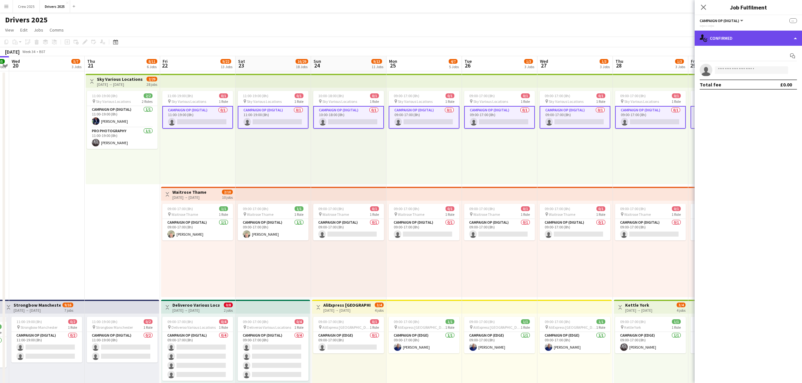
click at [640, 39] on div "single-neutral-actions-check-2 Confirmed" at bounding box center [748, 38] width 107 height 15
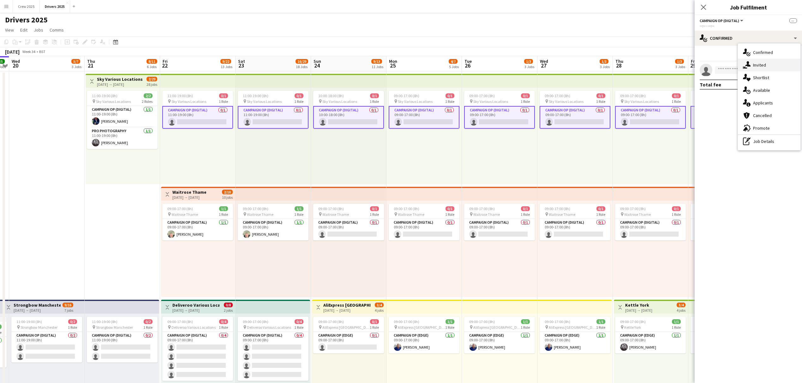
click at [640, 64] on div "single-neutral-actions-share-1 Invited" at bounding box center [769, 65] width 63 height 13
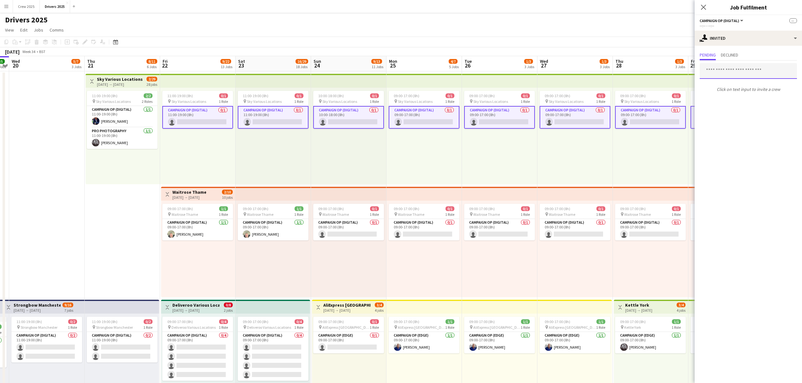
click at [640, 71] on input "text" at bounding box center [748, 71] width 97 height 16
type input "***"
click at [640, 90] on span "[EMAIL_ADDRESS][DOMAIN_NAME]" at bounding box center [748, 91] width 87 height 5
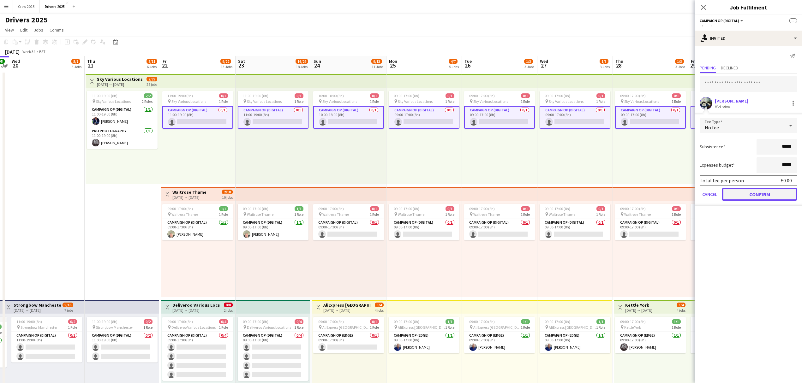
click at [640, 191] on button "Confirm" at bounding box center [759, 194] width 75 height 13
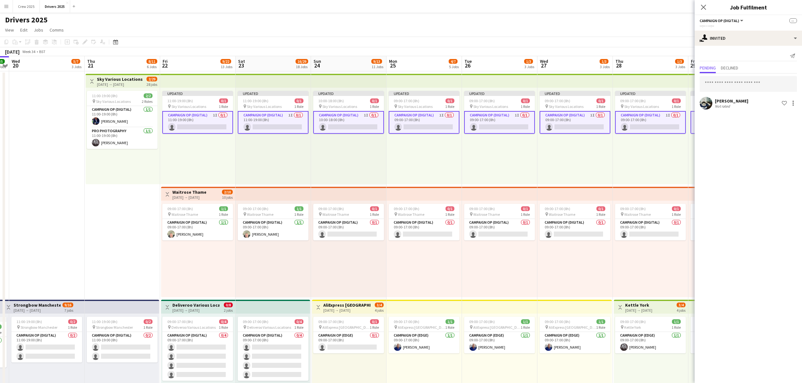
click at [608, 25] on app-page-menu "View Day view expanded Day view collapsed Month view Date picker Jump to [DATE]…" at bounding box center [401, 31] width 802 height 12
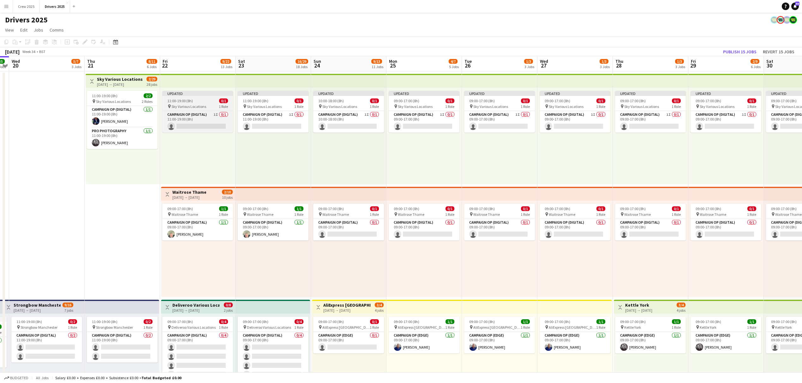
click at [179, 97] on app-job-card "Updated 11:00-19:00 (8h) 0/1 pin Sky Various Locations 1 Role Campaign Op (Digi…" at bounding box center [197, 112] width 71 height 42
click at [137, 83] on div "[DATE] → [DATE]" at bounding box center [120, 84] width 46 height 5
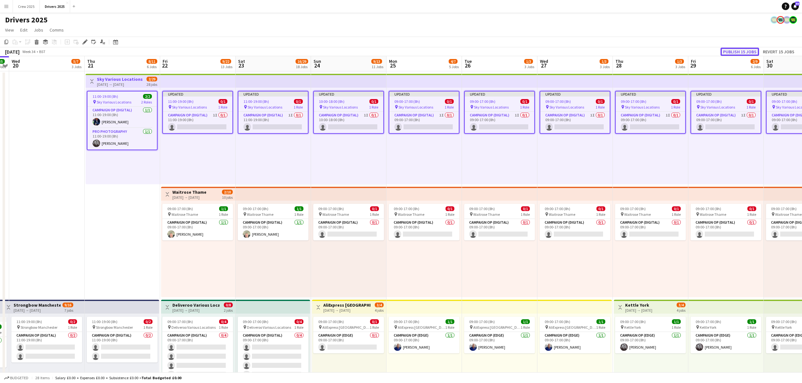
click at [640, 50] on button "Publish 15 jobs" at bounding box center [739, 52] width 39 height 8
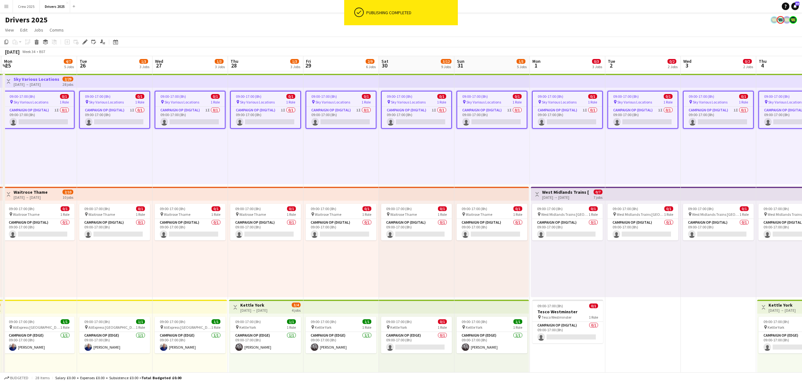
drag, startPoint x: 752, startPoint y: 156, endPoint x: 367, endPoint y: 181, distance: 385.4
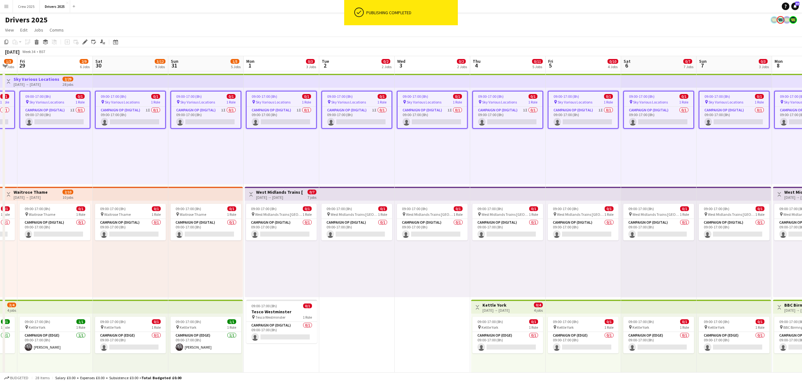
drag, startPoint x: 677, startPoint y: 164, endPoint x: 391, endPoint y: 176, distance: 286.9
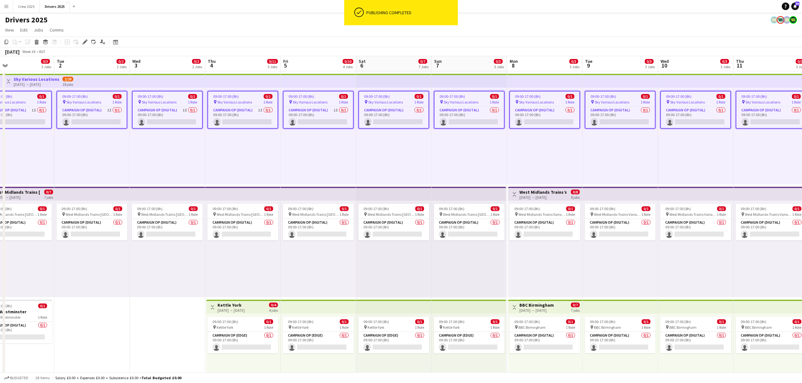
drag, startPoint x: 679, startPoint y: 157, endPoint x: 412, endPoint y: 162, distance: 266.5
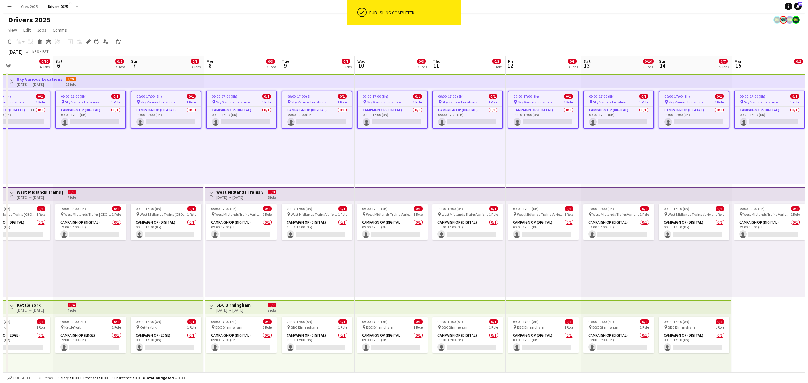
scroll to position [0, 244]
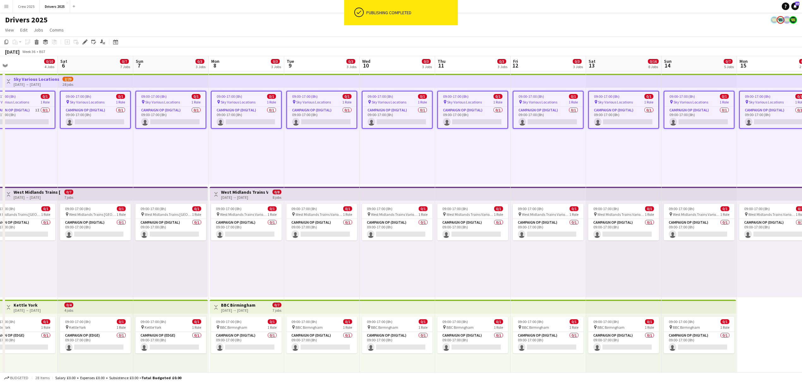
drag, startPoint x: 662, startPoint y: 149, endPoint x: 365, endPoint y: 157, distance: 296.9
click at [22, 3] on button "Crew 2025 Close" at bounding box center [26, 6] width 27 height 12
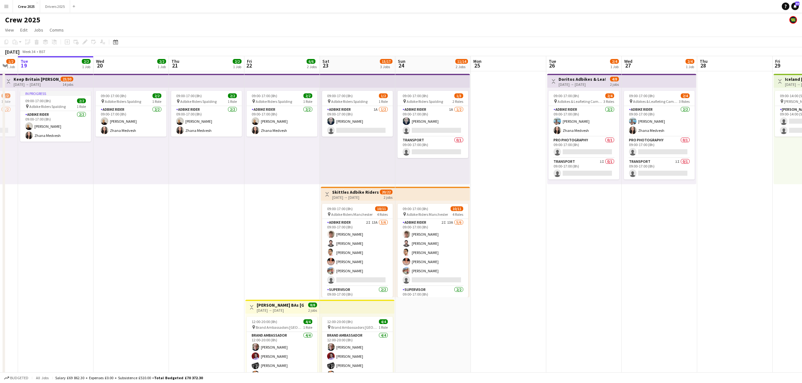
scroll to position [0, 221]
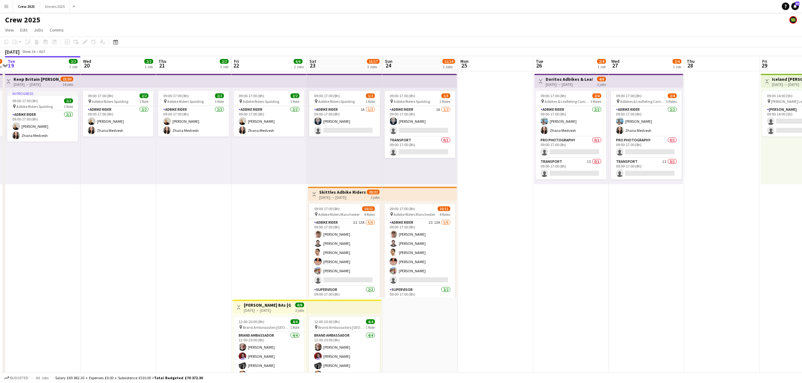
drag, startPoint x: 576, startPoint y: 296, endPoint x: 430, endPoint y: 300, distance: 146.2
click at [431, 300] on app-calendar-viewport "Sat 16 10/14 3 Jobs Sun 17 1/2 1 Job Mon 18 1/2 1 Job Tue 19 2/2 1 Job Wed 20 2…" at bounding box center [401, 234] width 802 height 357
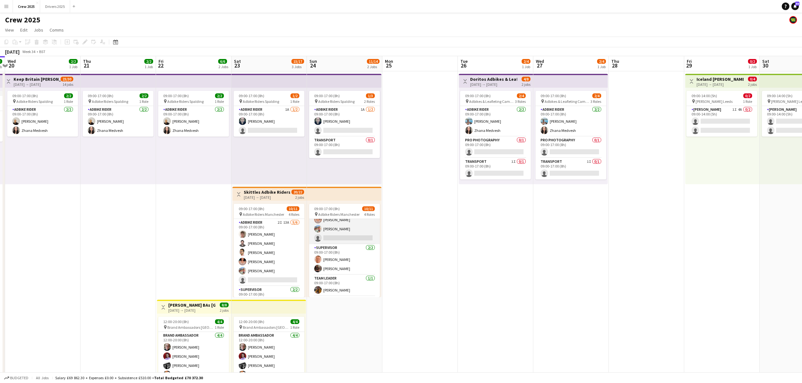
scroll to position [72, 0]
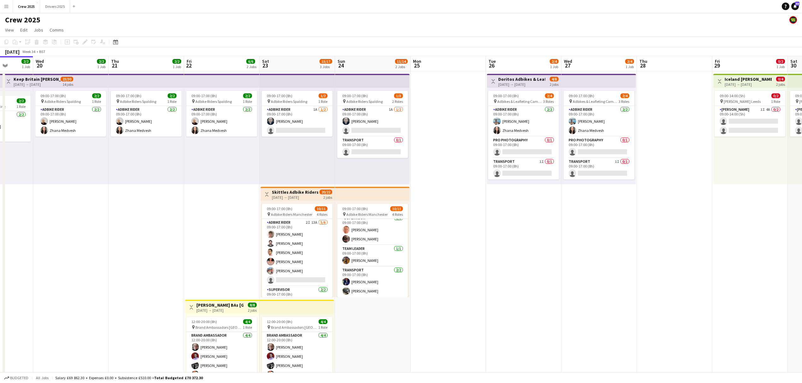
drag, startPoint x: 434, startPoint y: 249, endPoint x: 467, endPoint y: 272, distance: 40.5
click at [467, 272] on app-calendar-viewport "Sun 17 1/2 1 Job Mon 18 1/2 1 Job Tue 19 2/2 1 Job Wed 20 2/2 1 Job Thu 21 2/2 …" at bounding box center [401, 234] width 802 height 357
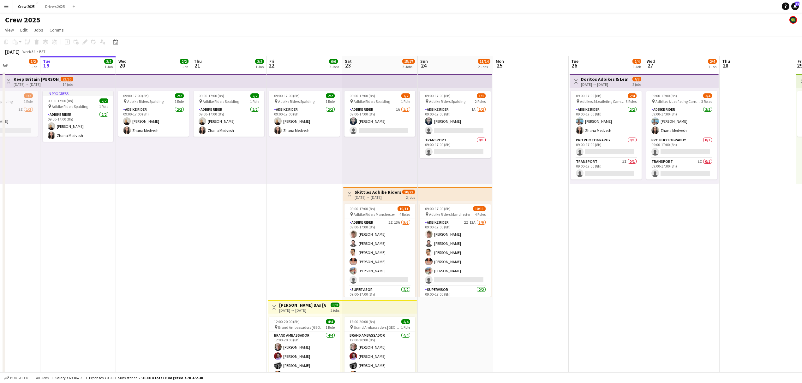
scroll to position [0, 171]
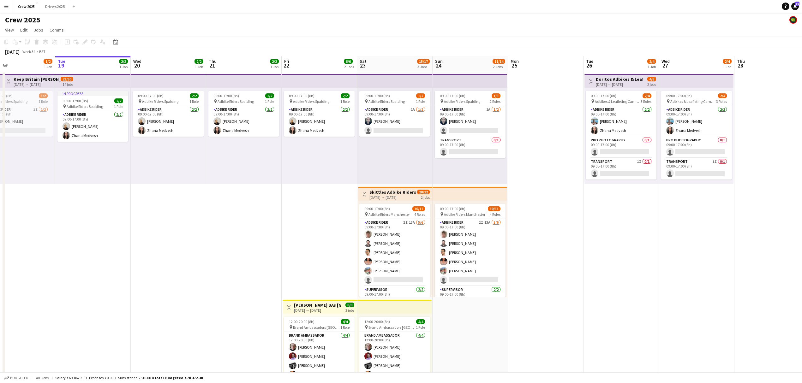
drag, startPoint x: 474, startPoint y: 265, endPoint x: 566, endPoint y: 274, distance: 92.6
click at [566, 274] on app-calendar-viewport "Sat 16 10/14 3 Jobs Sun 17 1/2 1 Job Mon 18 1/2 1 Job Tue 19 2/2 1 Job Wed 20 2…" at bounding box center [401, 234] width 802 height 357
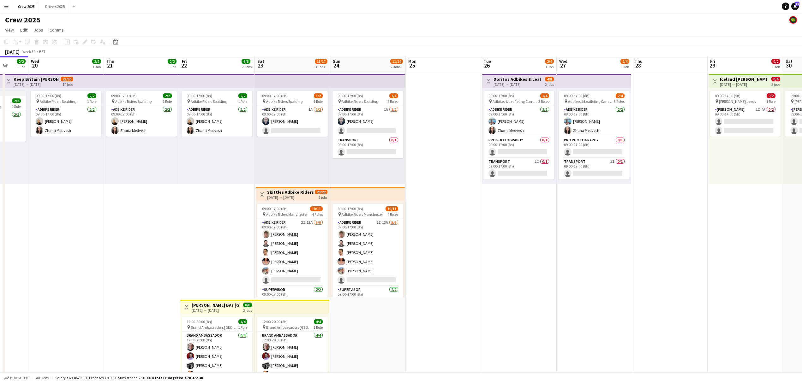
drag, startPoint x: 626, startPoint y: 297, endPoint x: 523, endPoint y: 325, distance: 106.6
click at [523, 325] on app-calendar-viewport "Sat 16 10/14 3 Jobs Sun 17 1/2 1 Job Mon 18 1/2 1 Job Tue 19 2/2 1 Job Wed 20 2…" at bounding box center [401, 234] width 802 height 357
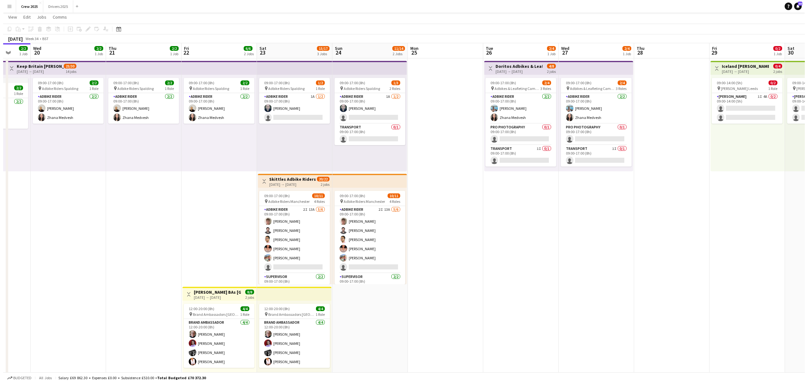
scroll to position [0, 0]
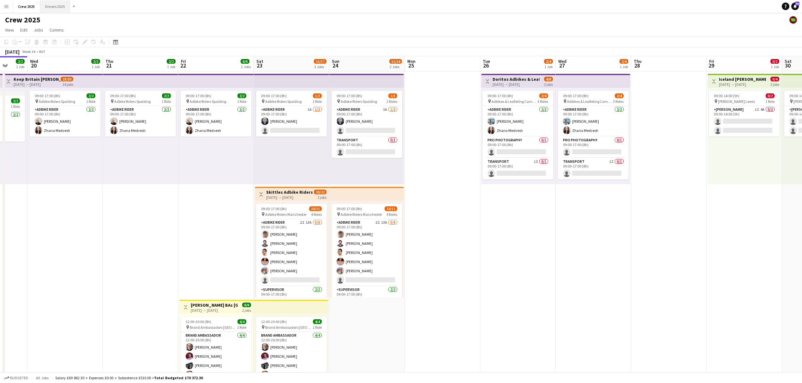
click at [51, 6] on button "Drivers 2025 Close" at bounding box center [55, 6] width 30 height 12
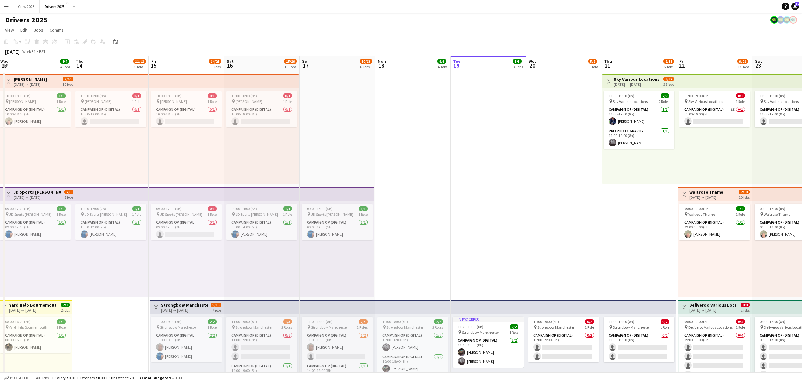
scroll to position [0, 148]
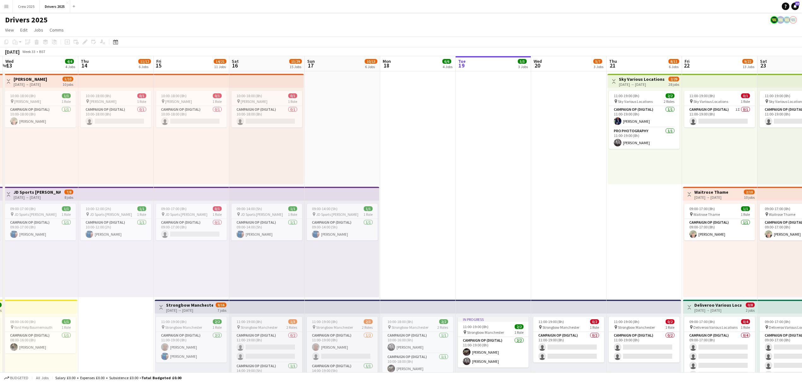
drag, startPoint x: 153, startPoint y: 236, endPoint x: 533, endPoint y: 235, distance: 380.1
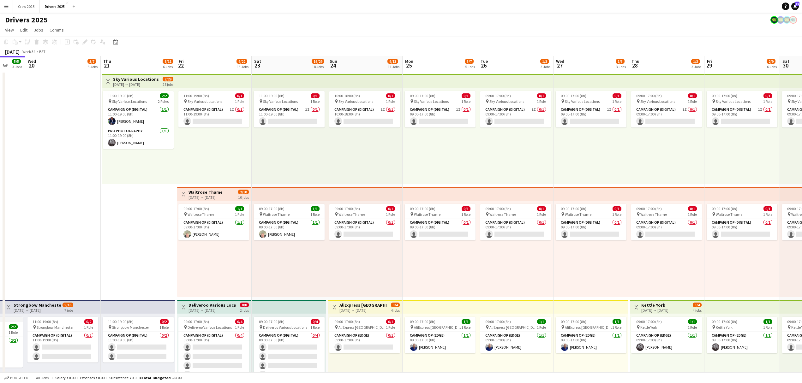
scroll to position [0, 212]
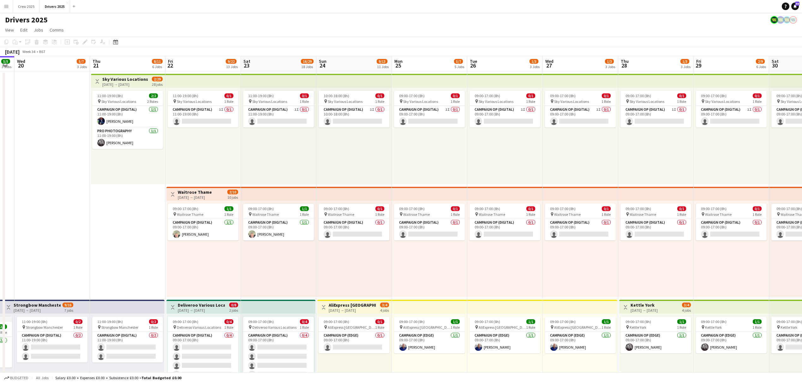
drag, startPoint x: 585, startPoint y: 216, endPoint x: 112, endPoint y: 235, distance: 473.0
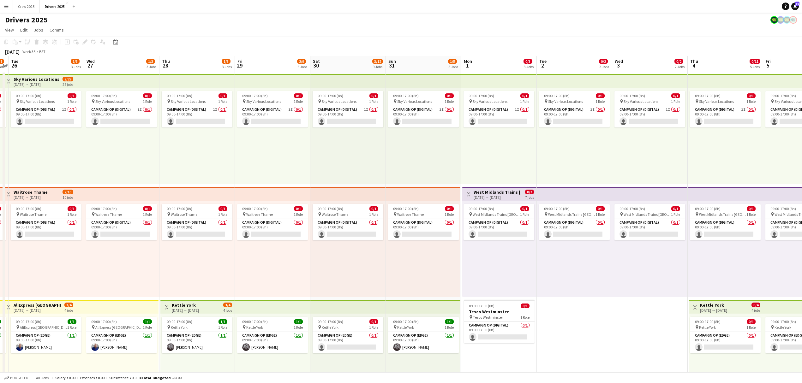
scroll to position [0, 224]
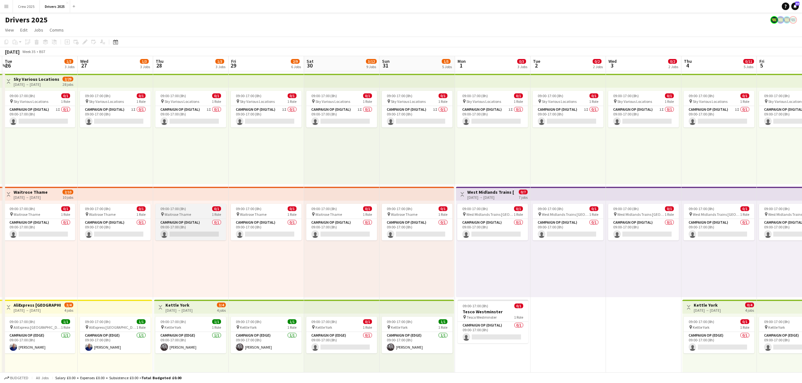
drag, startPoint x: 689, startPoint y: 180, endPoint x: 222, endPoint y: 212, distance: 468.3
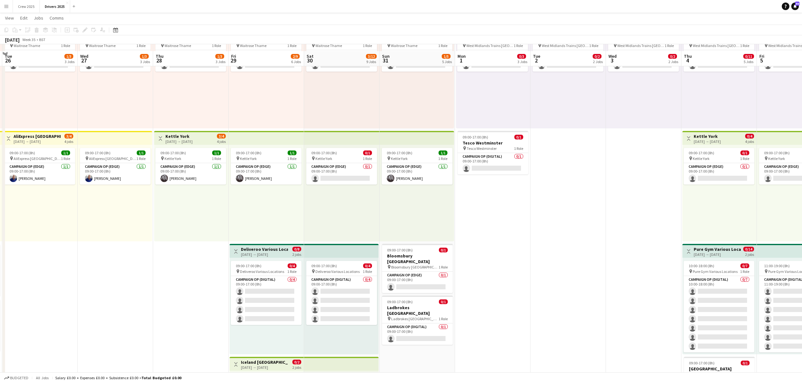
scroll to position [253, 0]
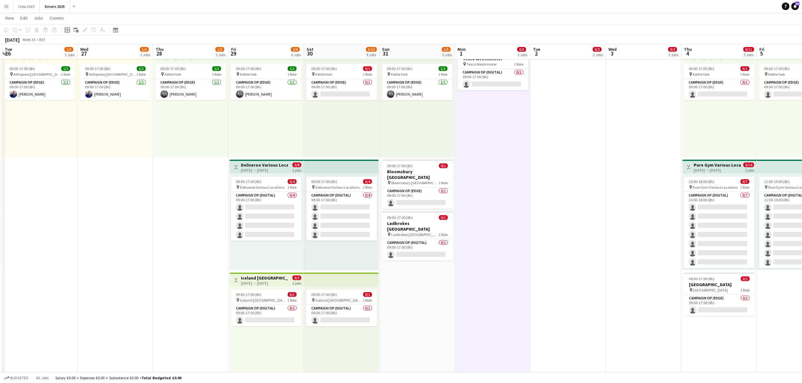
click at [67, 29] on icon at bounding box center [67, 29] width 3 height 3
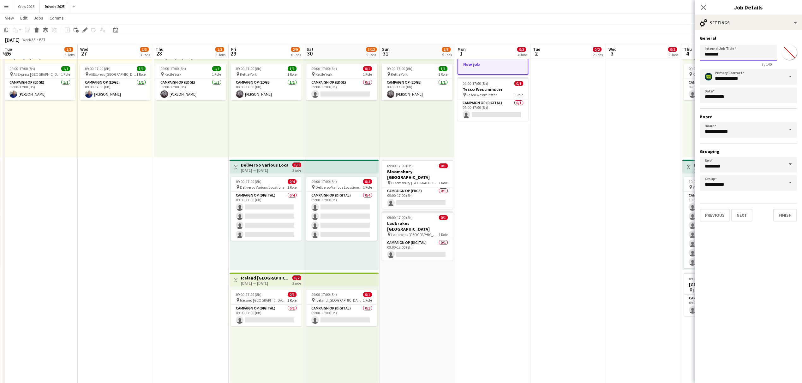
click at [640, 52] on input "*******" at bounding box center [738, 53] width 77 height 16
type input "**********"
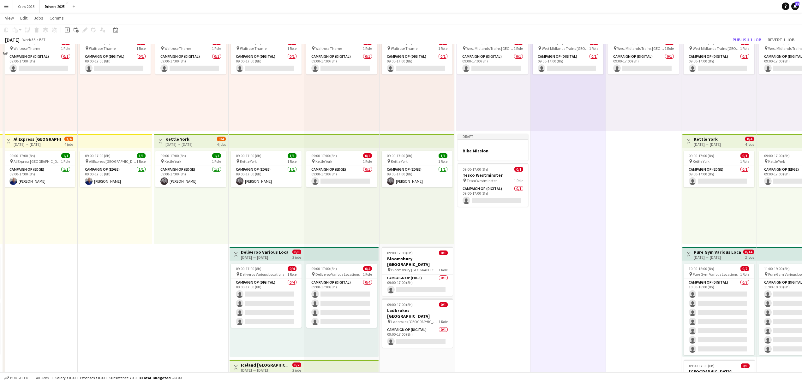
scroll to position [168, 0]
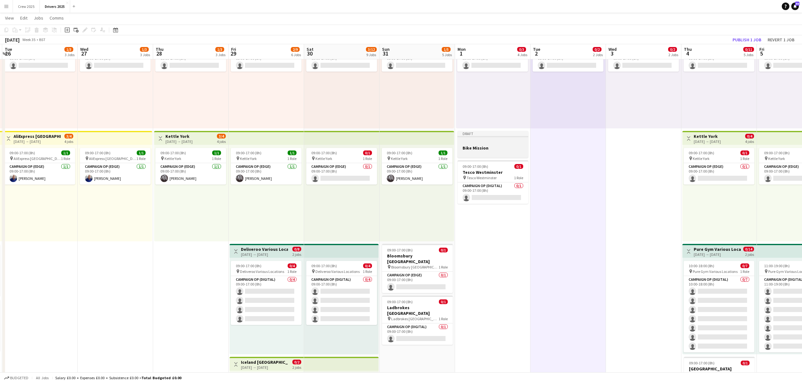
click at [498, 137] on div at bounding box center [492, 136] width 71 height 1
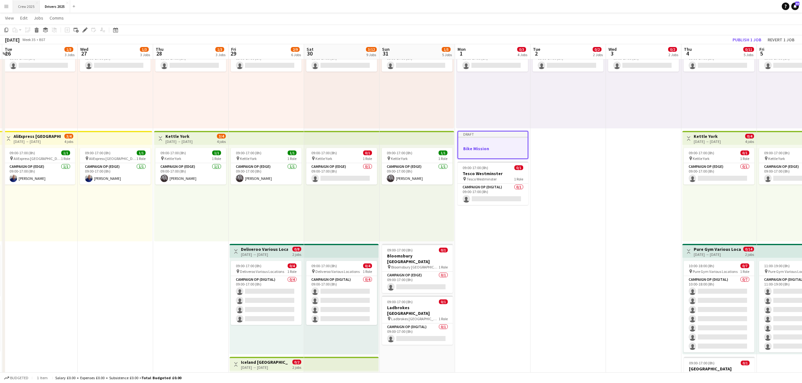
click at [28, 9] on button "Crew 2025 Close" at bounding box center [26, 6] width 27 height 12
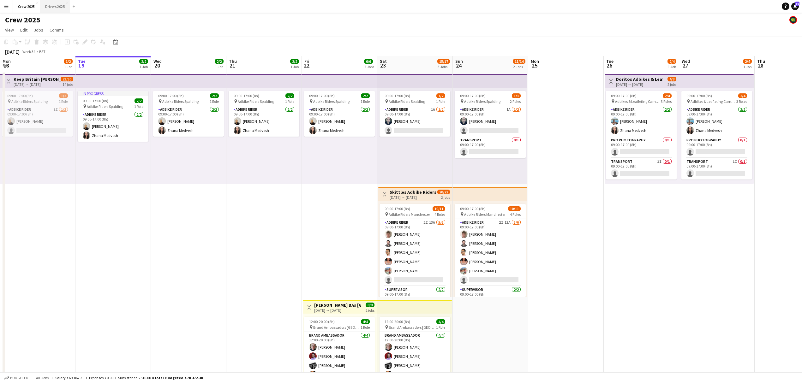
click at [55, 5] on button "Drivers 2025 Close" at bounding box center [55, 6] width 30 height 12
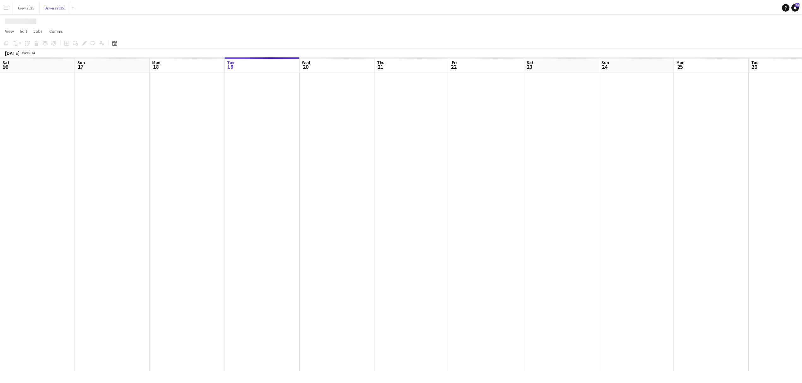
scroll to position [0, 151]
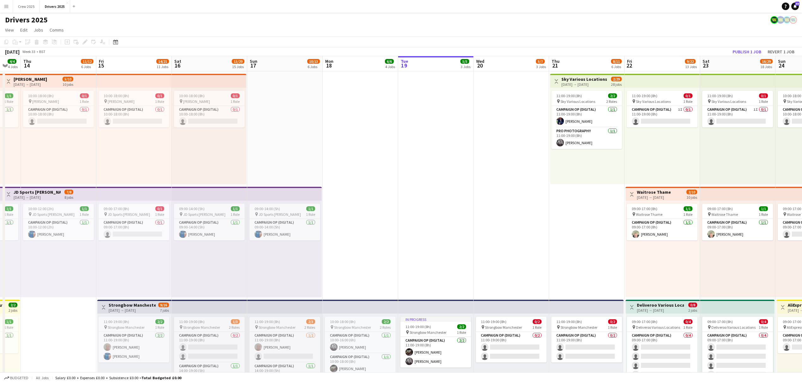
drag, startPoint x: 195, startPoint y: 245, endPoint x: 518, endPoint y: 246, distance: 323.0
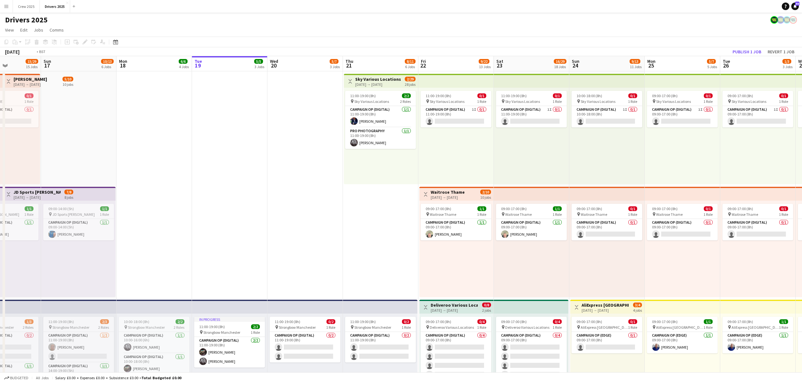
drag, startPoint x: 570, startPoint y: 245, endPoint x: 229, endPoint y: 256, distance: 341.1
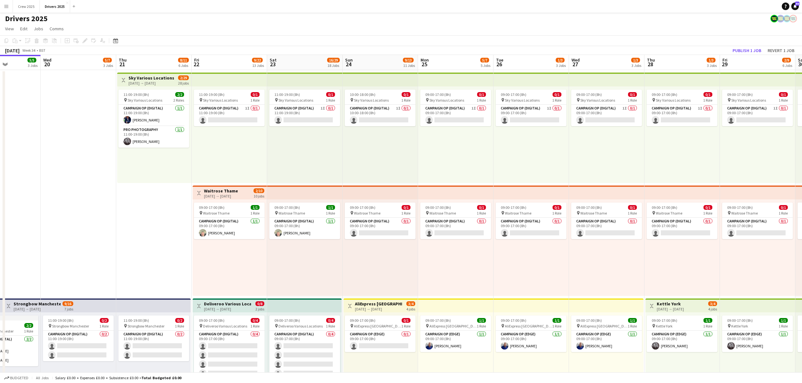
scroll to position [0, 0]
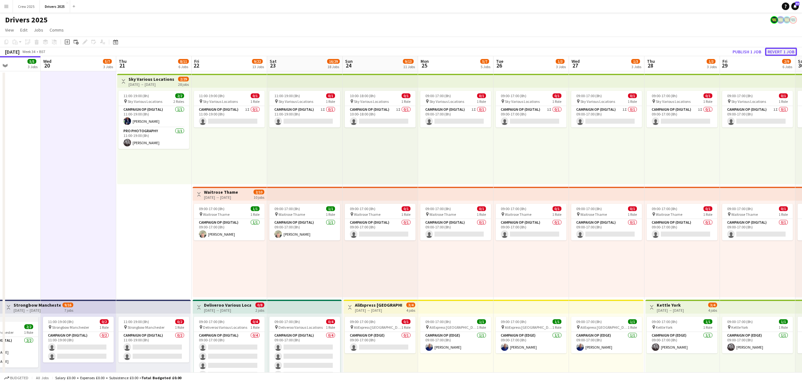
click at [640, 49] on button "Revert 1 job" at bounding box center [781, 52] width 32 height 8
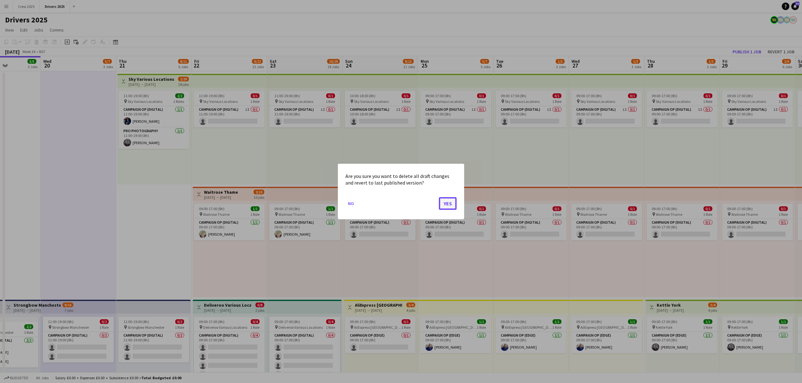
click at [448, 203] on button "Yes" at bounding box center [448, 203] width 18 height 13
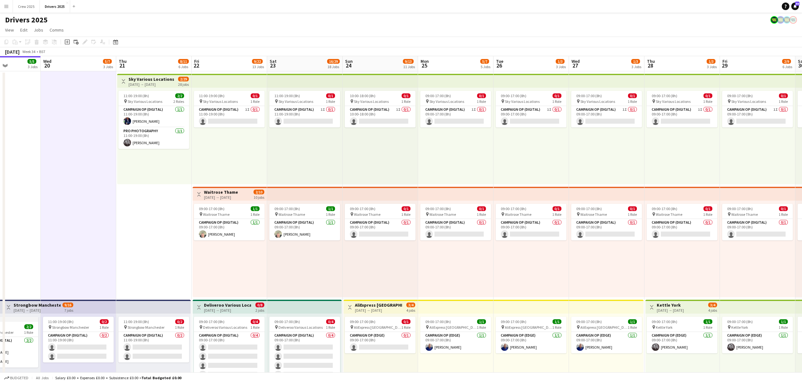
click at [616, 265] on div "09:00-17:00 (8h) 0/1 pin Waitrose Thame 1 Role Campaign Op (Digital) 0/1 09:00-…" at bounding box center [606, 249] width 75 height 97
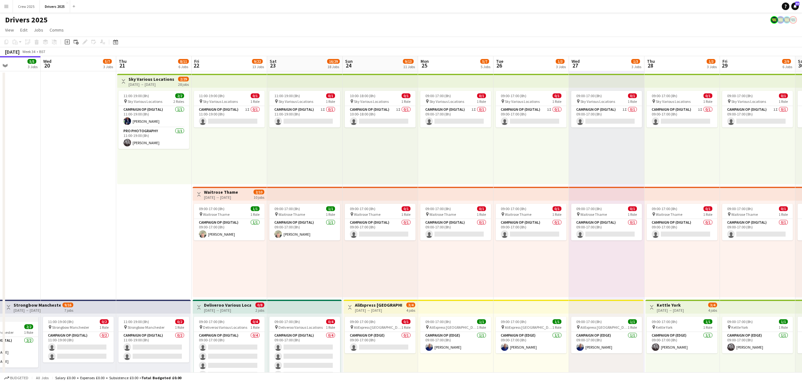
click at [445, 273] on div "09:00-17:00 (8h) 0/1 pin Waitrose Thame 1 Role Campaign Op (Digital) 0/1 09:00-…" at bounding box center [455, 249] width 75 height 97
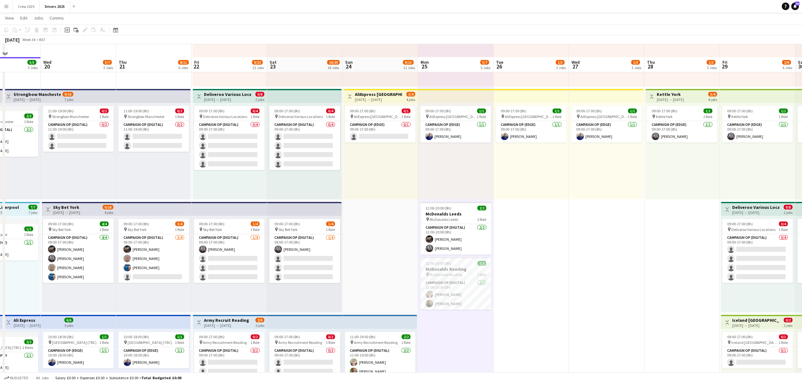
scroll to position [295, 0]
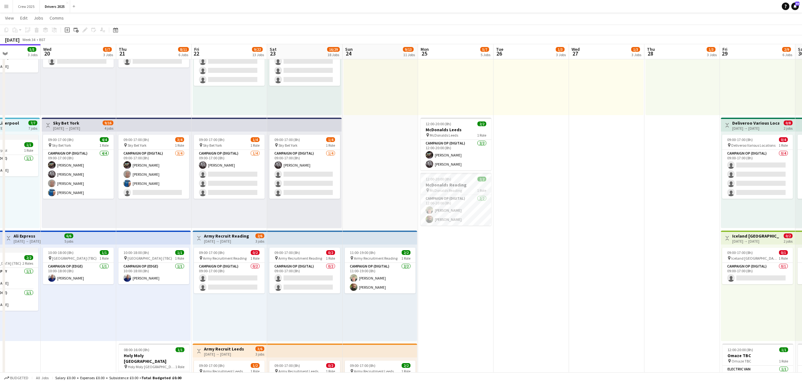
scroll to position [0, 185]
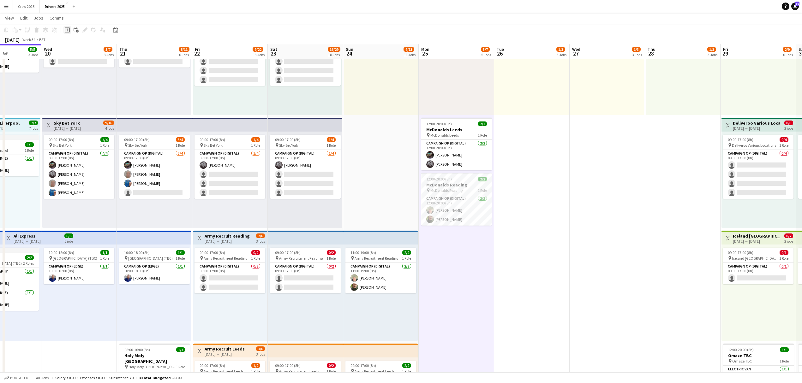
click at [68, 31] on icon "Add job" at bounding box center [67, 29] width 5 height 5
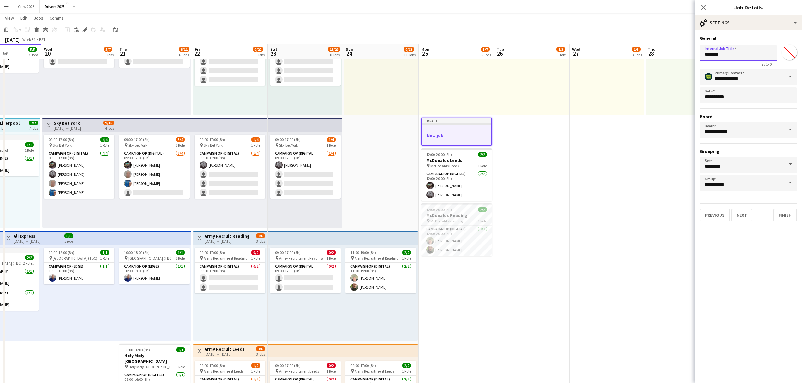
click at [640, 54] on input "*******" at bounding box center [738, 53] width 77 height 16
type input "**********"
click at [640, 216] on button "Next" at bounding box center [741, 215] width 21 height 13
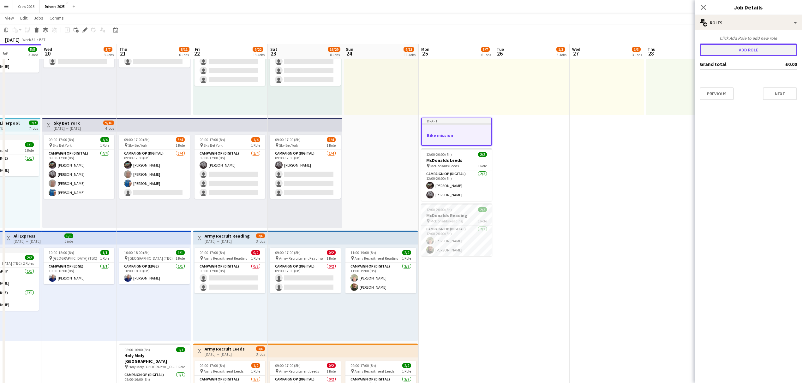
click at [640, 47] on button "Add role" at bounding box center [748, 50] width 97 height 13
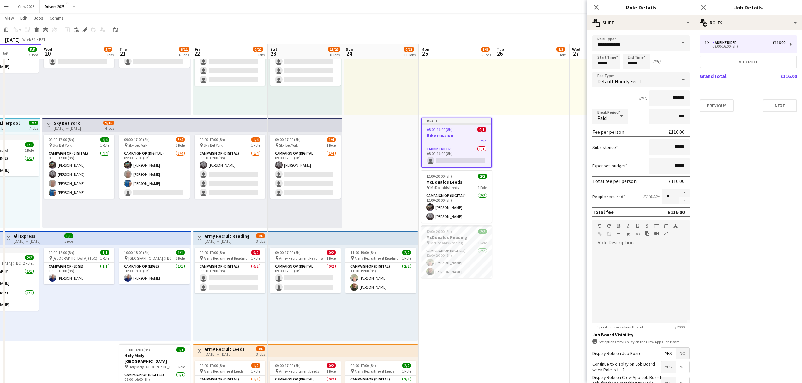
click at [640, 42] on span at bounding box center [682, 42] width 13 height 15
click at [635, 92] on span "Transport" at bounding box center [637, 95] width 81 height 6
type input "*********"
click at [598, 59] on input "*****" at bounding box center [606, 62] width 28 height 16
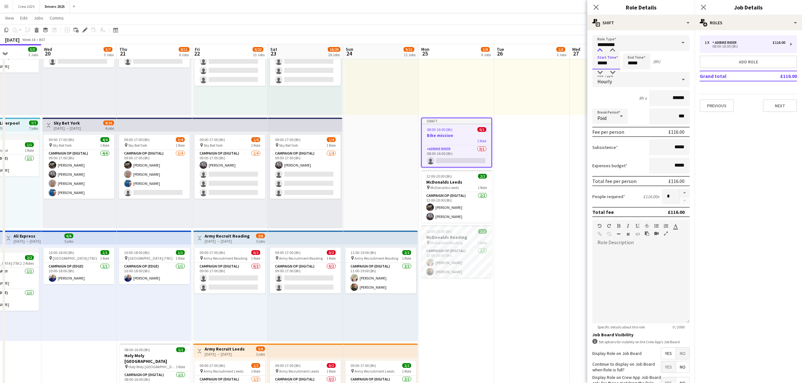
type input "*****"
click at [599, 49] on div at bounding box center [600, 50] width 13 height 6
click at [633, 61] on input "*****" at bounding box center [637, 62] width 28 height 16
click at [630, 67] on input "*****" at bounding box center [637, 62] width 28 height 16
click at [640, 77] on div "Hourly" at bounding box center [634, 79] width 85 height 15
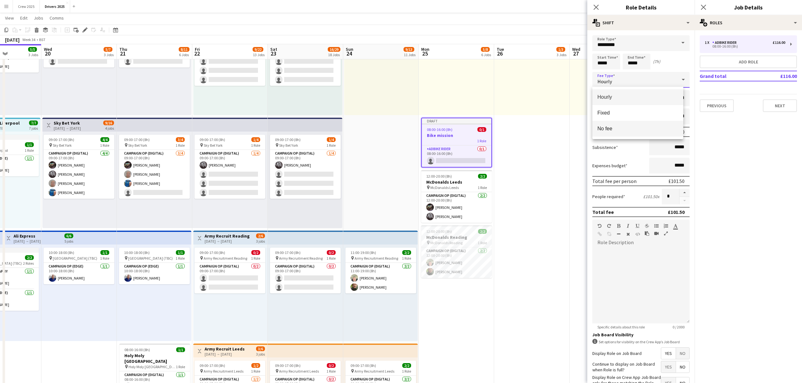
click at [627, 128] on span "No fee" at bounding box center [637, 129] width 81 height 6
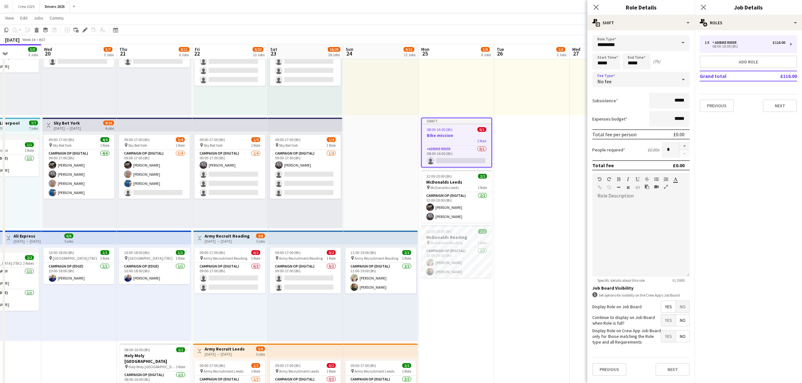
click at [640, 308] on span "No" at bounding box center [682, 306] width 13 height 11
drag, startPoint x: 768, startPoint y: 10, endPoint x: 767, endPoint y: 18, distance: 8.0
click at [640, 11] on h3 "Job Details" at bounding box center [748, 7] width 107 height 8
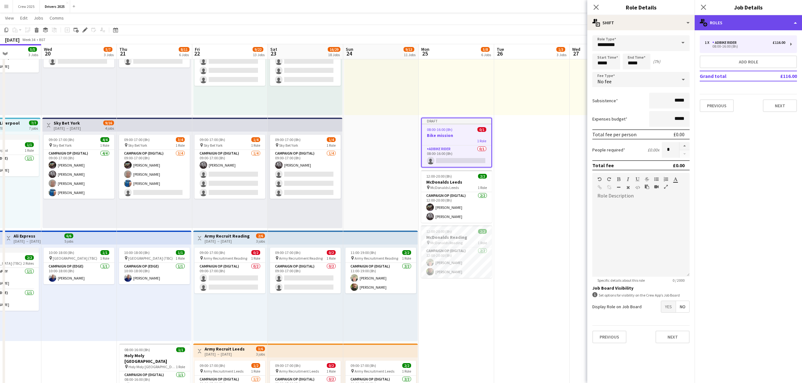
click at [640, 23] on div "multiple-users-add Roles" at bounding box center [748, 22] width 107 height 15
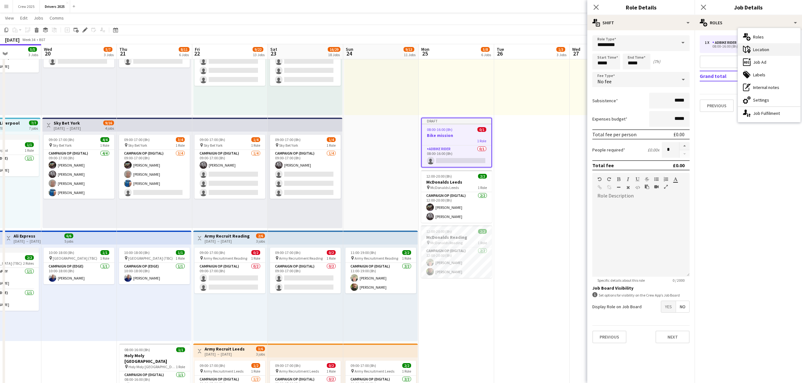
click at [640, 52] on div "maps-pin-1 Location" at bounding box center [769, 49] width 63 height 13
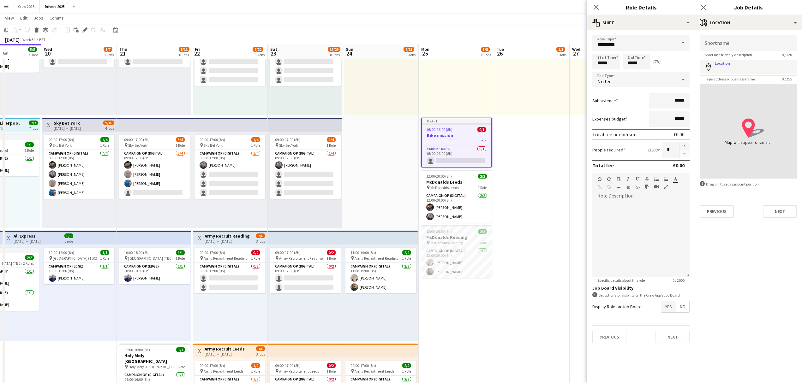
click at [640, 72] on input "Location" at bounding box center [748, 68] width 97 height 16
type input "**********"
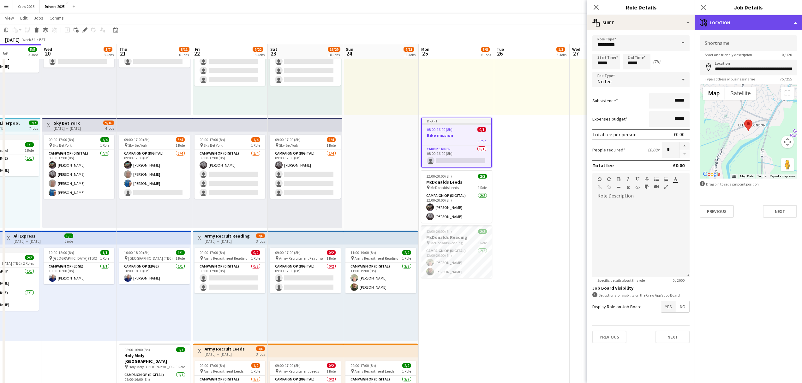
click at [640, 24] on div "maps-pin-1 Location" at bounding box center [748, 22] width 107 height 15
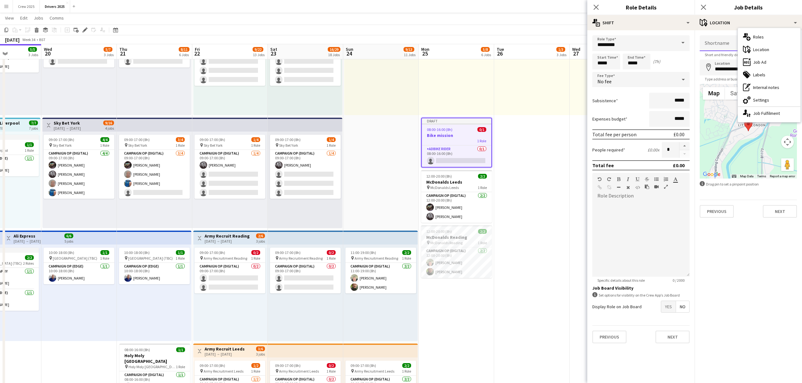
click at [640, 41] on input "Shortname" at bounding box center [748, 43] width 97 height 16
type input "********"
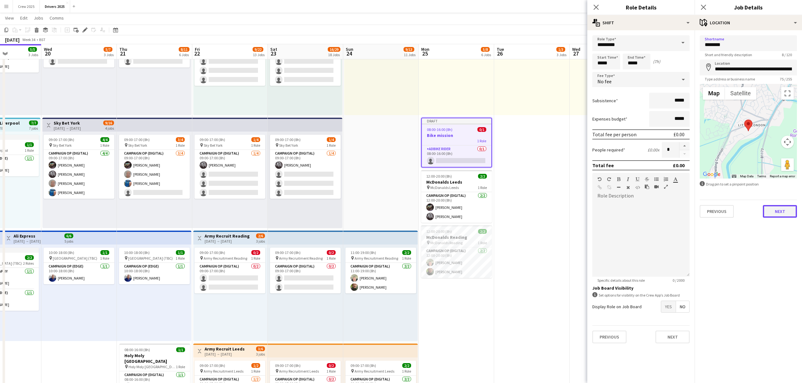
click at [640, 206] on button "Next" at bounding box center [780, 211] width 34 height 13
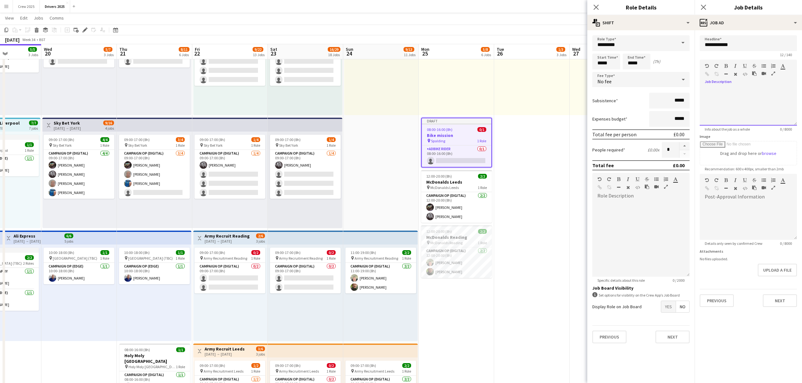
click at [640, 94] on div at bounding box center [748, 107] width 97 height 38
drag, startPoint x: 725, startPoint y: 103, endPoint x: 704, endPoint y: 101, distance: 21.5
click at [640, 101] on div "**********" at bounding box center [748, 107] width 97 height 38
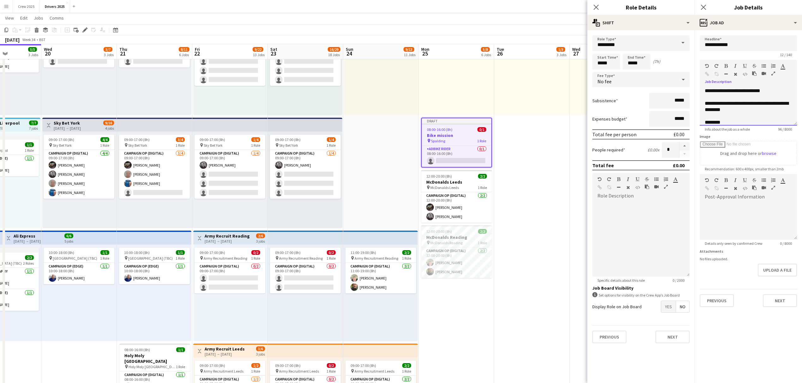
click at [640, 102] on span "**********" at bounding box center [747, 106] width 84 height 11
click at [640, 114] on div "********" at bounding box center [745, 119] width 81 height 13
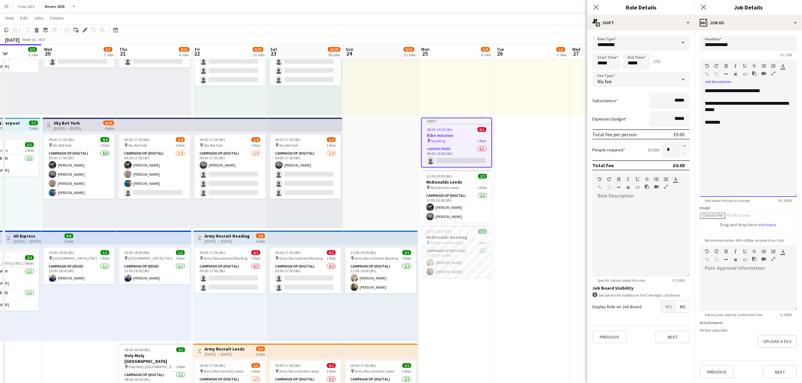
drag, startPoint x: 794, startPoint y: 124, endPoint x: 787, endPoint y: 186, distance: 62.3
click at [640, 197] on mat-expansion-panel "**********" at bounding box center [748, 206] width 107 height 353
click at [640, 133] on div "**********" at bounding box center [745, 143] width 91 height 110
click at [640, 136] on div "**********" at bounding box center [745, 143] width 91 height 110
click at [640, 119] on div "********" at bounding box center [745, 119] width 81 height 13
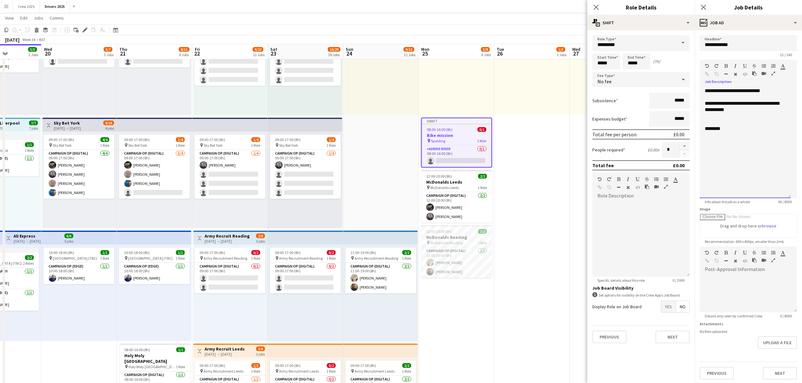
click at [640, 141] on div "**********" at bounding box center [745, 143] width 91 height 110
click at [640, 142] on div "**********" at bounding box center [745, 143] width 91 height 110
click at [640, 133] on div "**********" at bounding box center [745, 143] width 91 height 110
click at [640, 130] on div "**********" at bounding box center [745, 131] width 81 height 25
click at [640, 134] on div at bounding box center [745, 135] width 81 height 6
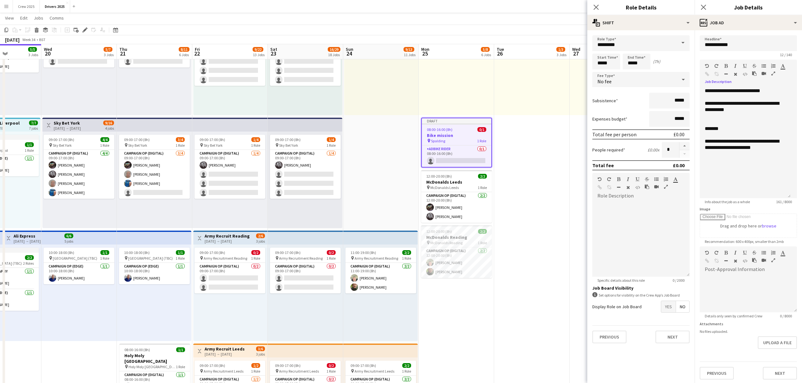
click at [640, 66] on icon "button" at bounding box center [763, 66] width 4 height 4
click at [640, 134] on li "**********" at bounding box center [748, 138] width 75 height 13
click at [640, 148] on li "**********" at bounding box center [748, 141] width 75 height 19
drag, startPoint x: 731, startPoint y: 154, endPoint x: 705, endPoint y: 156, distance: 25.3
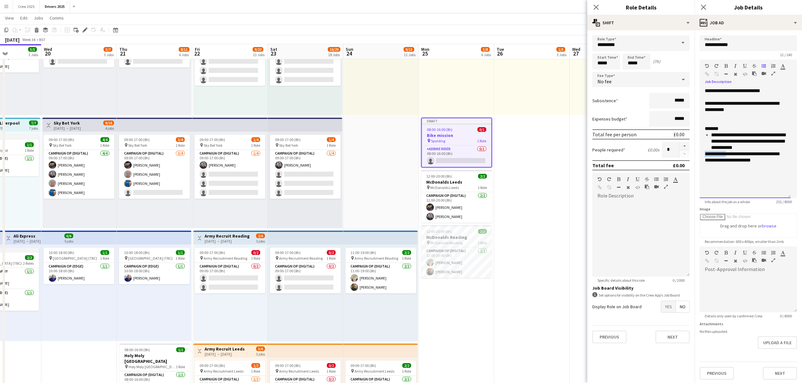
click at [640, 156] on div "**********" at bounding box center [745, 157] width 81 height 13
click at [640, 160] on li "**********" at bounding box center [748, 157] width 75 height 13
click at [640, 166] on li "**********" at bounding box center [748, 170] width 75 height 13
click at [640, 167] on li "**********" at bounding box center [748, 170] width 75 height 13
click at [640, 181] on div "**********" at bounding box center [745, 143] width 91 height 110
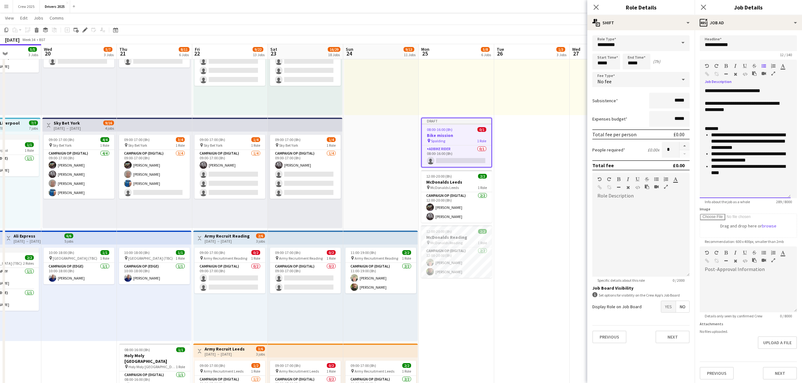
click at [640, 159] on li "**********" at bounding box center [748, 157] width 75 height 13
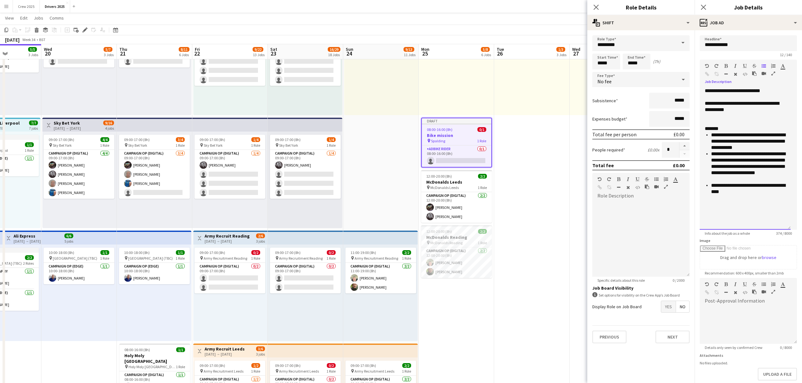
drag, startPoint x: 789, startPoint y: 197, endPoint x: 789, endPoint y: 229, distance: 31.6
click at [640, 229] on div "**********" at bounding box center [745, 159] width 91 height 142
click at [640, 204] on div "**********" at bounding box center [745, 159] width 91 height 142
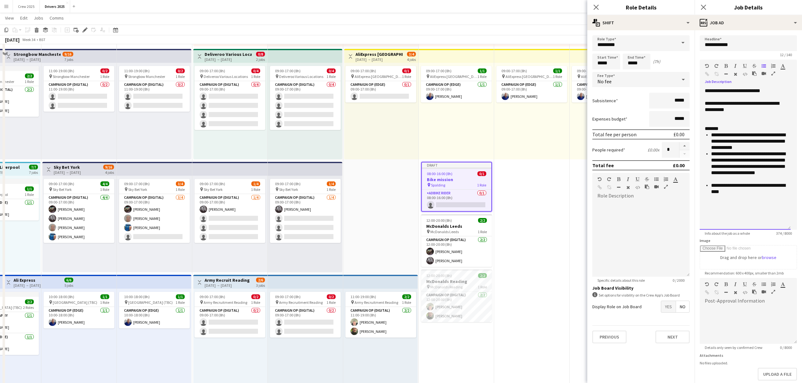
scroll to position [210, 0]
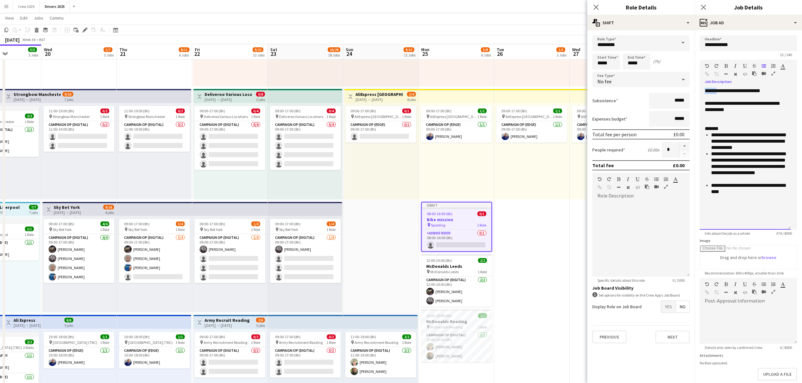
drag, startPoint x: 721, startPoint y: 91, endPoint x: 702, endPoint y: 90, distance: 18.6
click at [640, 90] on div "**********" at bounding box center [745, 159] width 91 height 142
click at [640, 65] on div at bounding box center [714, 67] width 19 height 8
click at [640, 65] on icon "button" at bounding box center [725, 66] width 3 height 4
click at [640, 66] on icon "button" at bounding box center [745, 66] width 4 height 4
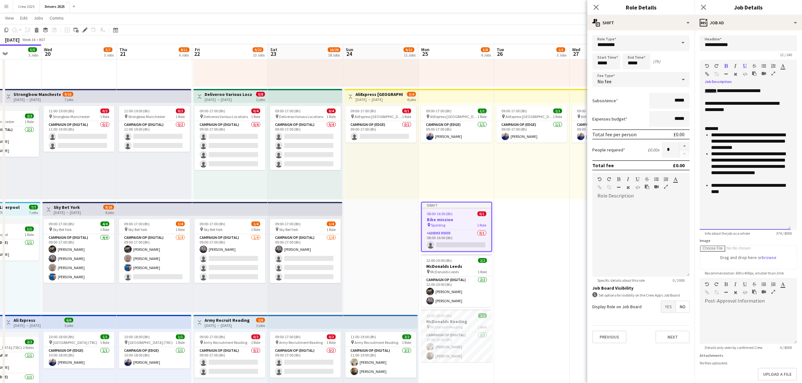
click at [640, 118] on div at bounding box center [745, 116] width 81 height 6
drag, startPoint x: 725, startPoint y: 129, endPoint x: 698, endPoint y: 129, distance: 26.8
click at [640, 129] on form "**********" at bounding box center [748, 223] width 107 height 376
click at [640, 65] on icon "button" at bounding box center [725, 66] width 3 height 4
click at [640, 66] on div at bounding box center [743, 67] width 38 height 8
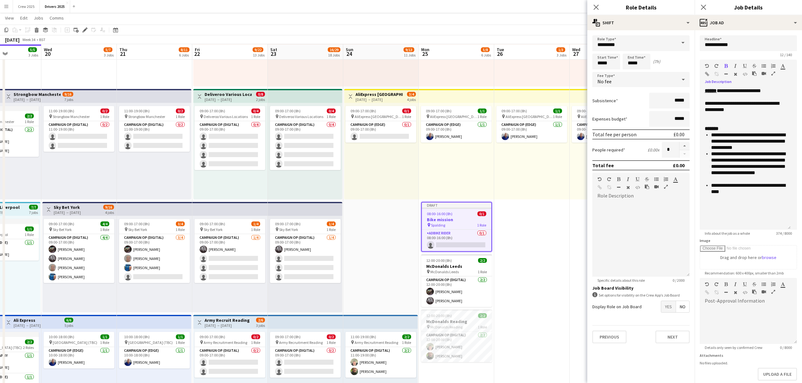
click at [640, 66] on icon "button" at bounding box center [745, 66] width 4 height 4
click at [640, 123] on div "*******" at bounding box center [745, 125] width 81 height 13
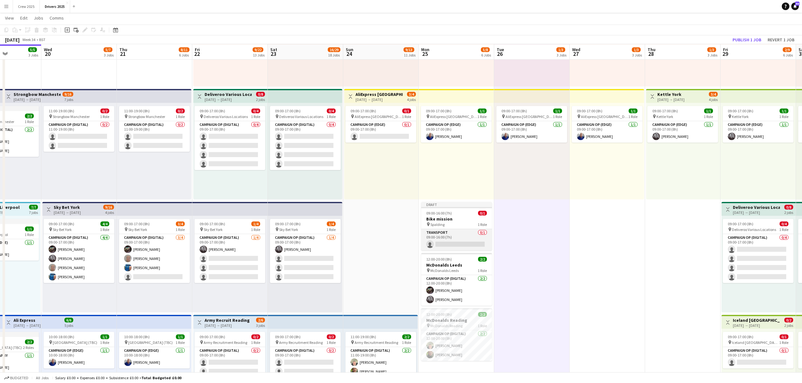
click at [466, 242] on app-card-role "Transport 0/1 09:00-16:00 (7h) single-neutral-actions" at bounding box center [456, 239] width 71 height 21
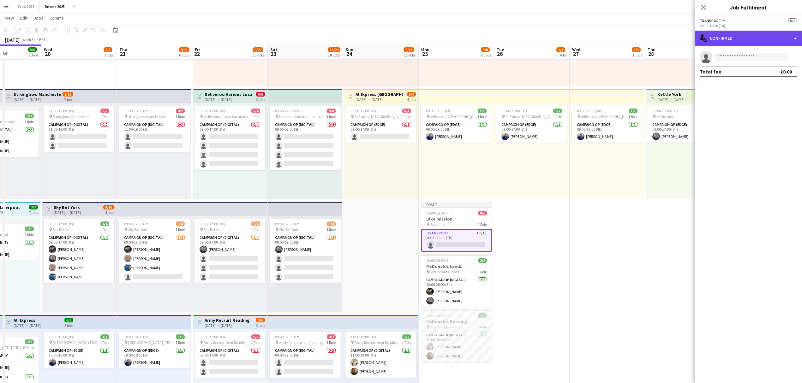
click at [640, 33] on div "single-neutral-actions-check-2 Confirmed" at bounding box center [748, 38] width 107 height 15
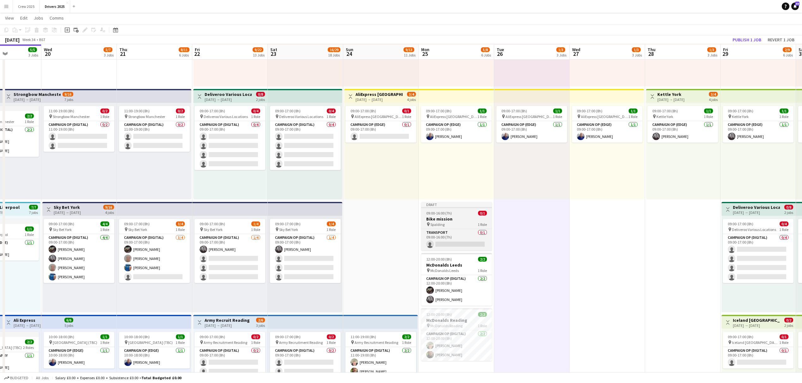
click at [438, 212] on span "09:00-16:00 (7h)" at bounding box center [439, 213] width 26 height 5
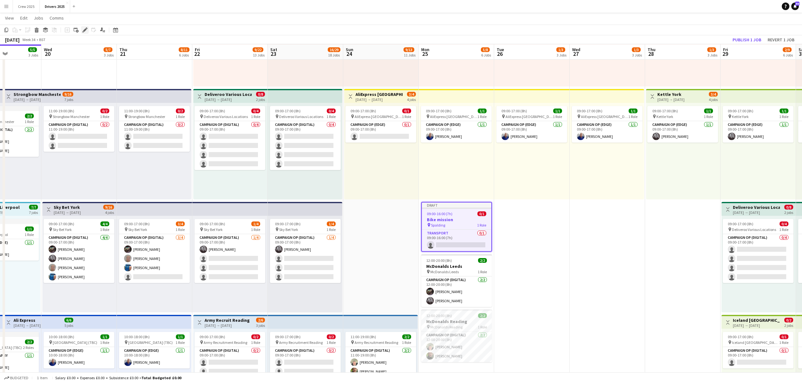
click at [83, 29] on icon "Edit" at bounding box center [84, 29] width 5 height 5
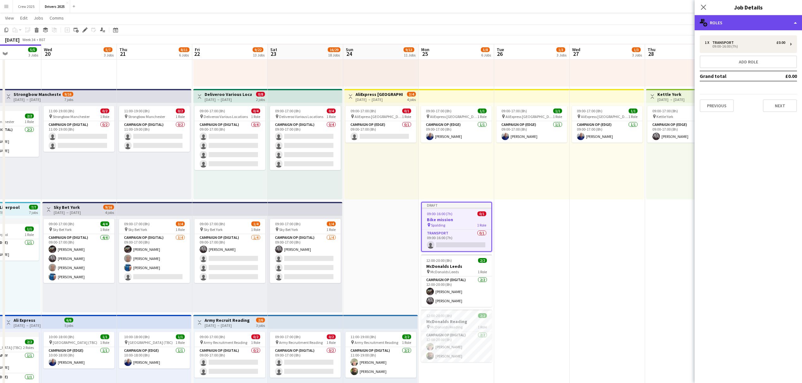
click at [640, 28] on div "multiple-users-add Roles" at bounding box center [748, 22] width 107 height 15
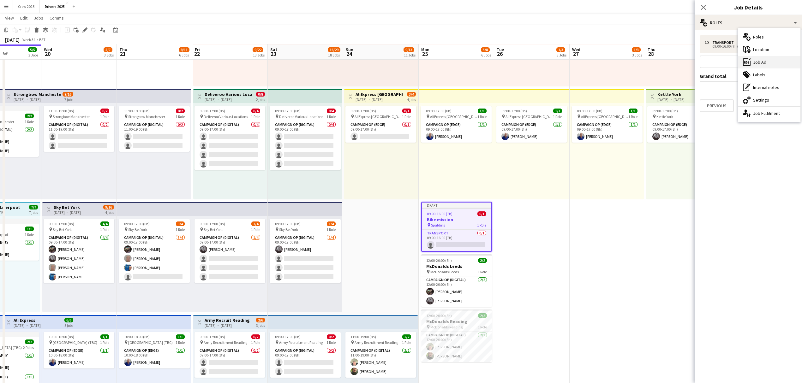
click at [640, 62] on div "ads-window Job Ad" at bounding box center [769, 62] width 63 height 13
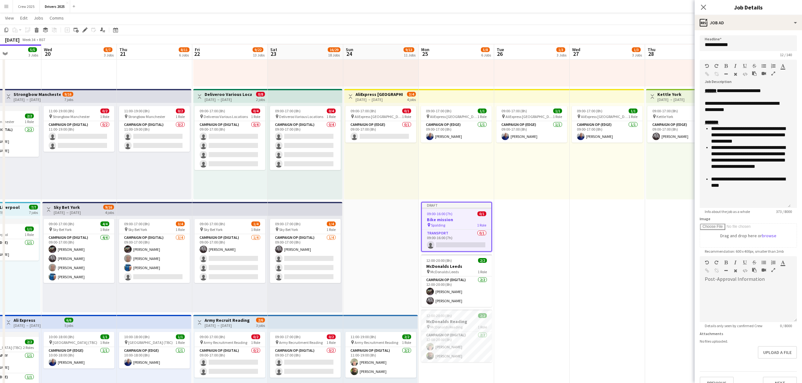
drag, startPoint x: 793, startPoint y: 122, endPoint x: 791, endPoint y: 217, distance: 94.1
click at [640, 217] on form "**********" at bounding box center [748, 212] width 107 height 354
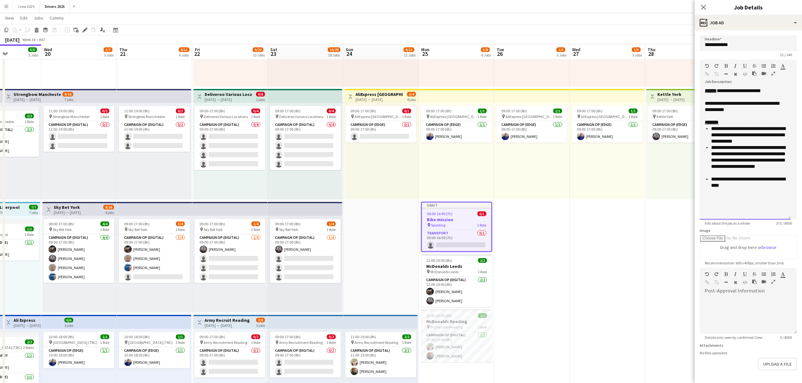
click at [640, 185] on li "**********" at bounding box center [748, 182] width 75 height 13
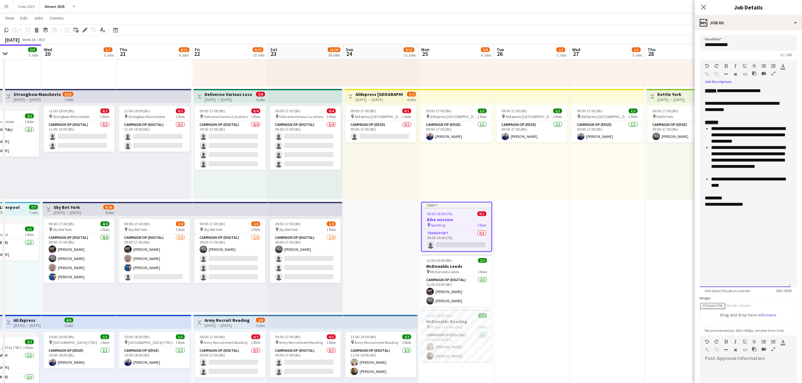
drag, startPoint x: 787, startPoint y: 218, endPoint x: 776, endPoint y: 297, distance: 80.4
click at [640, 287] on div "**********" at bounding box center [745, 188] width 91 height 200
click at [640, 218] on div "**********" at bounding box center [745, 195] width 91 height 215
click at [640, 210] on div at bounding box center [745, 211] width 81 height 6
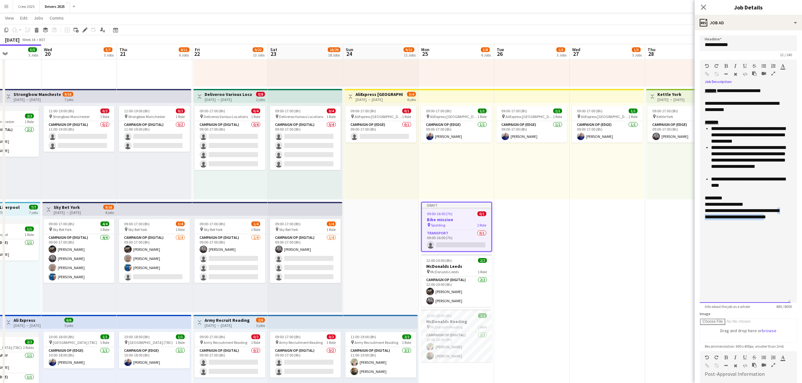
drag, startPoint x: 720, startPoint y: 224, endPoint x: 712, endPoint y: 219, distance: 9.2
click at [640, 219] on div "**********" at bounding box center [745, 217] width 81 height 19
click at [640, 64] on icon "button" at bounding box center [725, 66] width 3 height 4
click at [640, 238] on div "**********" at bounding box center [745, 195] width 91 height 215
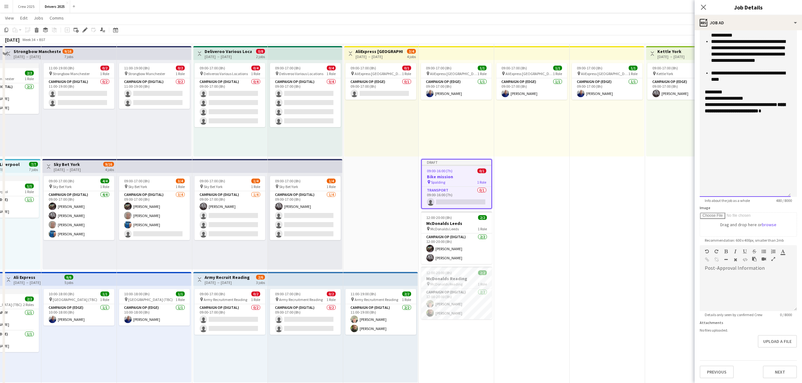
scroll to position [295, 0]
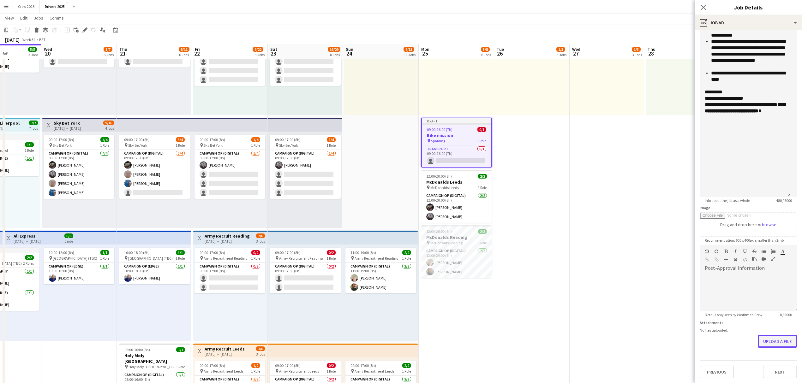
click at [640, 332] on button "Upload a file" at bounding box center [777, 341] width 39 height 13
click at [640, 129] on div "**********" at bounding box center [745, 89] width 91 height 215
click at [640, 89] on div "*********" at bounding box center [745, 92] width 81 height 6
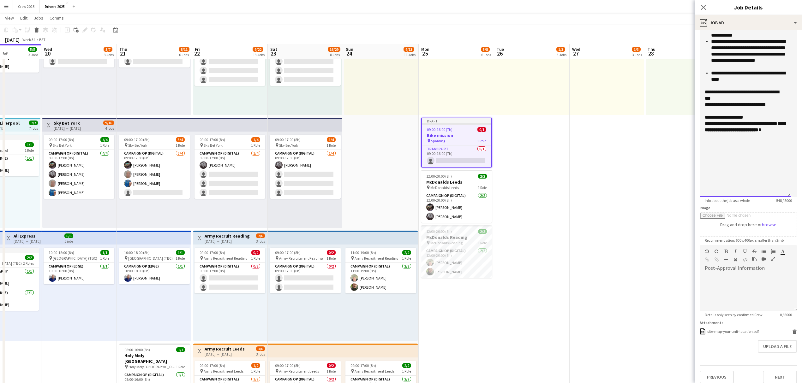
scroll to position [22, 0]
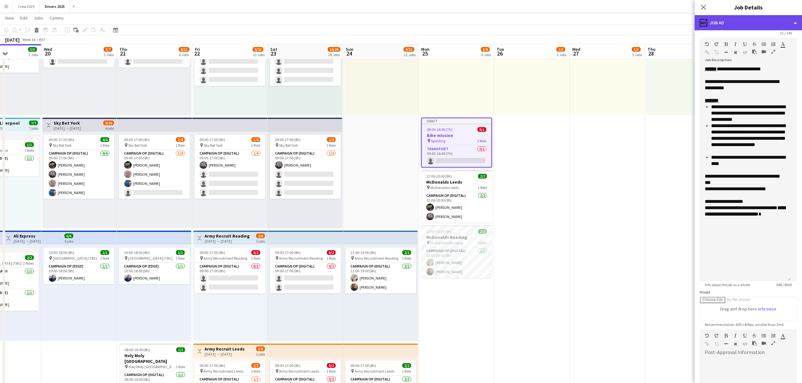
click at [640, 17] on div "ads-window Job Ad" at bounding box center [748, 22] width 107 height 15
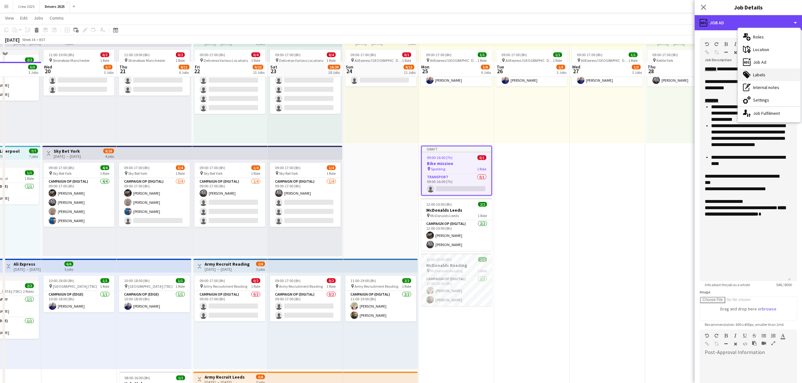
scroll to position [253, 0]
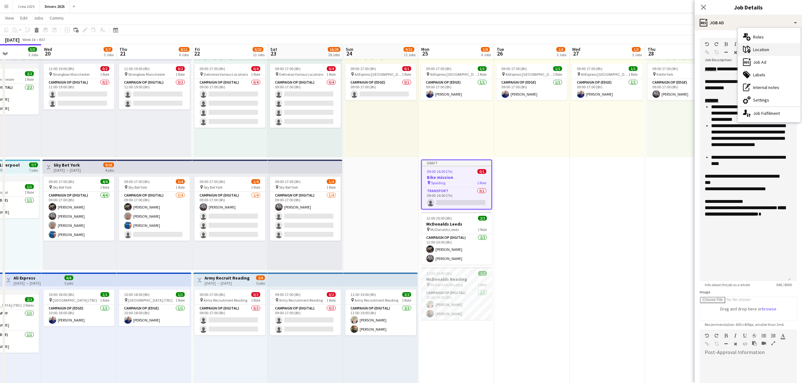
click at [640, 54] on div "maps-pin-1 Location" at bounding box center [769, 49] width 63 height 13
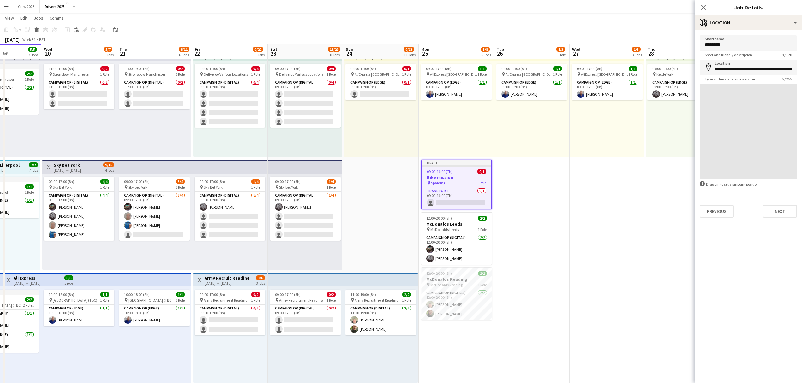
scroll to position [0, 0]
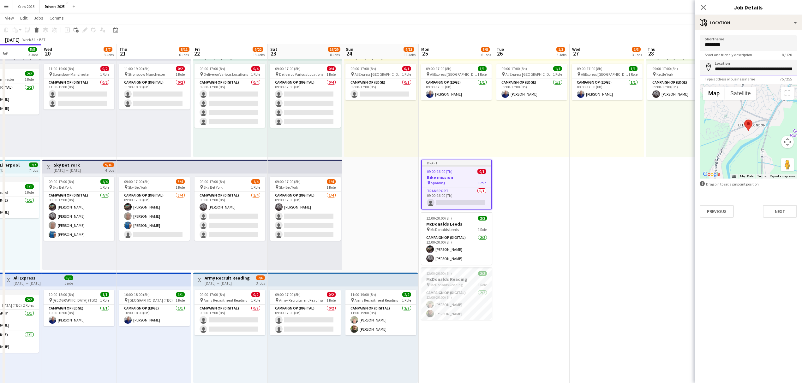
click at [640, 70] on input "**********" at bounding box center [748, 68] width 97 height 16
paste input
type input "**********"
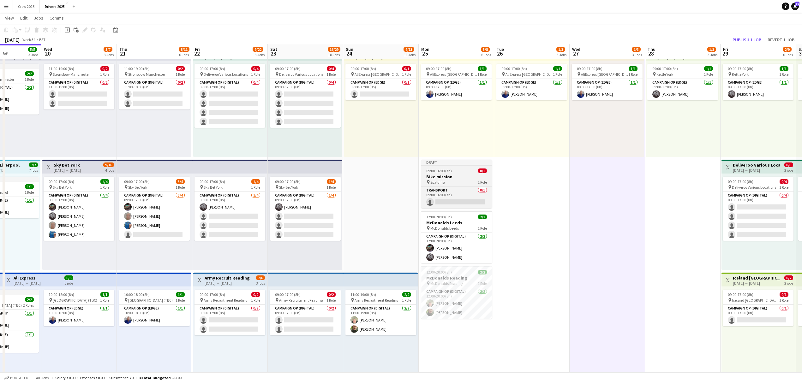
click at [456, 170] on div "09:00-16:00 (7h) 0/1" at bounding box center [456, 171] width 71 height 5
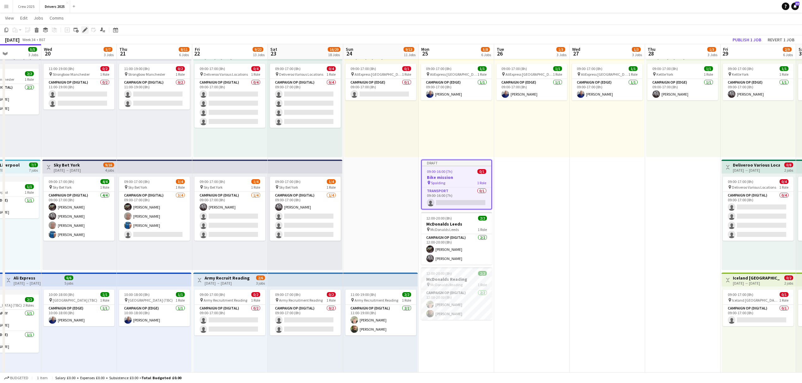
click at [87, 32] on icon "Edit" at bounding box center [84, 29] width 5 height 5
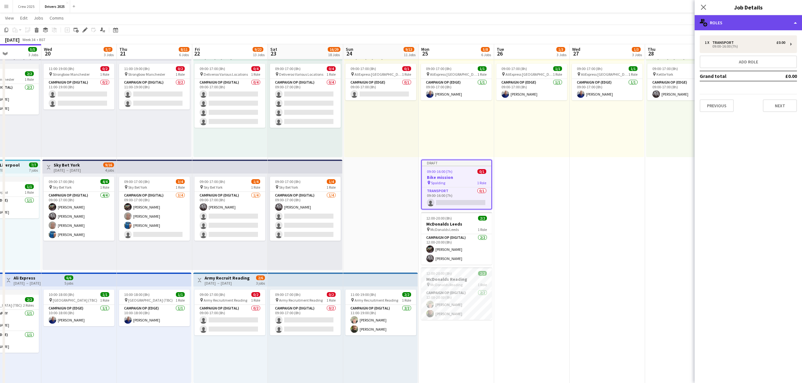
click at [640, 23] on div "multiple-users-add Roles" at bounding box center [748, 22] width 107 height 15
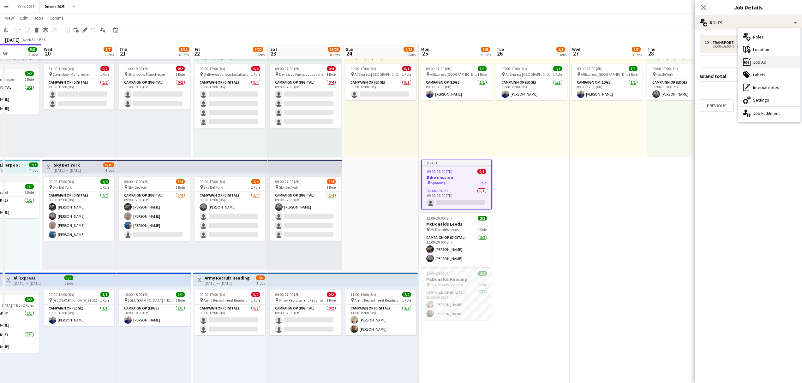
click at [640, 58] on div "ads-window Job Ad" at bounding box center [769, 62] width 63 height 13
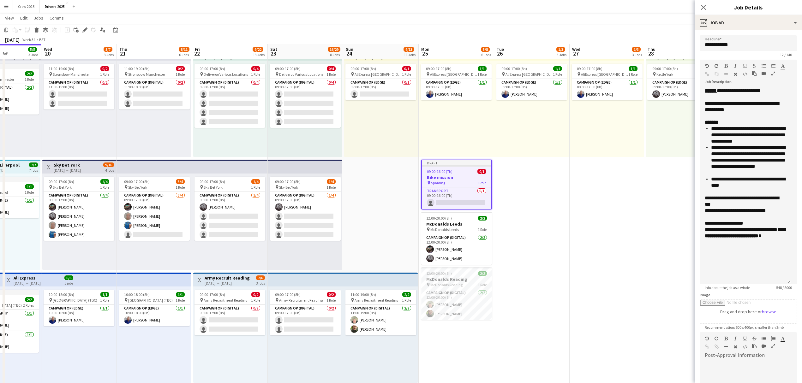
drag, startPoint x: 795, startPoint y: 124, endPoint x: 776, endPoint y: 283, distance: 160.0
click at [640, 283] on div "**********" at bounding box center [745, 186] width 91 height 196
click at [640, 234] on div "**********" at bounding box center [745, 236] width 81 height 19
click at [640, 253] on div "**********" at bounding box center [745, 186] width 91 height 196
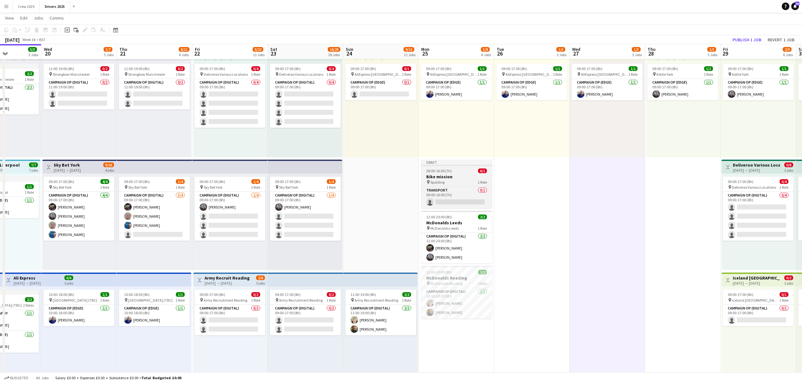
click at [461, 170] on div "09:00-16:00 (7h) 0/1" at bounding box center [456, 171] width 71 height 5
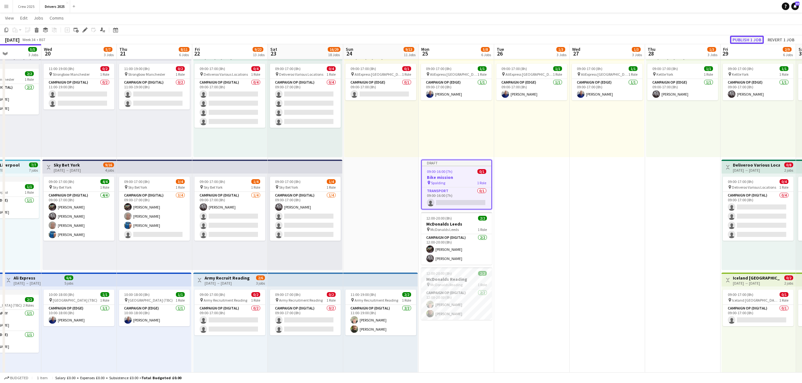
click at [640, 38] on button "Publish 1 job" at bounding box center [747, 40] width 34 height 8
click at [438, 162] on app-job-card "09:00-16:00 (7h) 0/1 Bike mission pin Spalding 1 Role Transport 0/1 09:00-16:00…" at bounding box center [456, 182] width 71 height 45
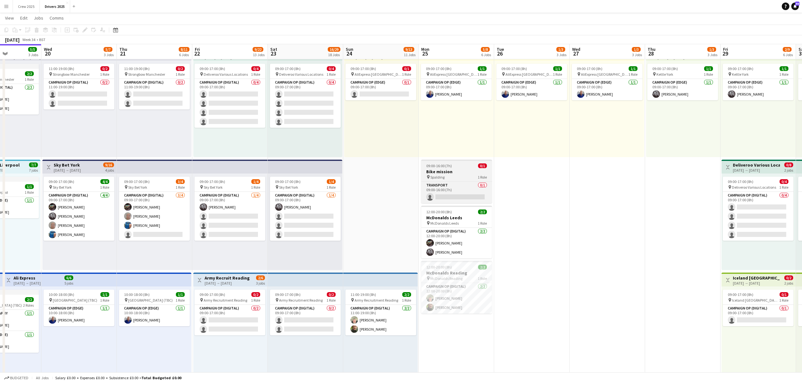
click at [438, 163] on app-job-card "09:00-16:00 (7h) 0/1 Bike mission pin Spalding 1 Role Transport 0/1 09:00-16:00…" at bounding box center [456, 182] width 71 height 44
click at [84, 28] on icon "Edit" at bounding box center [84, 29] width 5 height 5
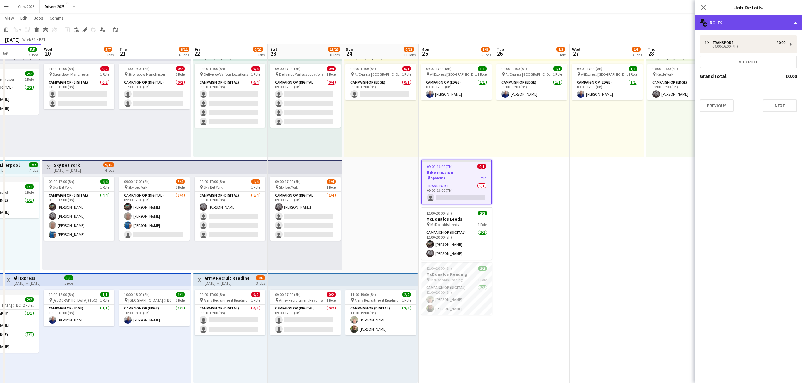
click at [640, 27] on div "multiple-users-add Roles" at bounding box center [748, 22] width 107 height 15
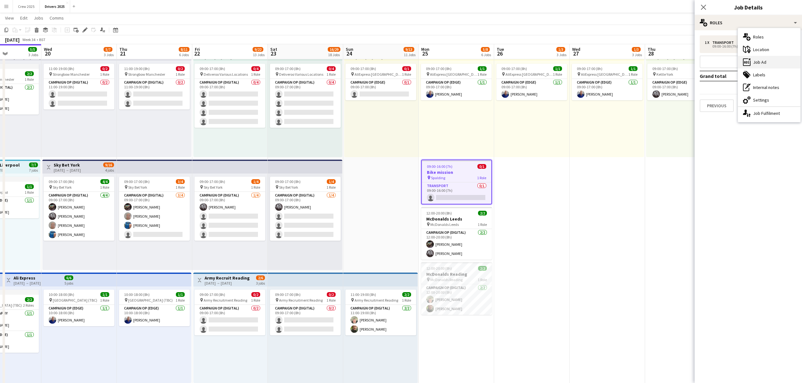
click at [640, 62] on div "ads-window Job Ad" at bounding box center [769, 62] width 63 height 13
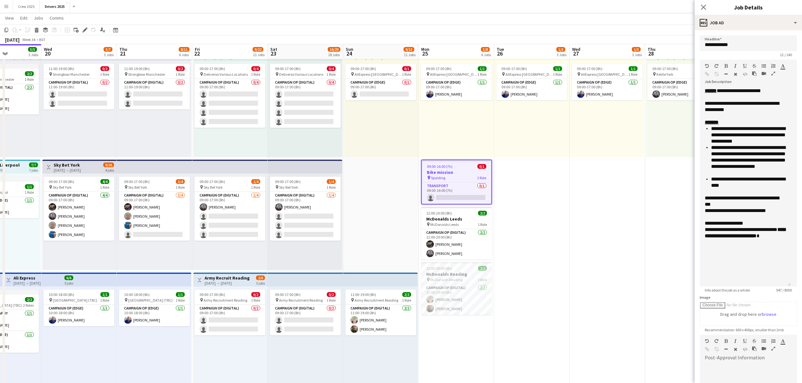
drag, startPoint x: 795, startPoint y: 124, endPoint x: 787, endPoint y: 285, distance: 161.2
click at [640, 285] on div "**********" at bounding box center [745, 187] width 91 height 199
click at [640, 244] on div "**********" at bounding box center [745, 236] width 81 height 19
click at [640, 243] on div "**********" at bounding box center [745, 236] width 81 height 19
click at [640, 254] on div "*********" at bounding box center [745, 255] width 81 height 6
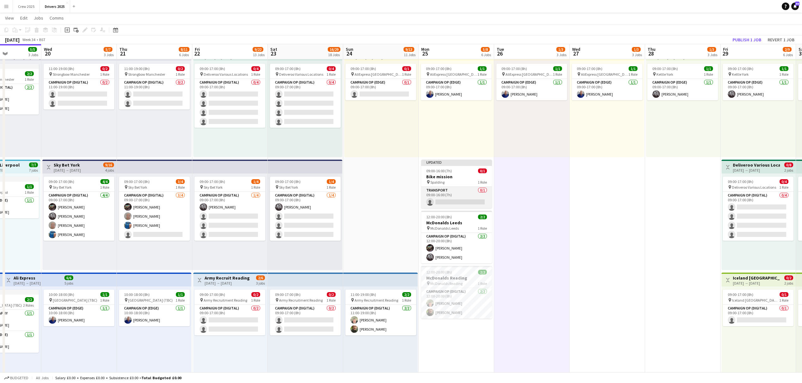
click at [441, 200] on app-card-role "Transport 0/1 09:00-16:00 (7h) single-neutral-actions" at bounding box center [456, 197] width 71 height 21
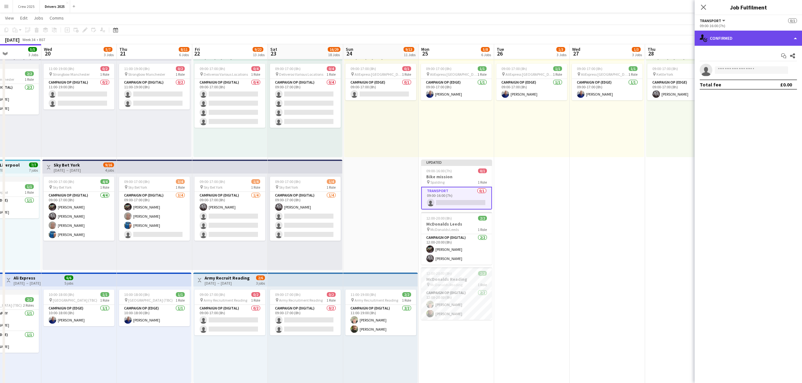
click at [640, 39] on div "single-neutral-actions-check-2 Confirmed" at bounding box center [748, 38] width 107 height 15
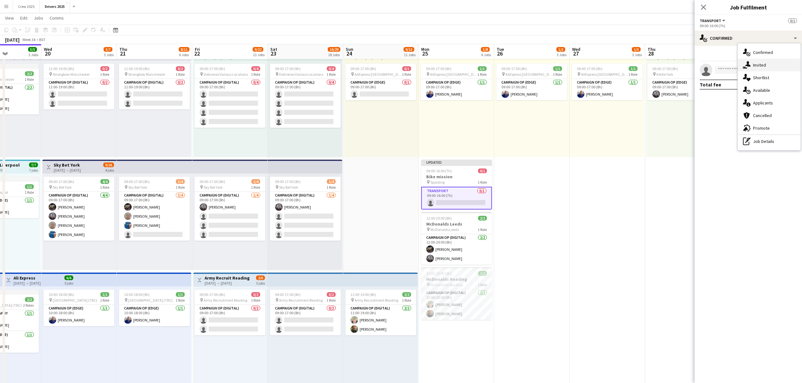
click at [640, 69] on div "single-neutral-actions-share-1 Invited" at bounding box center [769, 65] width 63 height 13
click at [640, 72] on input "text" at bounding box center [748, 71] width 97 height 16
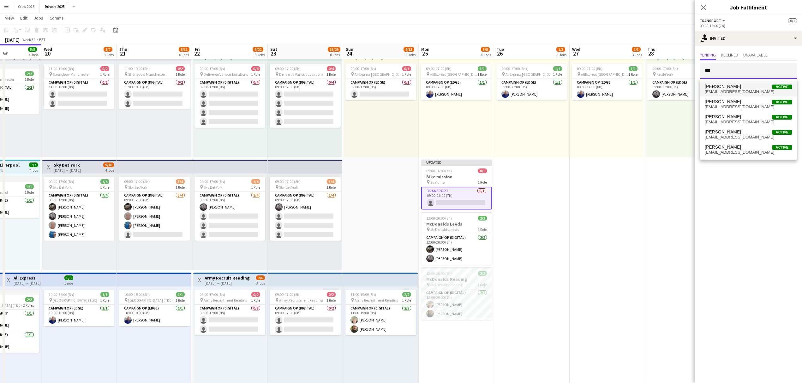
type input "***"
click at [640, 87] on span "[PERSON_NAME] Active" at bounding box center [748, 86] width 87 height 5
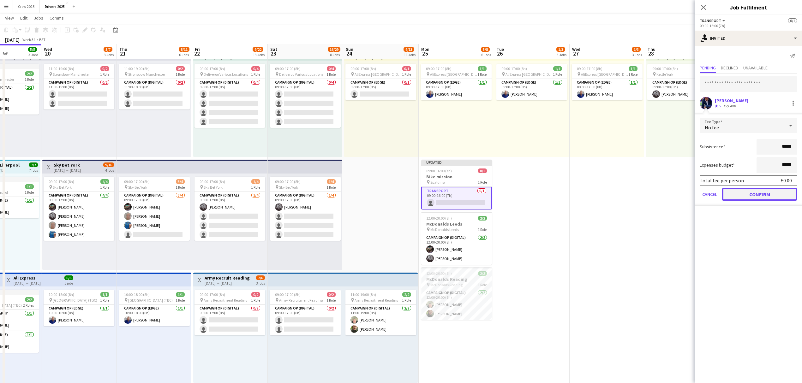
click at [640, 193] on button "Confirm" at bounding box center [759, 194] width 75 height 13
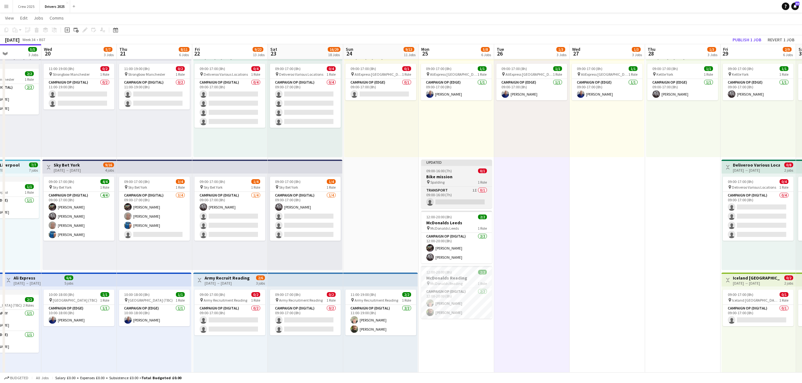
click at [463, 169] on div "09:00-16:00 (7h) 0/1" at bounding box center [456, 171] width 71 height 5
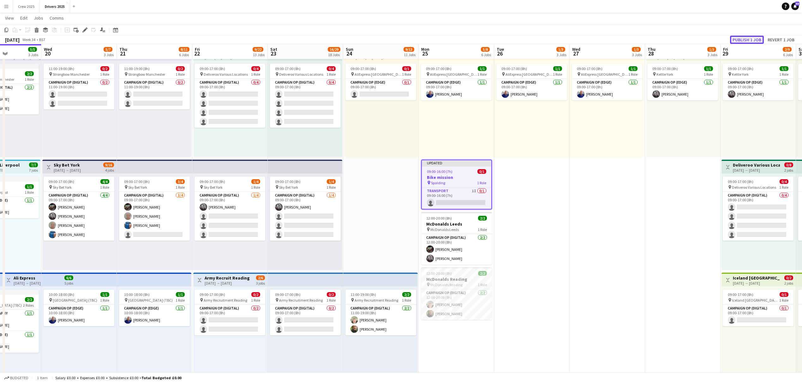
click at [640, 38] on button "Publish 1 job" at bounding box center [747, 40] width 34 height 8
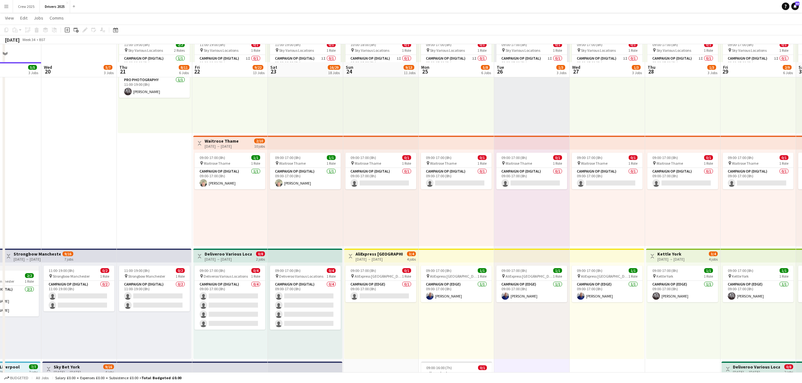
scroll to position [126, 0]
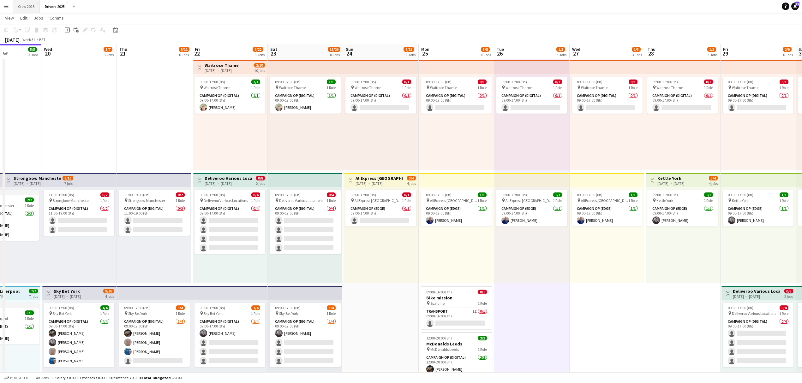
click at [24, 7] on button "Crew 2025 Close" at bounding box center [26, 6] width 27 height 12
